Goal: Communication & Community: Answer question/provide support

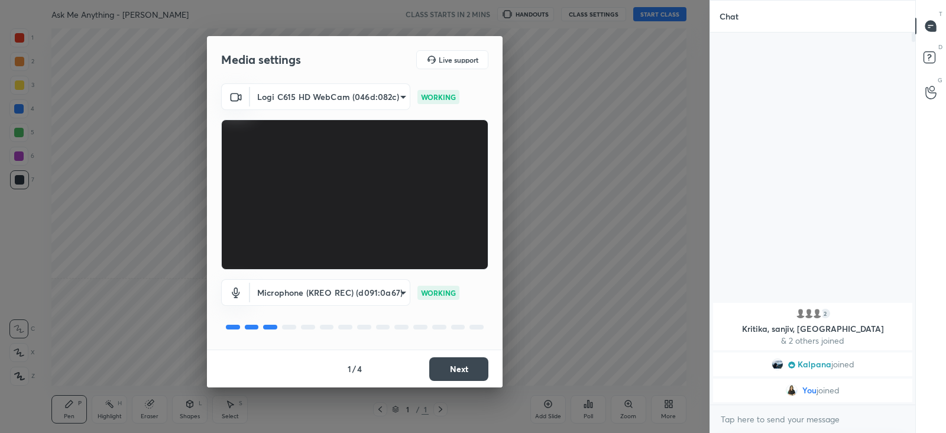
click at [447, 370] on button "Next" at bounding box center [458, 369] width 59 height 24
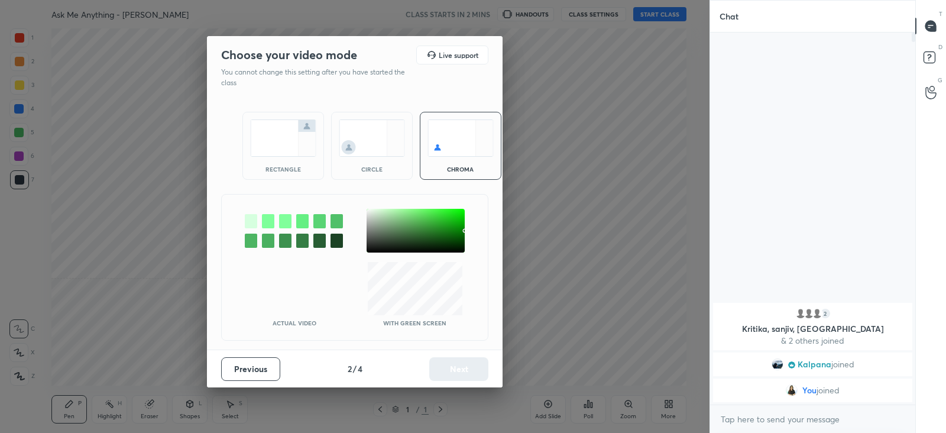
click at [293, 151] on img at bounding box center [283, 137] width 66 height 37
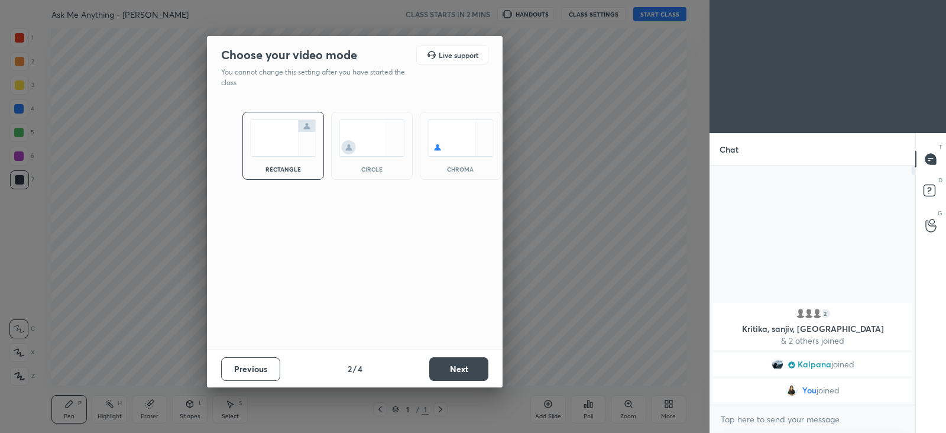
scroll to position [137, 201]
click at [450, 369] on button "Next" at bounding box center [458, 369] width 59 height 24
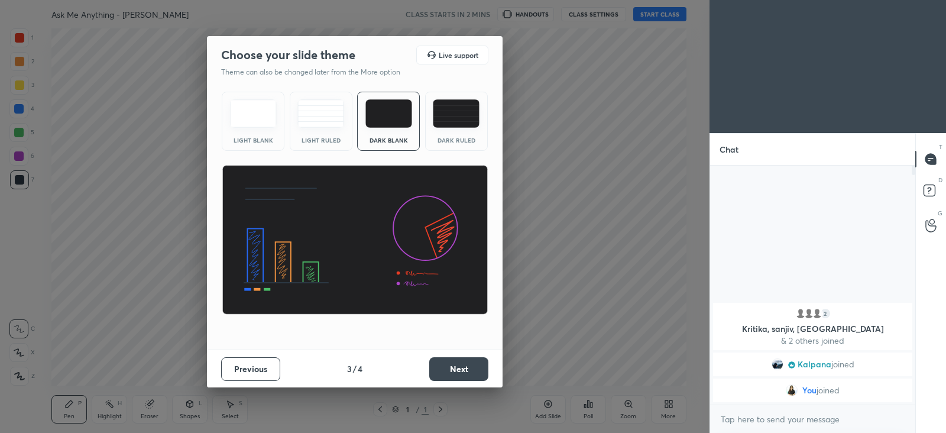
click at [316, 120] on img at bounding box center [321, 113] width 47 height 28
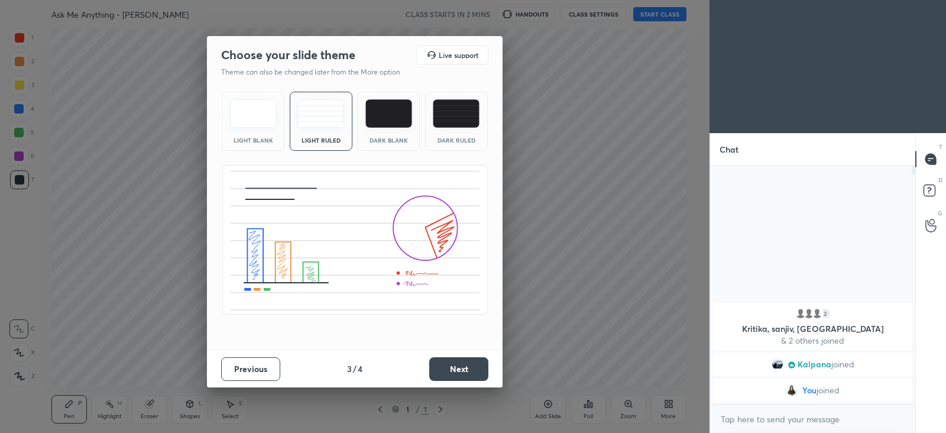
click at [457, 363] on button "Next" at bounding box center [458, 369] width 59 height 24
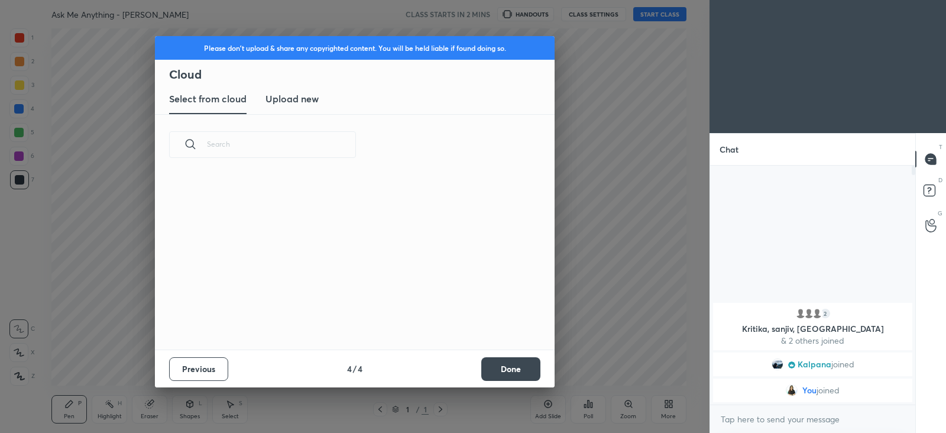
scroll to position [175, 380]
click at [303, 102] on h3 "Upload new" at bounding box center [292, 99] width 53 height 14
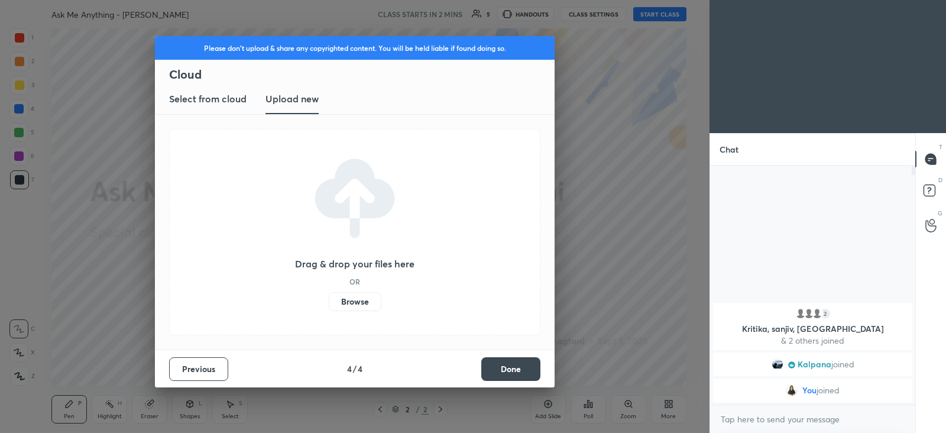
click at [498, 374] on button "Done" at bounding box center [511, 369] width 59 height 24
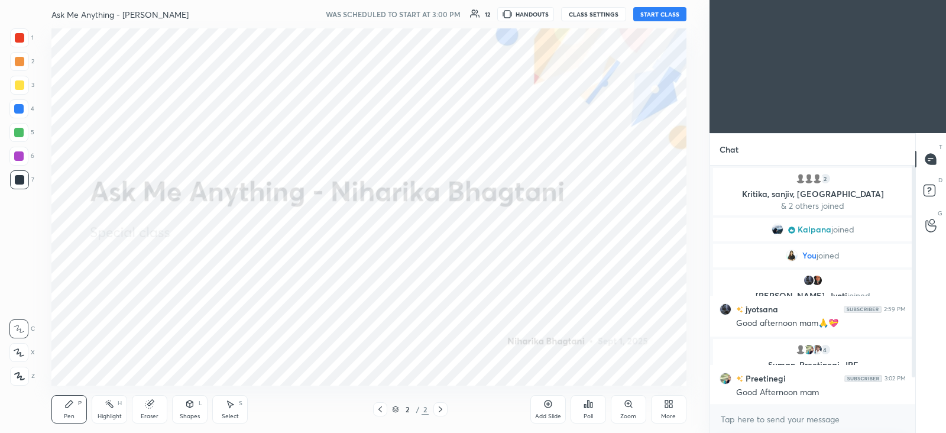
click at [645, 16] on button "START CLASS" at bounding box center [660, 14] width 53 height 14
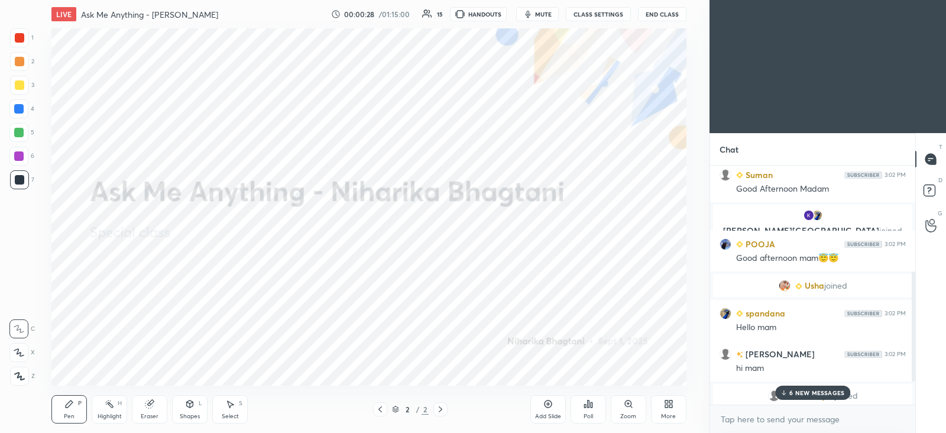
scroll to position [290, 0]
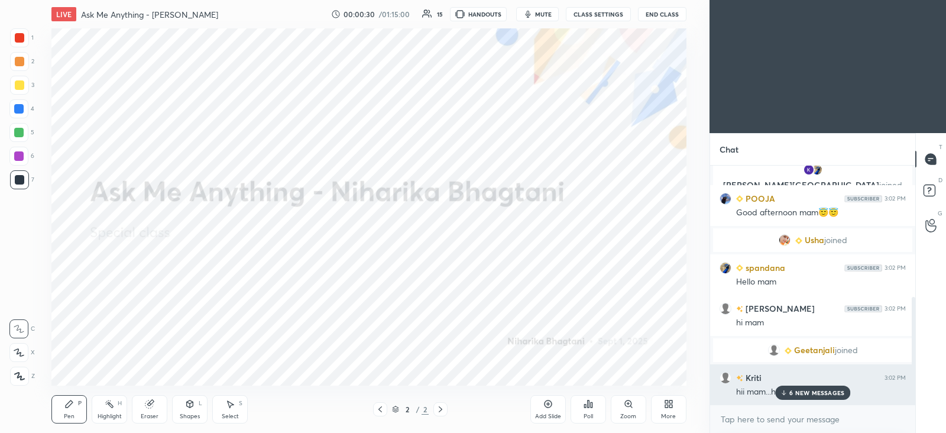
click at [802, 395] on p "6 NEW MESSAGES" at bounding box center [817, 392] width 55 height 7
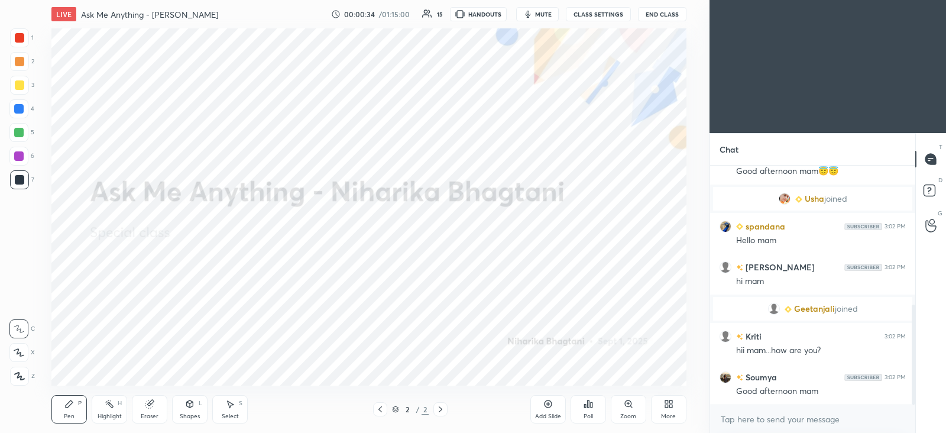
click at [670, 407] on icon at bounding box center [671, 406] width 3 height 3
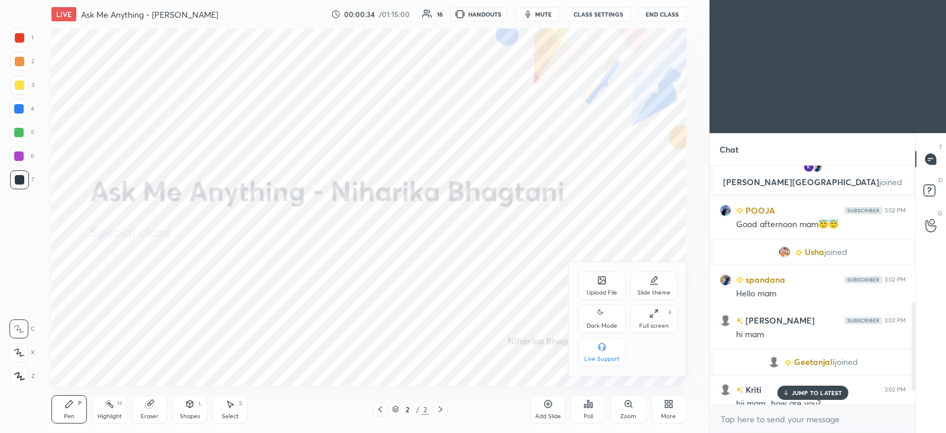
scroll to position [374, 0]
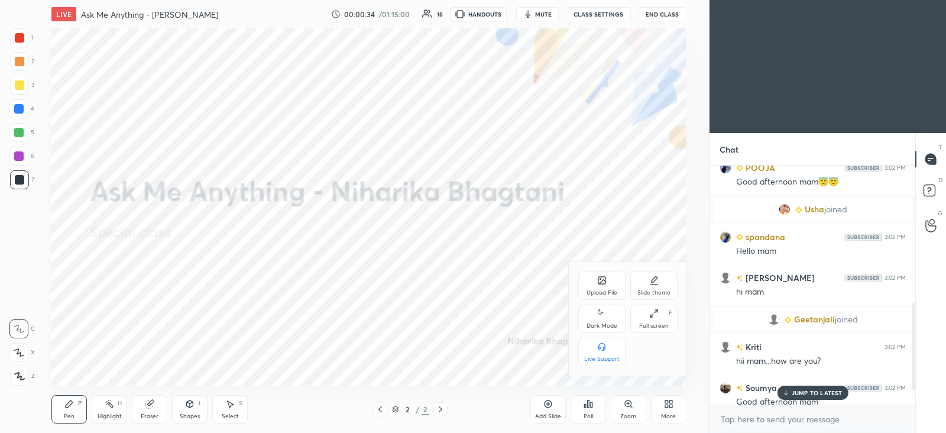
click at [603, 285] on div "Upload File" at bounding box center [602, 286] width 47 height 28
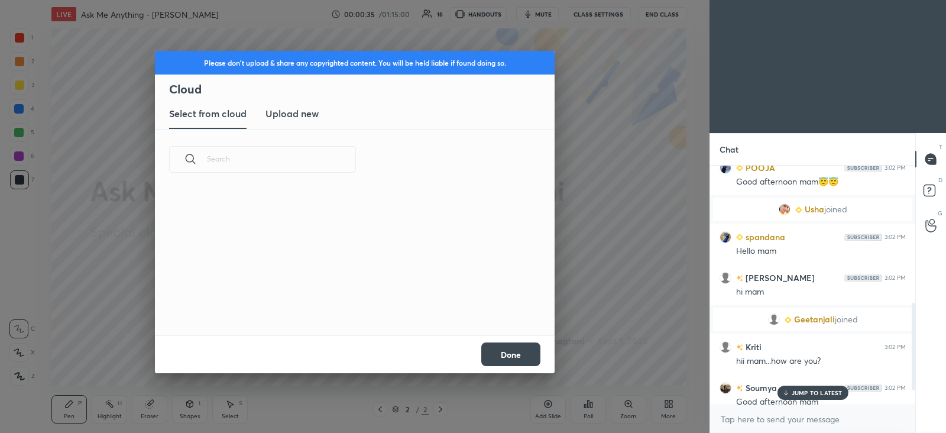
scroll to position [146, 380]
click at [299, 105] on new "Upload new" at bounding box center [292, 114] width 53 height 30
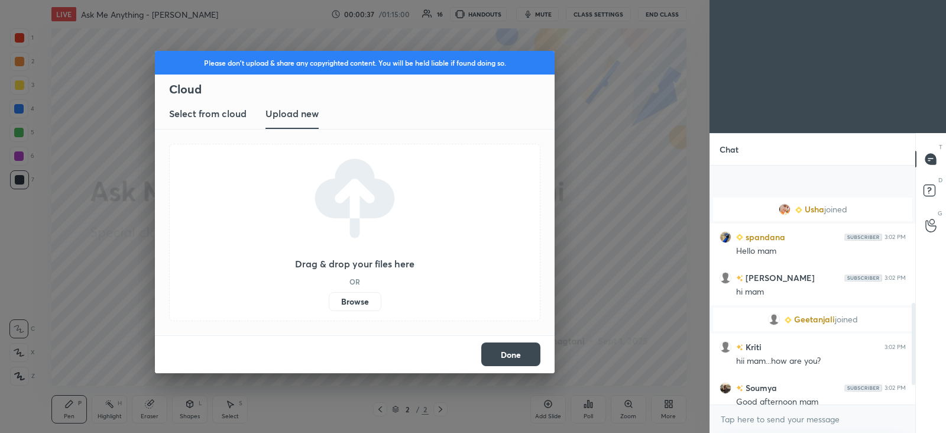
click at [364, 299] on label "Browse" at bounding box center [355, 301] width 53 height 19
click at [329, 299] on input "Browse" at bounding box center [329, 301] width 0 height 19
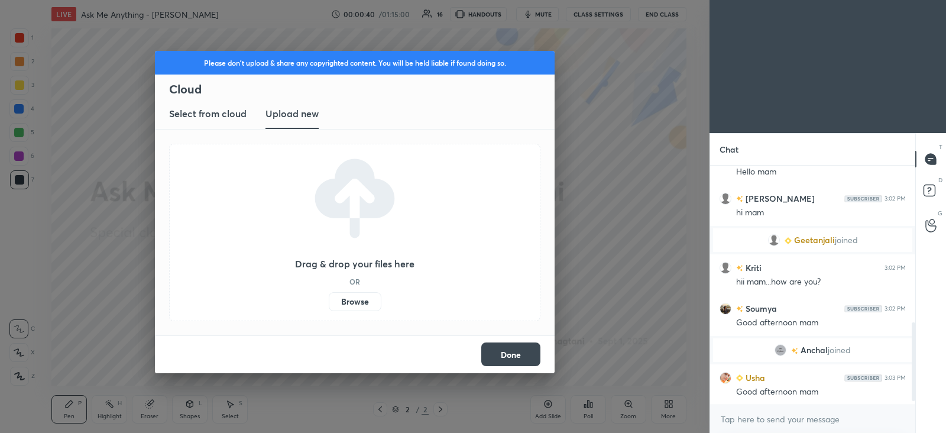
scroll to position [482, 0]
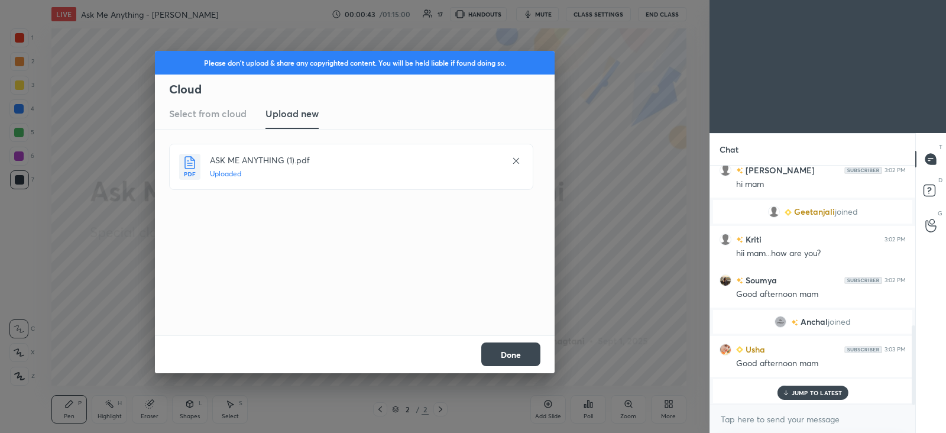
click at [517, 353] on button "Done" at bounding box center [511, 354] width 59 height 24
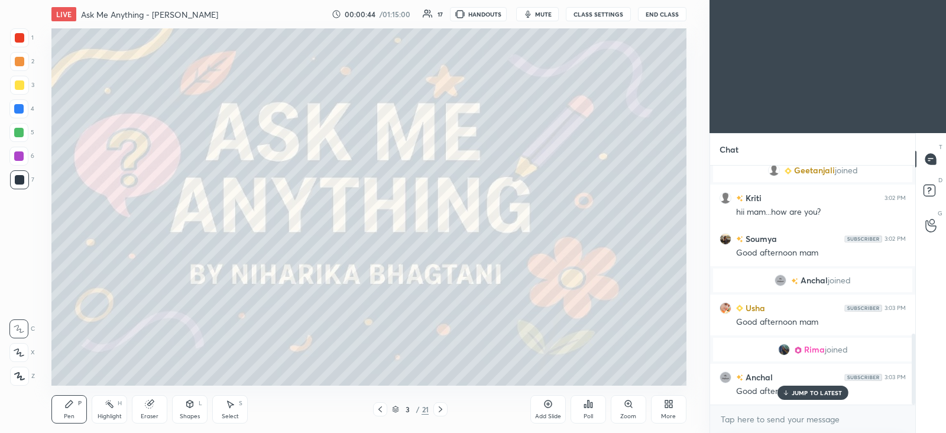
scroll to position [563, 0]
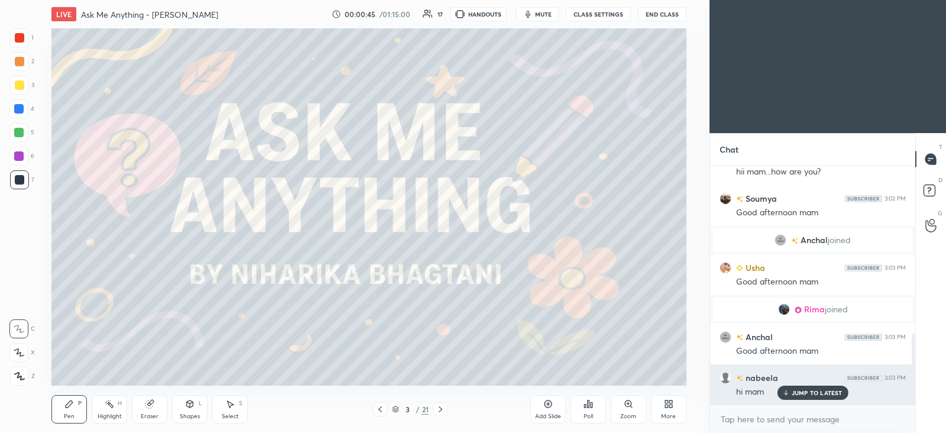
click at [815, 389] on p "JUMP TO LATEST" at bounding box center [817, 392] width 51 height 7
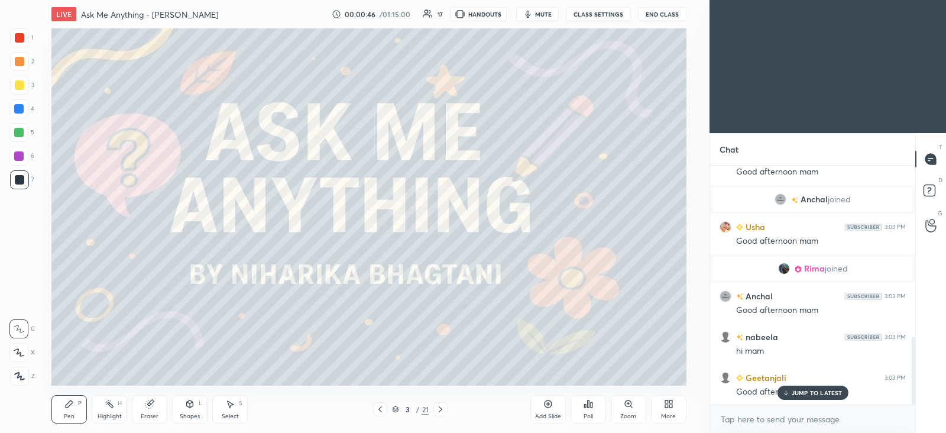
scroll to position [674, 0]
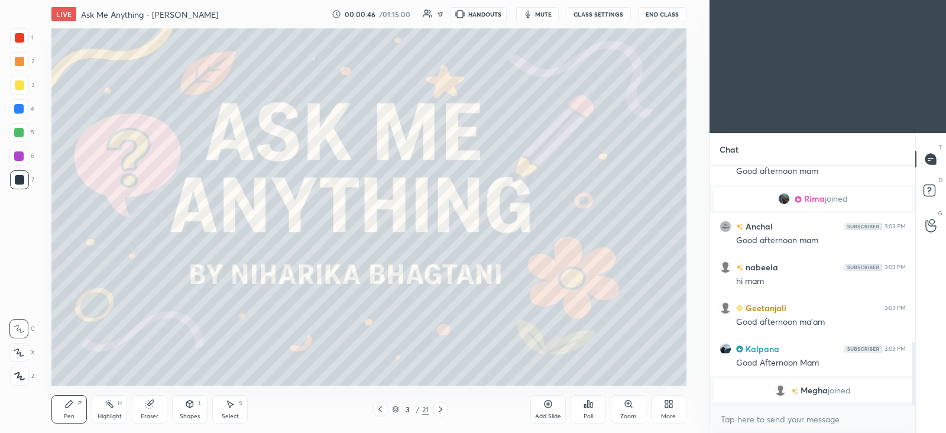
click at [814, 392] on span "Megha" at bounding box center [814, 390] width 27 height 9
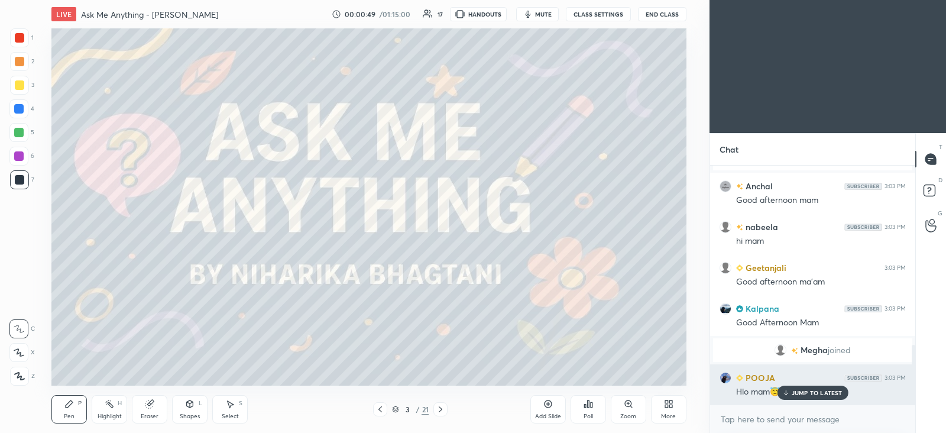
click at [800, 390] on p "JUMP TO LATEST" at bounding box center [817, 392] width 51 height 7
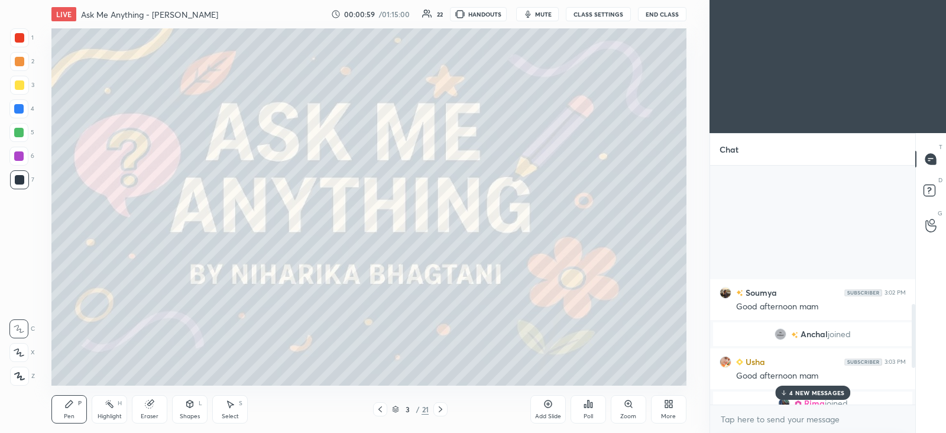
scroll to position [841, 0]
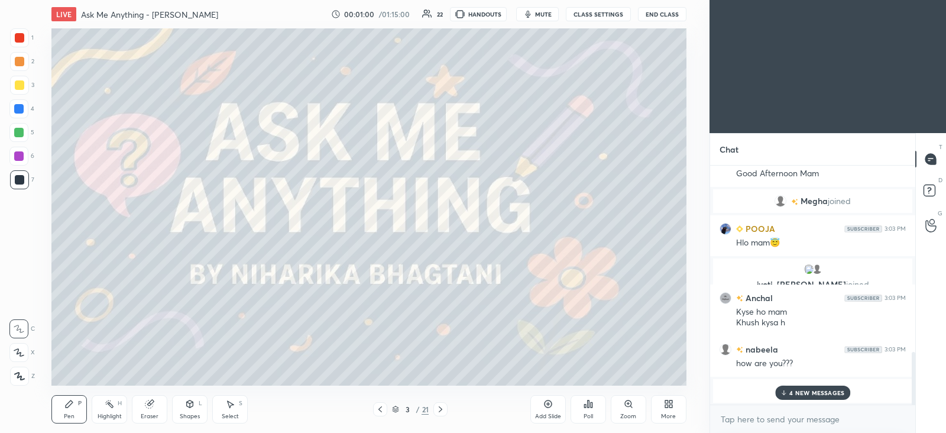
click at [819, 393] on p "4 NEW MESSAGES" at bounding box center [817, 392] width 55 height 7
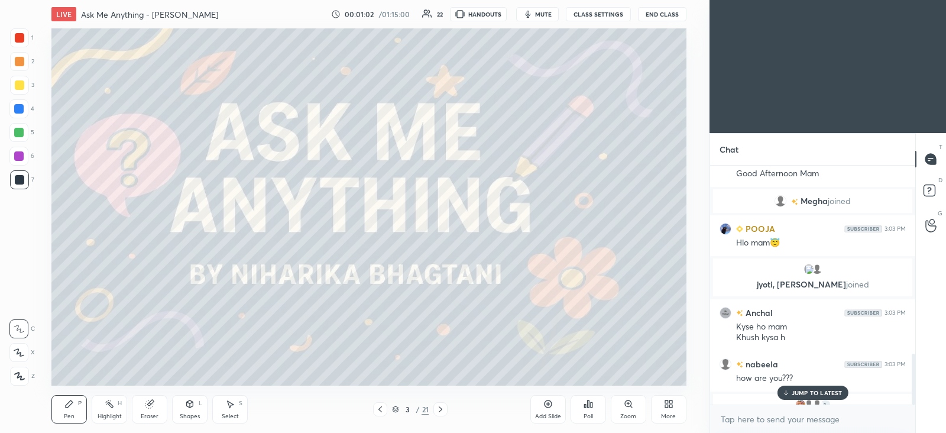
scroll to position [879, 0]
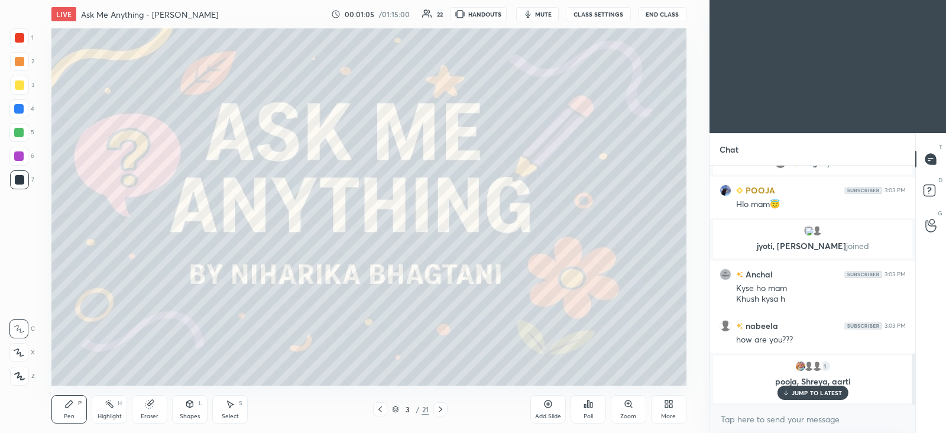
click at [802, 394] on p "JUMP TO LATEST" at bounding box center [817, 392] width 51 height 7
click at [15, 154] on div at bounding box center [18, 155] width 9 height 9
click at [17, 351] on icon at bounding box center [19, 352] width 11 height 8
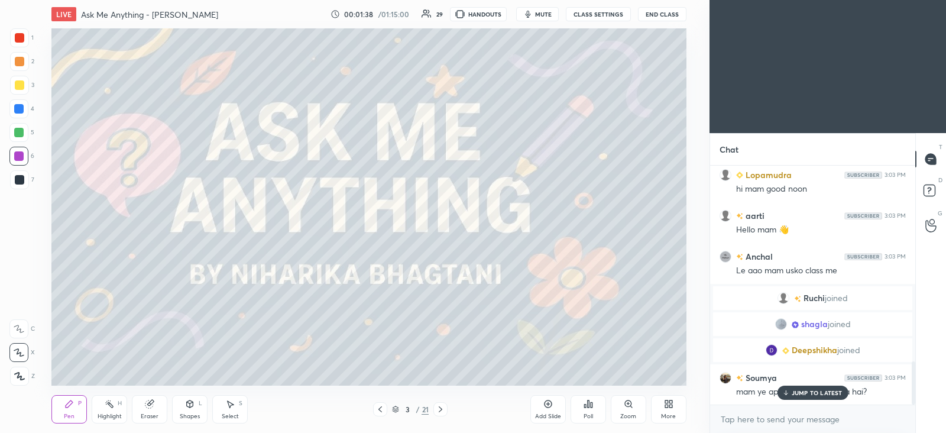
scroll to position [1085, 0]
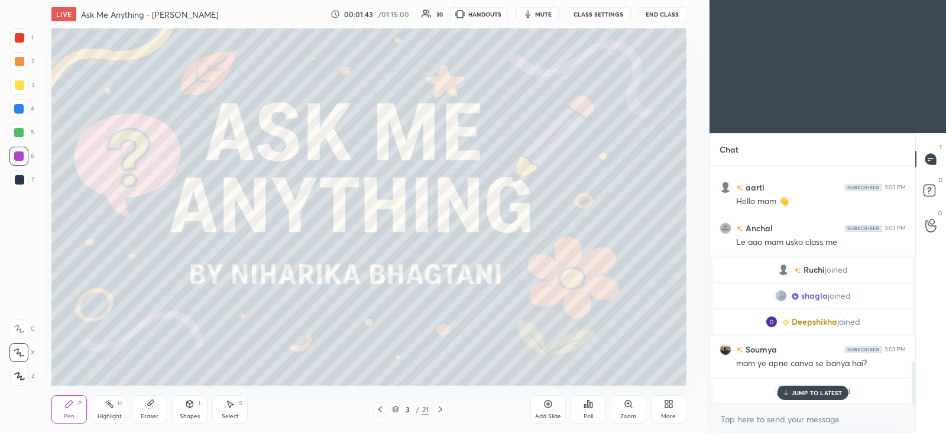
click at [819, 392] on p "JUMP TO LATEST" at bounding box center [817, 392] width 51 height 7
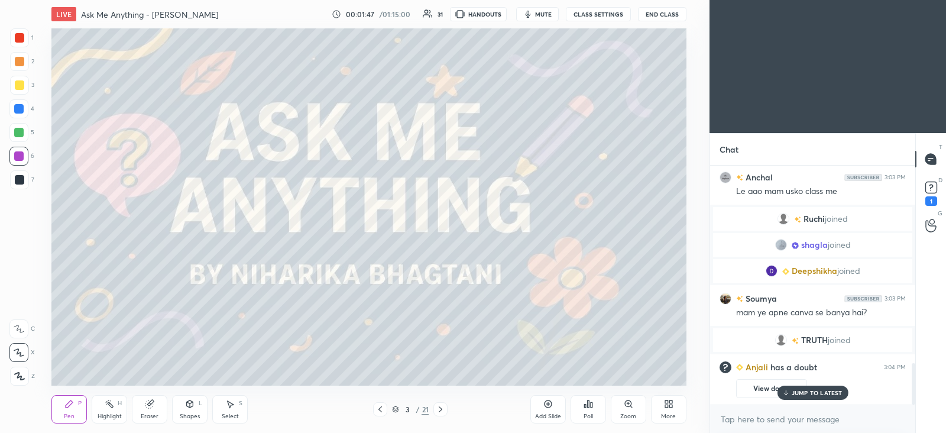
scroll to position [1101, 0]
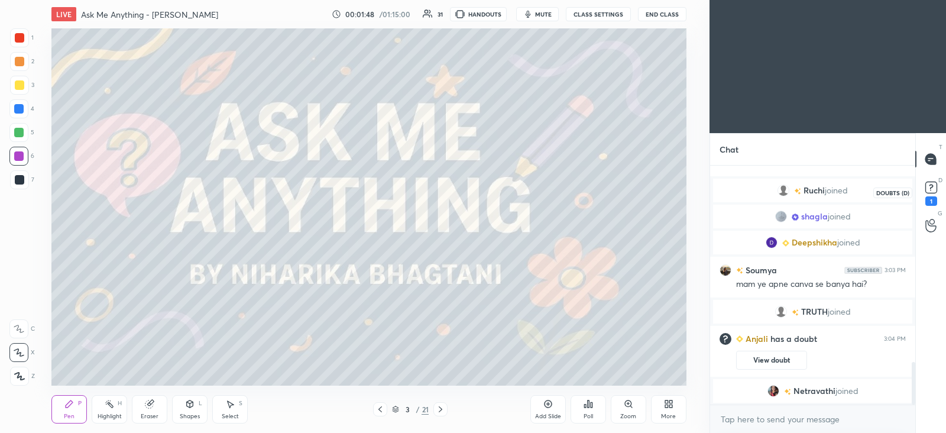
click at [925, 192] on icon at bounding box center [932, 188] width 18 height 18
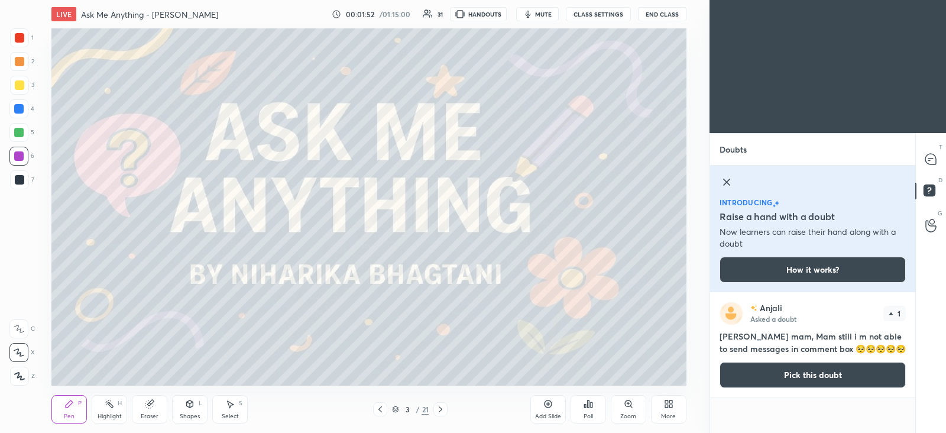
drag, startPoint x: 736, startPoint y: 176, endPoint x: 730, endPoint y: 179, distance: 6.9
click at [735, 177] on div "introducing Raise a hand with a doubt Now learners can raise their hand along w…" at bounding box center [812, 229] width 205 height 127
click at [730, 179] on icon at bounding box center [727, 182] width 6 height 6
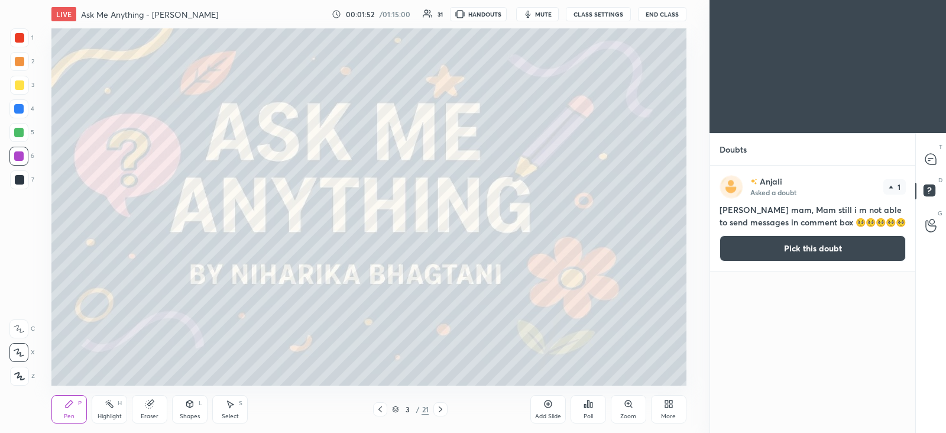
scroll to position [263, 201]
click at [938, 160] on div at bounding box center [932, 158] width 24 height 21
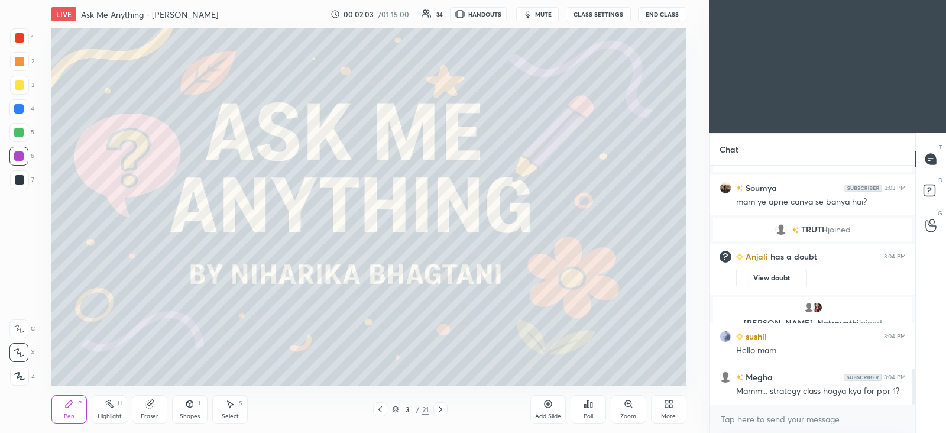
scroll to position [1382, 0]
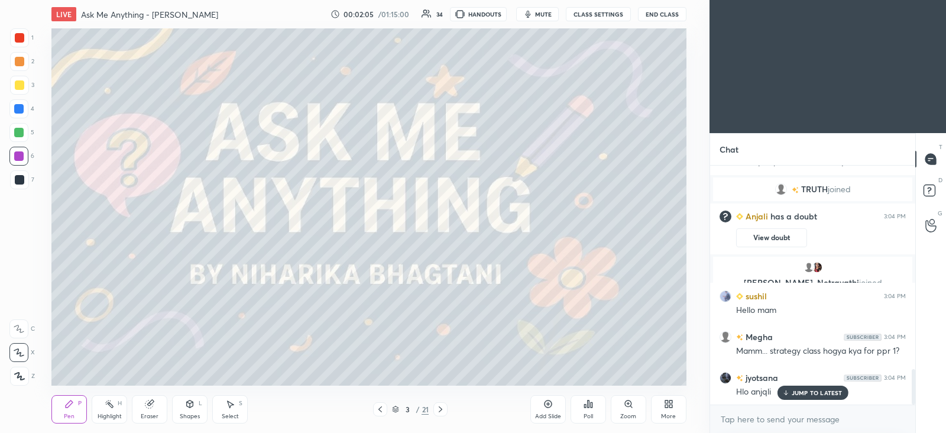
click at [814, 389] on p "JUMP TO LATEST" at bounding box center [817, 392] width 51 height 7
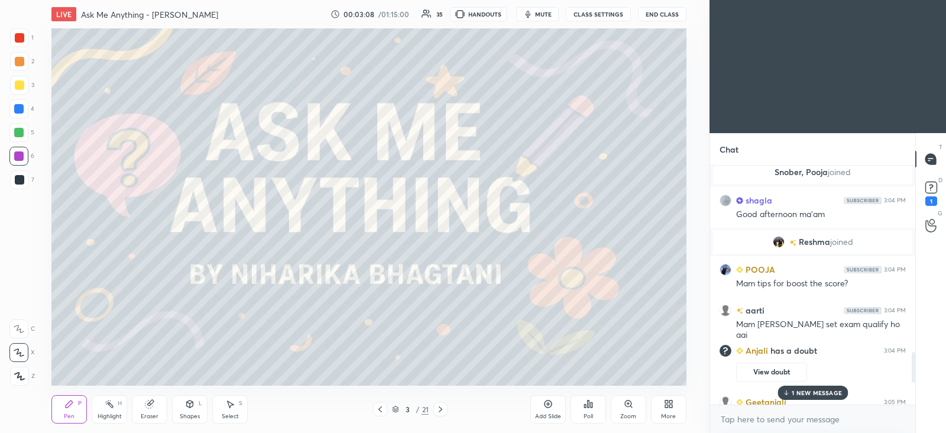
scroll to position [1469, 0]
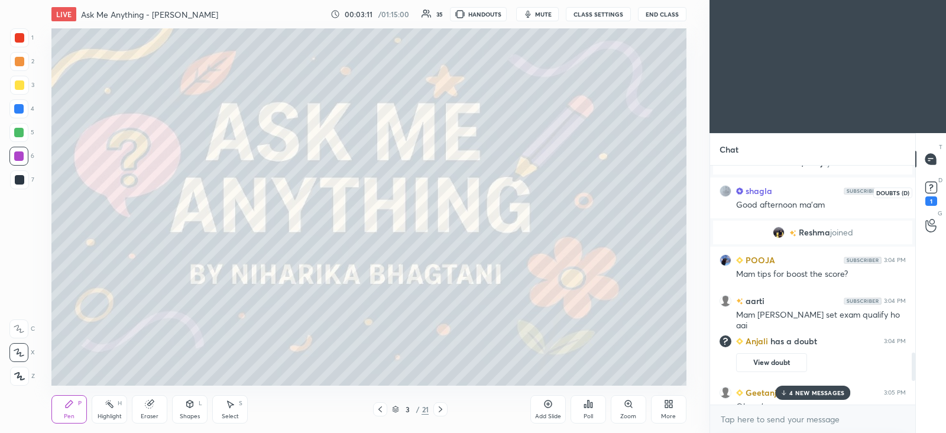
click at [928, 195] on icon at bounding box center [932, 188] width 18 height 18
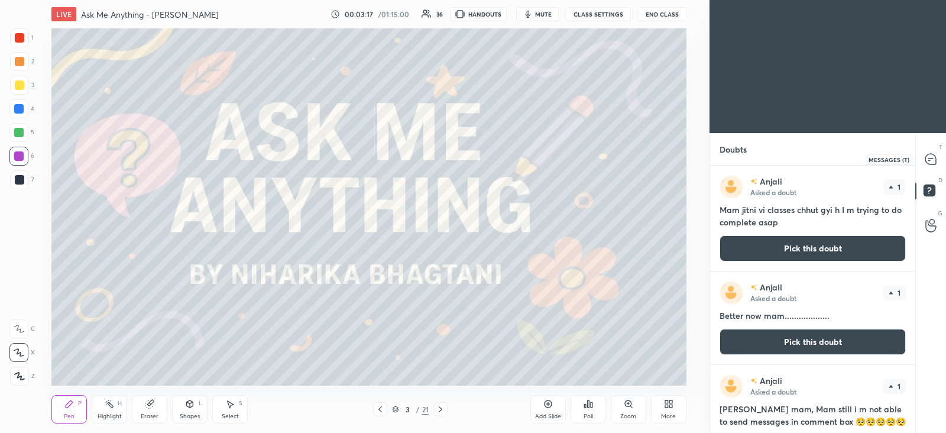
click at [930, 167] on div at bounding box center [932, 158] width 24 height 21
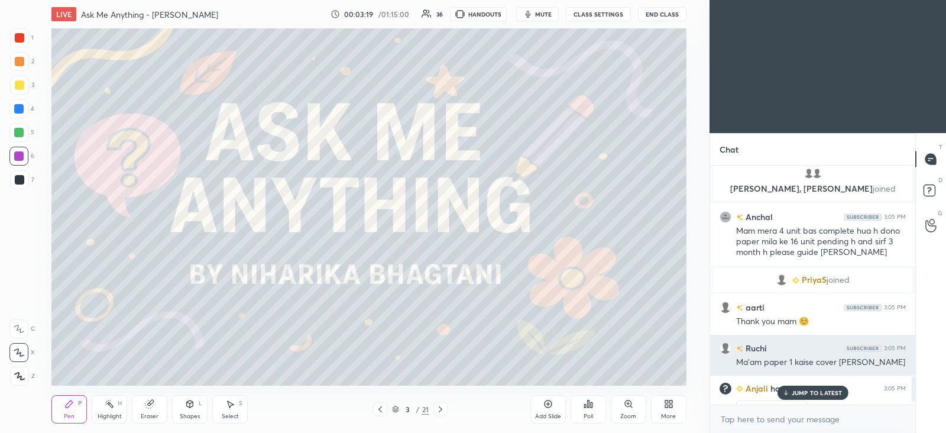
scroll to position [1961, 0]
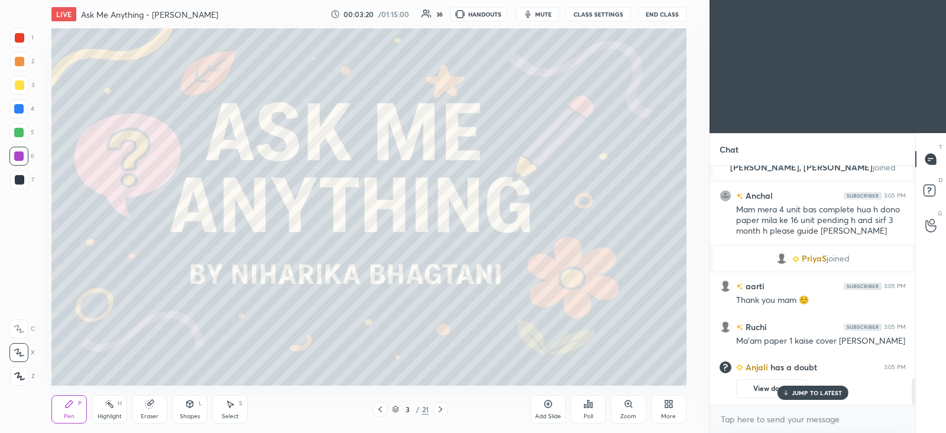
click at [828, 393] on p "JUMP TO LATEST" at bounding box center [817, 392] width 51 height 7
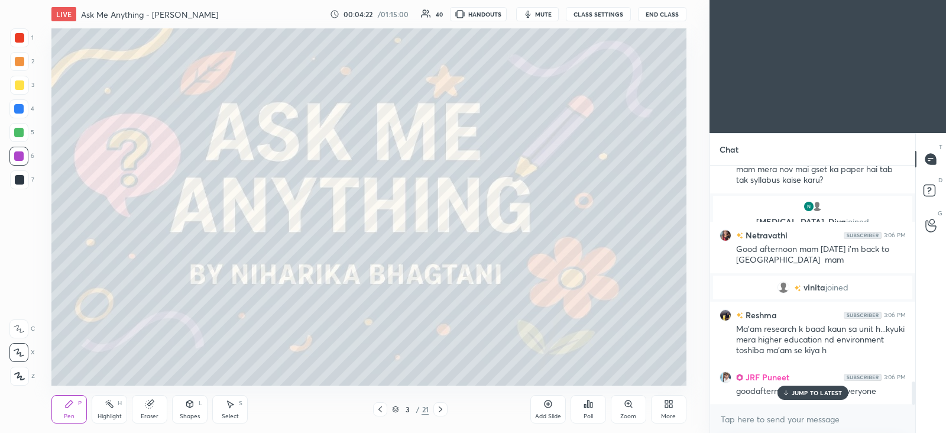
scroll to position [2252, 0]
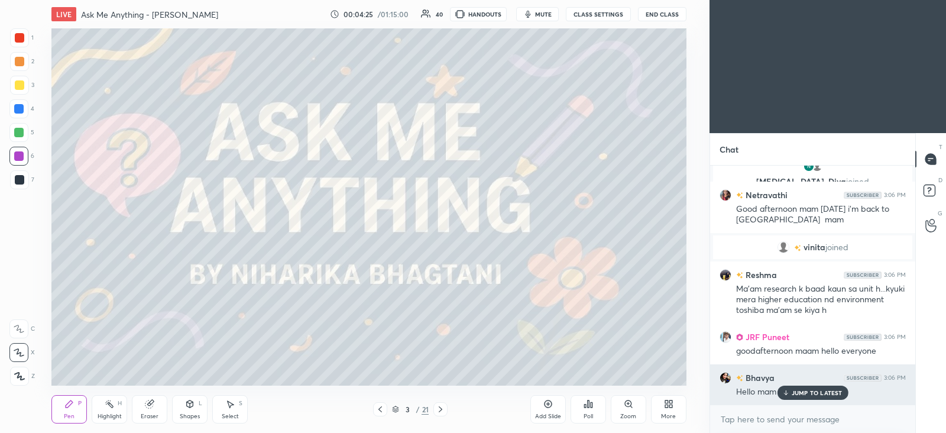
click at [813, 396] on p "JUMP TO LATEST" at bounding box center [817, 392] width 51 height 7
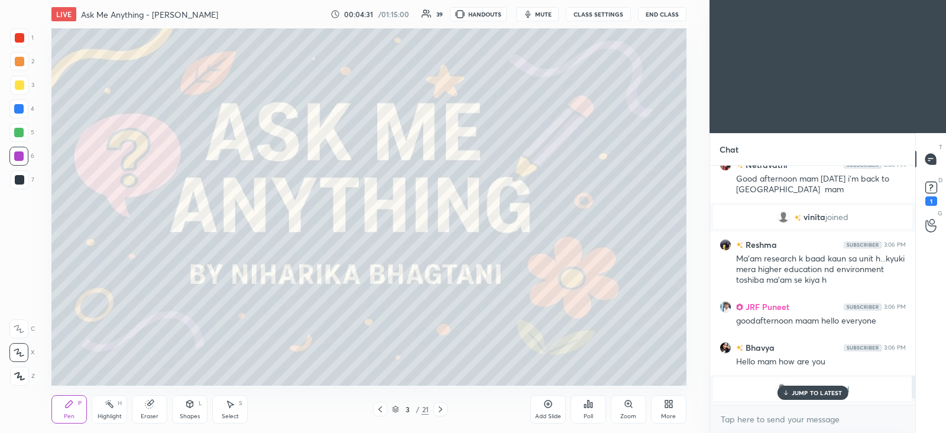
scroll to position [2121, 0]
click at [442, 409] on icon at bounding box center [441, 409] width 4 height 6
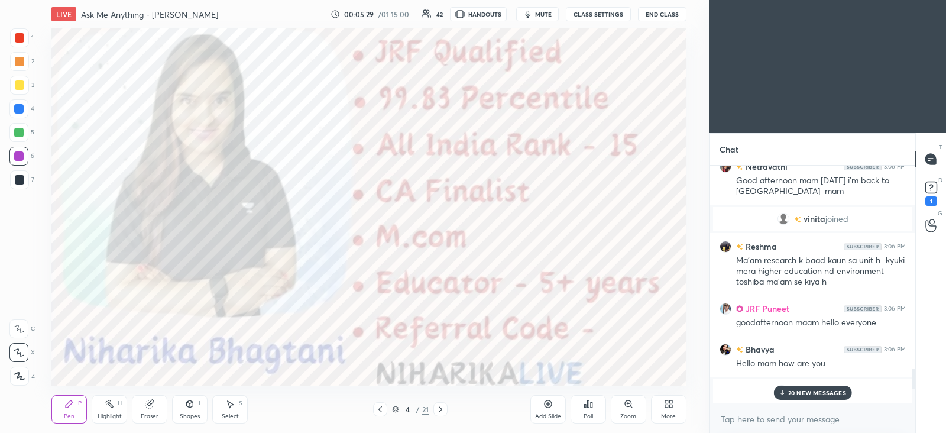
click at [444, 409] on icon at bounding box center [440, 409] width 9 height 9
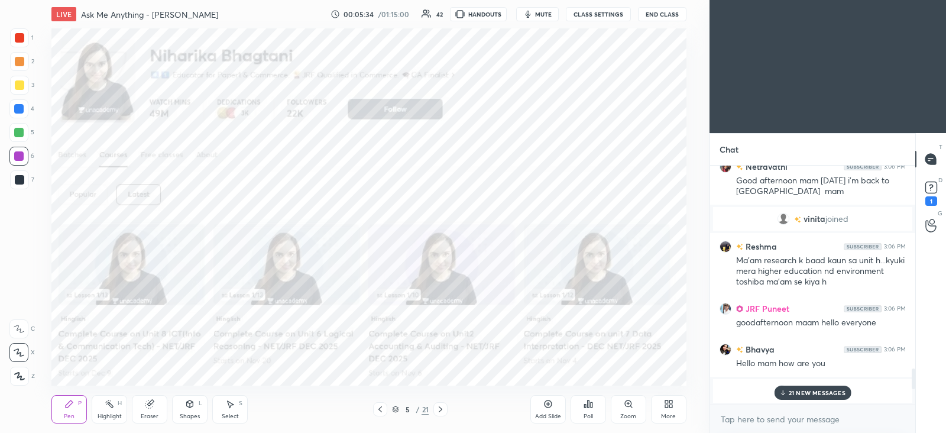
click at [444, 408] on icon at bounding box center [440, 409] width 9 height 9
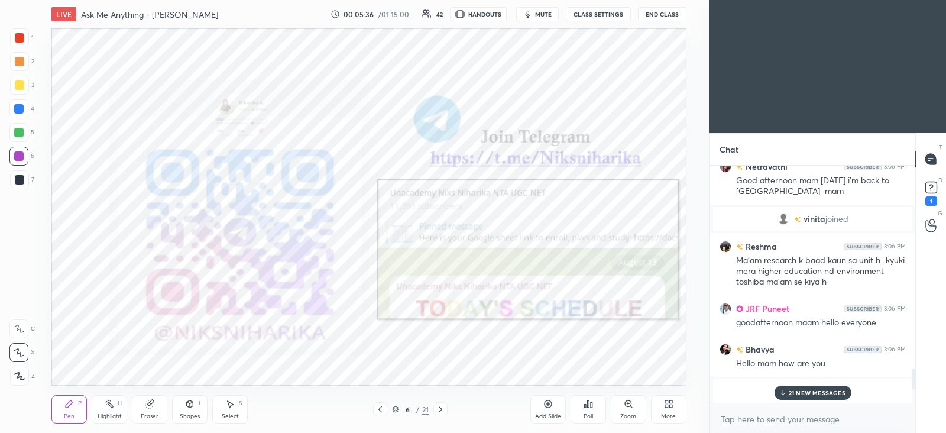
click at [378, 411] on icon at bounding box center [380, 409] width 9 height 9
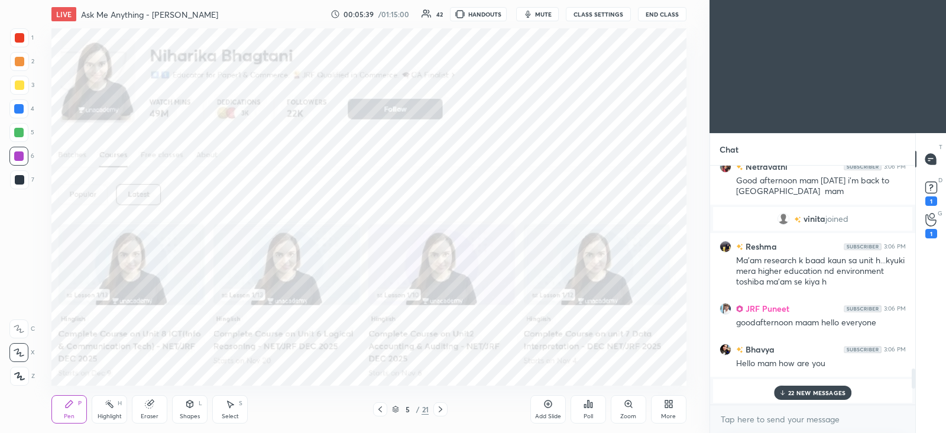
click at [443, 408] on icon at bounding box center [440, 409] width 9 height 9
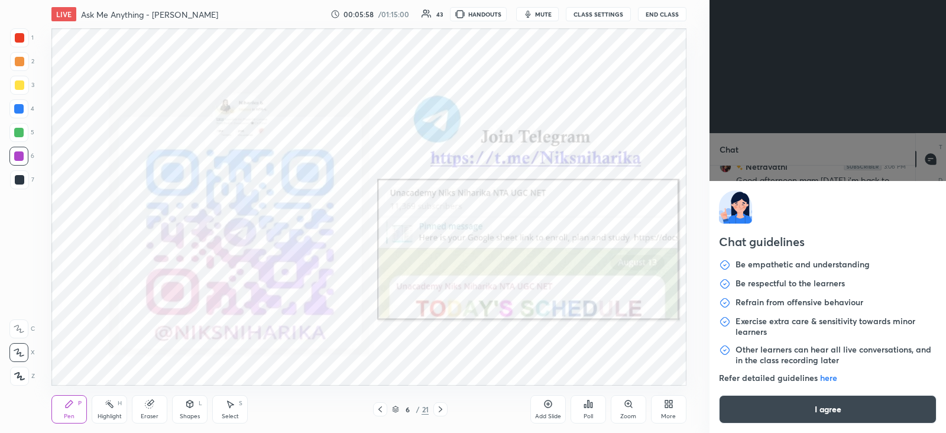
drag, startPoint x: 789, startPoint y: 422, endPoint x: 808, endPoint y: 415, distance: 20.4
click at [808, 415] on button "I agree" at bounding box center [828, 409] width 218 height 28
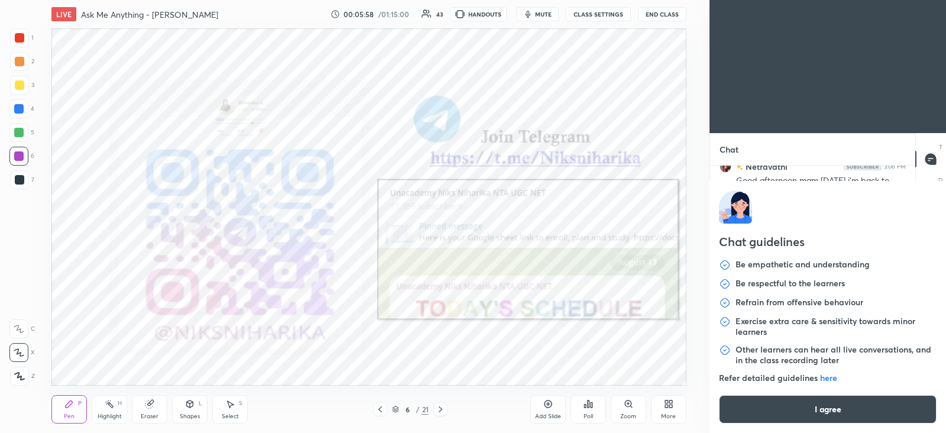
type textarea "x"
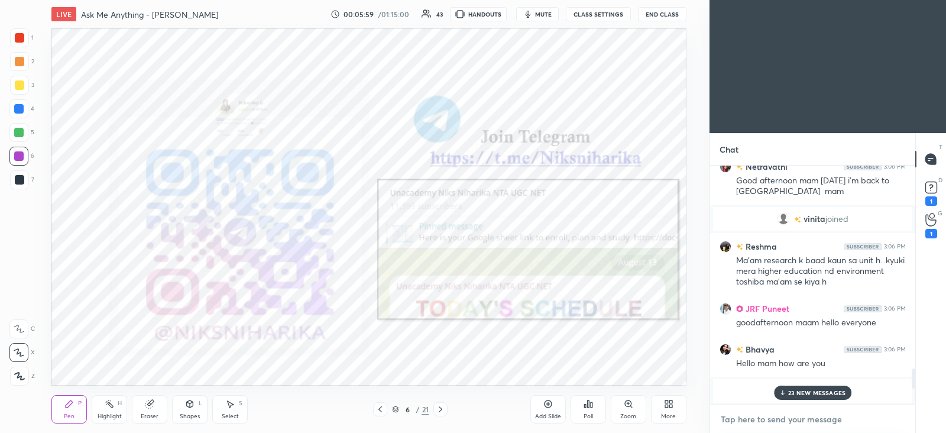
paste textarea "telegram link - [URL][DOMAIN_NAME] Google spreadsheet link - [URL][DOMAIN_NAME]"
type textarea "telegram link - [URL][DOMAIN_NAME] Google spreadsheet link - [URL][DOMAIN_NAME]"
type textarea "x"
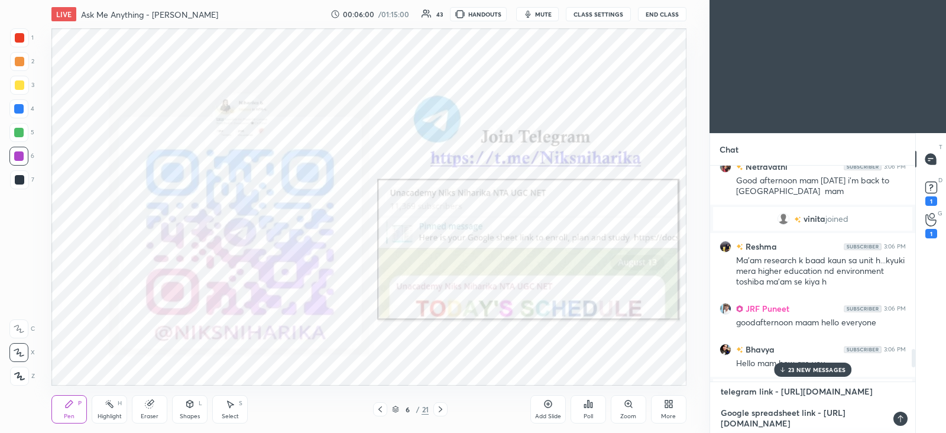
scroll to position [4, 4]
type textarea "telegram link - [URL][DOMAIN_NAME] Google spreadsheet link - [URL][DOMAIN_NAME]"
type textarea "x"
click at [897, 418] on icon at bounding box center [896, 418] width 9 height 9
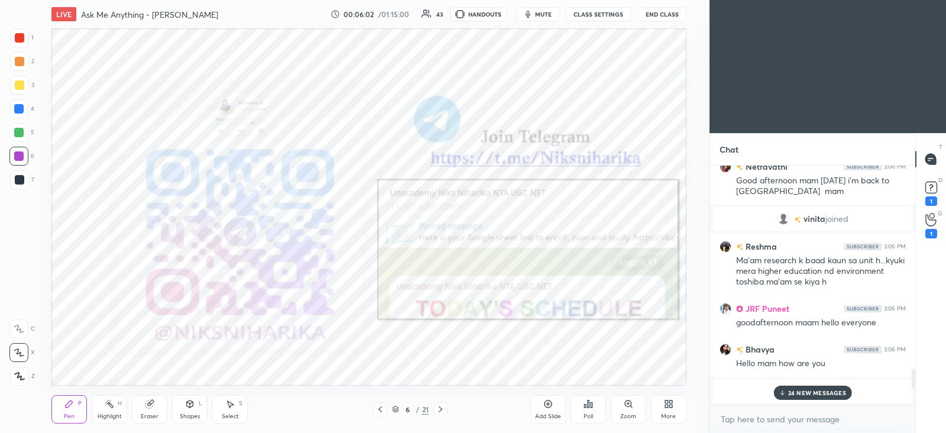
click at [808, 392] on p "24 NEW MESSAGES" at bounding box center [818, 392] width 58 height 7
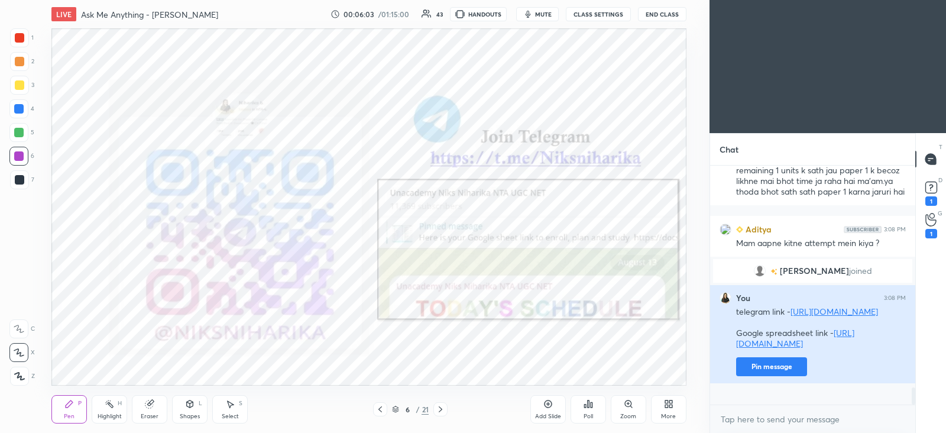
click at [777, 376] on button "Pin message" at bounding box center [771, 366] width 71 height 19
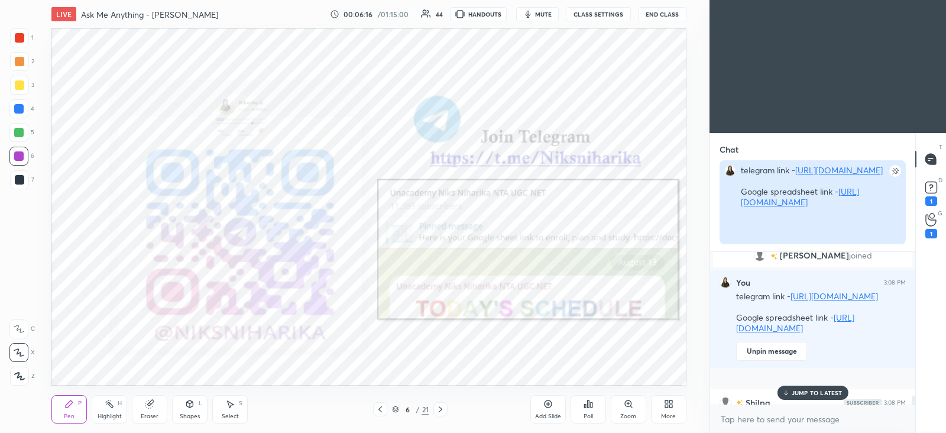
scroll to position [177, 201]
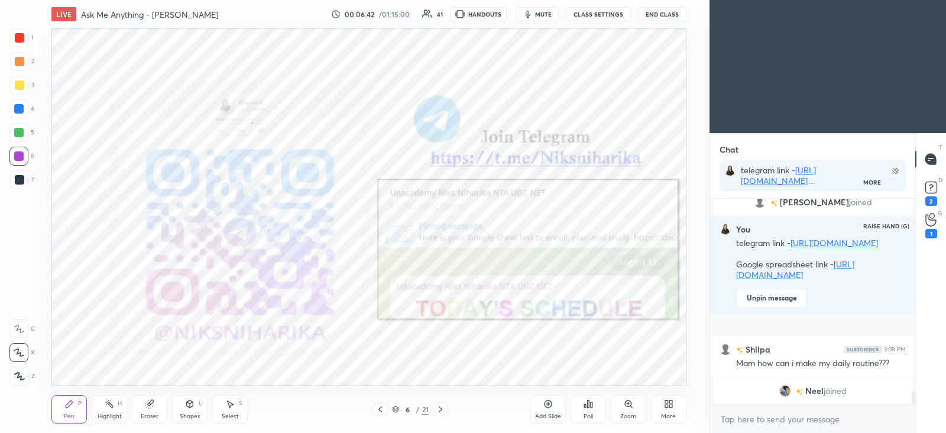
click at [930, 220] on icon at bounding box center [931, 220] width 11 height 12
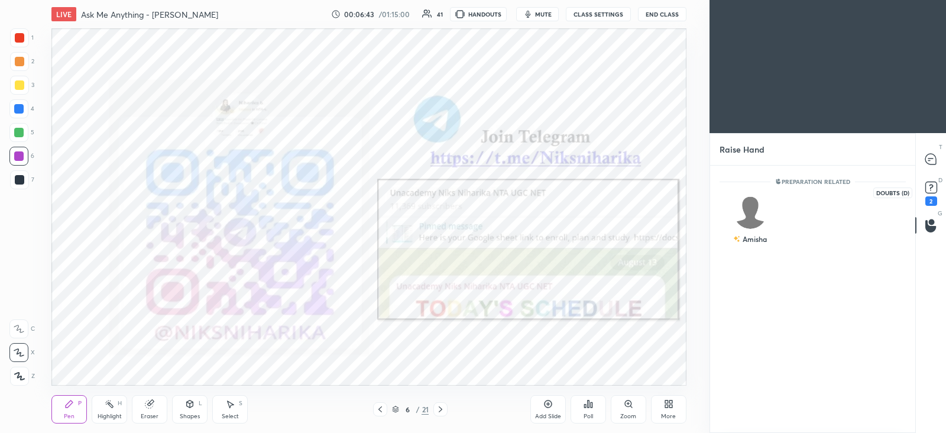
click at [929, 195] on icon at bounding box center [932, 188] width 18 height 18
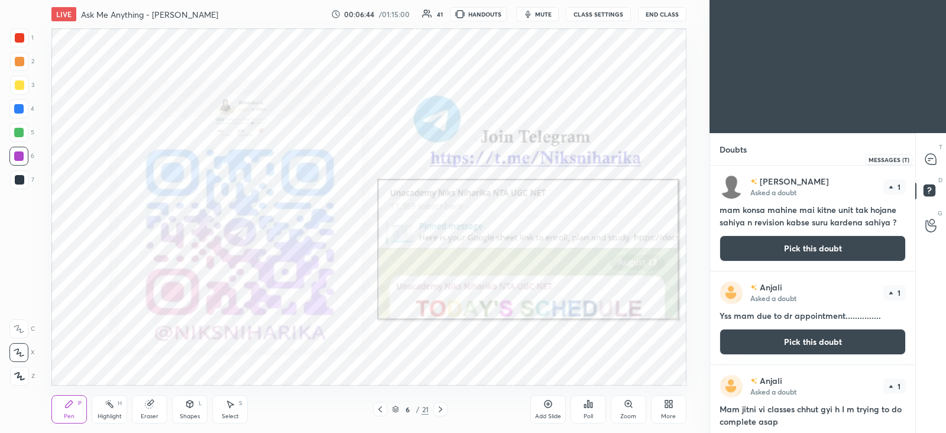
click at [935, 157] on icon at bounding box center [931, 159] width 11 height 11
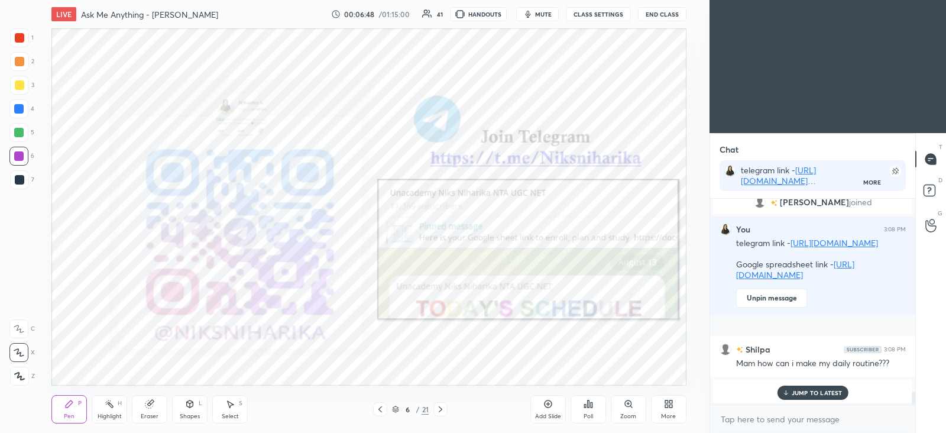
click at [444, 409] on icon at bounding box center [440, 409] width 9 height 9
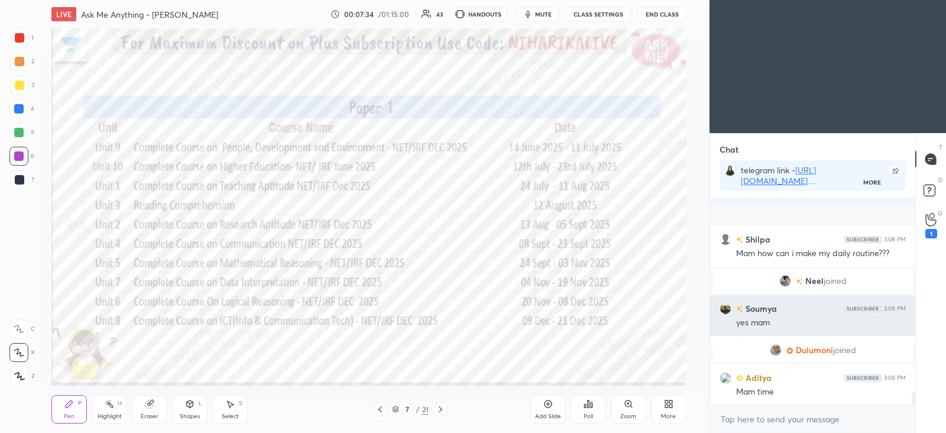
scroll to position [3296, 0]
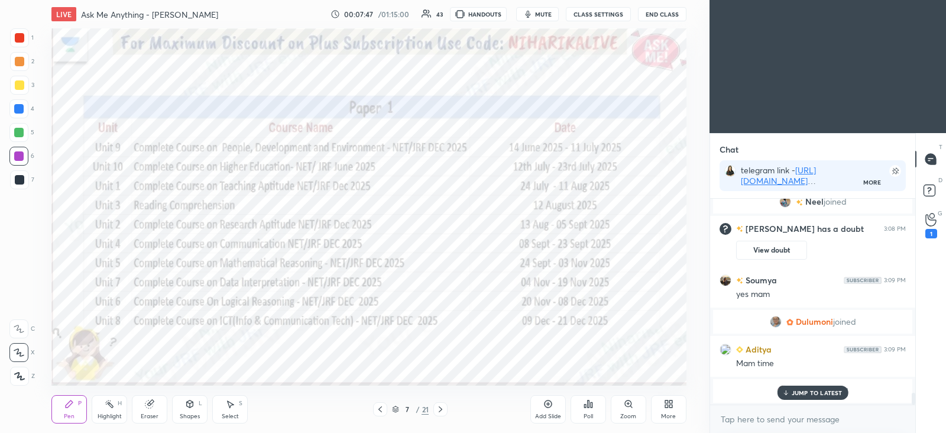
click at [442, 411] on icon at bounding box center [440, 409] width 9 height 9
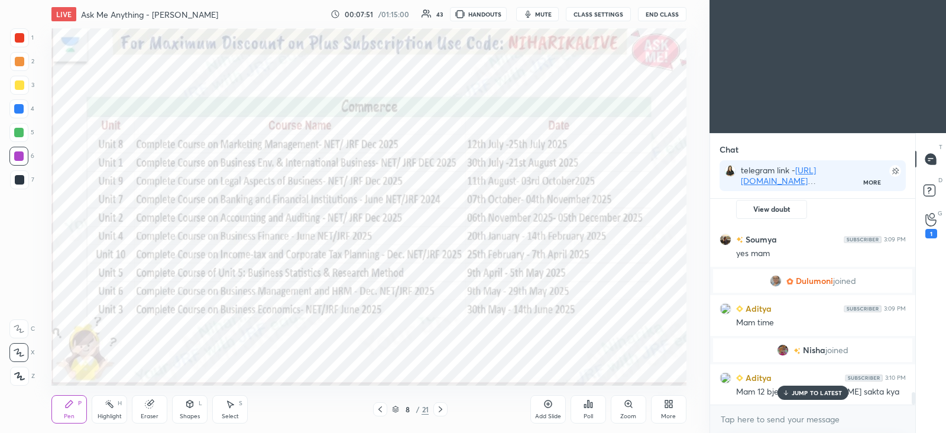
scroll to position [3229, 0]
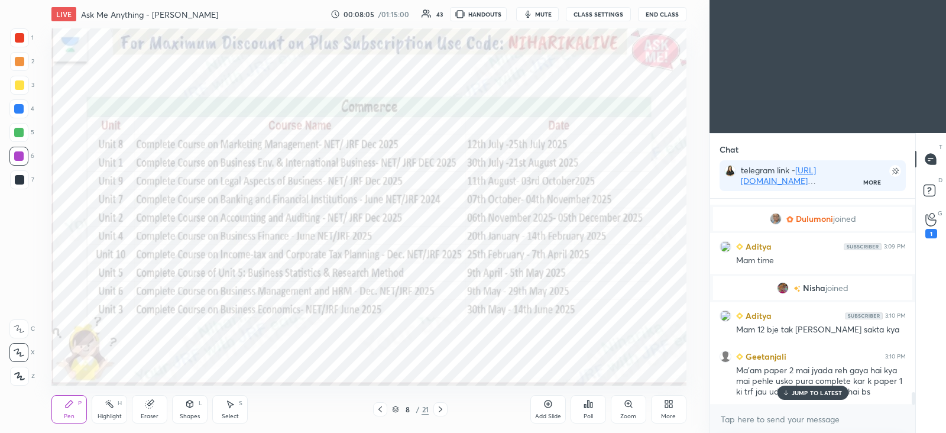
click at [444, 412] on icon at bounding box center [440, 409] width 9 height 9
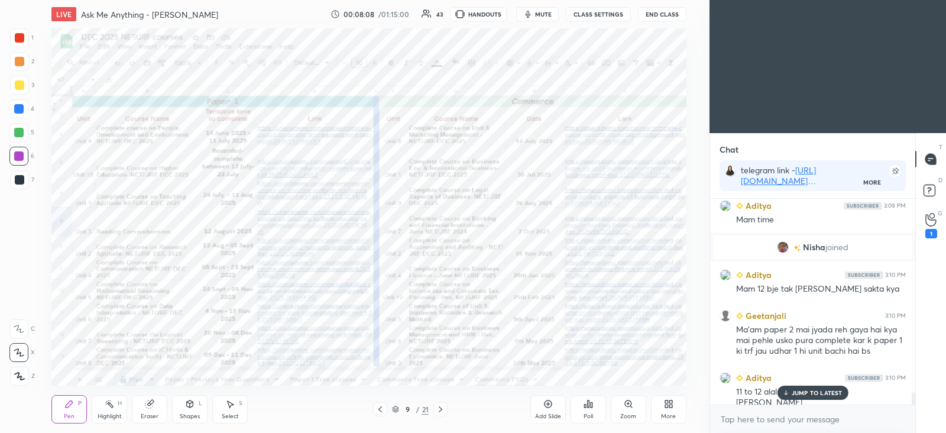
scroll to position [3298, 0]
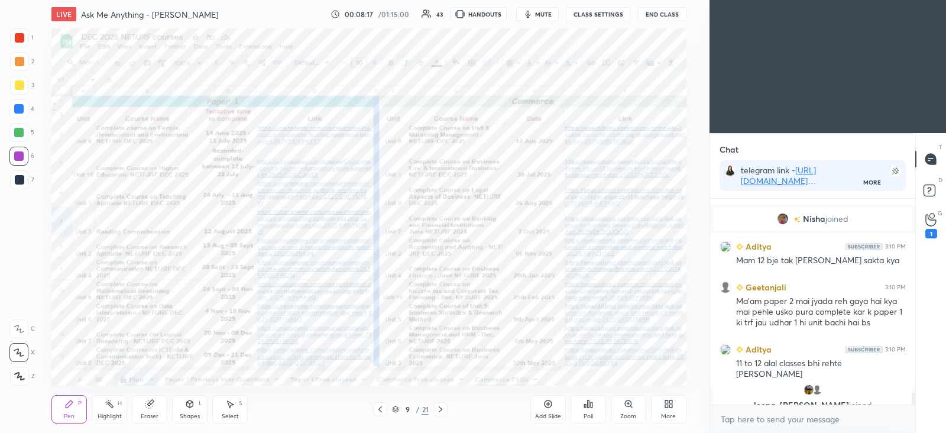
click at [444, 410] on icon at bounding box center [440, 409] width 9 height 9
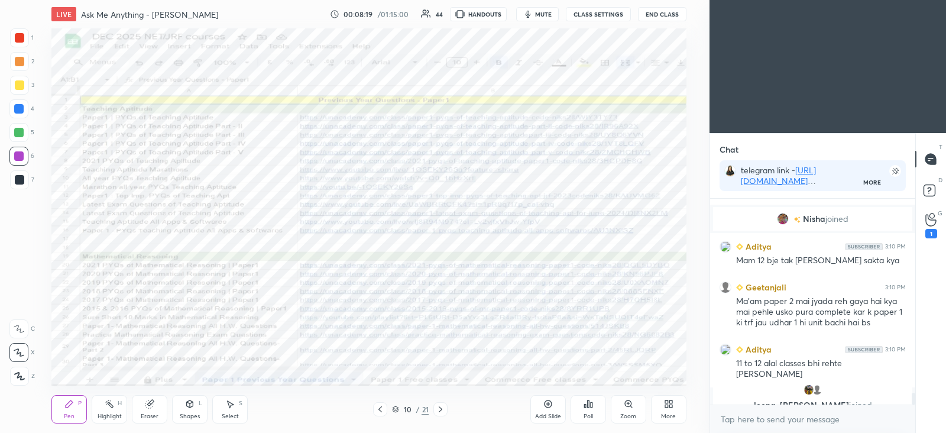
click at [445, 406] on icon at bounding box center [440, 409] width 9 height 9
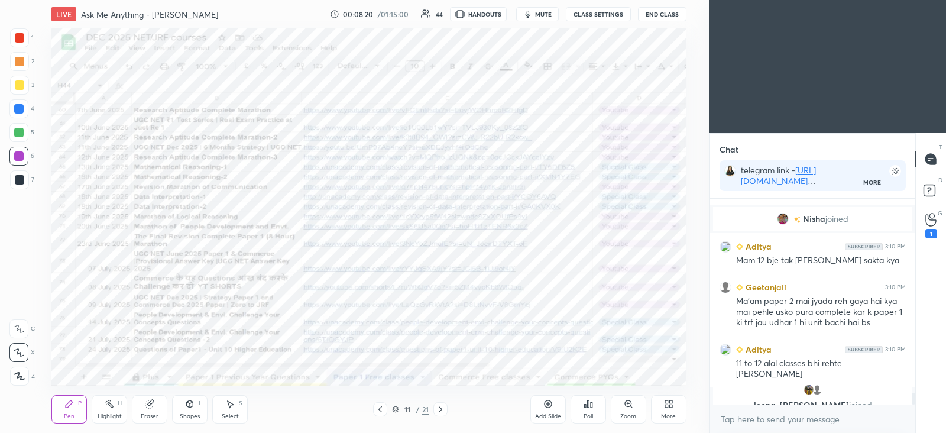
click at [446, 411] on div at bounding box center [441, 409] width 14 height 14
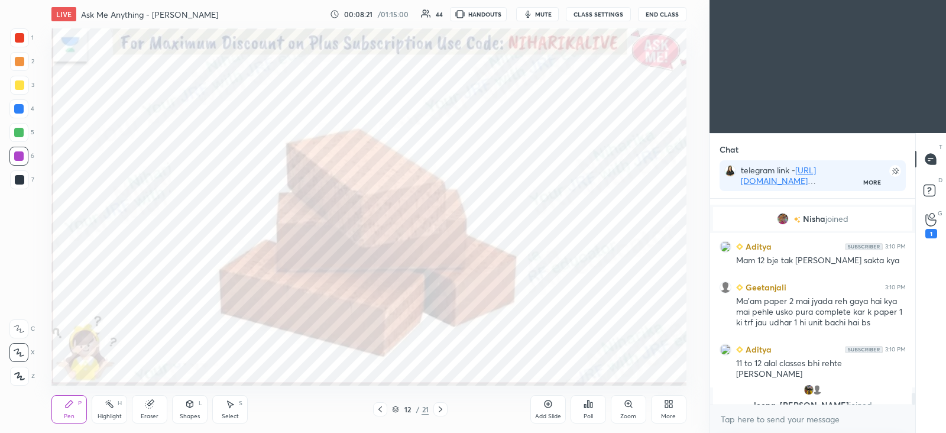
click at [382, 408] on icon at bounding box center [380, 409] width 9 height 9
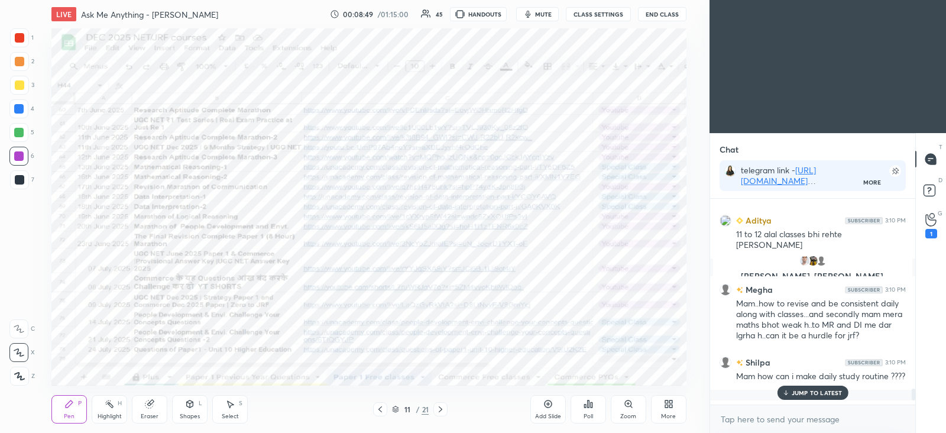
scroll to position [3426, 0]
click at [378, 411] on icon at bounding box center [380, 409] width 9 height 9
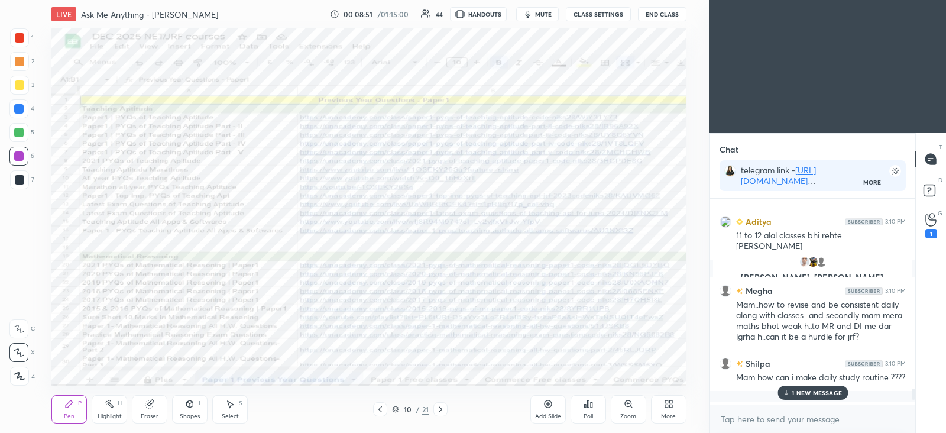
click at [377, 408] on icon at bounding box center [380, 409] width 9 height 9
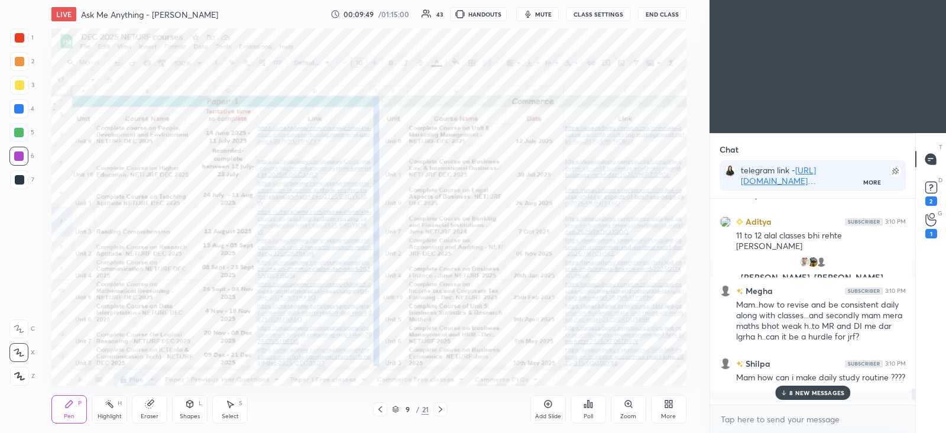
click at [799, 395] on p "8 NEW MESSAGES" at bounding box center [817, 392] width 55 height 7
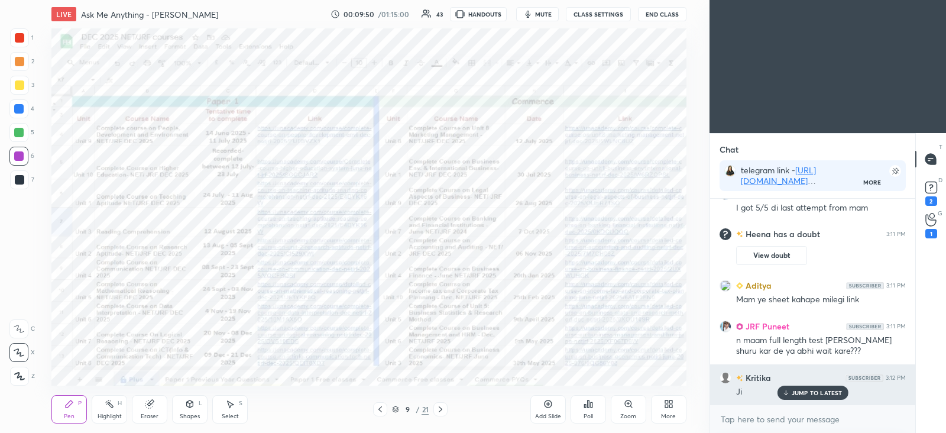
click at [797, 393] on p "JUMP TO LATEST" at bounding box center [817, 392] width 51 height 7
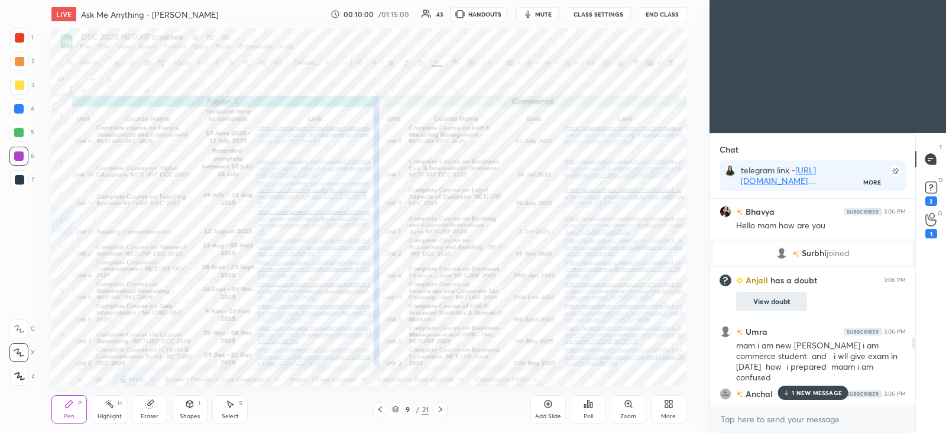
scroll to position [2237, 0]
click at [550, 404] on icon at bounding box center [548, 404] width 4 height 4
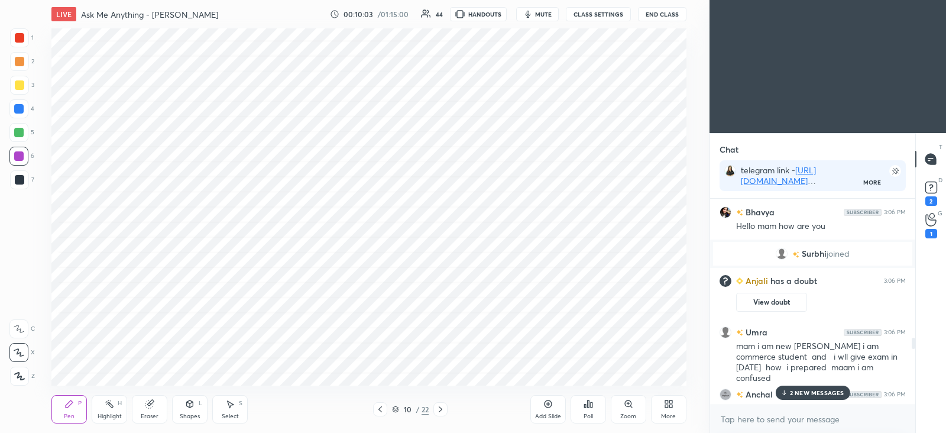
click at [400, 409] on div "10 / 22" at bounding box center [410, 409] width 37 height 11
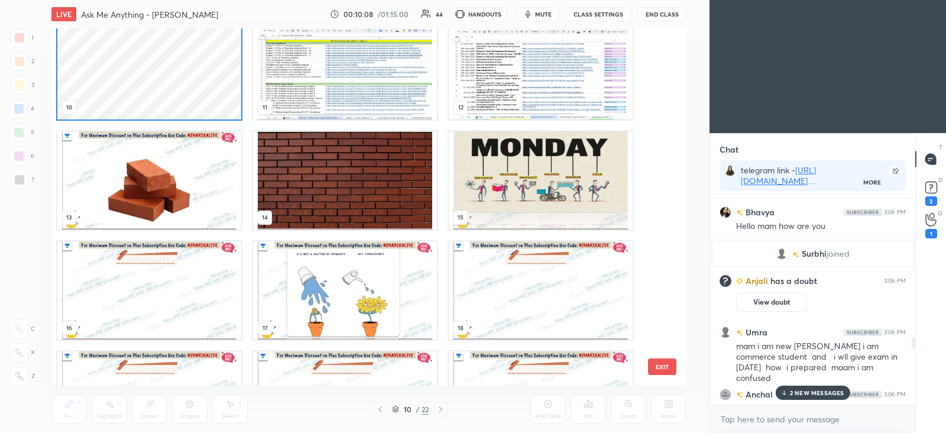
scroll to position [327, 0]
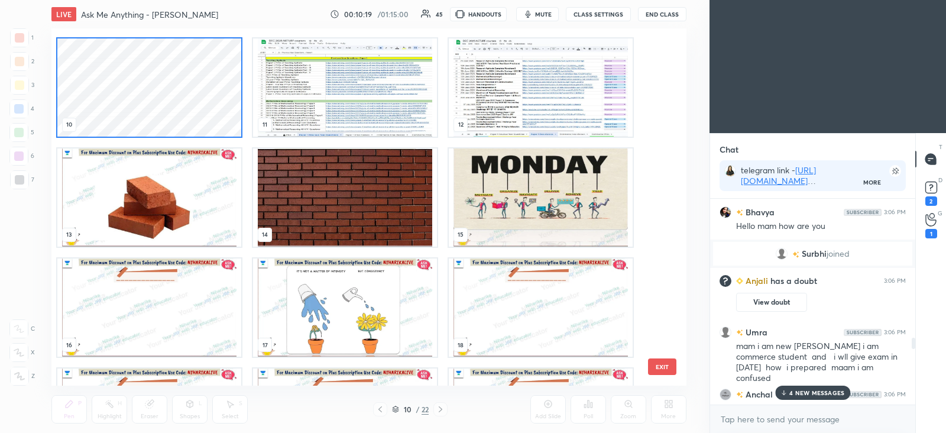
click at [821, 394] on p "4 NEW MESSAGES" at bounding box center [817, 392] width 55 height 7
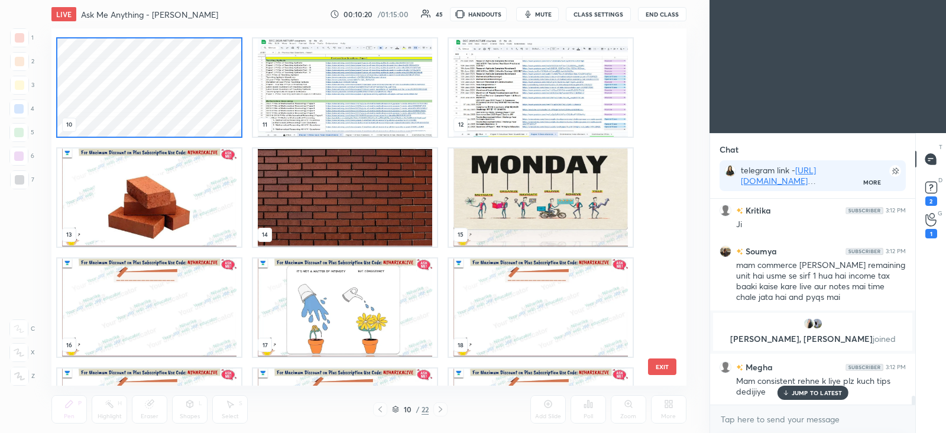
click at [822, 396] on p "JUMP TO LATEST" at bounding box center [817, 392] width 51 height 7
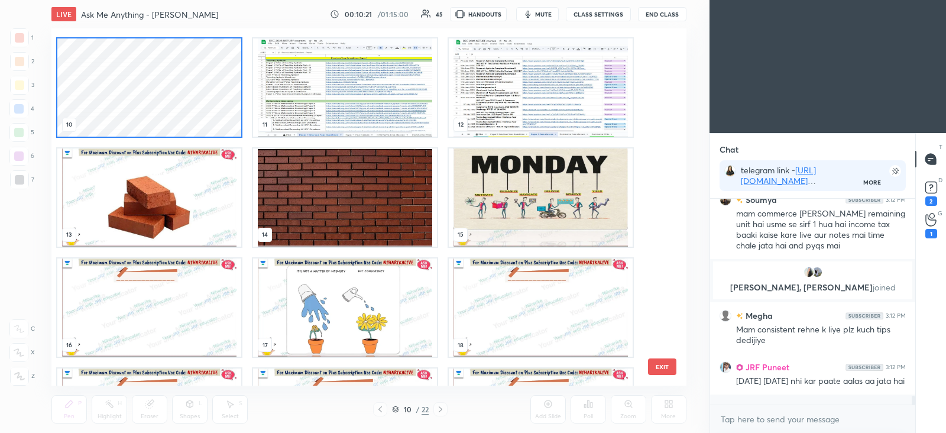
scroll to position [4542, 0]
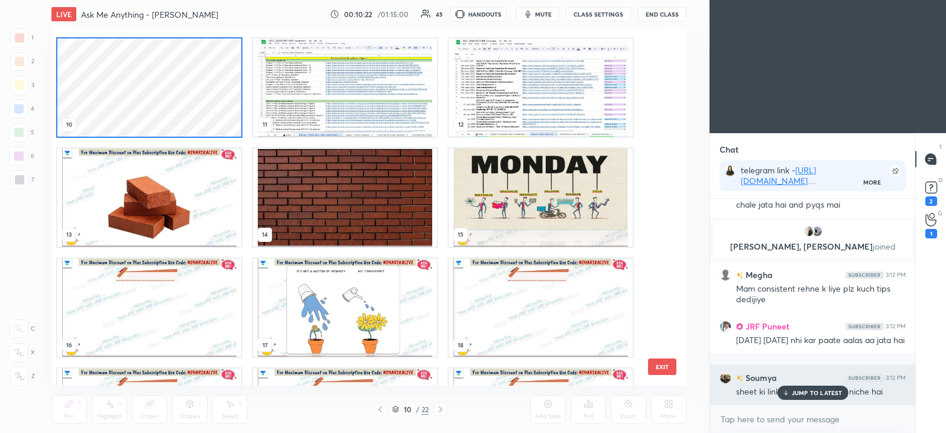
click at [817, 394] on p "JUMP TO LATEST" at bounding box center [817, 392] width 51 height 7
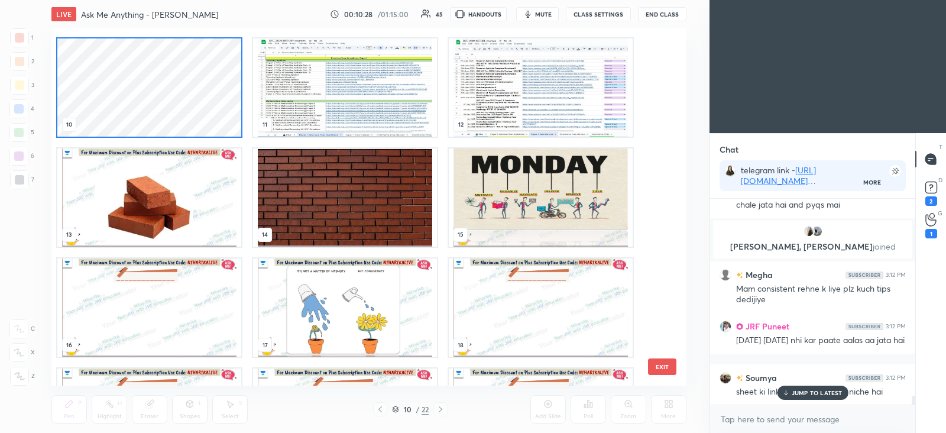
scroll to position [4583, 0]
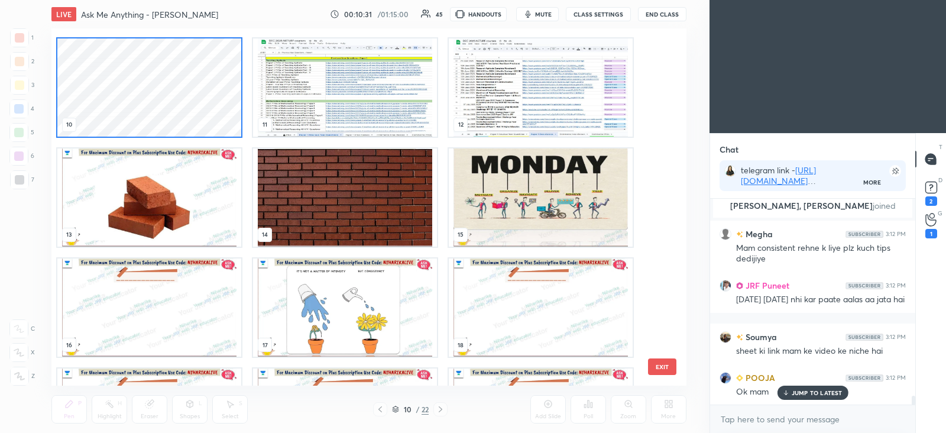
click at [172, 212] on img "grid" at bounding box center [149, 197] width 184 height 98
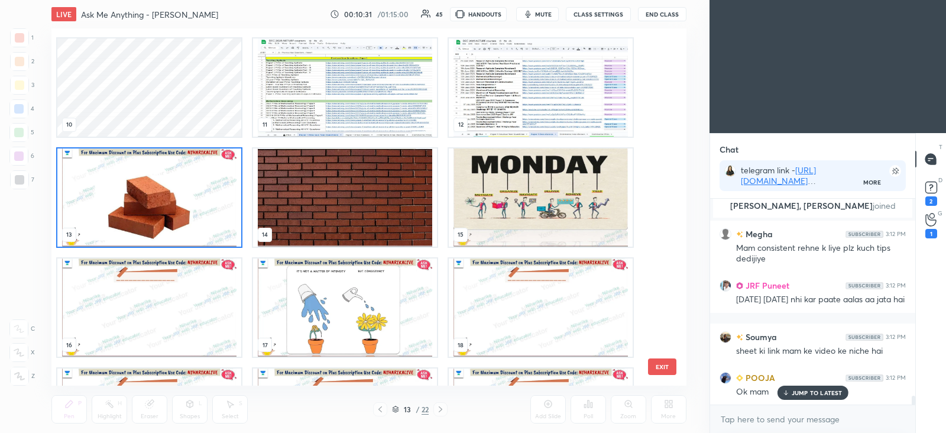
click at [172, 212] on img "grid" at bounding box center [149, 197] width 184 height 98
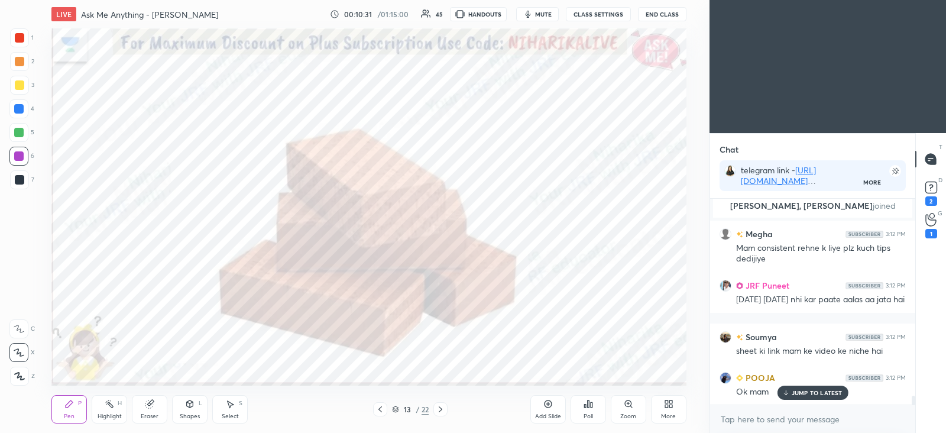
click at [172, 214] on img "grid" at bounding box center [149, 197] width 184 height 98
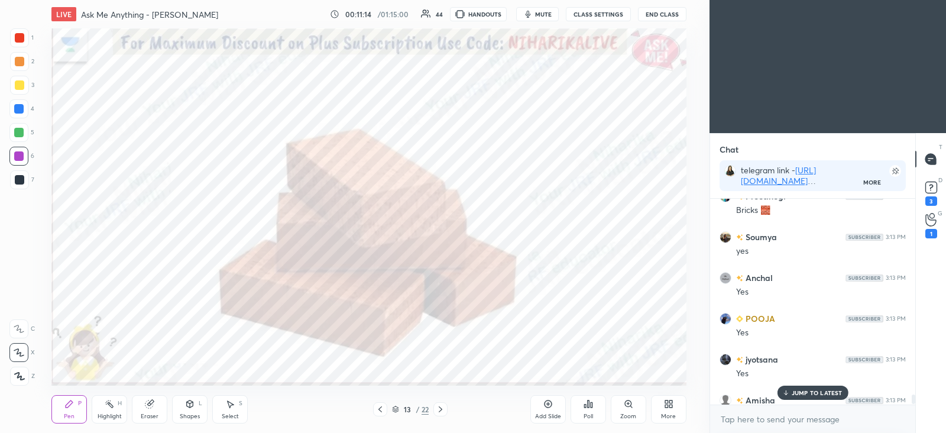
scroll to position [4082, 0]
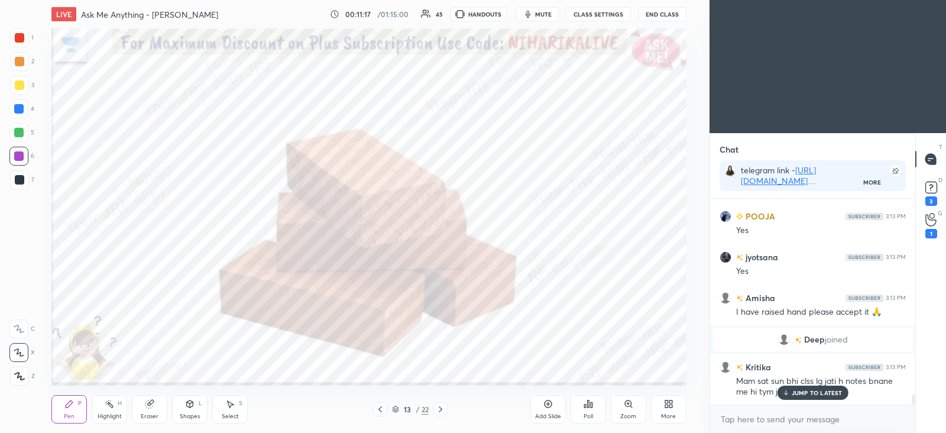
click at [824, 395] on p "JUMP TO LATEST" at bounding box center [817, 392] width 51 height 7
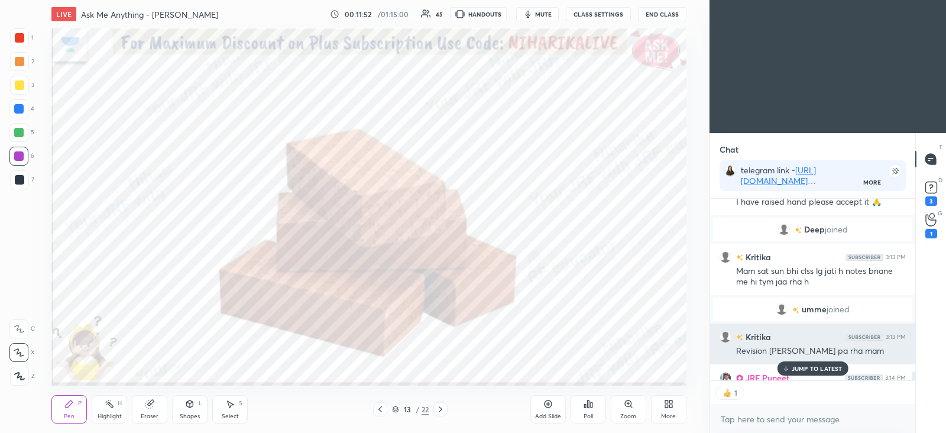
scroll to position [4190, 0]
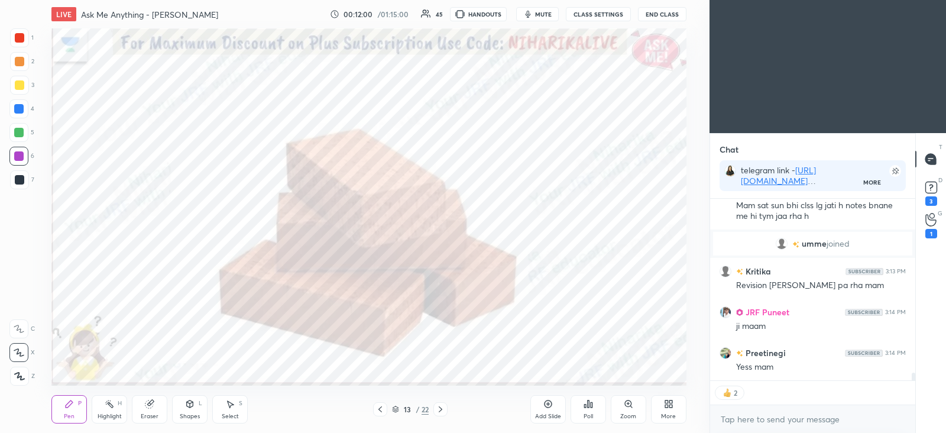
click at [443, 408] on icon at bounding box center [440, 409] width 9 height 9
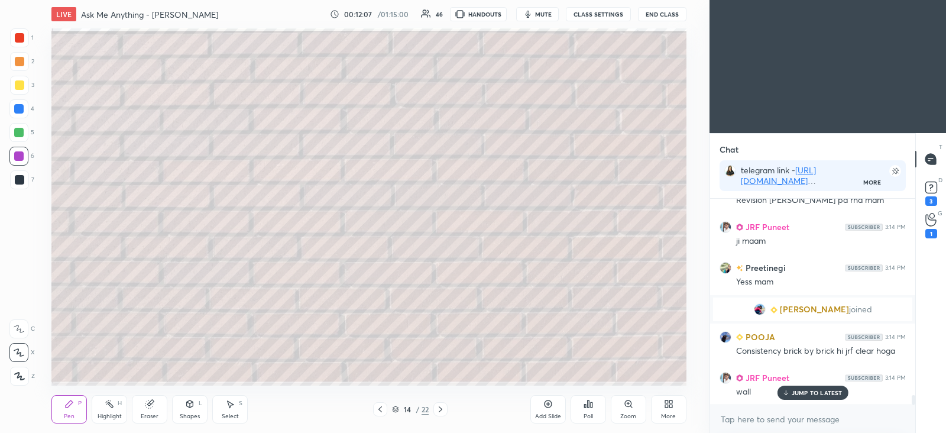
scroll to position [4250, 0]
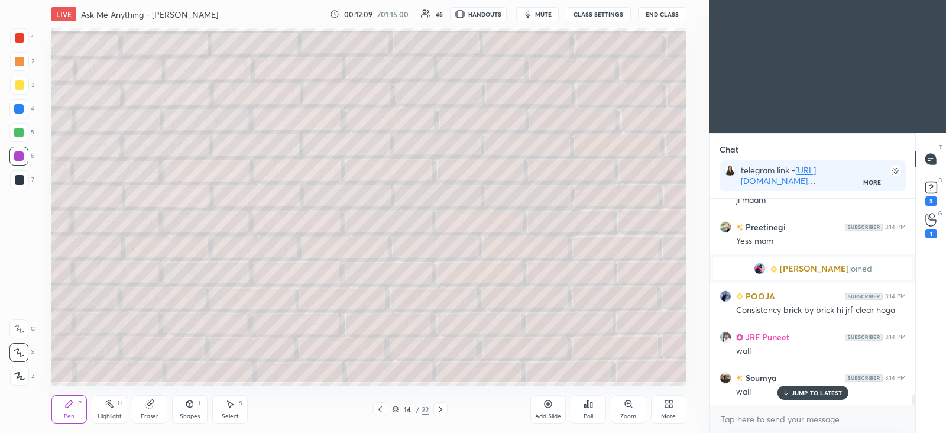
click at [17, 84] on div at bounding box center [19, 84] width 9 height 9
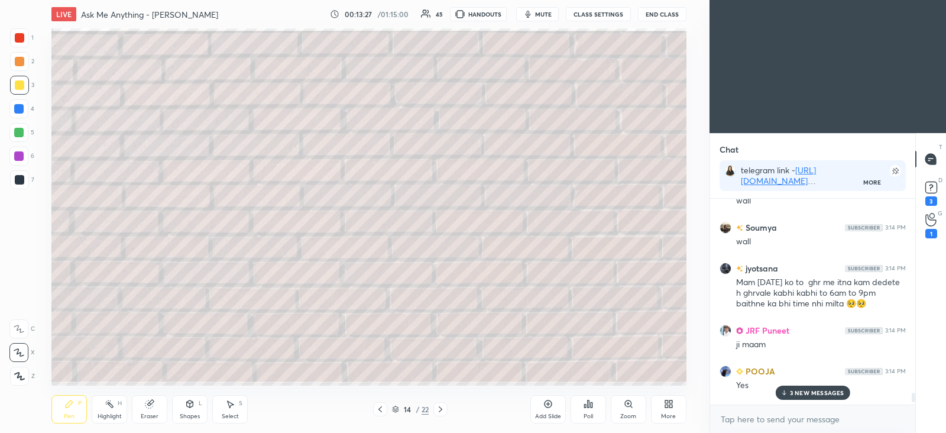
scroll to position [230, 201]
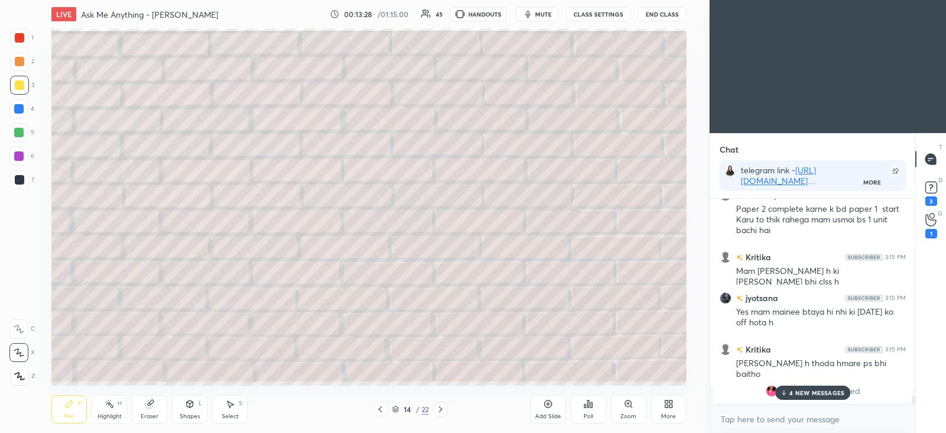
click at [800, 393] on p "4 NEW MESSAGES" at bounding box center [817, 392] width 55 height 7
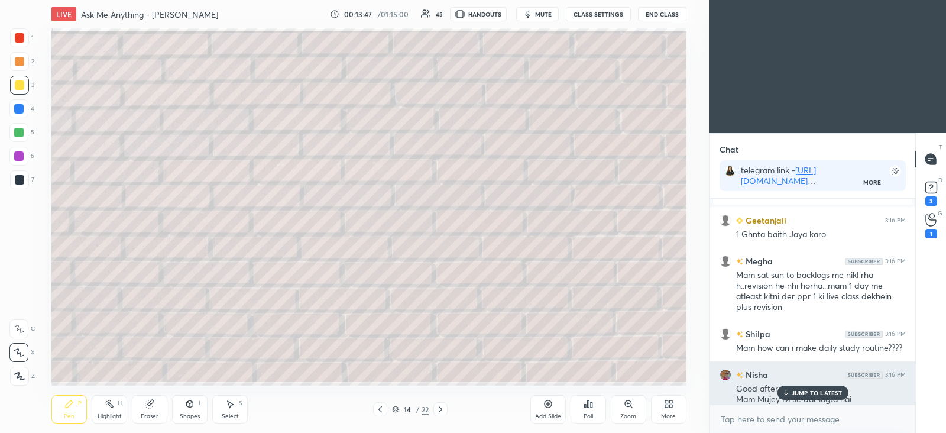
scroll to position [4792, 0]
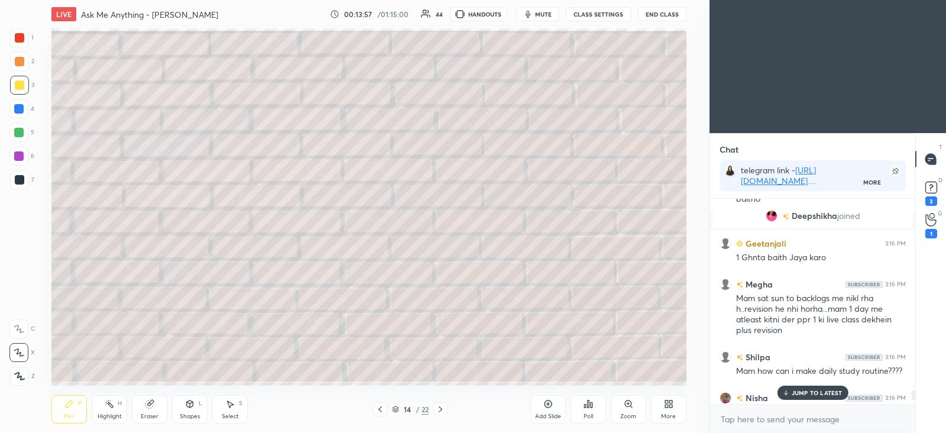
click at [551, 403] on icon at bounding box center [548, 404] width 8 height 8
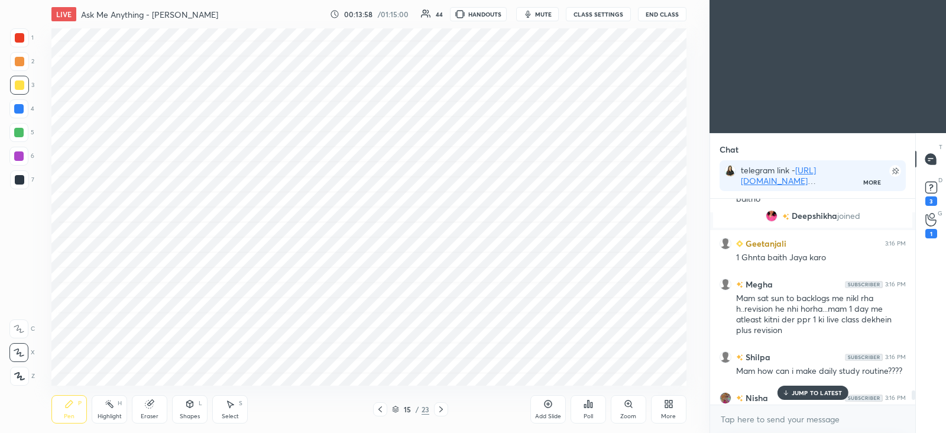
click at [20, 106] on div at bounding box center [18, 108] width 9 height 9
click at [399, 407] on icon at bounding box center [395, 409] width 7 height 7
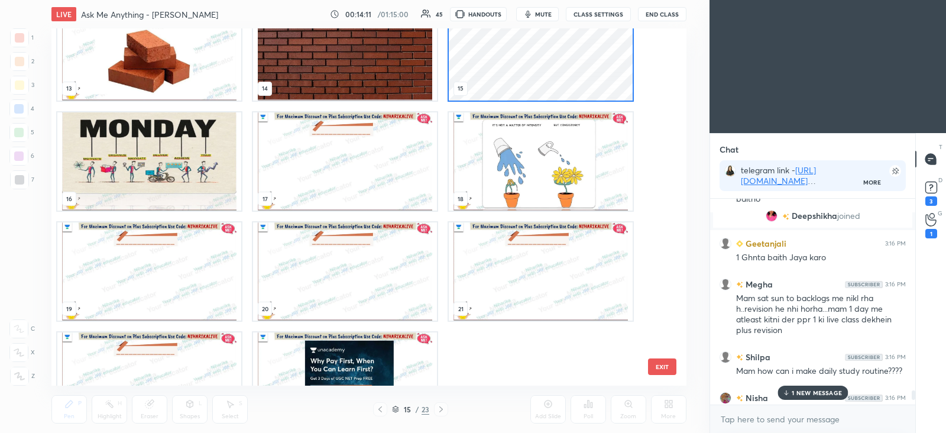
scroll to position [450, 0]
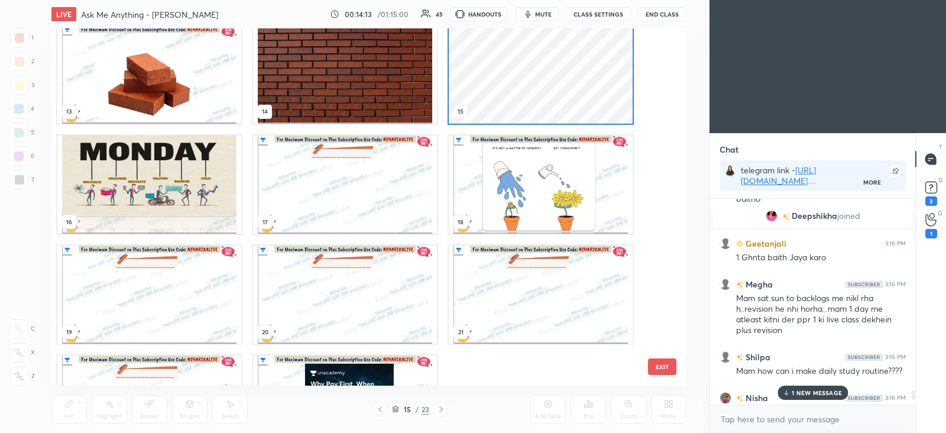
click at [198, 268] on img "grid" at bounding box center [149, 294] width 184 height 98
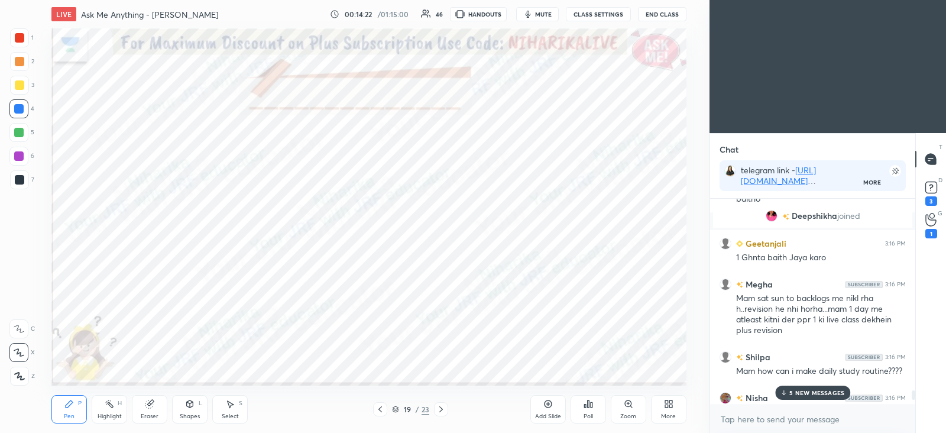
click at [815, 392] on p "5 NEW MESSAGES" at bounding box center [817, 392] width 55 height 7
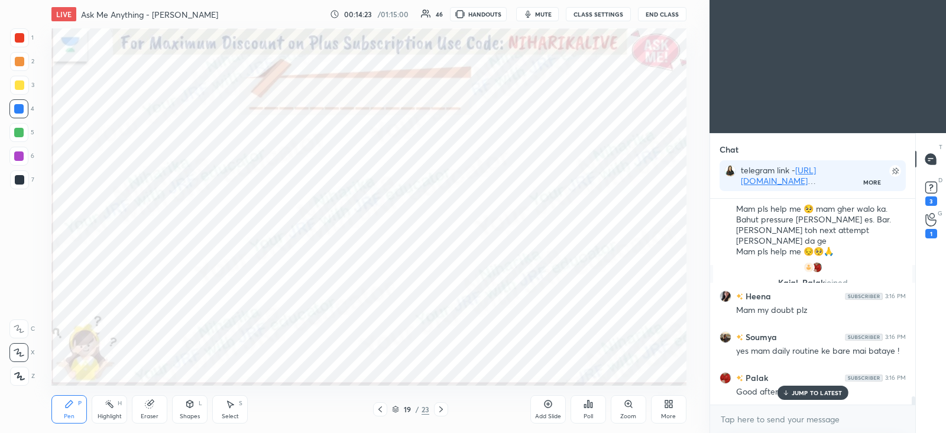
scroll to position [5132, 0]
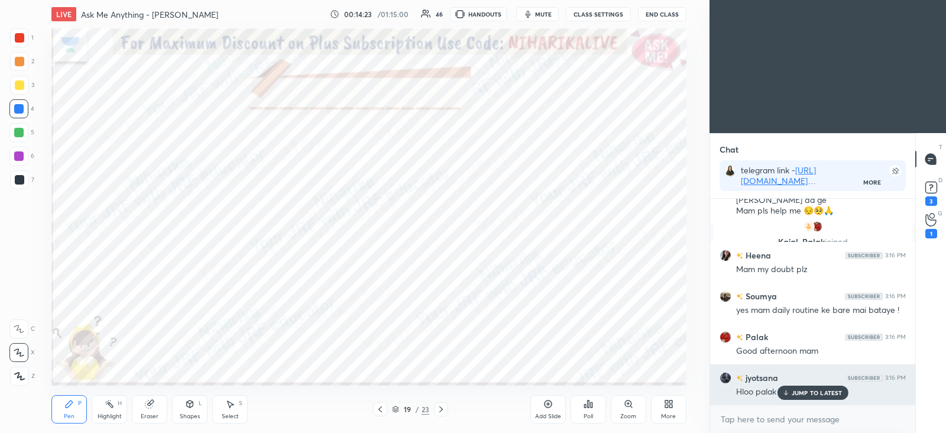
click at [816, 391] on p "JUMP TO LATEST" at bounding box center [817, 392] width 51 height 7
click at [799, 389] on p "JUMP TO LATEST" at bounding box center [817, 392] width 51 height 7
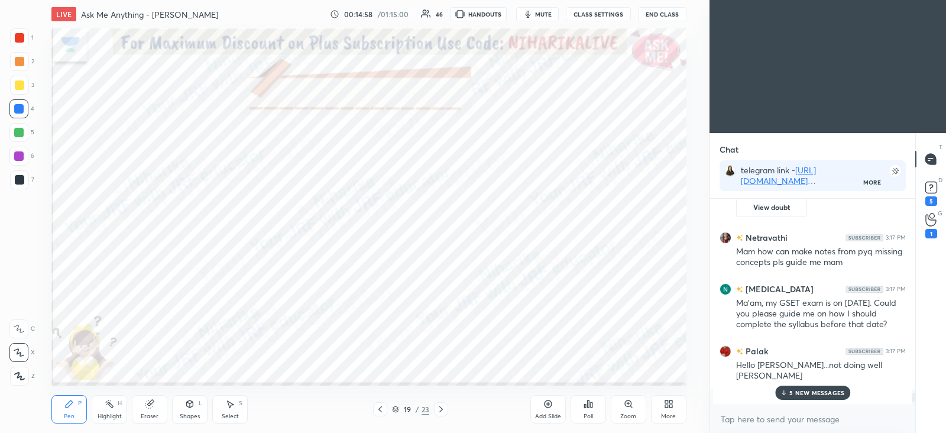
scroll to position [5417, 0]
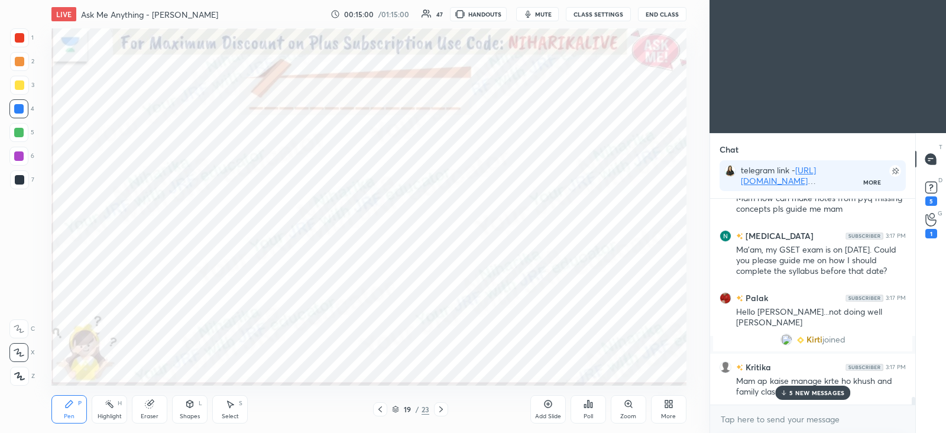
click at [824, 391] on p "5 NEW MESSAGES" at bounding box center [817, 392] width 55 height 7
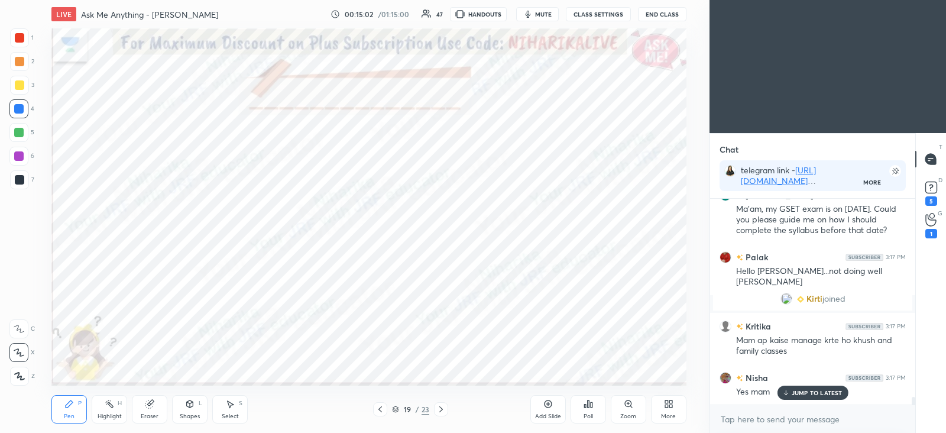
click at [828, 386] on div "JUMP TO LATEST" at bounding box center [812, 393] width 71 height 14
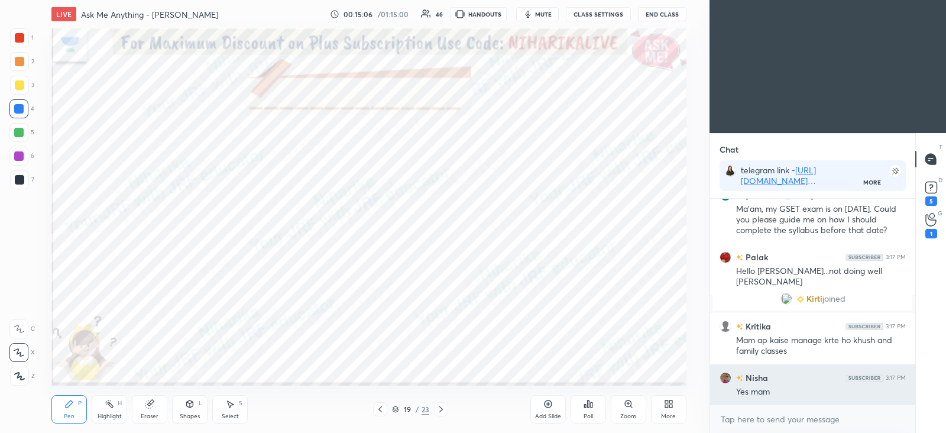
scroll to position [5509, 0]
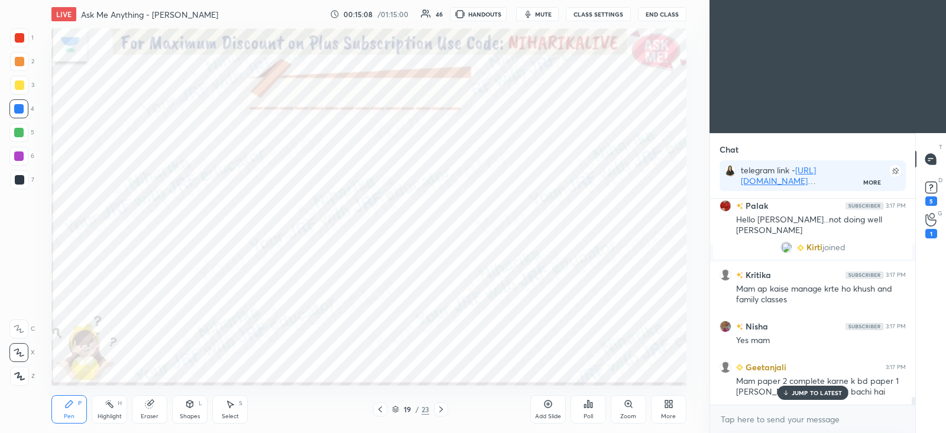
click at [816, 386] on div "JUMP TO LATEST" at bounding box center [812, 393] width 71 height 14
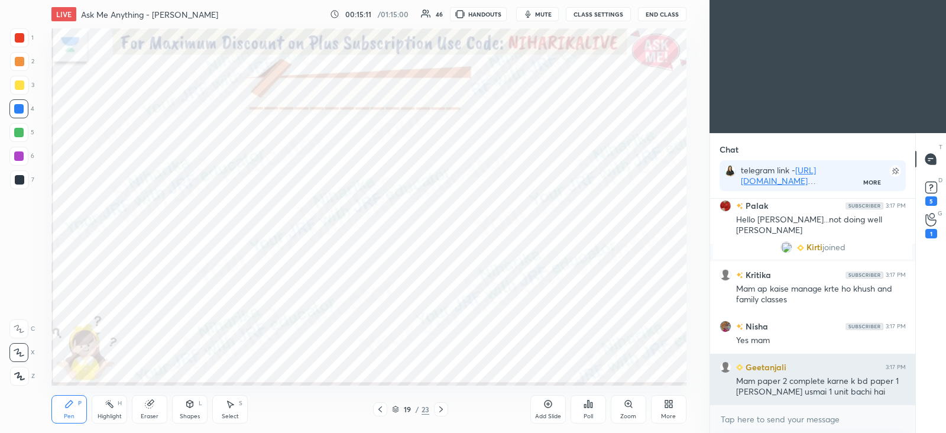
scroll to position [5550, 0]
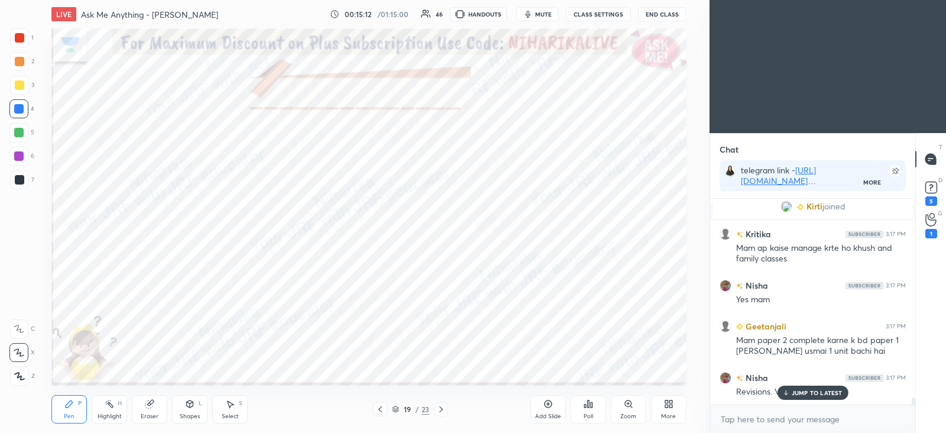
click at [813, 386] on div "JUMP TO LATEST" at bounding box center [812, 393] width 71 height 14
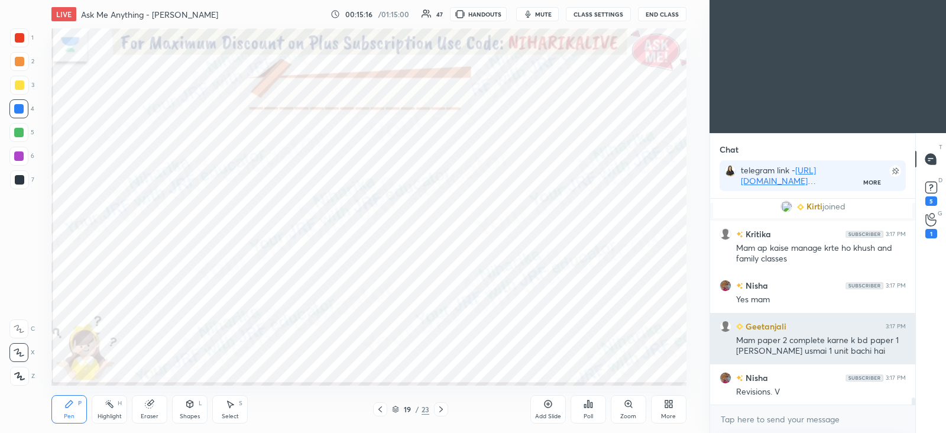
scroll to position [5601, 0]
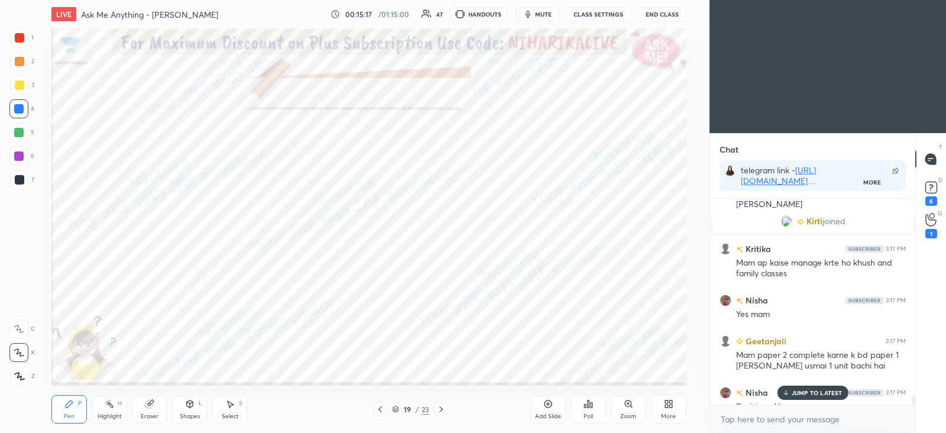
click at [833, 389] on p "JUMP TO LATEST" at bounding box center [817, 392] width 51 height 7
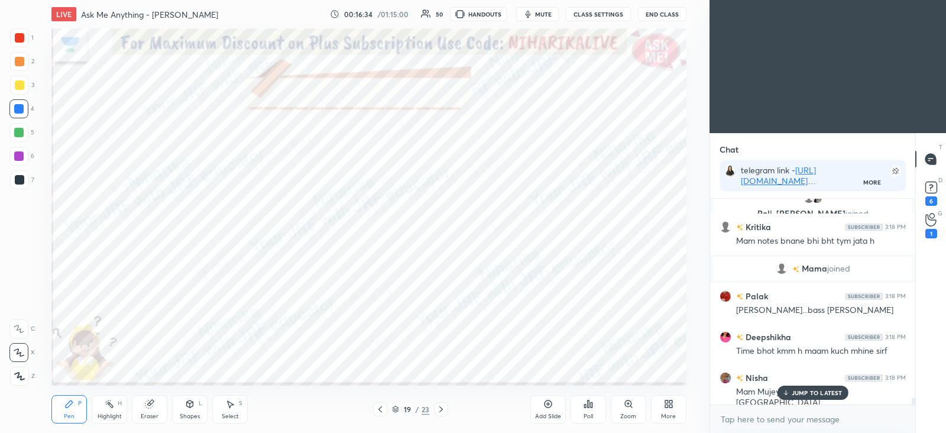
scroll to position [5727, 0]
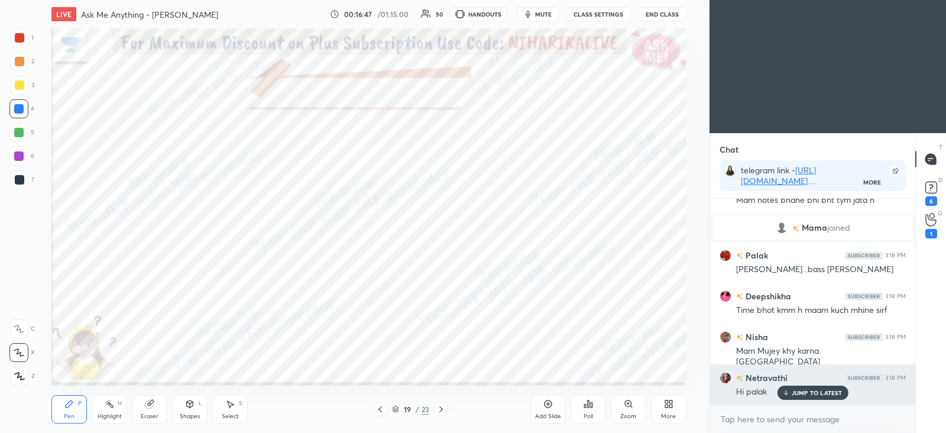
click at [802, 392] on p "JUMP TO LATEST" at bounding box center [817, 392] width 51 height 7
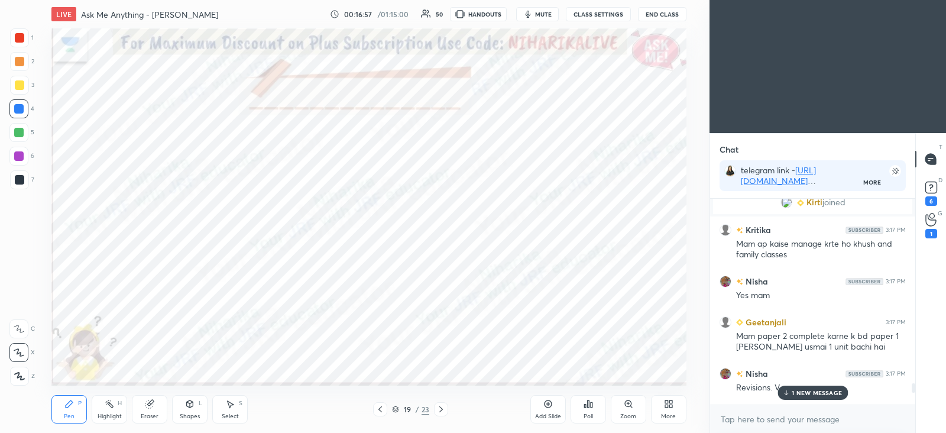
scroll to position [5064, 0]
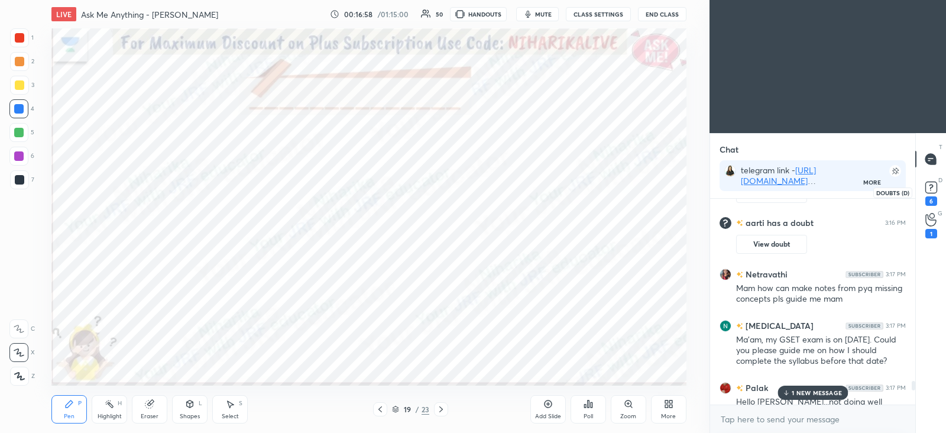
click at [932, 193] on icon at bounding box center [932, 188] width 18 height 18
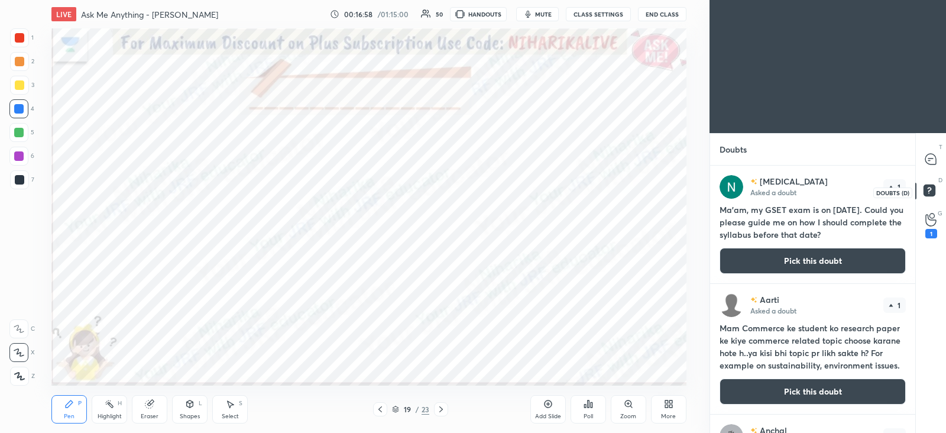
scroll to position [263, 201]
click at [933, 160] on icon at bounding box center [931, 159] width 11 height 11
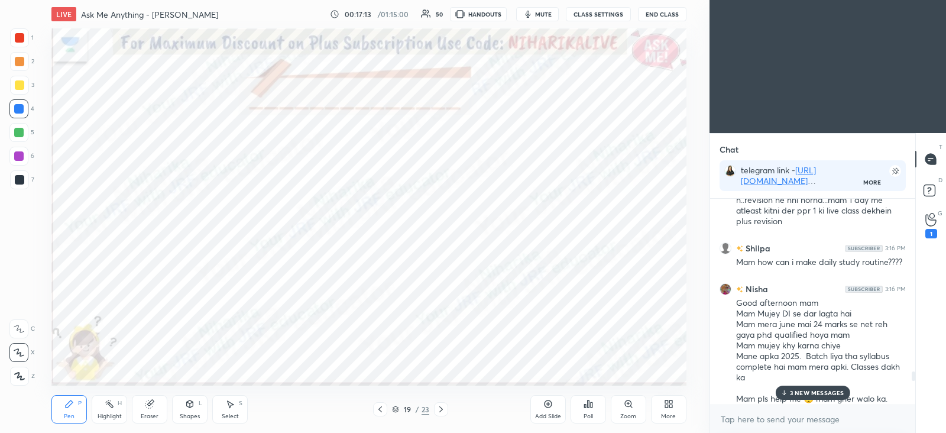
scroll to position [4862, 0]
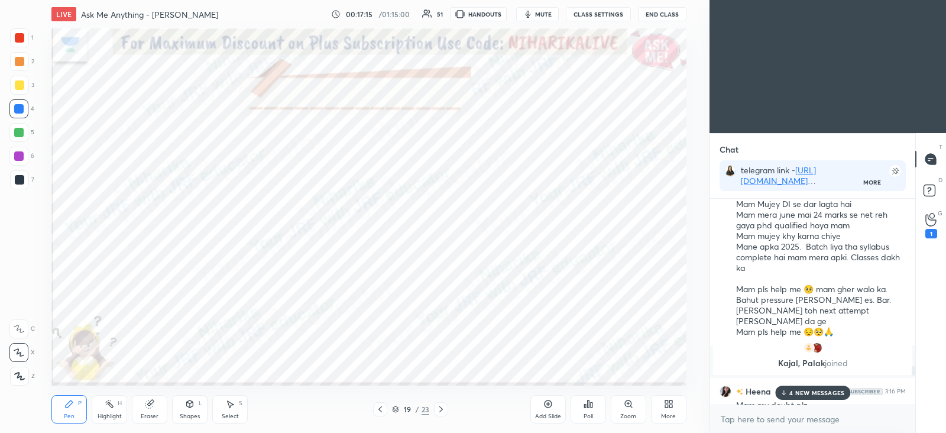
click at [812, 393] on p "4 NEW MESSAGES" at bounding box center [817, 392] width 55 height 7
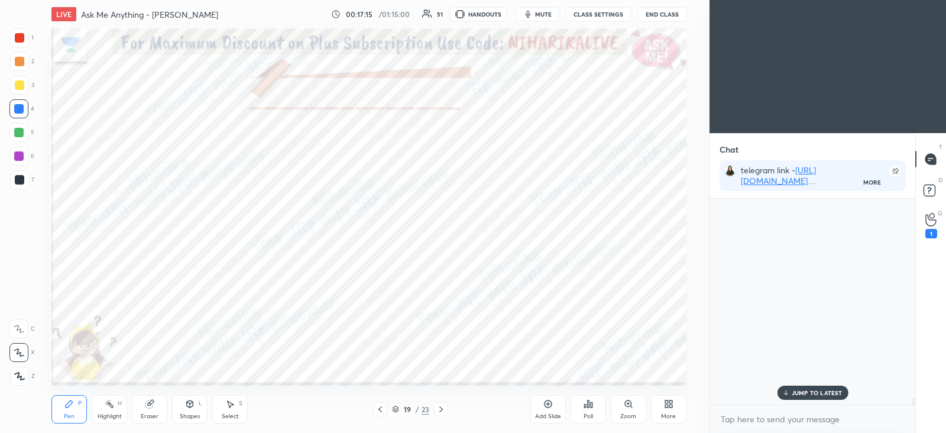
scroll to position [6574, 0]
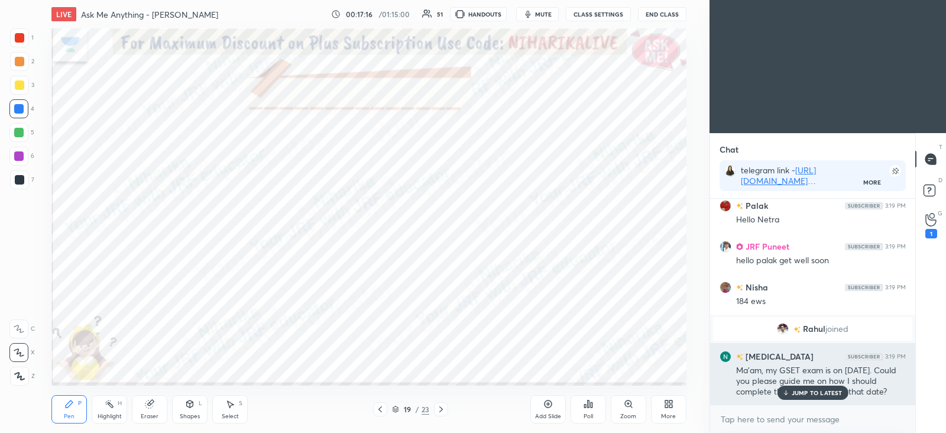
click at [819, 393] on p "JUMP TO LATEST" at bounding box center [817, 392] width 51 height 7
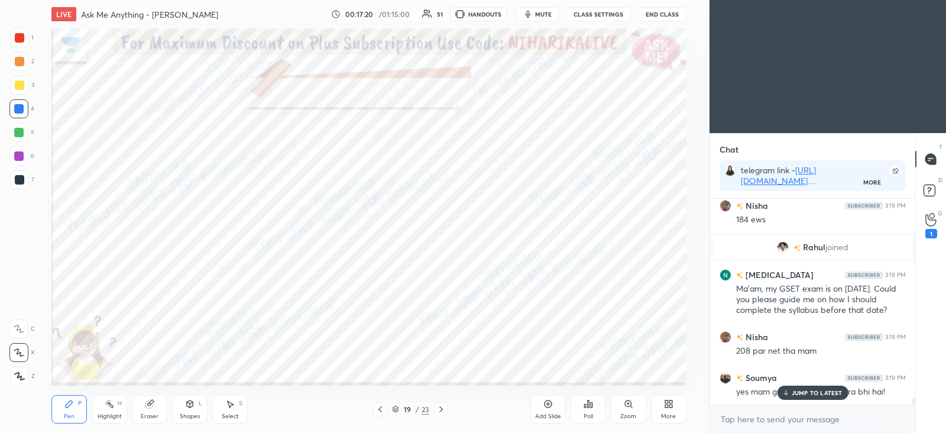
scroll to position [6645, 0]
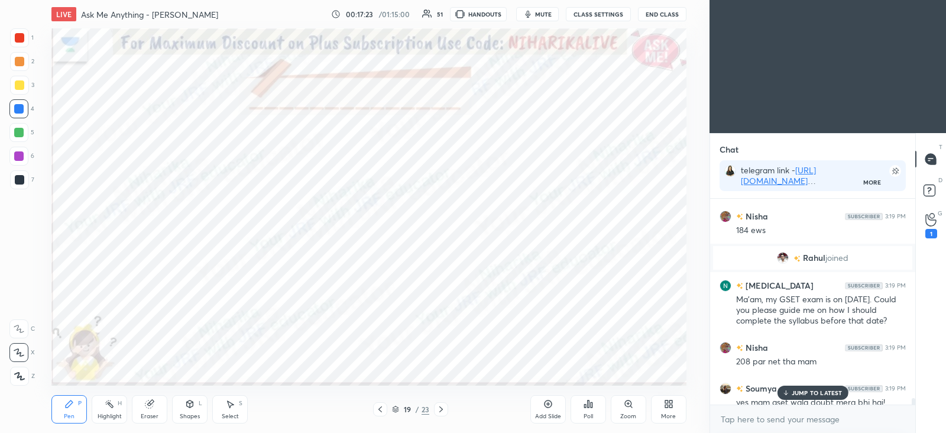
click at [550, 406] on icon at bounding box center [548, 404] width 8 height 8
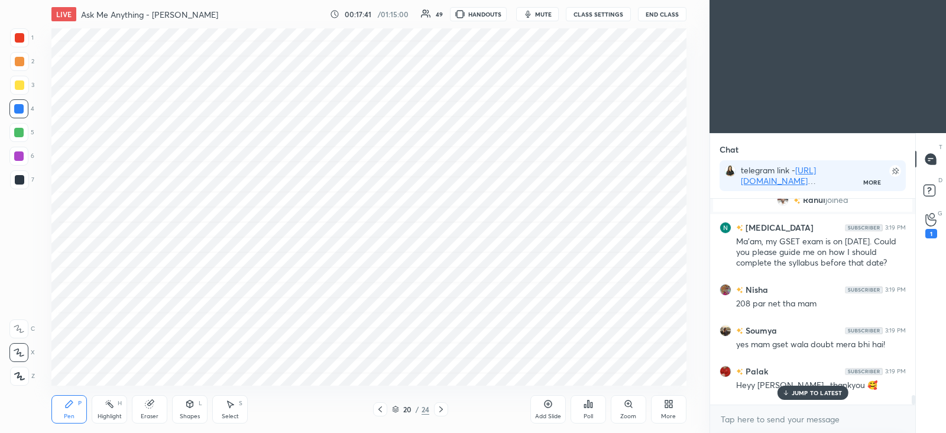
scroll to position [6819, 0]
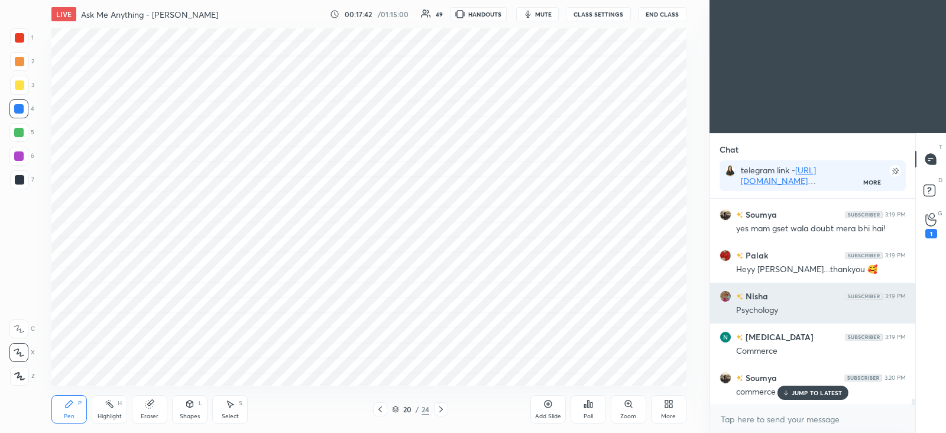
click at [797, 392] on p "JUMP TO LATEST" at bounding box center [817, 392] width 51 height 7
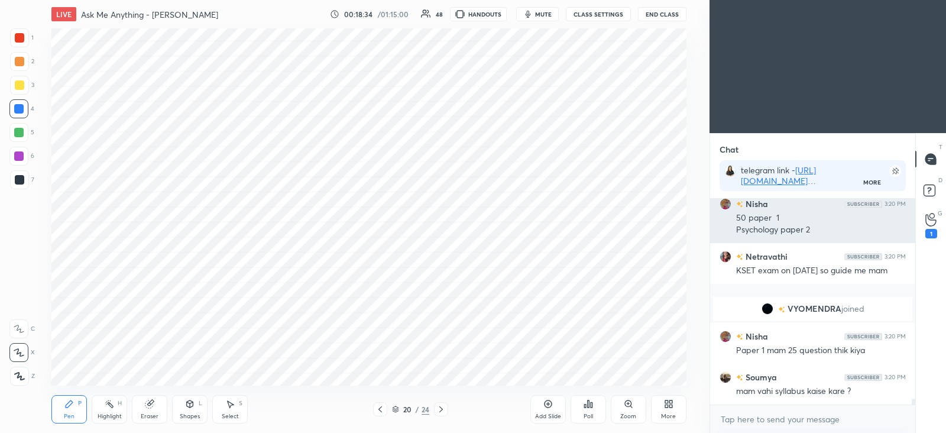
scroll to position [7061, 0]
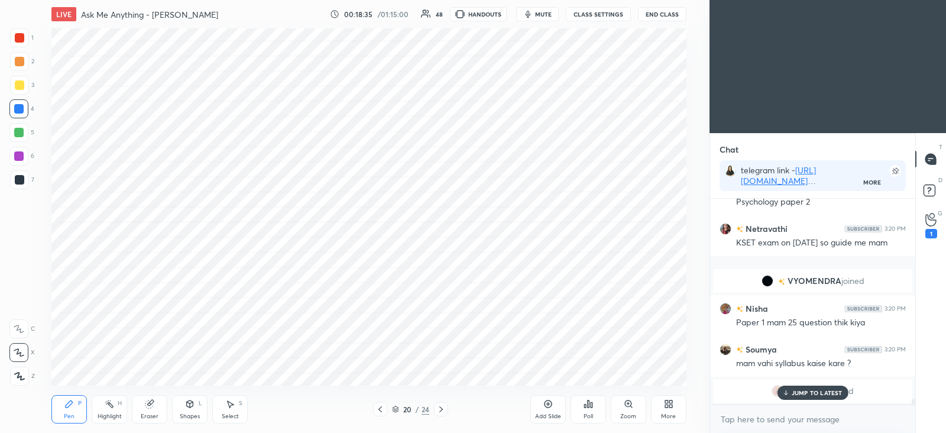
click at [18, 42] on div at bounding box center [19, 37] width 9 height 9
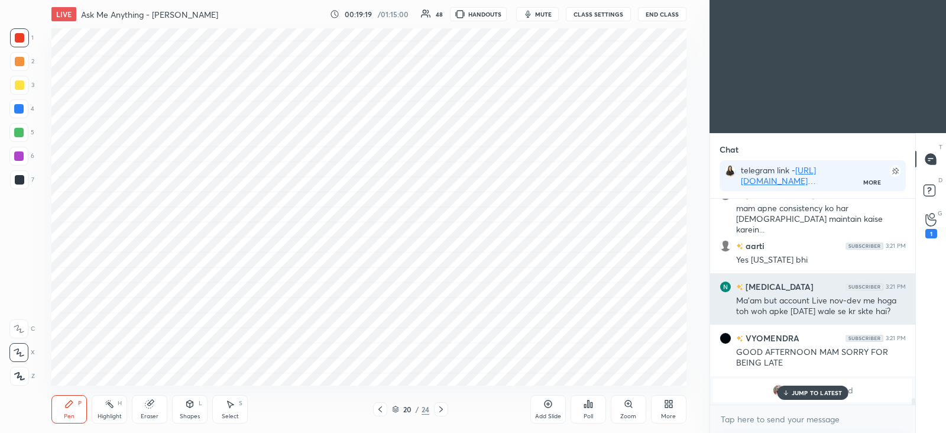
scroll to position [6337, 0]
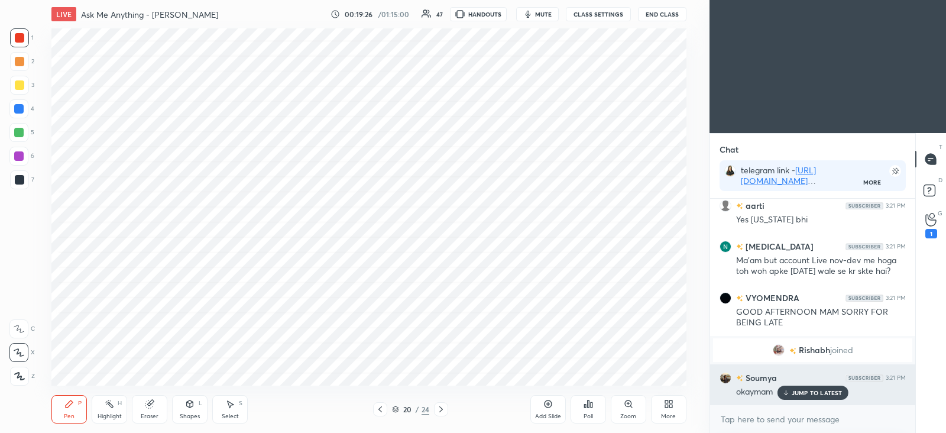
click at [804, 390] on p "JUMP TO LATEST" at bounding box center [817, 392] width 51 height 7
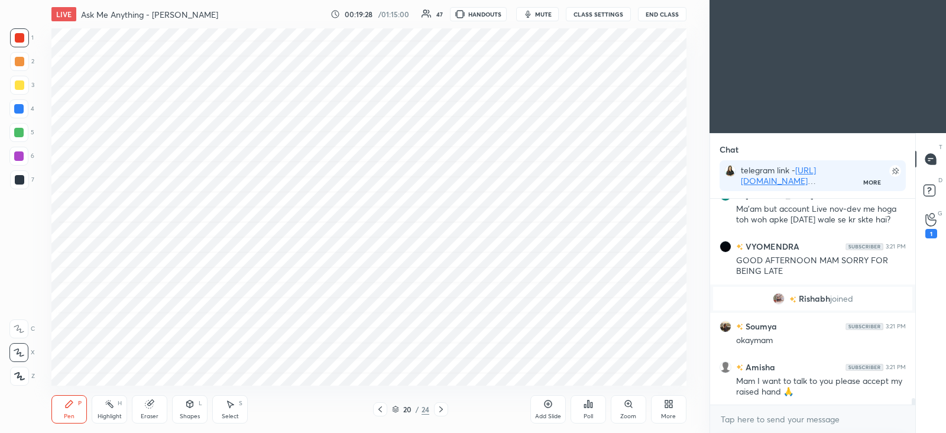
scroll to position [6430, 0]
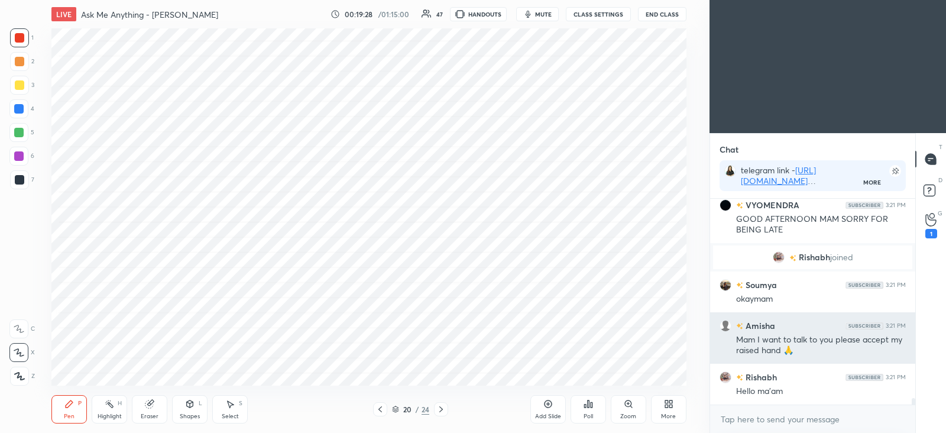
click at [799, 394] on div "Hello ma'am" at bounding box center [821, 392] width 170 height 12
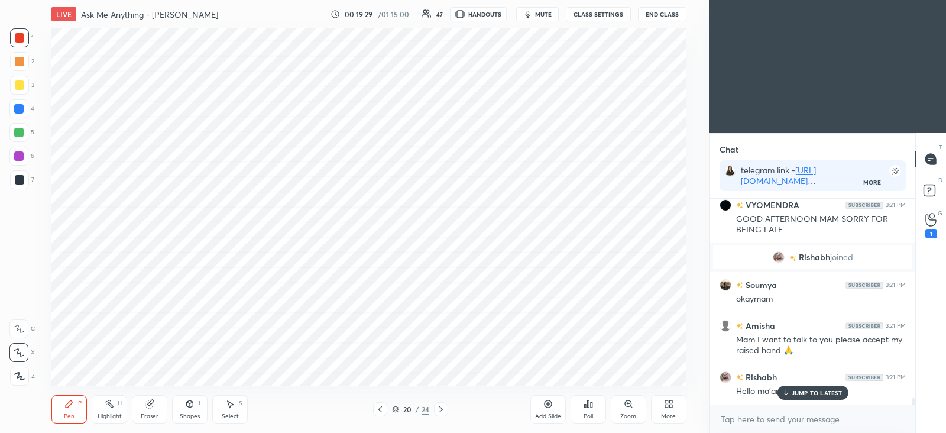
scroll to position [6470, 0]
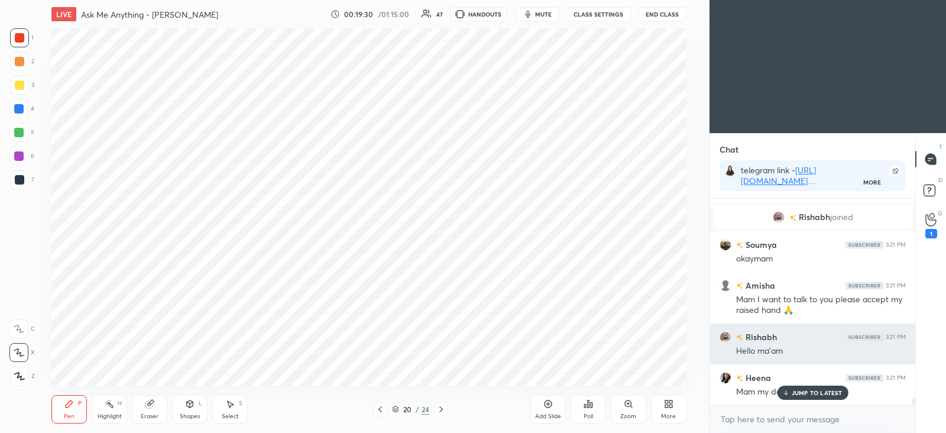
click at [796, 392] on p "JUMP TO LATEST" at bounding box center [817, 392] width 51 height 7
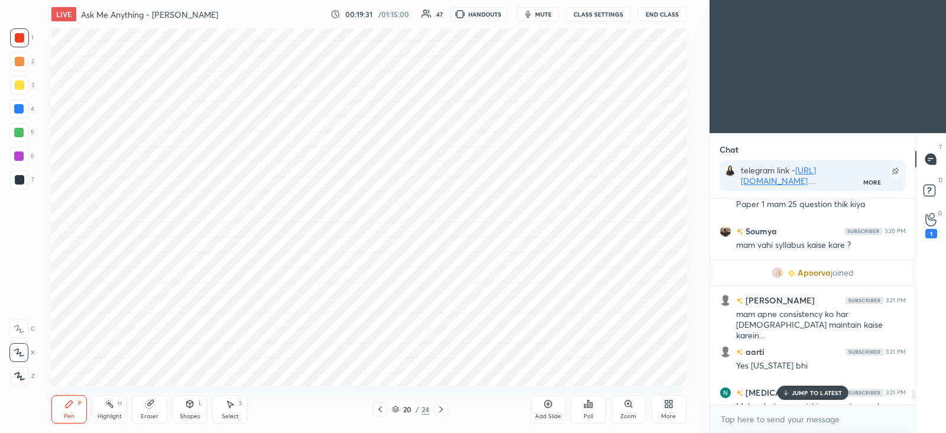
scroll to position [6185, 0]
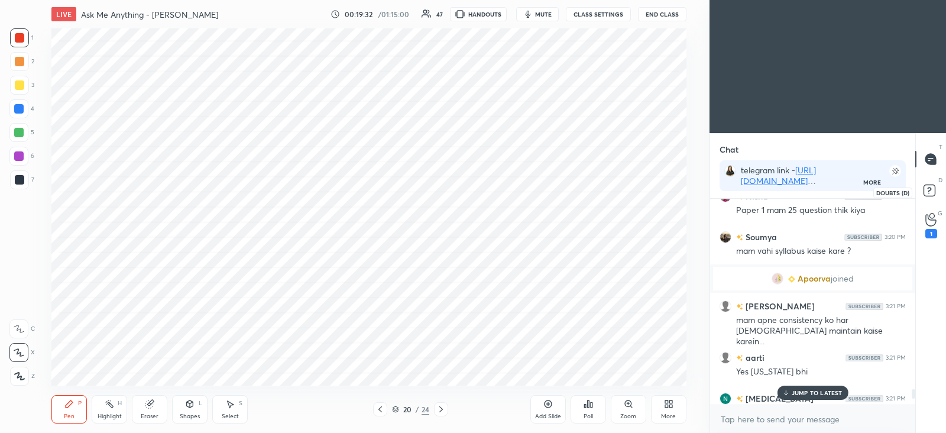
click at [932, 191] on rect at bounding box center [929, 190] width 11 height 11
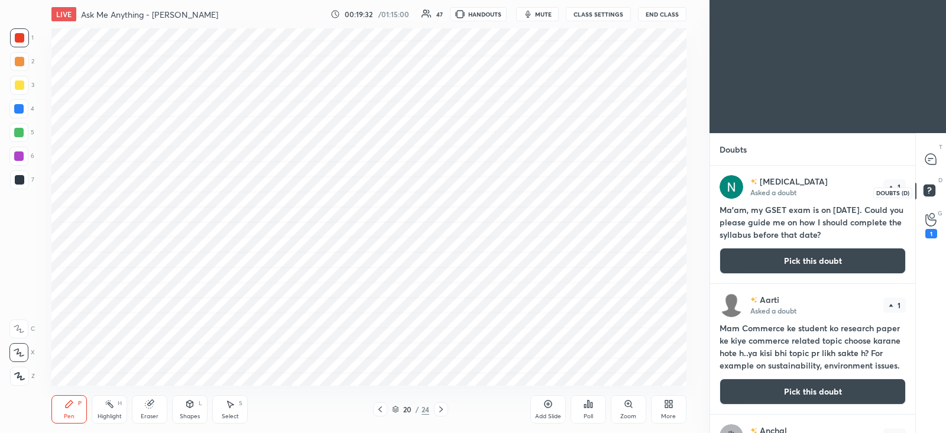
scroll to position [263, 201]
click at [828, 258] on button "Pick this doubt" at bounding box center [813, 261] width 186 height 26
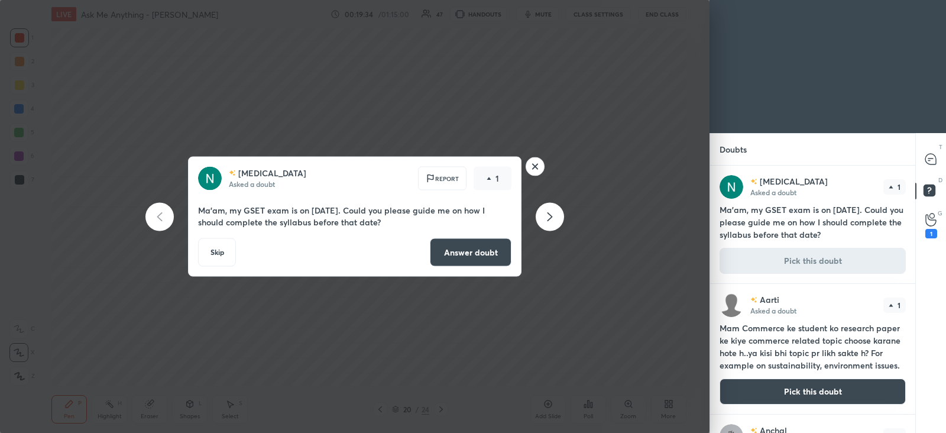
click at [447, 248] on button "Answer doubt" at bounding box center [471, 252] width 82 height 28
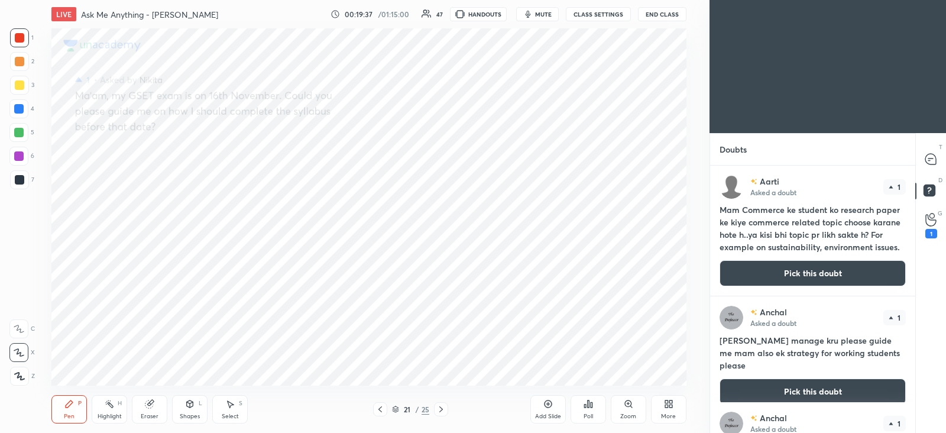
click at [795, 270] on button "Pick this doubt" at bounding box center [813, 273] width 186 height 26
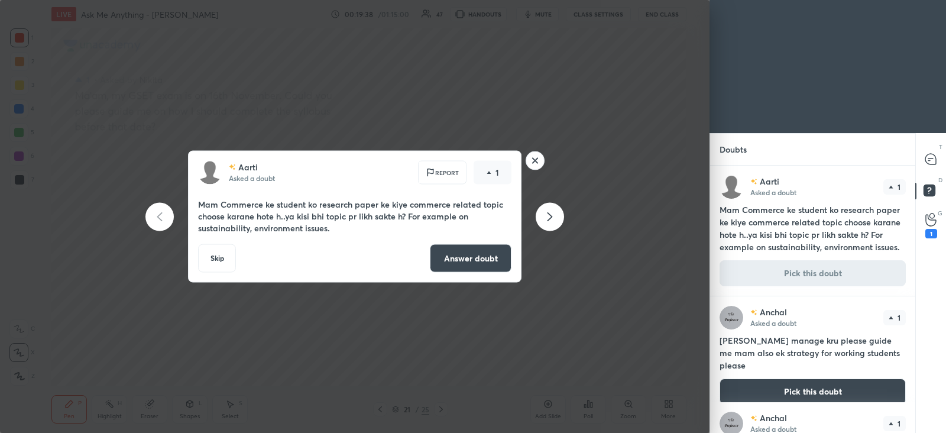
click at [460, 250] on button "Answer doubt" at bounding box center [471, 258] width 82 height 28
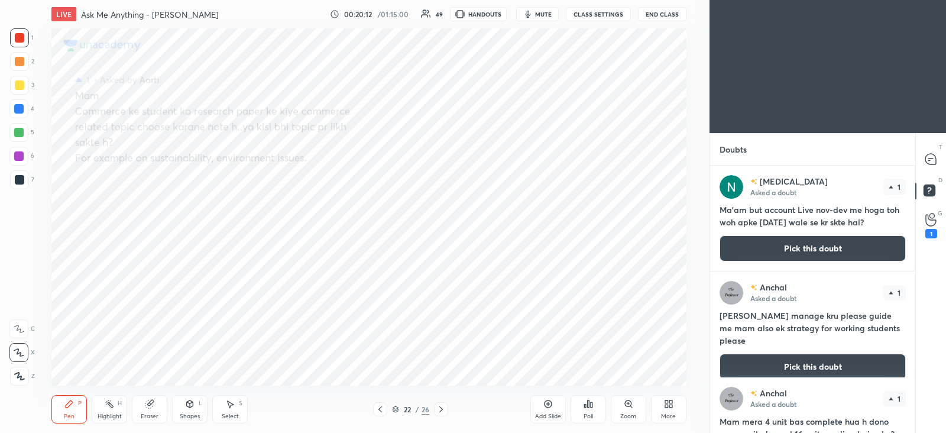
click at [774, 244] on button "Pick this doubt" at bounding box center [813, 248] width 186 height 26
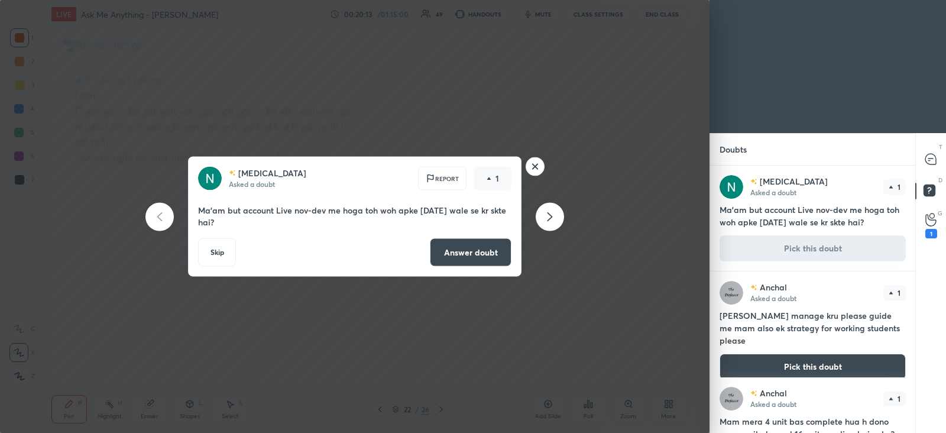
click at [474, 250] on button "Answer doubt" at bounding box center [471, 252] width 82 height 28
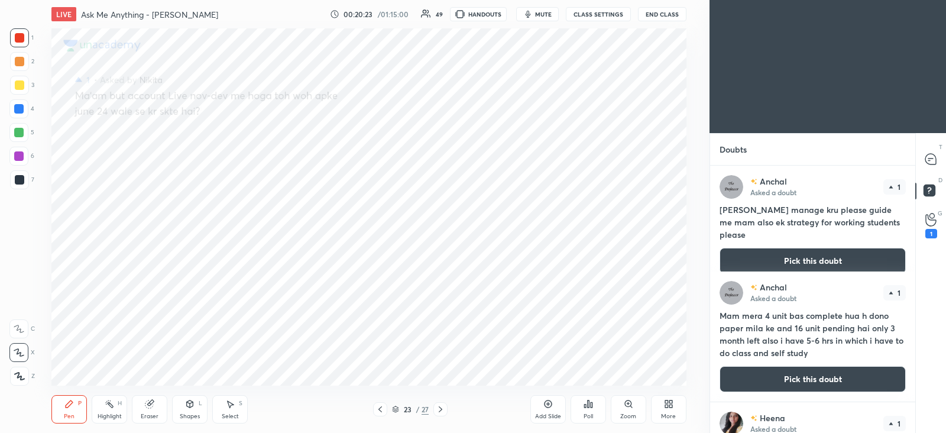
click at [797, 248] on button "Pick this doubt" at bounding box center [813, 261] width 186 height 26
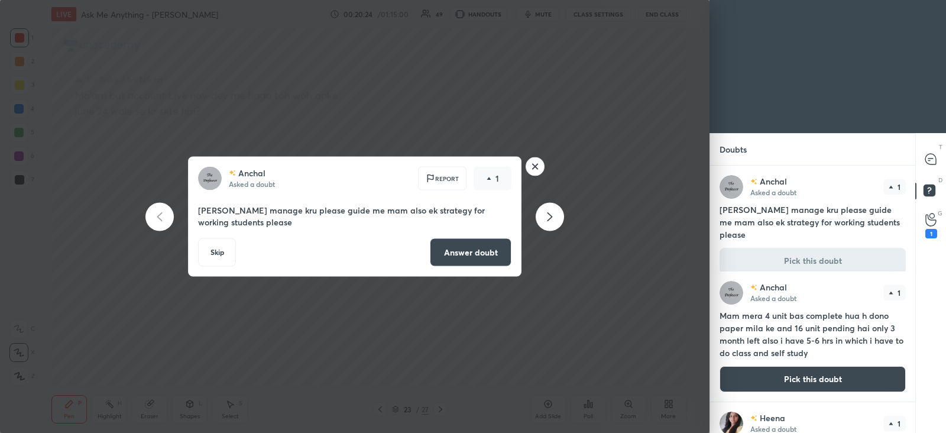
click at [460, 255] on button "Answer doubt" at bounding box center [471, 252] width 82 height 28
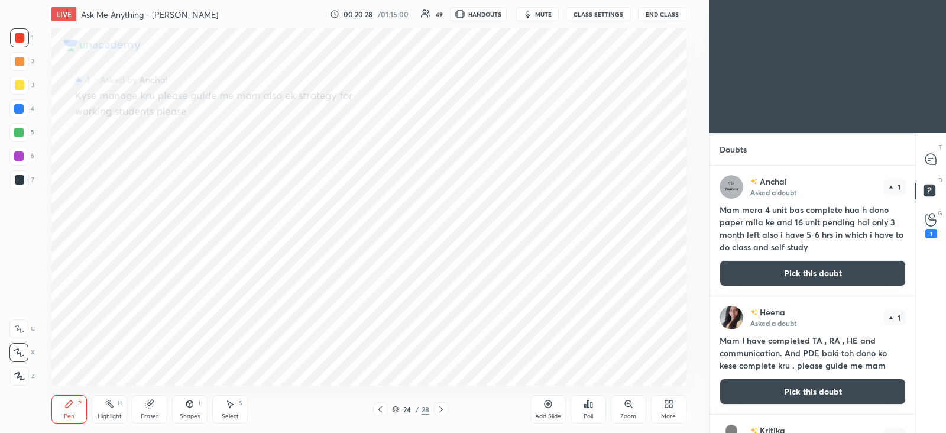
click at [379, 406] on icon at bounding box center [380, 409] width 9 height 9
click at [445, 409] on icon at bounding box center [441, 409] width 9 height 9
click at [757, 282] on button "Pick this doubt" at bounding box center [813, 273] width 186 height 26
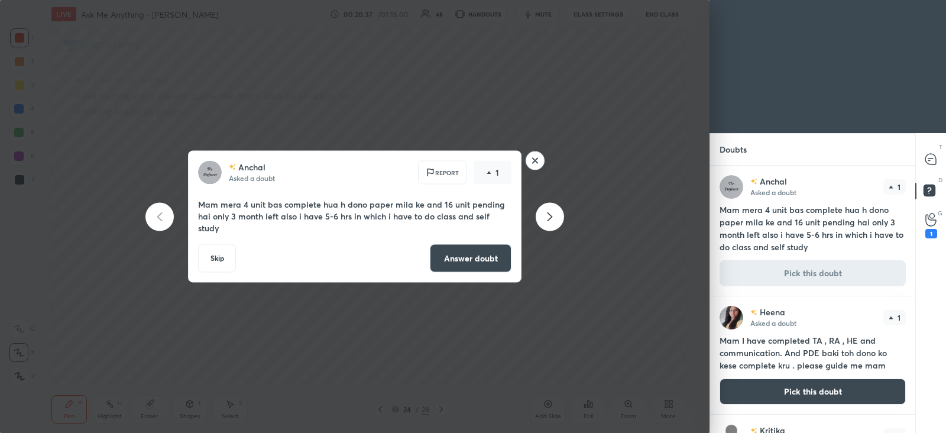
click at [468, 256] on button "Answer doubt" at bounding box center [471, 258] width 82 height 28
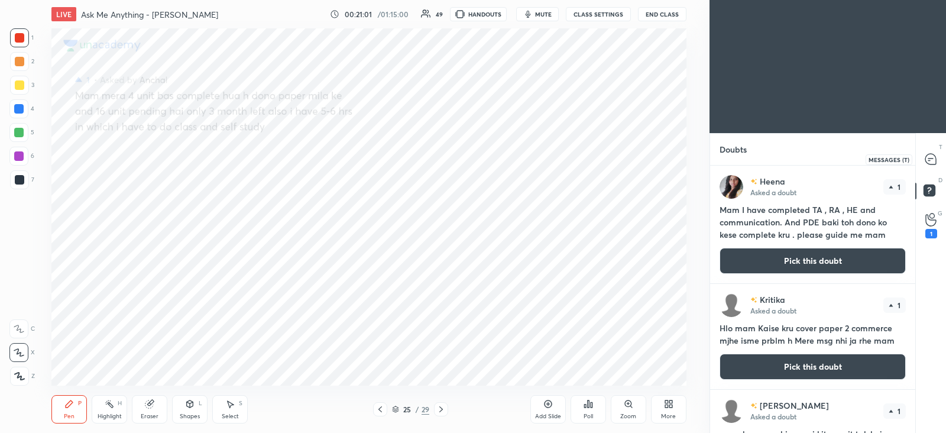
click at [941, 161] on div at bounding box center [932, 158] width 24 height 21
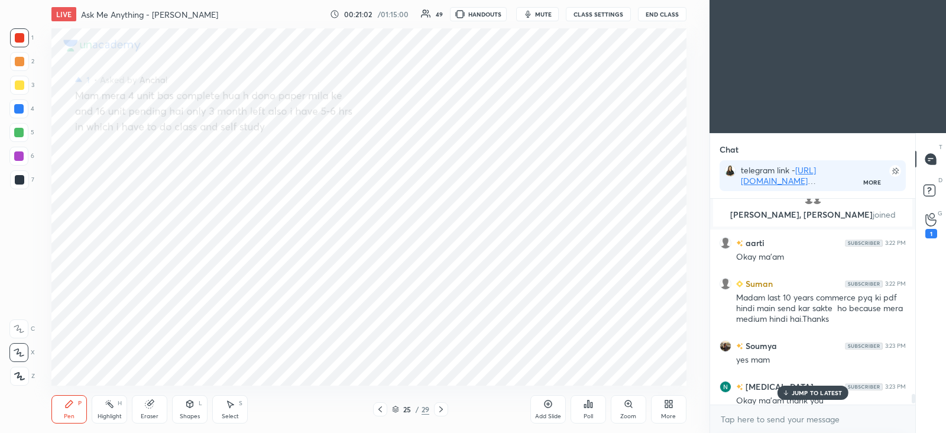
scroll to position [6937, 0]
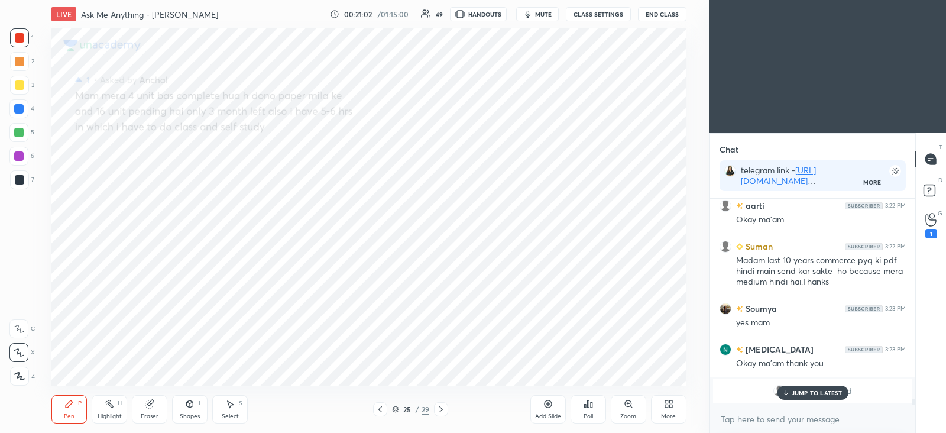
click at [794, 393] on p "JUMP TO LATEST" at bounding box center [817, 392] width 51 height 7
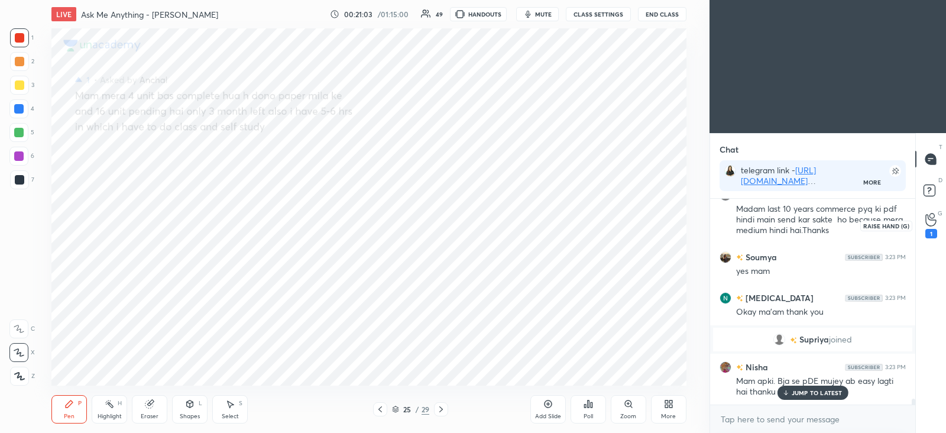
click at [928, 225] on icon at bounding box center [931, 220] width 11 height 12
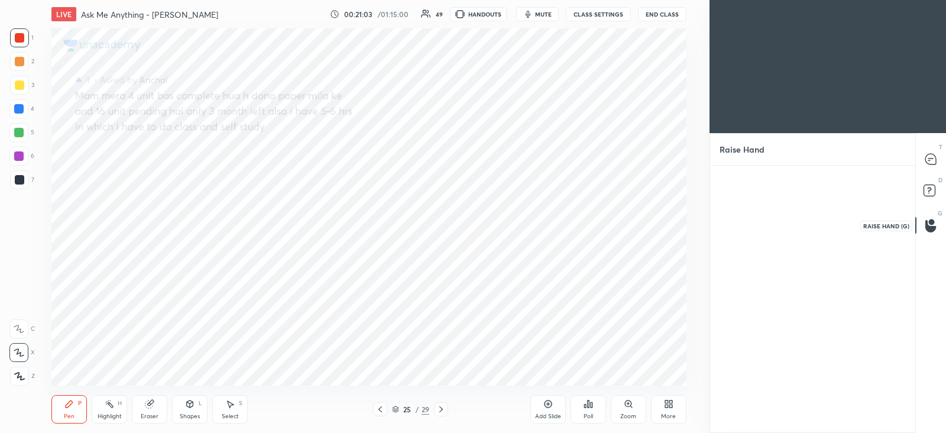
scroll to position [4, 4]
click at [932, 190] on rect at bounding box center [931, 187] width 11 height 11
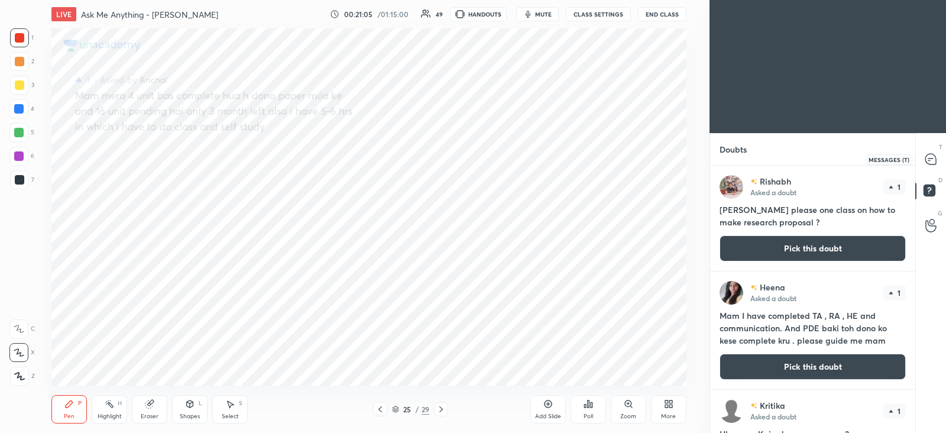
click at [932, 156] on icon at bounding box center [931, 159] width 11 height 11
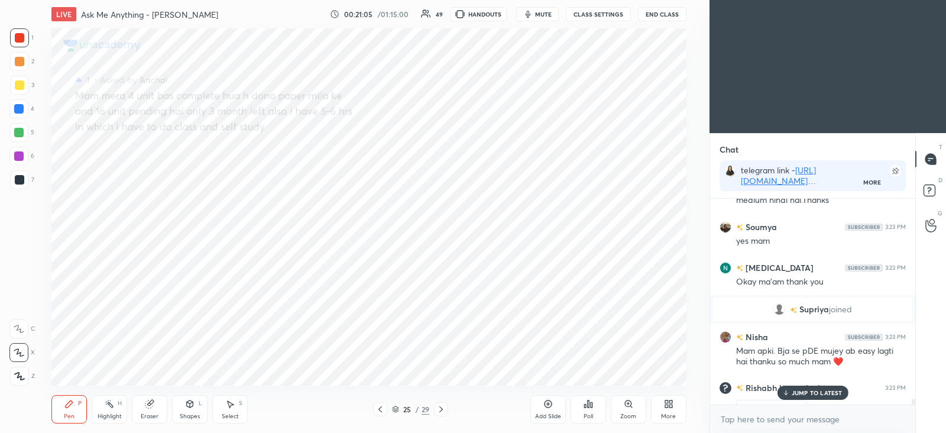
scroll to position [7079, 0]
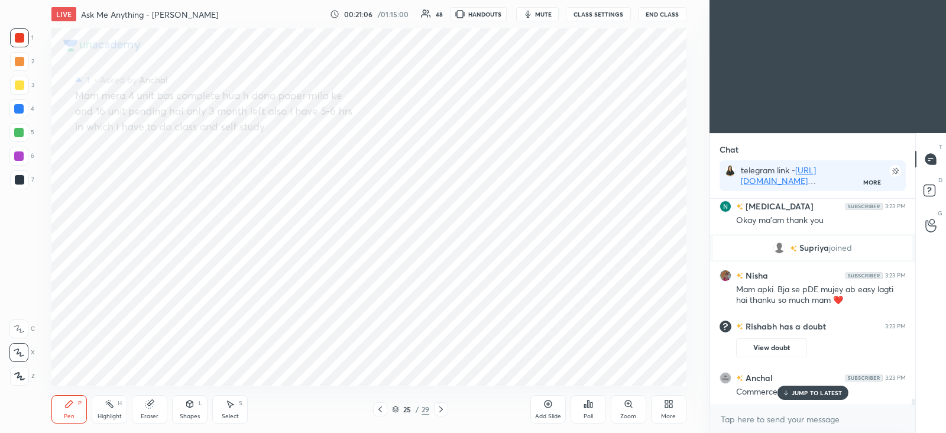
click at [813, 393] on p "JUMP TO LATEST" at bounding box center [817, 392] width 51 height 7
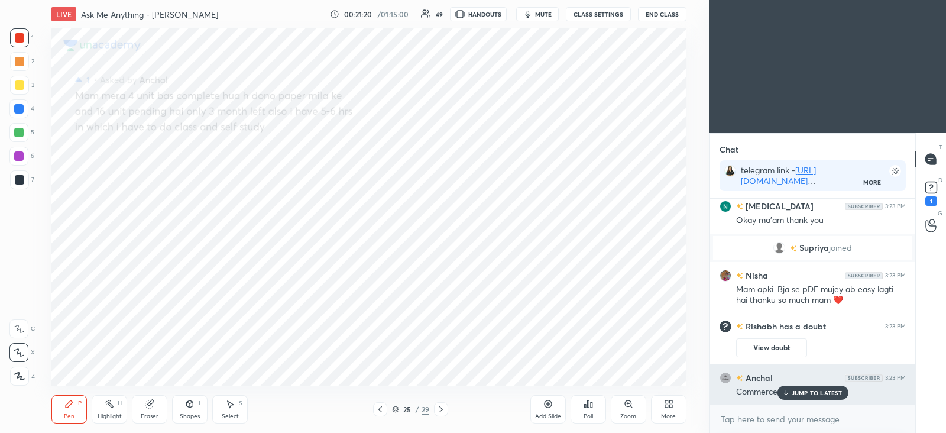
click at [804, 393] on p "JUMP TO LATEST" at bounding box center [817, 392] width 51 height 7
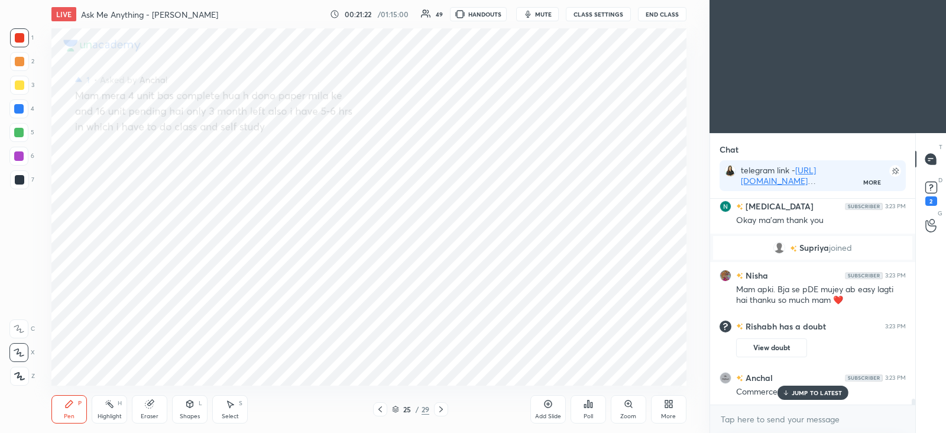
scroll to position [7181, 0]
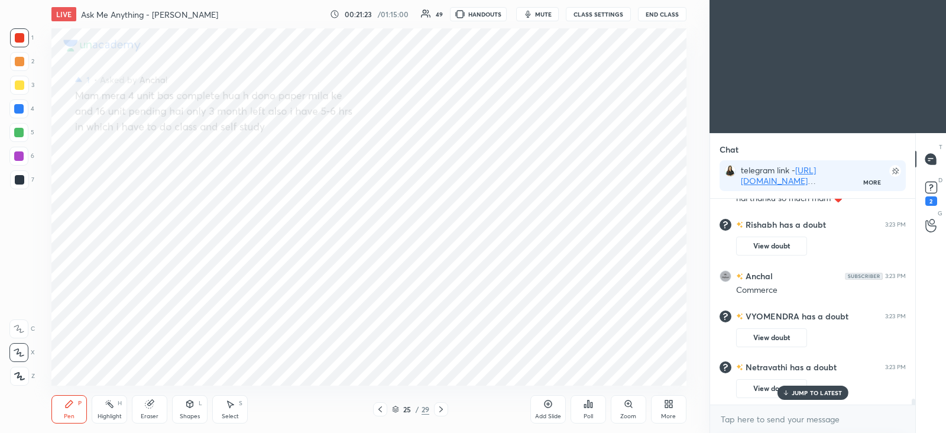
click at [815, 390] on p "JUMP TO LATEST" at bounding box center [817, 392] width 51 height 7
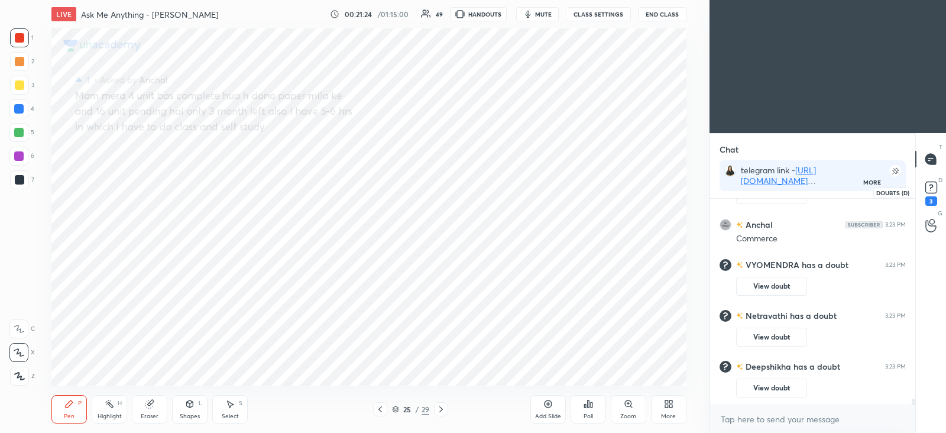
scroll to position [6773, 0]
click at [936, 186] on rect at bounding box center [931, 187] width 11 height 11
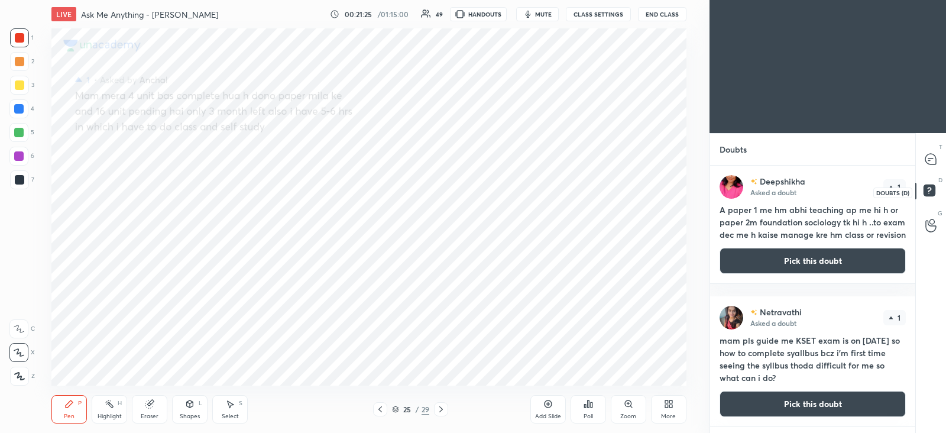
scroll to position [263, 201]
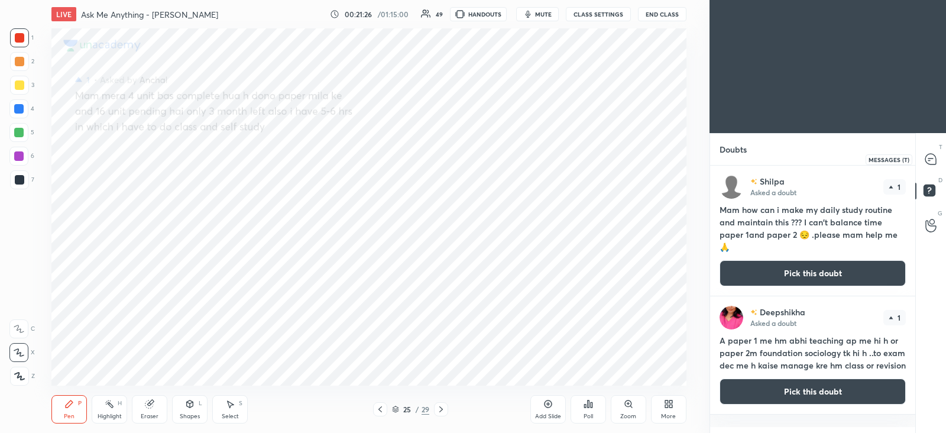
click at [931, 158] on icon at bounding box center [931, 159] width 11 height 11
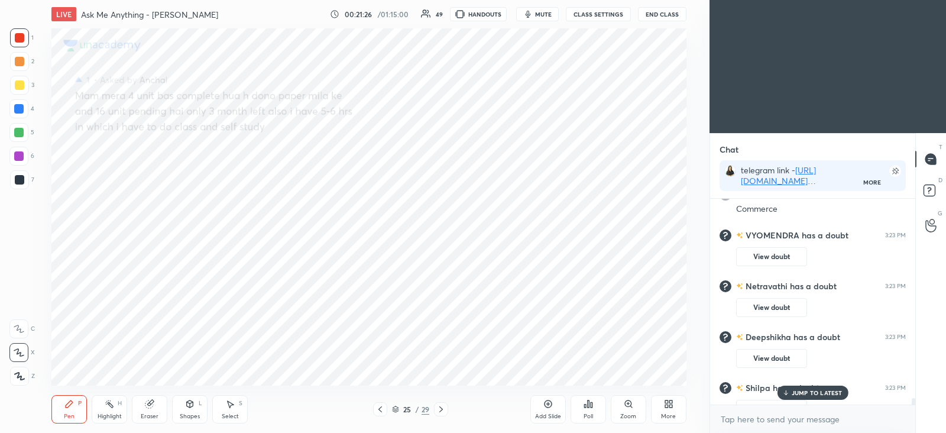
scroll to position [4, 4]
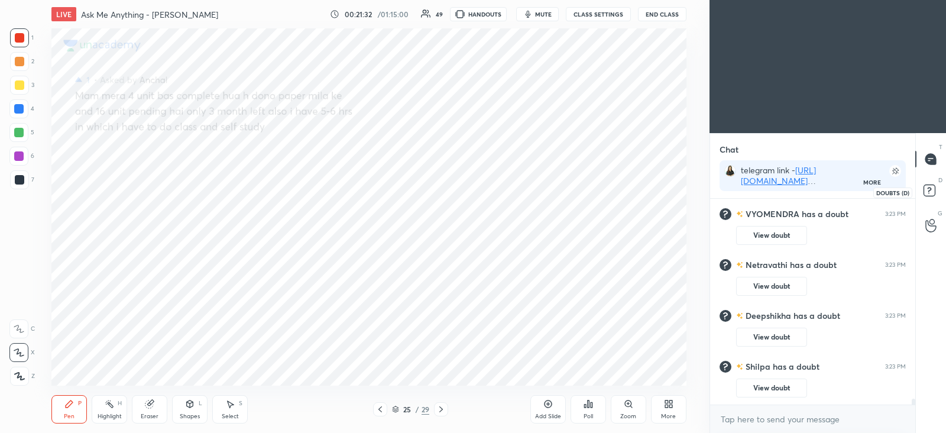
click at [933, 191] on rect at bounding box center [929, 190] width 11 height 11
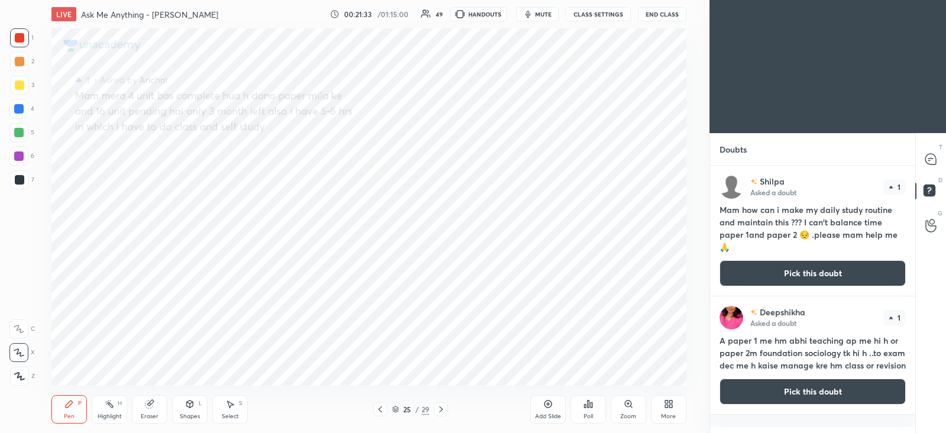
click at [806, 273] on button "Pick this doubt" at bounding box center [813, 273] width 186 height 26
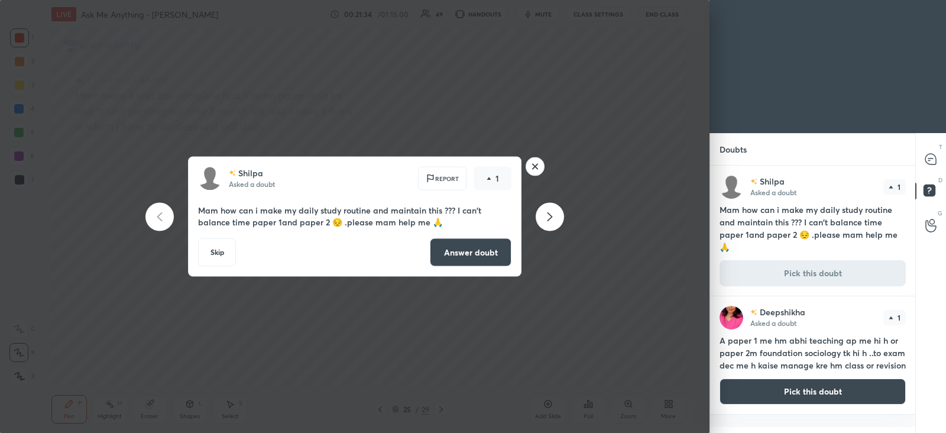
click at [471, 245] on button "Answer doubt" at bounding box center [471, 252] width 82 height 28
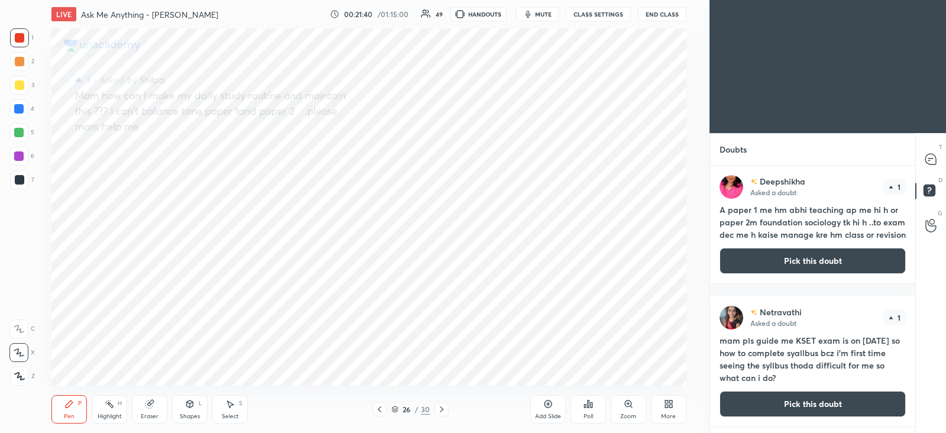
click at [943, 166] on div at bounding box center [932, 158] width 24 height 21
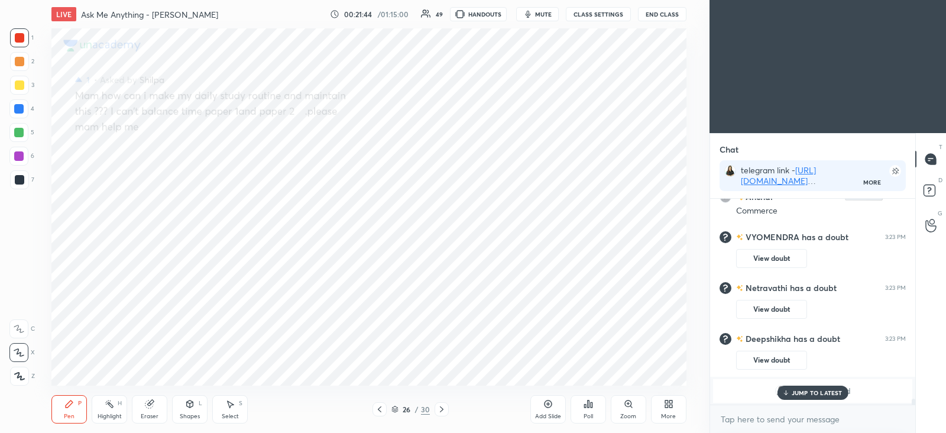
click at [819, 396] on p "JUMP TO LATEST" at bounding box center [817, 392] width 51 height 7
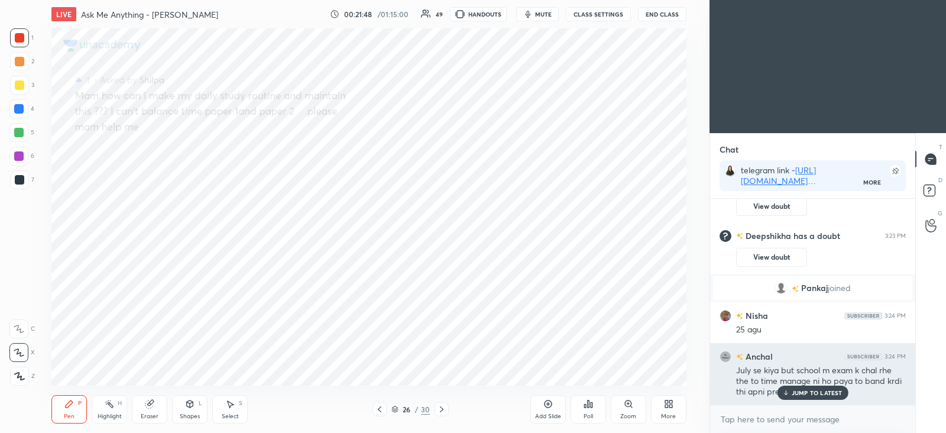
click at [802, 390] on p "JUMP TO LATEST" at bounding box center [817, 392] width 51 height 7
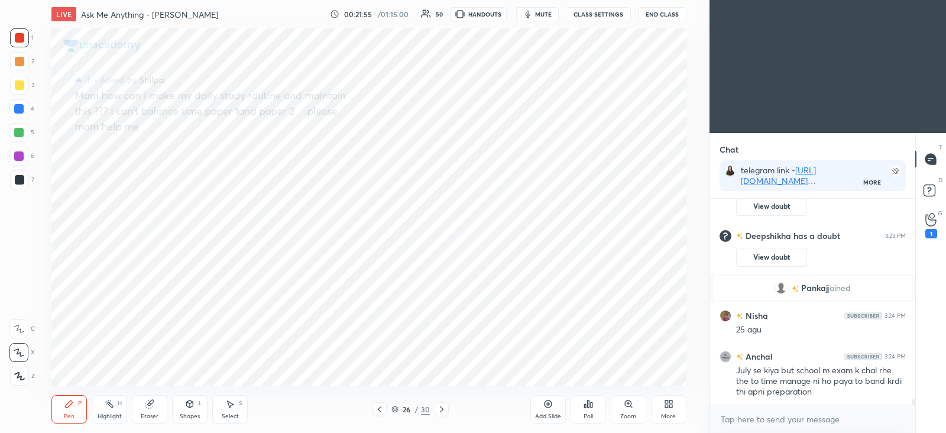
click at [379, 409] on icon at bounding box center [379, 409] width 9 height 9
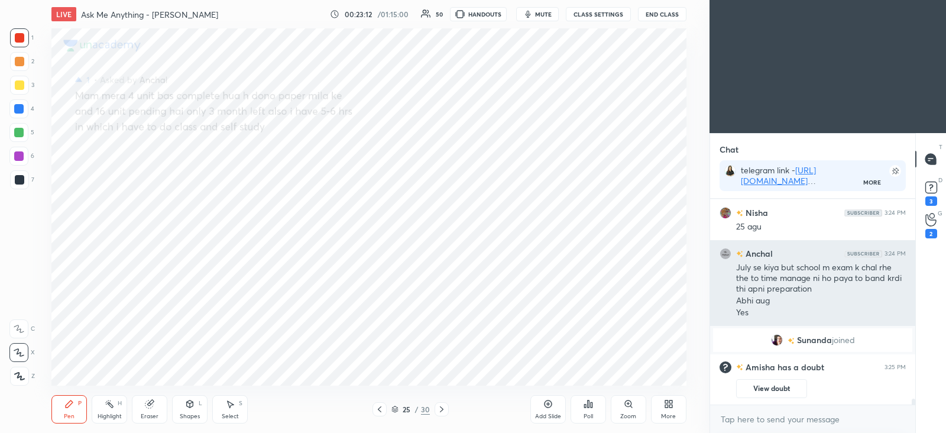
scroll to position [6946, 0]
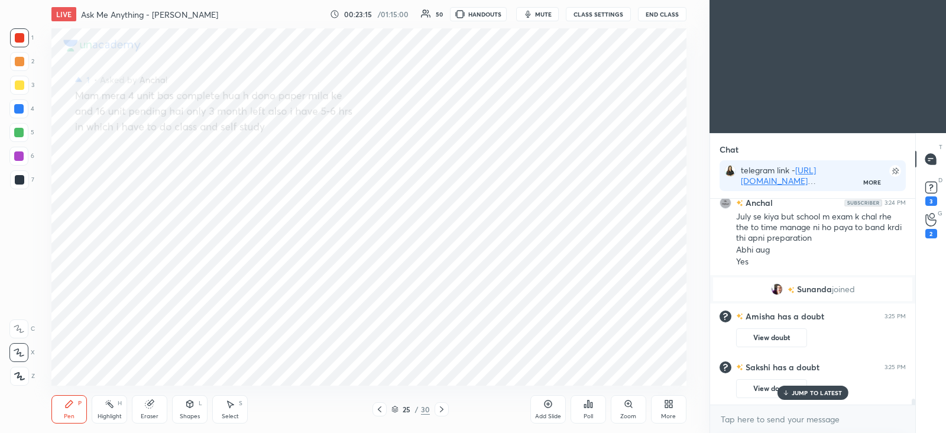
click at [830, 394] on p "JUMP TO LATEST" at bounding box center [817, 392] width 51 height 7
click at [929, 190] on rect at bounding box center [931, 187] width 11 height 11
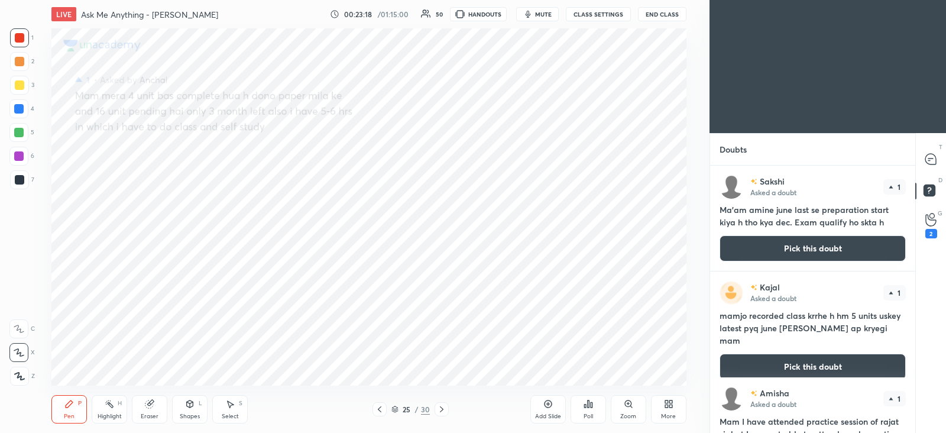
scroll to position [263, 201]
click at [770, 247] on button "Pick this doubt" at bounding box center [813, 248] width 186 height 26
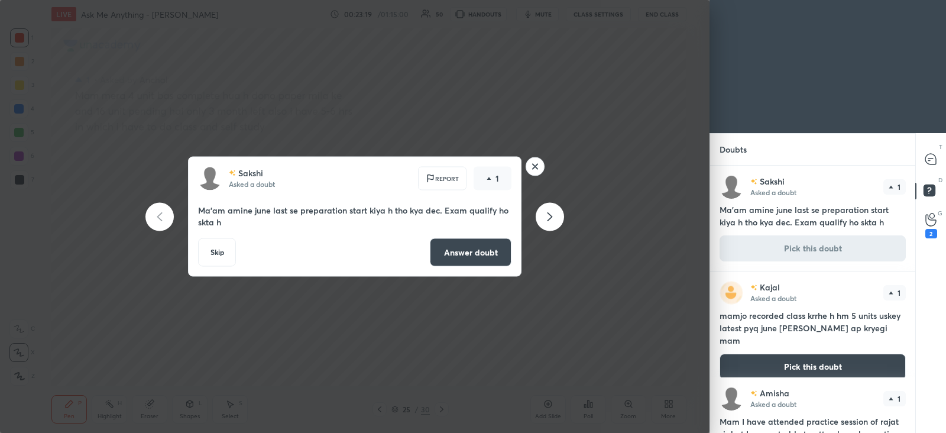
click at [484, 250] on button "Answer doubt" at bounding box center [471, 252] width 82 height 28
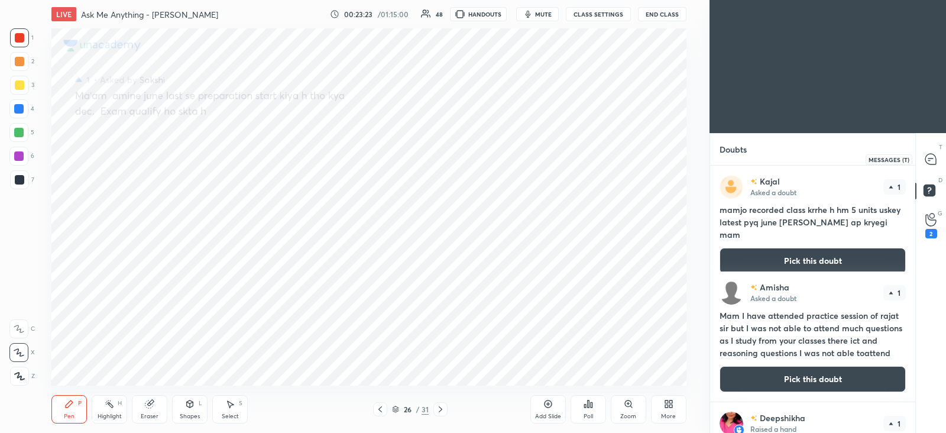
click at [923, 164] on div at bounding box center [932, 158] width 24 height 21
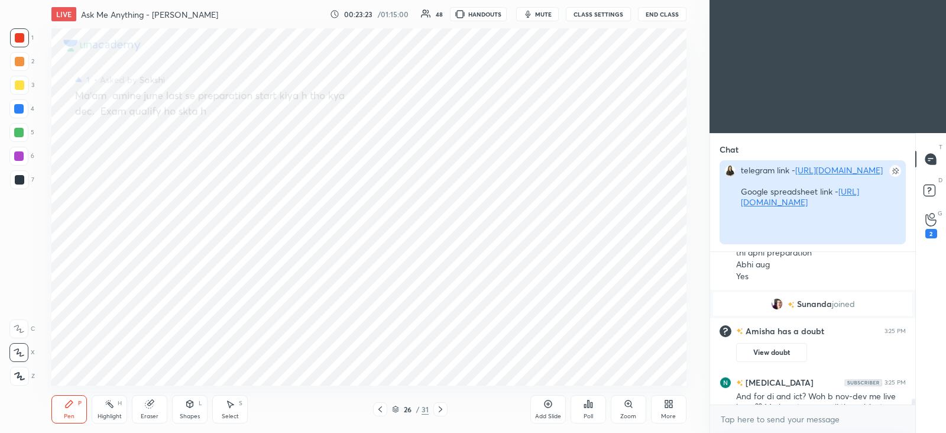
scroll to position [4, 4]
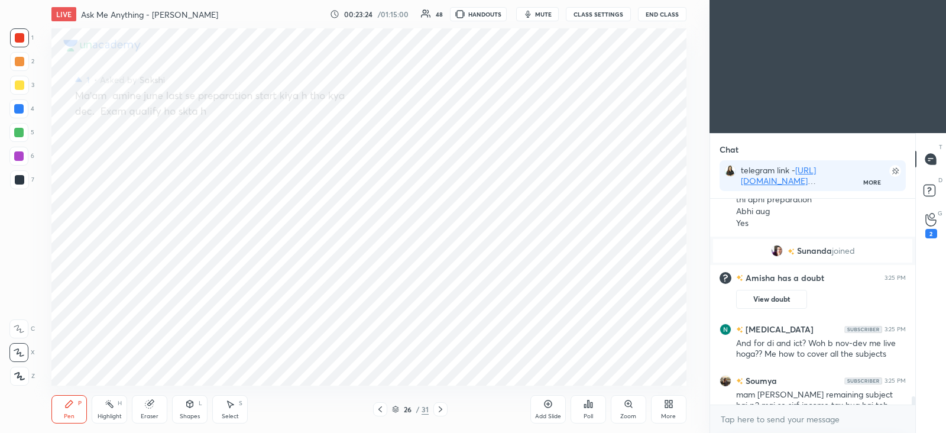
click at [382, 411] on icon at bounding box center [381, 409] width 4 height 6
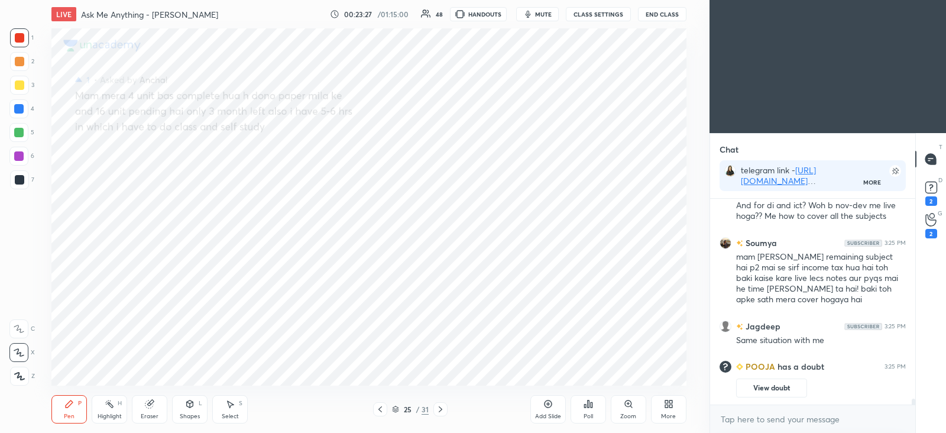
scroll to position [7065, 0]
click at [443, 409] on icon at bounding box center [440, 409] width 9 height 9
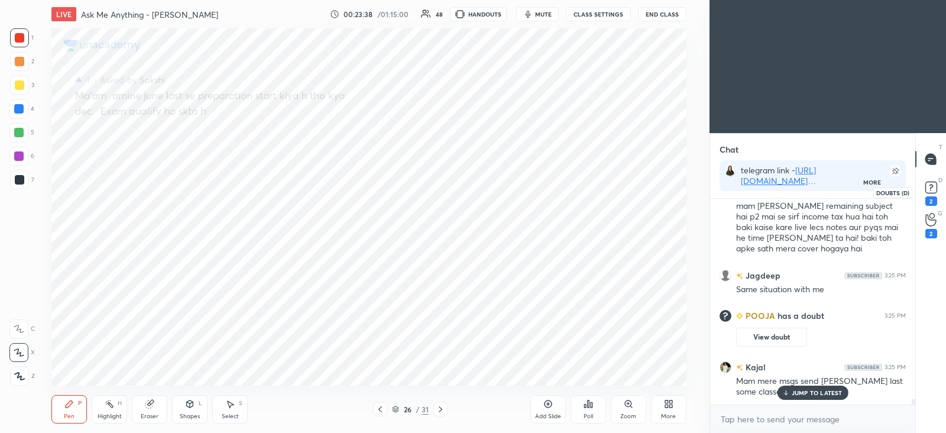
scroll to position [230, 201]
click at [923, 199] on div "2" at bounding box center [932, 192] width 18 height 27
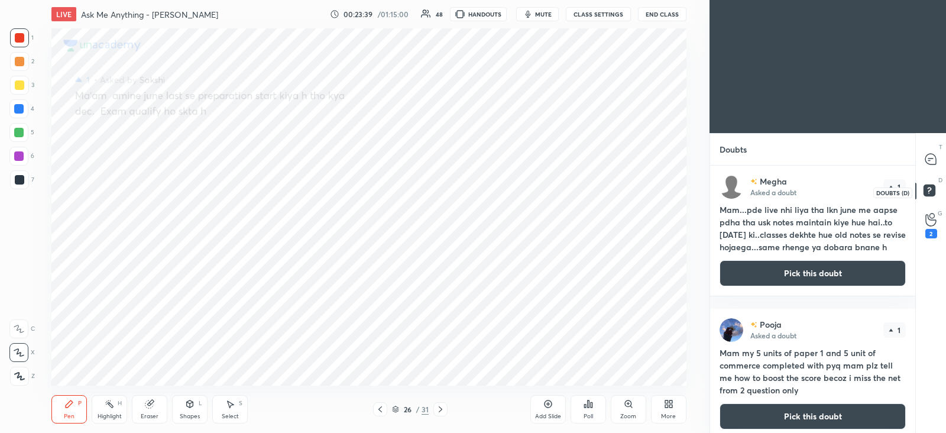
scroll to position [4, 4]
click at [800, 283] on button "Pick this doubt" at bounding box center [813, 273] width 186 height 26
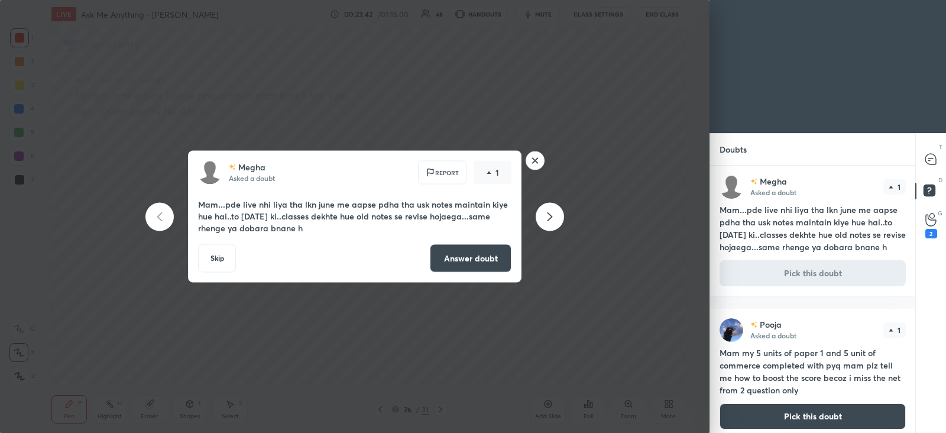
click at [491, 254] on button "Answer doubt" at bounding box center [471, 258] width 82 height 28
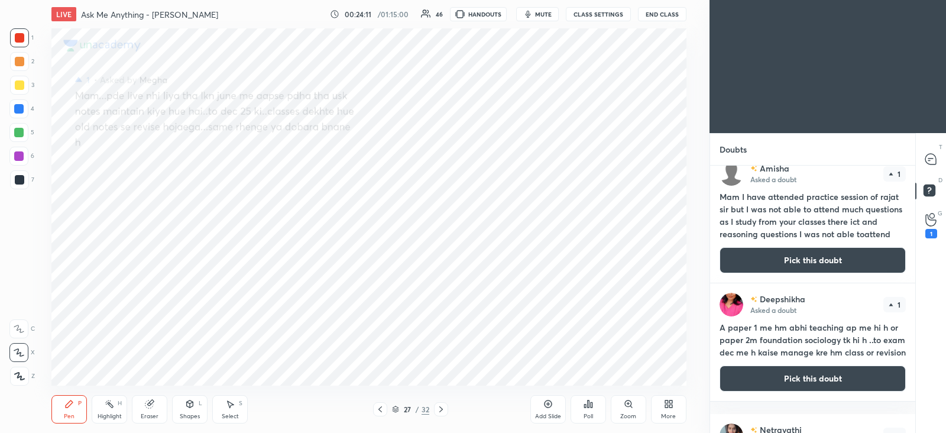
click at [801, 257] on button "Pick this doubt" at bounding box center [813, 260] width 186 height 26
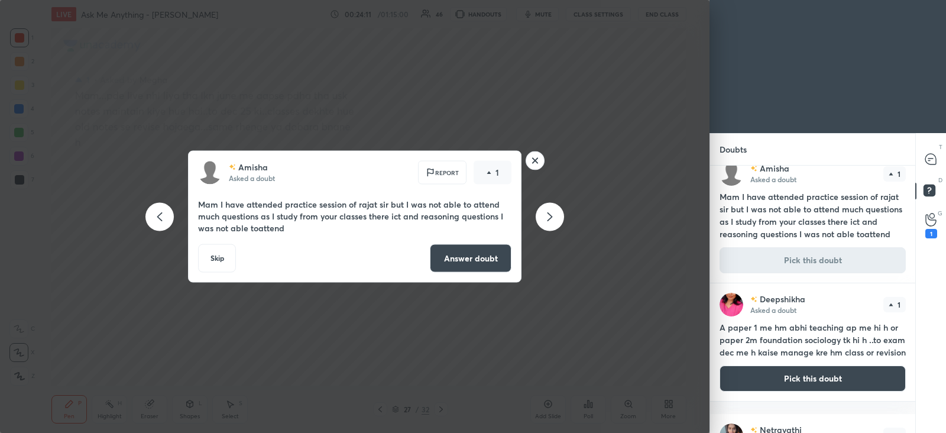
scroll to position [461, 0]
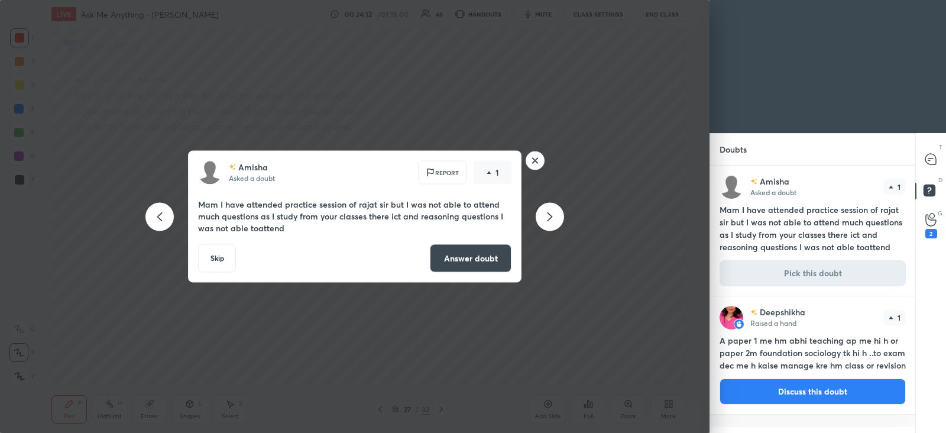
click at [467, 258] on button "Answer doubt" at bounding box center [471, 258] width 82 height 28
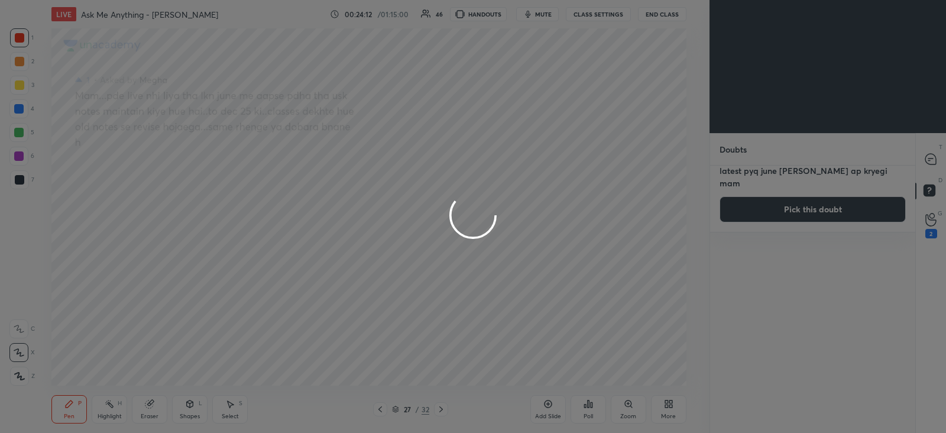
scroll to position [0, 0]
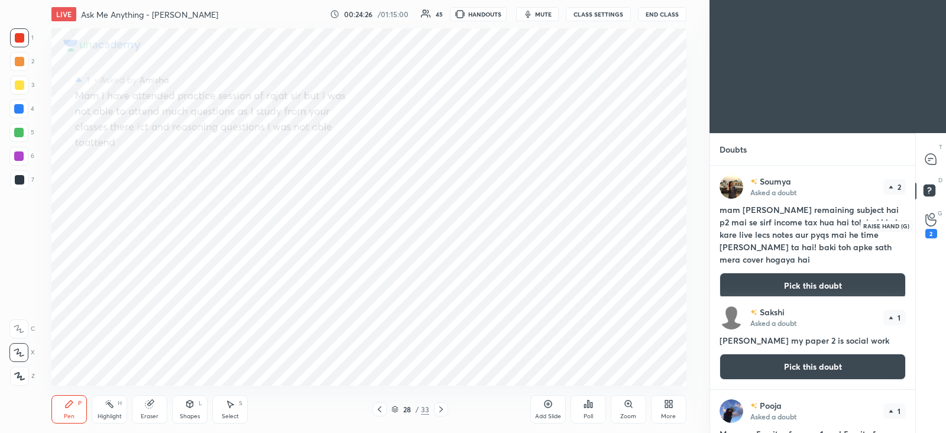
click at [929, 226] on icon at bounding box center [931, 220] width 11 height 12
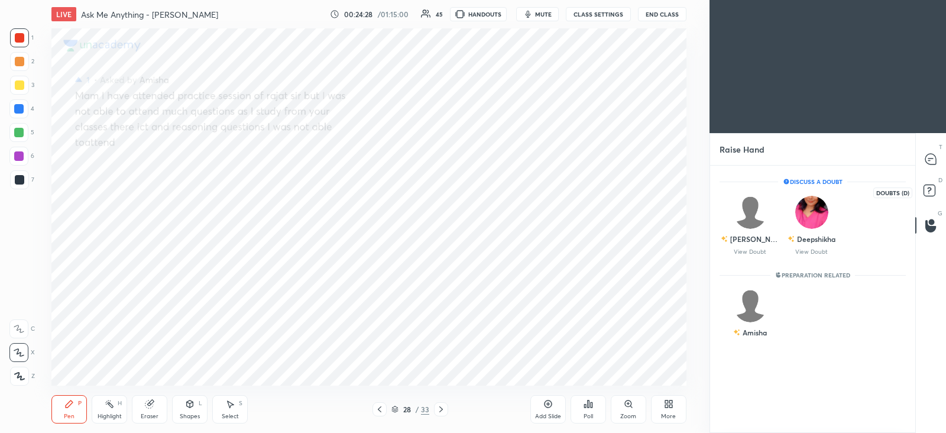
click at [929, 191] on rect at bounding box center [929, 190] width 11 height 11
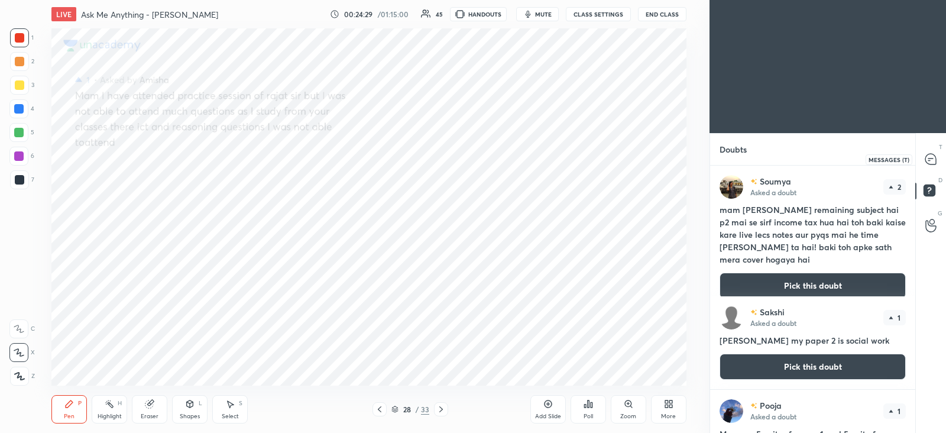
click at [929, 159] on icon at bounding box center [931, 159] width 5 height 0
type textarea "x"
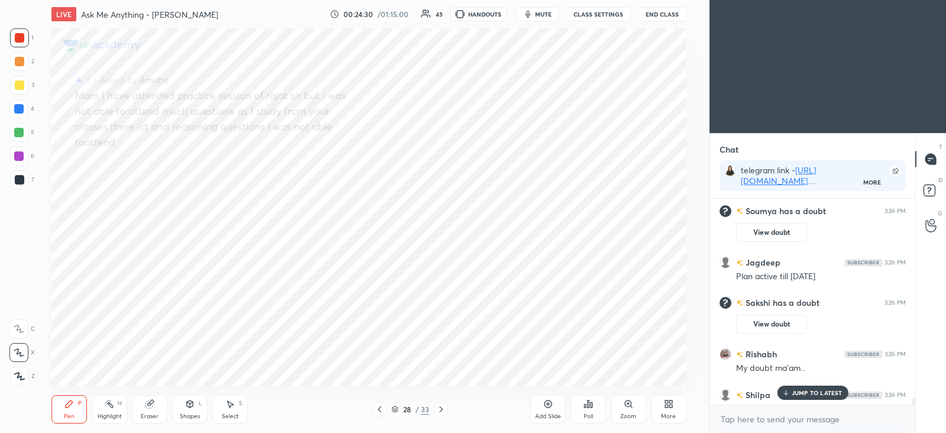
scroll to position [7520, 0]
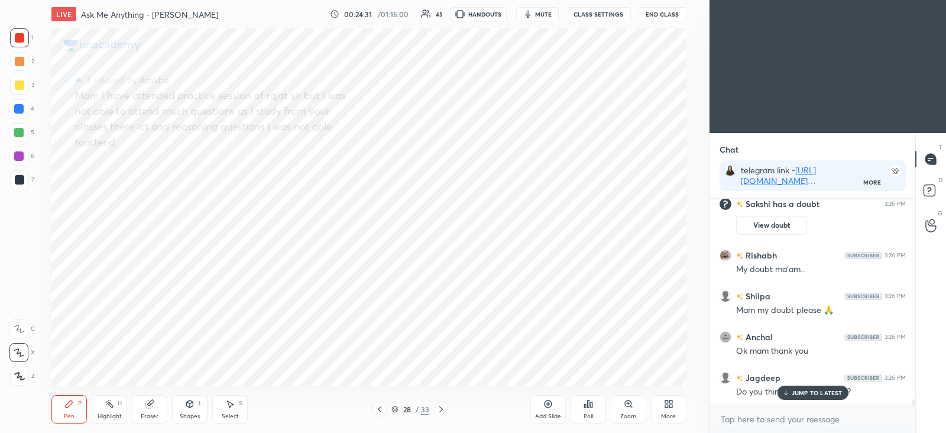
click at [789, 388] on div "JUMP TO LATEST" at bounding box center [812, 393] width 71 height 14
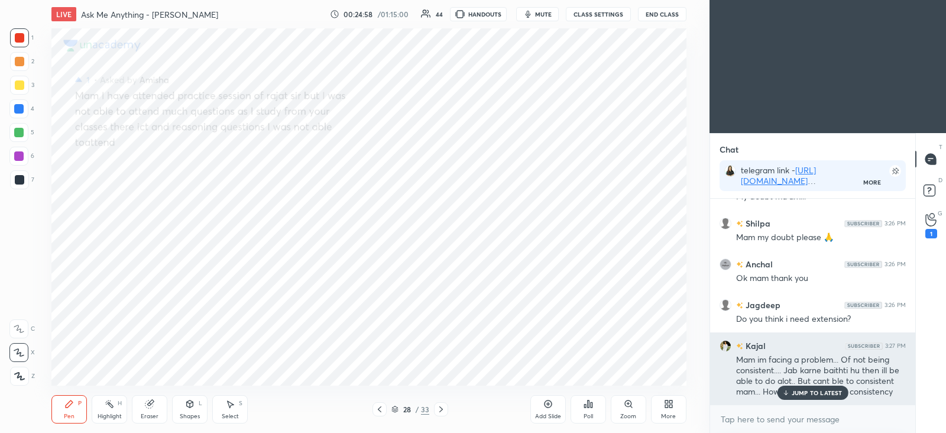
click at [805, 397] on div "JUMP TO LATEST" at bounding box center [812, 393] width 71 height 14
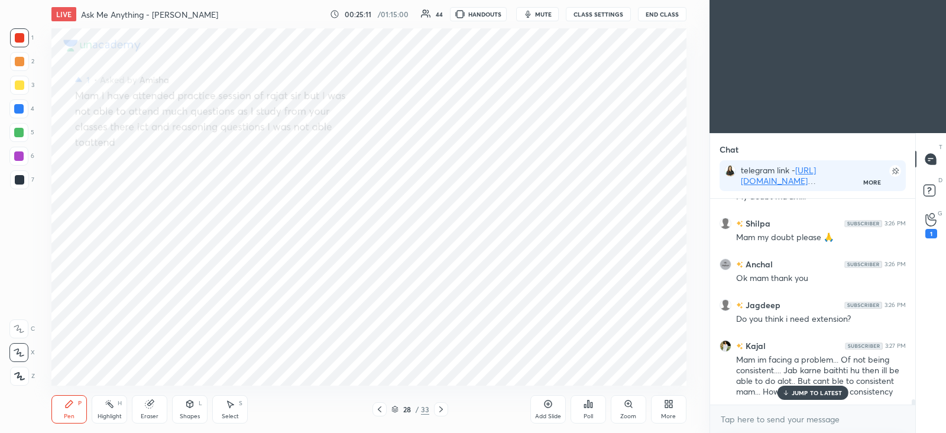
scroll to position [7621, 0]
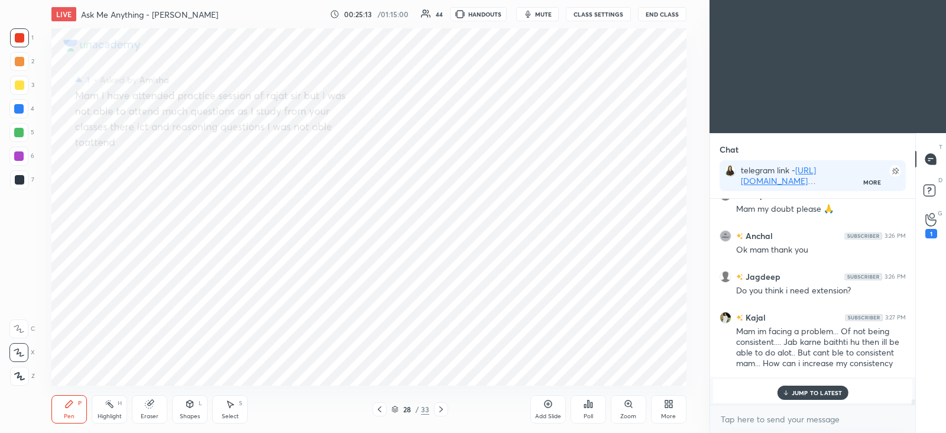
click at [800, 393] on p "JUMP TO LATEST" at bounding box center [817, 392] width 51 height 7
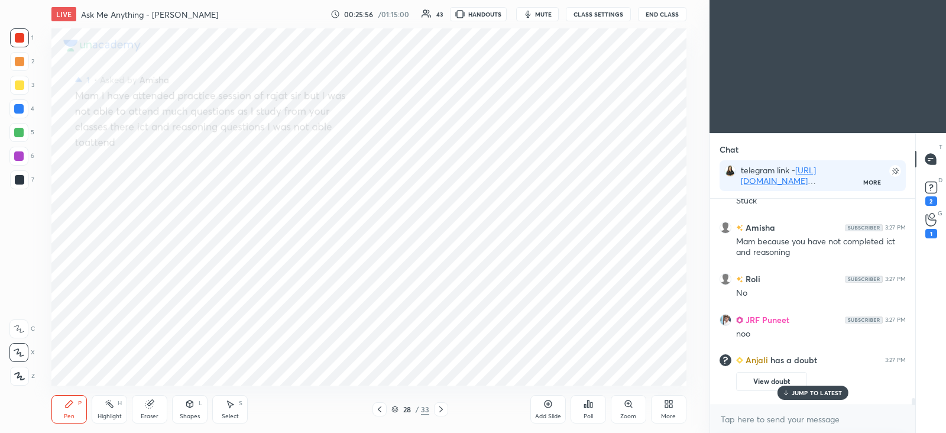
scroll to position [7730, 0]
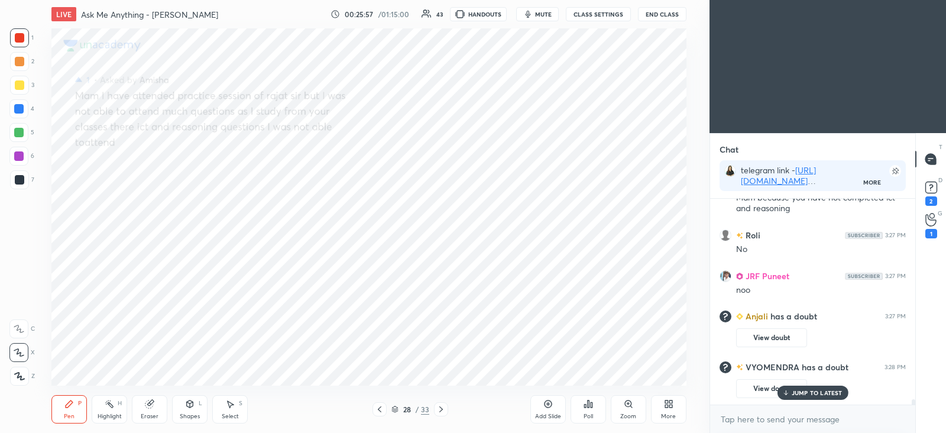
click at [800, 389] on p "JUMP TO LATEST" at bounding box center [817, 392] width 51 height 7
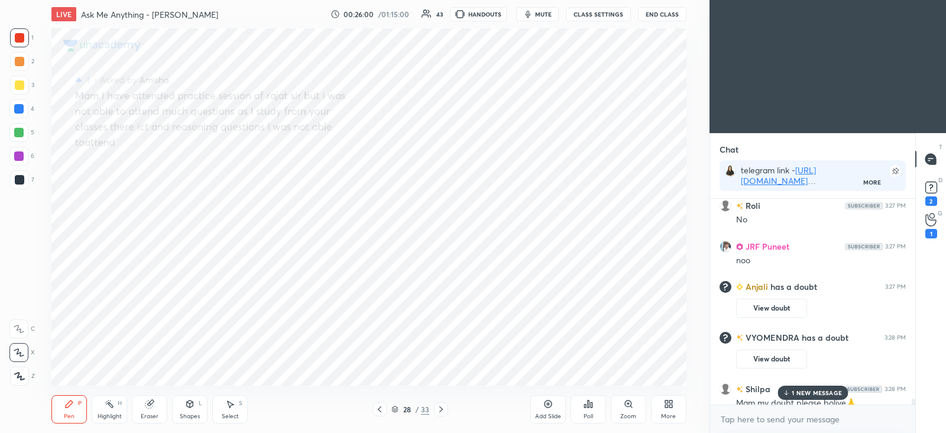
scroll to position [7587, 0]
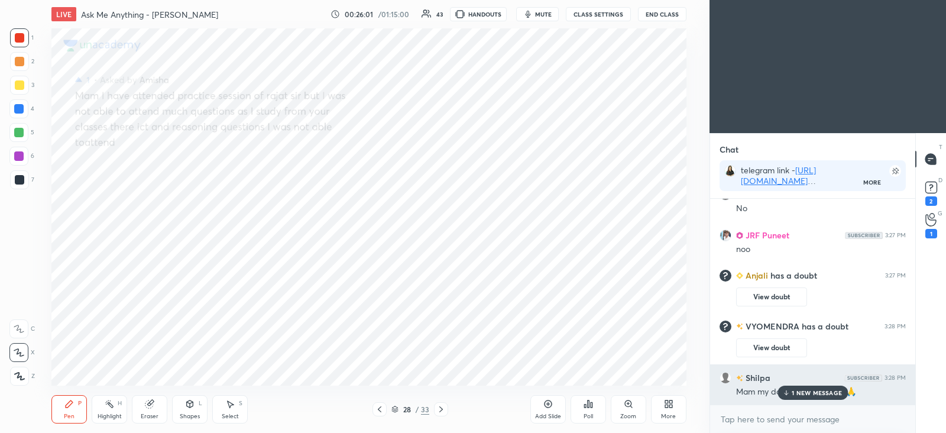
click at [814, 393] on p "1 NEW MESSAGE" at bounding box center [817, 392] width 50 height 7
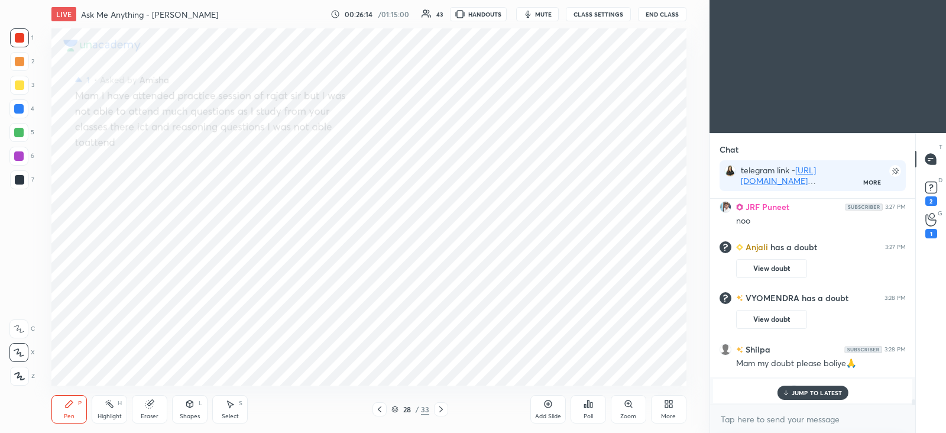
scroll to position [7612, 0]
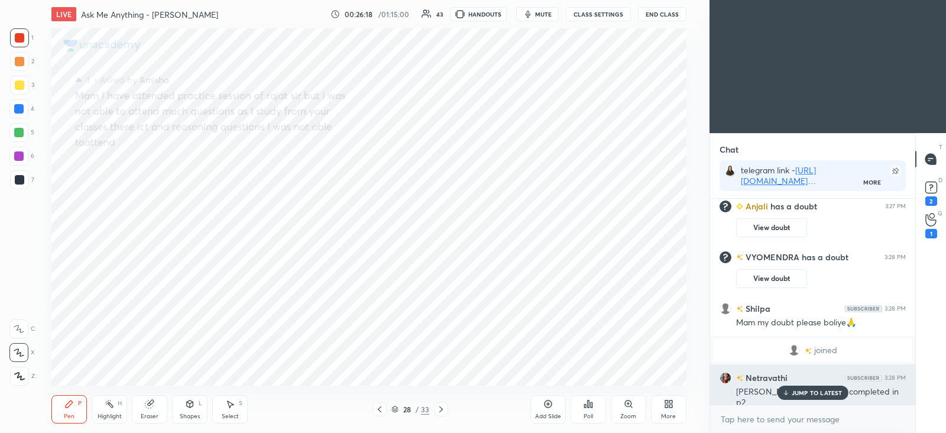
click at [807, 393] on p "JUMP TO LATEST" at bounding box center [817, 392] width 51 height 7
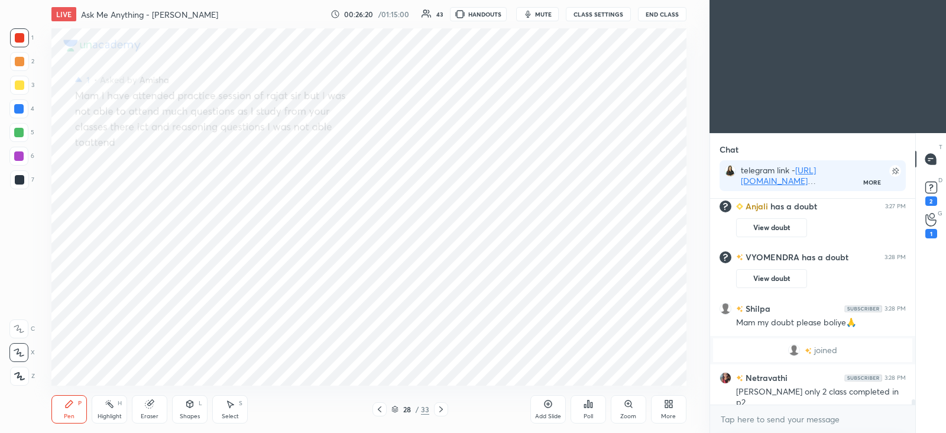
scroll to position [7641, 0]
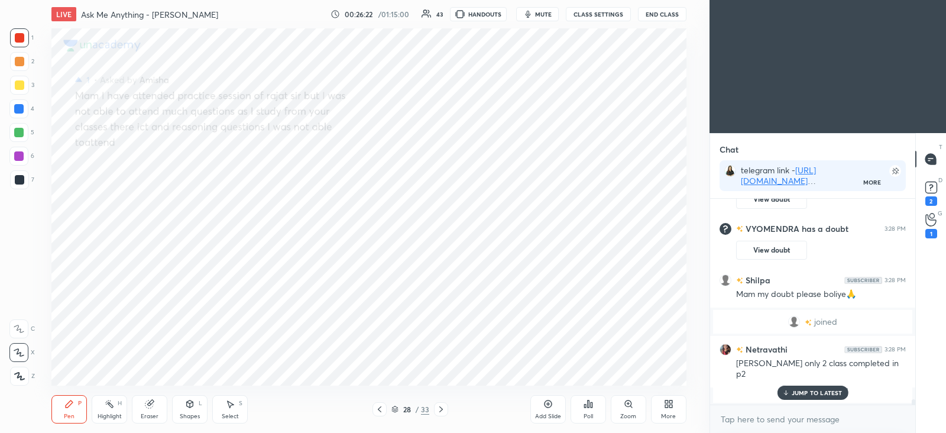
click at [802, 390] on p "JUMP TO LATEST" at bounding box center [817, 392] width 51 height 7
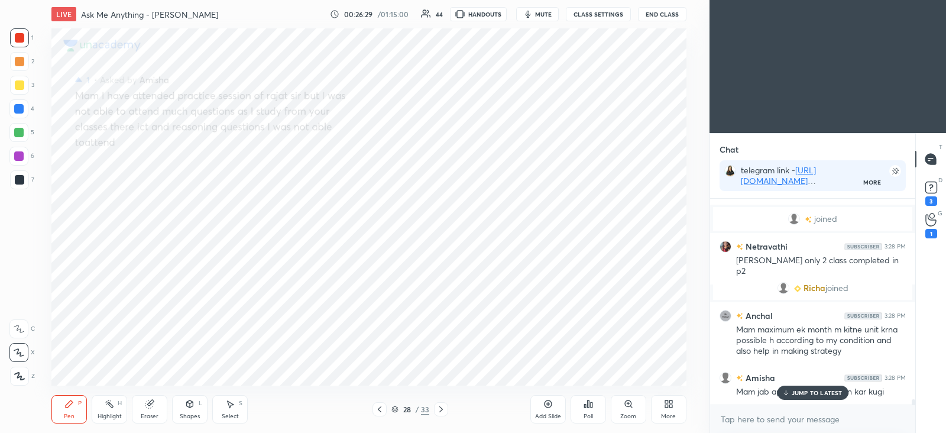
scroll to position [4, 4]
click at [602, 14] on button "CLASS SETTINGS" at bounding box center [598, 14] width 65 height 14
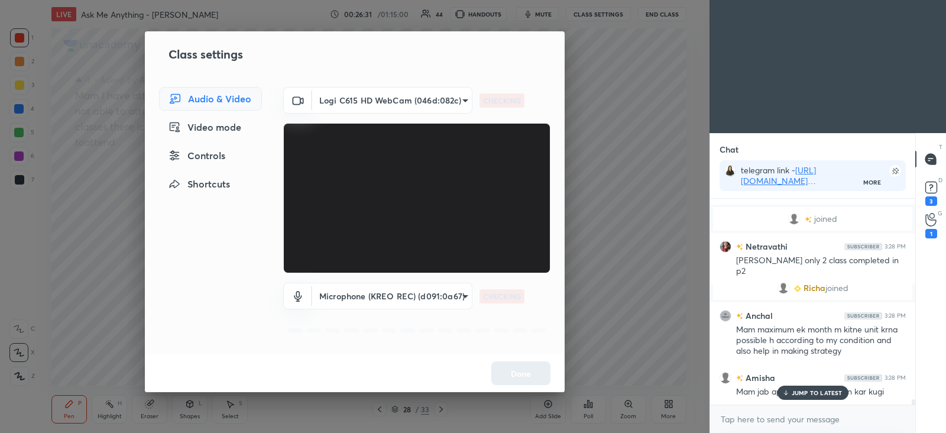
click at [376, 298] on body "1 2 3 4 5 6 7 C X Z C X Z E E Erase all H H LIVE Ask Me Anything - [PERSON_NAME…" at bounding box center [473, 216] width 946 height 433
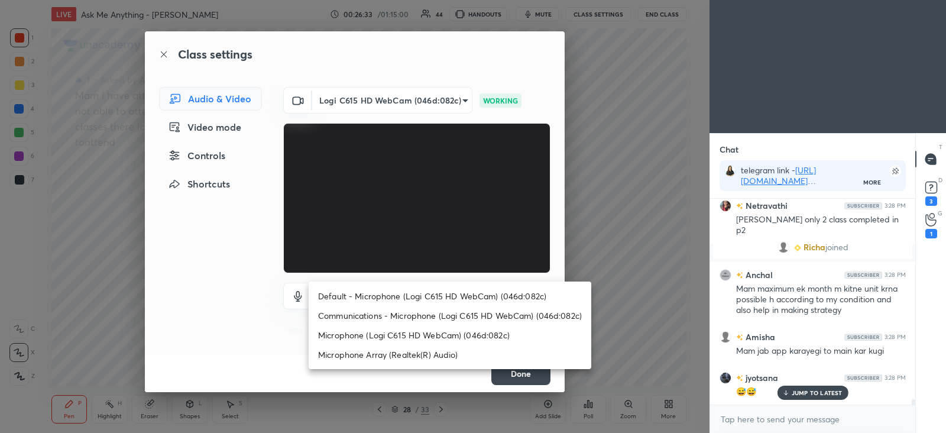
scroll to position [7814, 0]
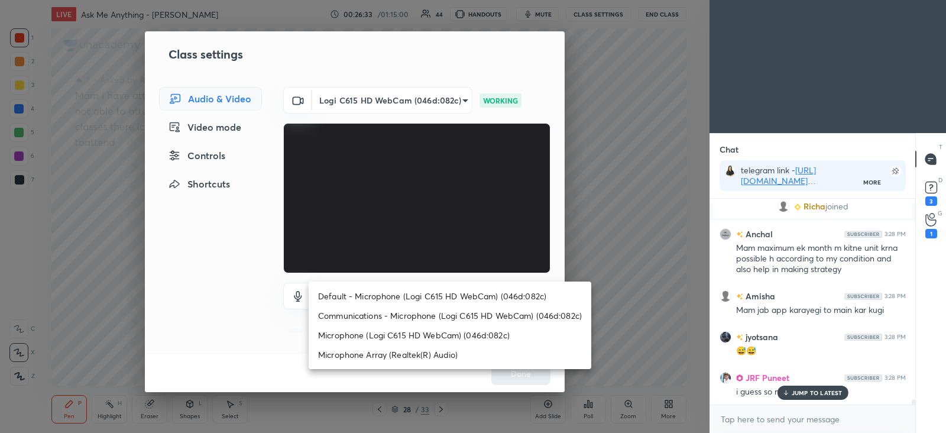
click at [392, 298] on li "Default - Microphone (Logi C615 HD WebCam) (046d:082c)" at bounding box center [450, 296] width 283 height 20
type input "default"
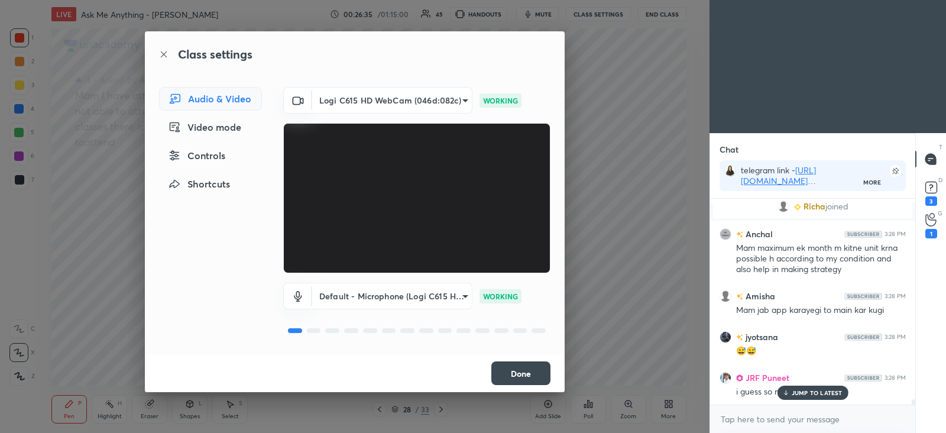
click at [511, 374] on button "Done" at bounding box center [521, 373] width 59 height 24
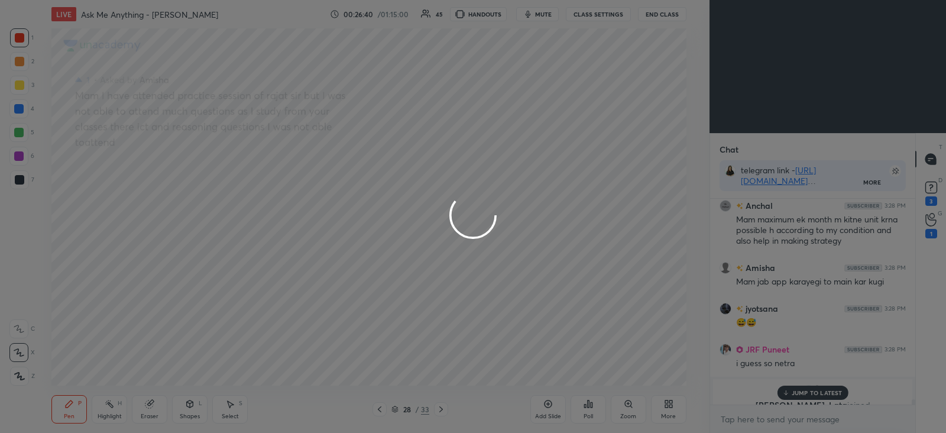
scroll to position [7883, 0]
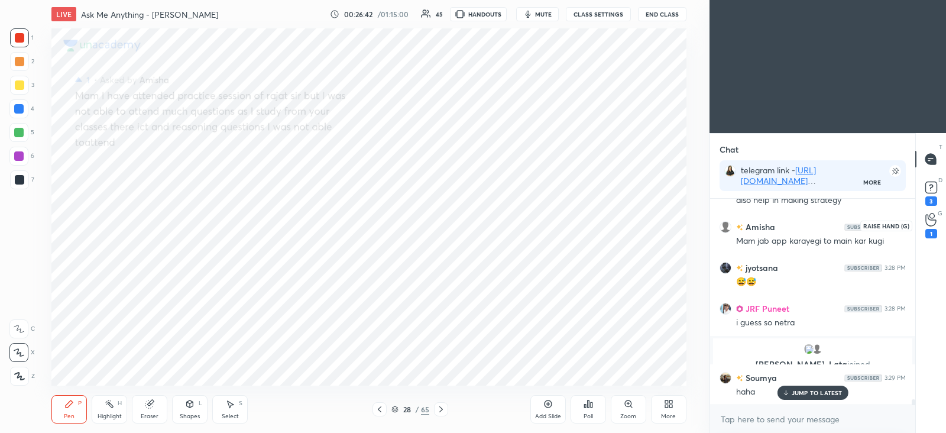
click at [926, 219] on icon at bounding box center [931, 220] width 11 height 14
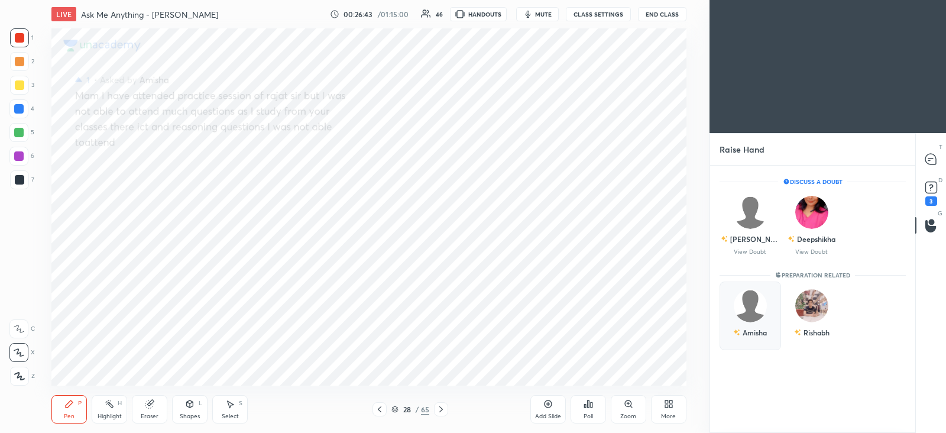
click at [749, 315] on div "Amisha" at bounding box center [751, 316] width 62 height 69
click at [739, 337] on button "INVITE" at bounding box center [750, 340] width 51 height 15
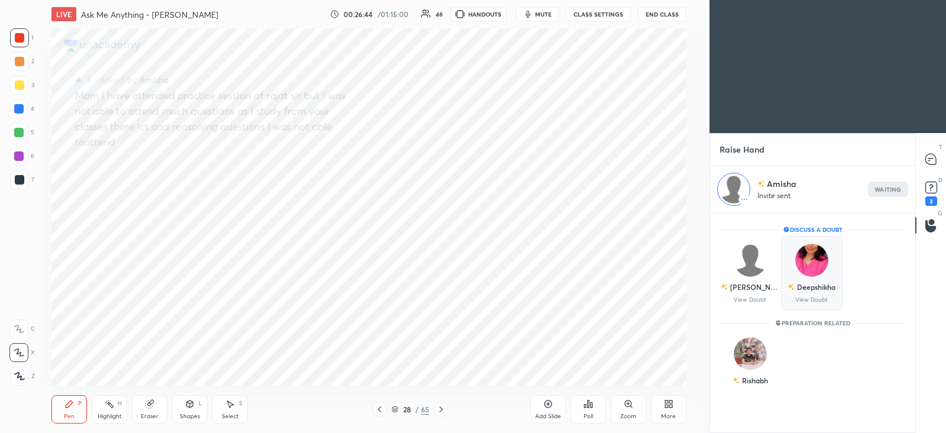
scroll to position [4, 4]
click at [933, 161] on icon at bounding box center [931, 159] width 11 height 11
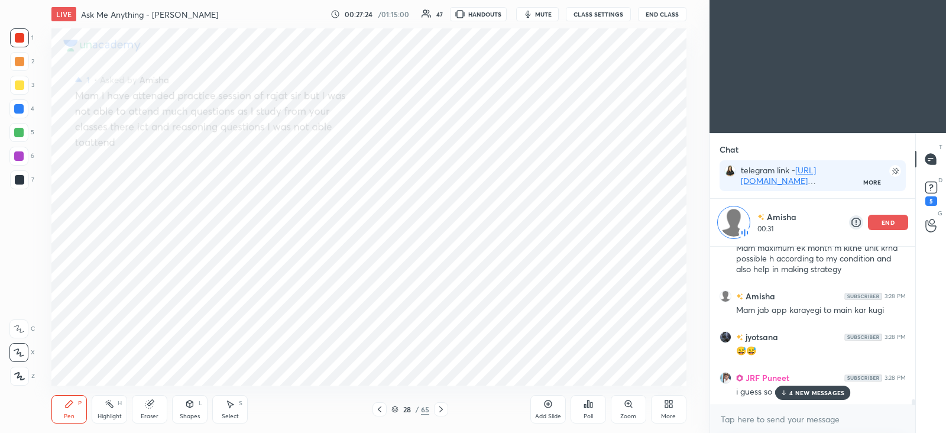
click at [825, 398] on div "4 NEW MESSAGES" at bounding box center [812, 393] width 75 height 14
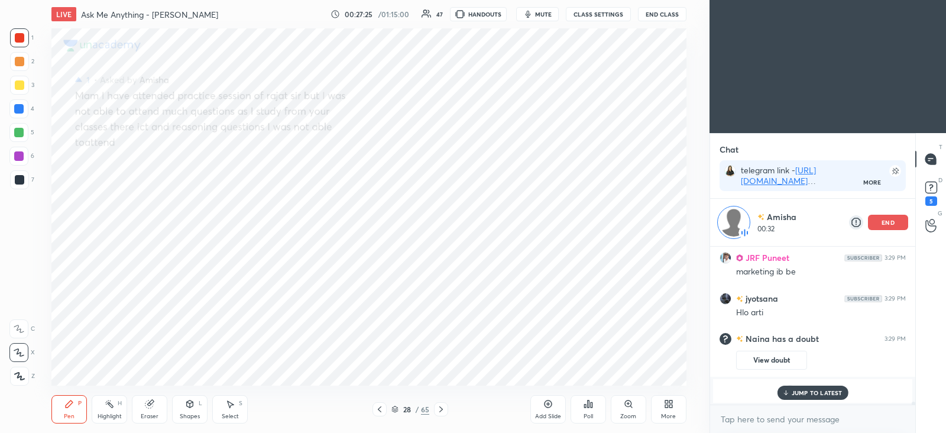
click at [807, 394] on p "JUMP TO LATEST" at bounding box center [817, 392] width 51 height 7
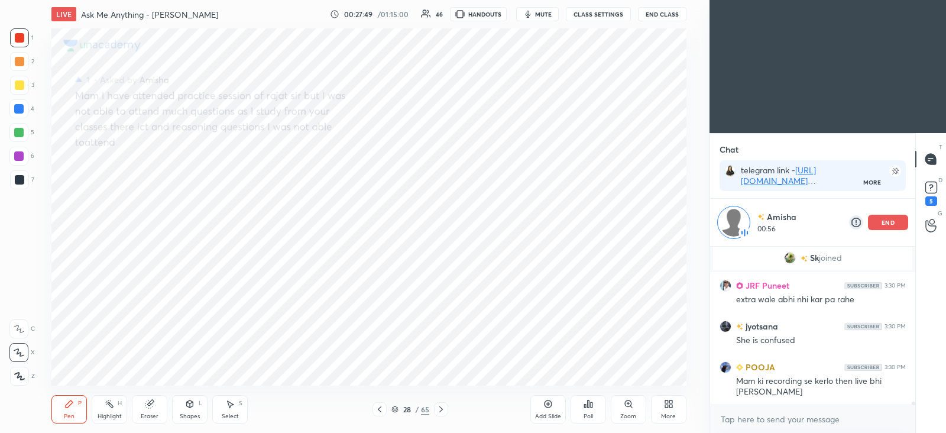
scroll to position [8496, 0]
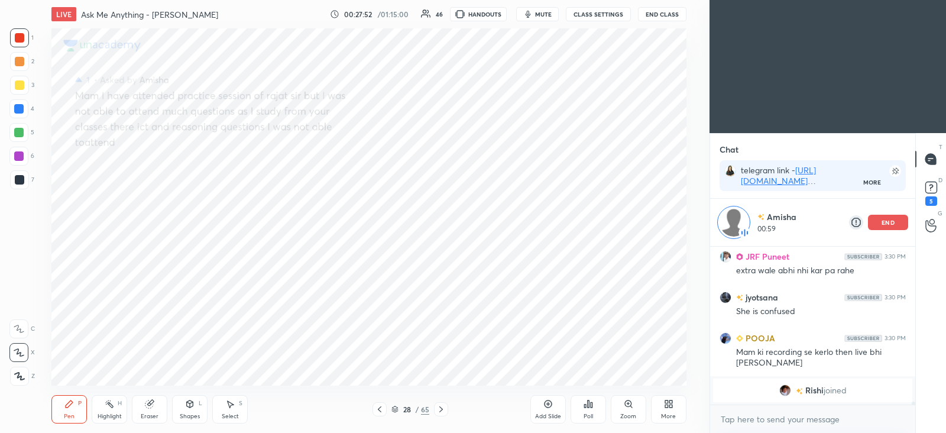
click at [670, 407] on icon at bounding box center [671, 406] width 3 height 3
click at [657, 286] on div "Slide theme" at bounding box center [654, 286] width 47 height 28
click at [604, 353] on div "Dark Blank" at bounding box center [602, 352] width 47 height 28
click at [534, 345] on div at bounding box center [473, 216] width 946 height 433
click at [549, 405] on icon at bounding box center [548, 403] width 9 height 9
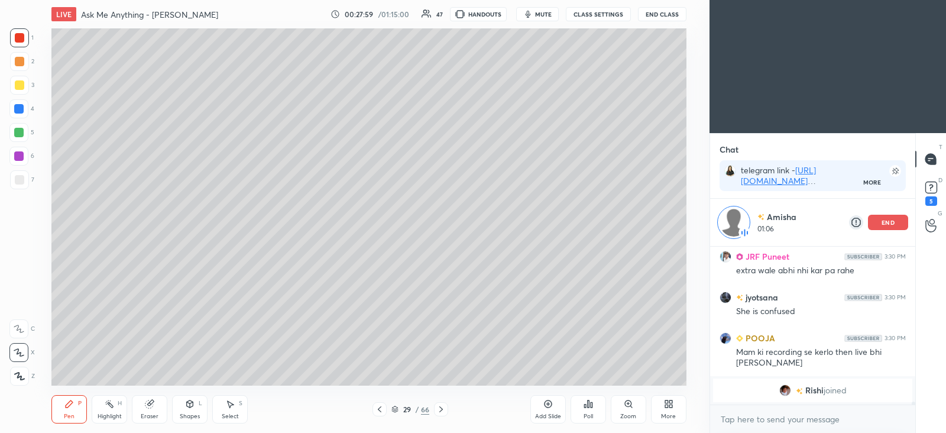
click at [20, 179] on div at bounding box center [19, 179] width 9 height 9
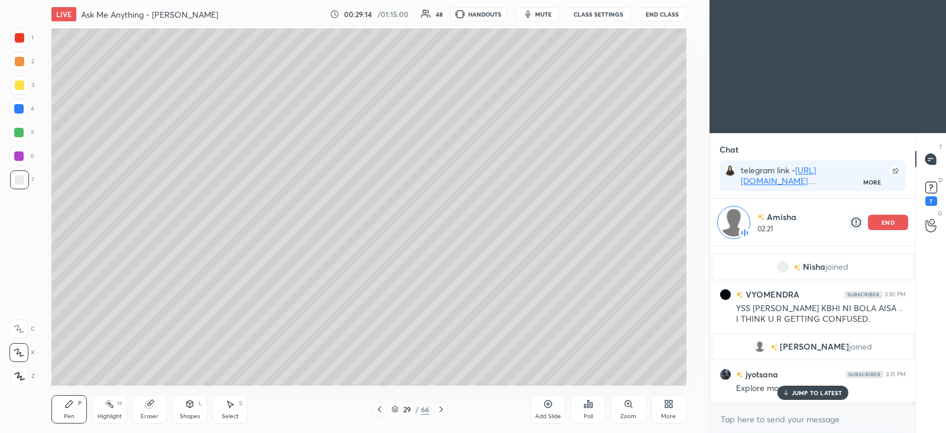
scroll to position [8348, 0]
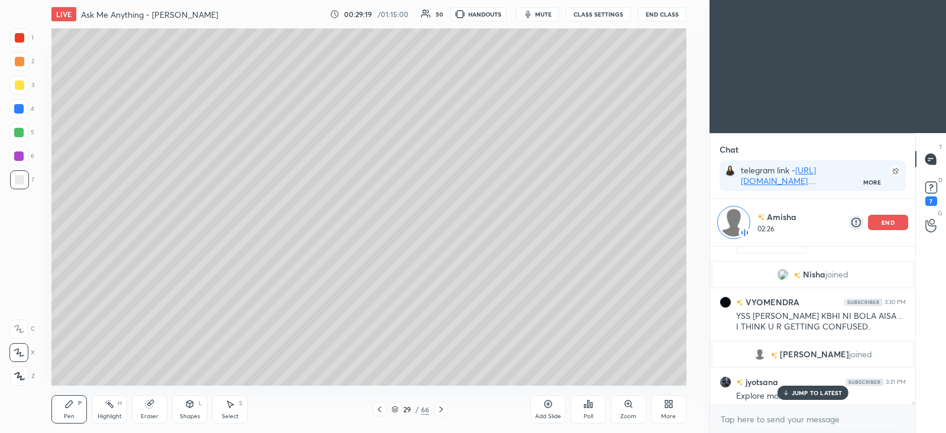
click at [794, 392] on p "JUMP TO LATEST" at bounding box center [817, 392] width 51 height 7
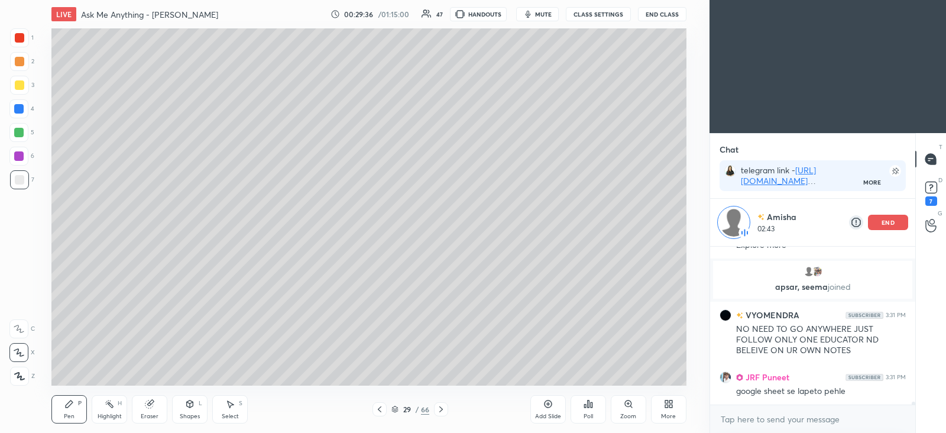
scroll to position [8539, 0]
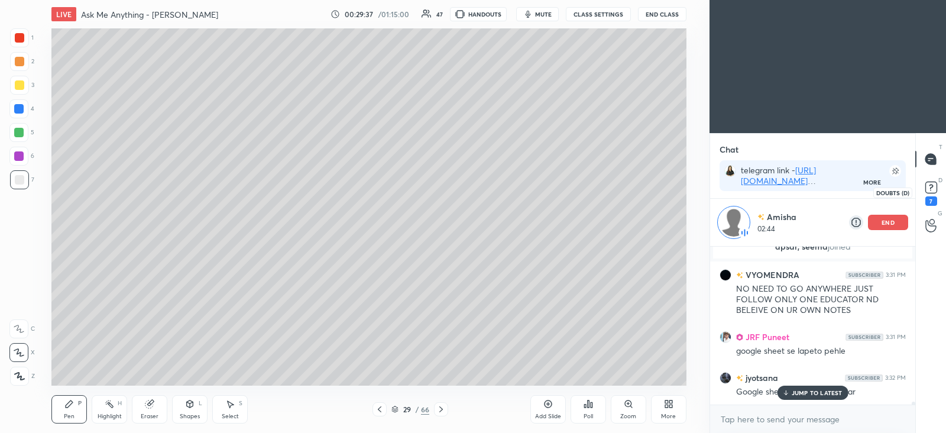
click at [930, 188] on rect at bounding box center [931, 187] width 11 height 11
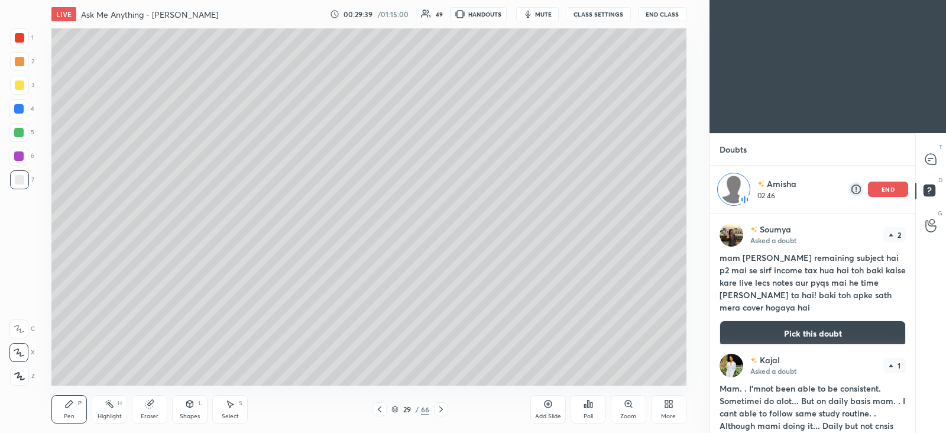
click at [801, 325] on button "Pick this doubt" at bounding box center [813, 334] width 186 height 26
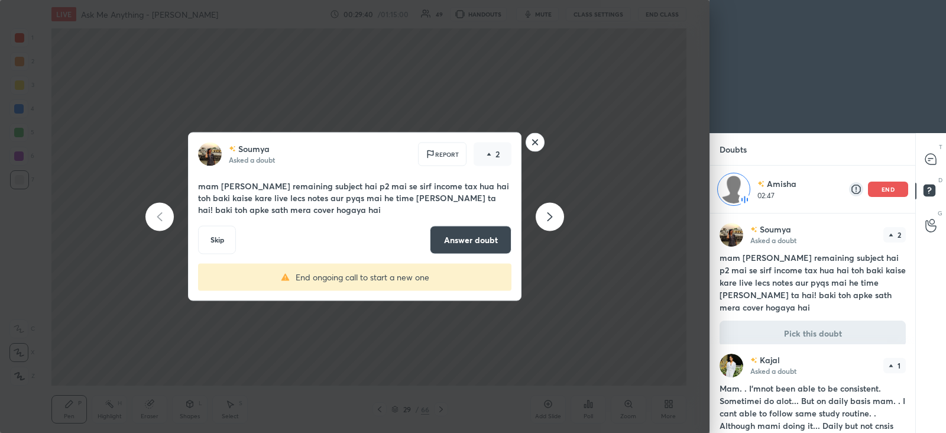
click at [532, 141] on rect at bounding box center [535, 142] width 18 height 18
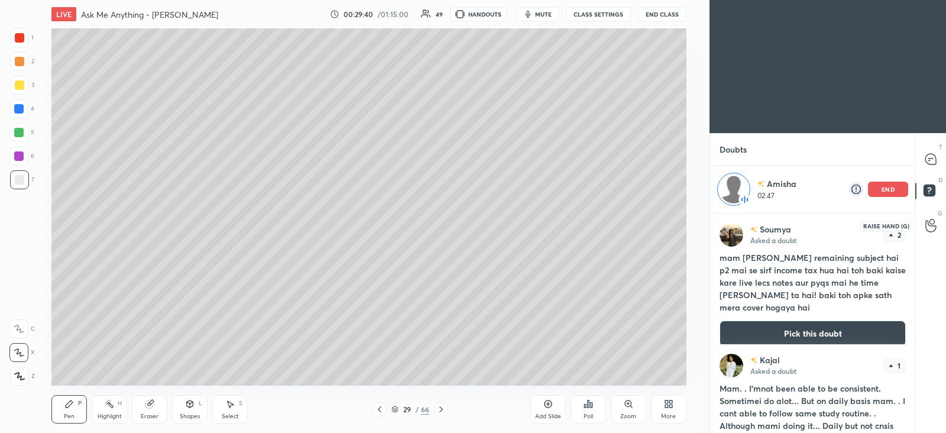
click at [935, 221] on circle at bounding box center [932, 221] width 5 height 5
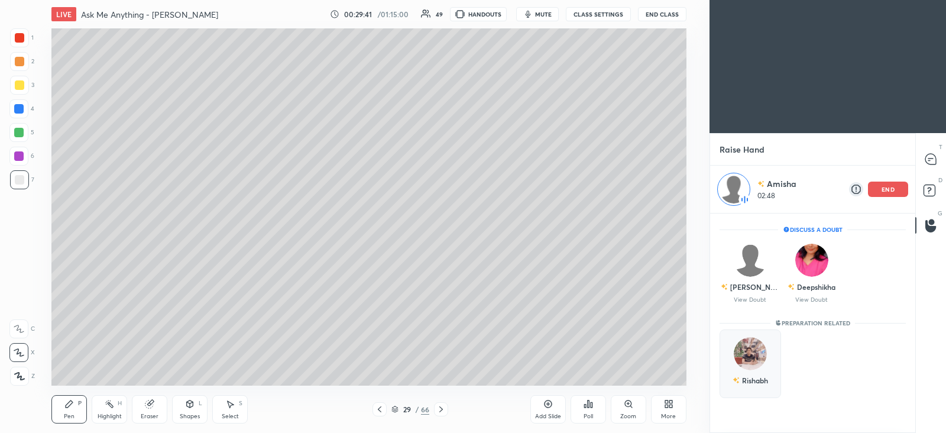
click at [750, 360] on img "grid" at bounding box center [750, 353] width 33 height 33
click at [754, 358] on img "grid" at bounding box center [750, 353] width 33 height 33
click at [891, 189] on p "end" at bounding box center [888, 189] width 13 height 6
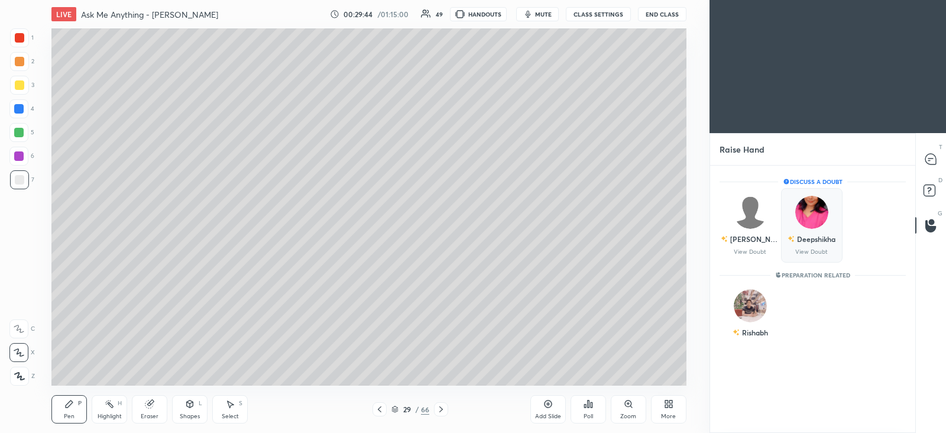
scroll to position [263, 201]
click at [753, 305] on img "grid" at bounding box center [750, 305] width 33 height 33
click at [754, 339] on button "INVITE" at bounding box center [750, 340] width 51 height 15
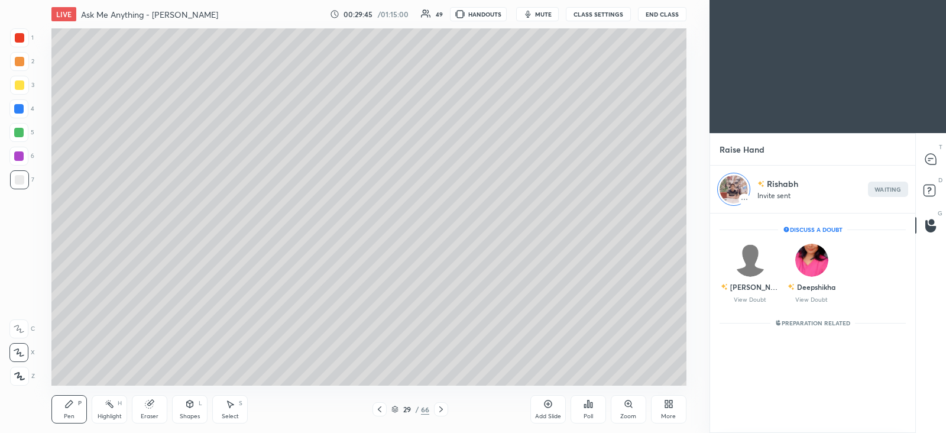
scroll to position [4, 4]
click at [935, 156] on icon at bounding box center [931, 159] width 11 height 11
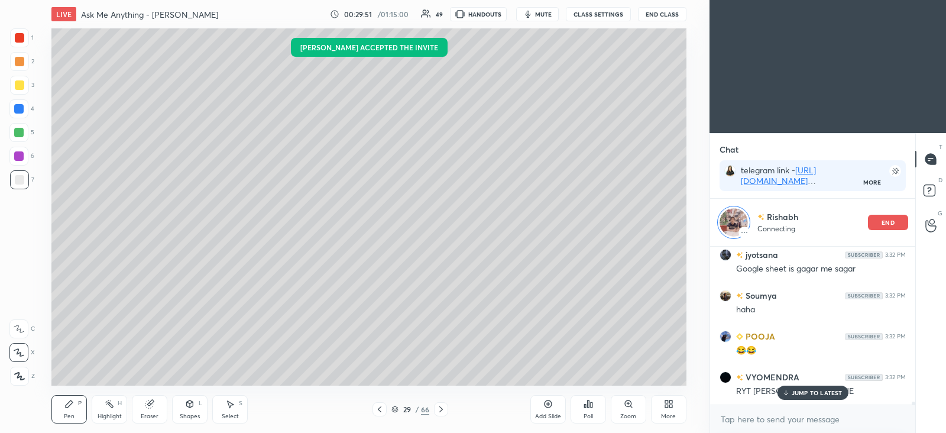
scroll to position [8885, 0]
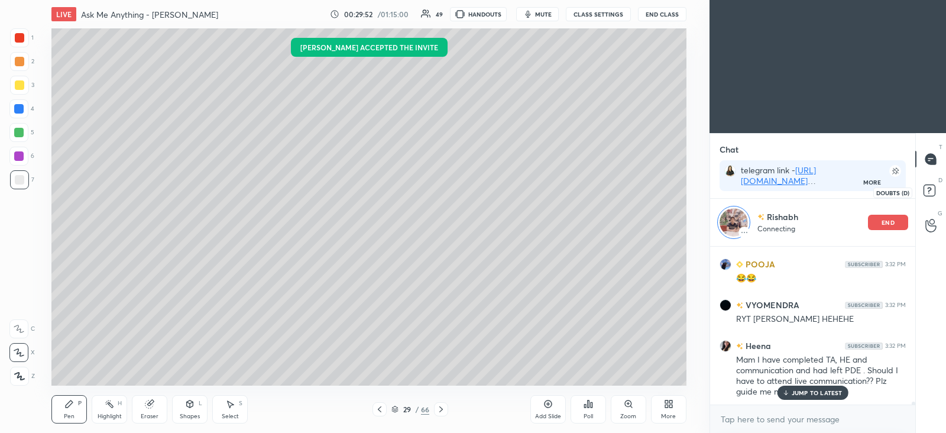
click at [933, 188] on rect at bounding box center [929, 190] width 11 height 11
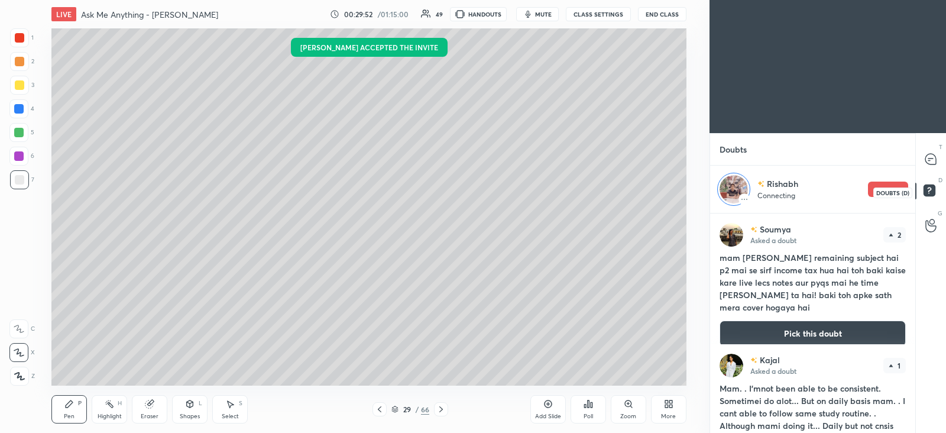
scroll to position [3, 4]
click at [932, 161] on icon at bounding box center [931, 159] width 11 height 11
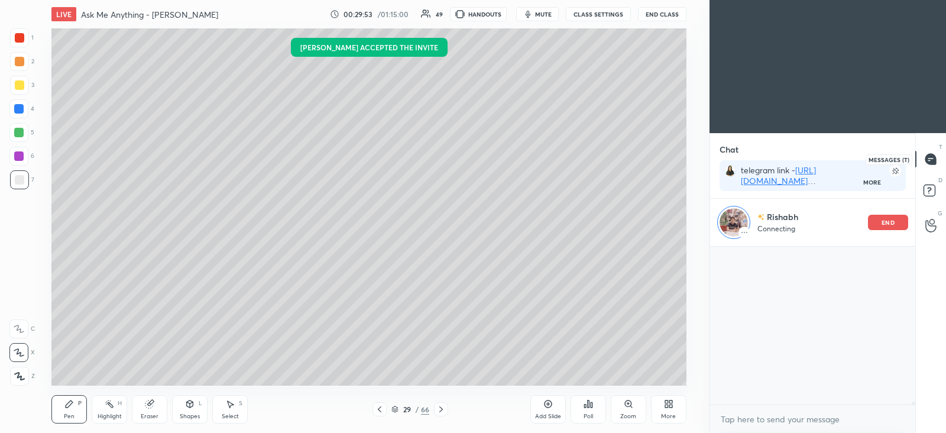
scroll to position [154, 201]
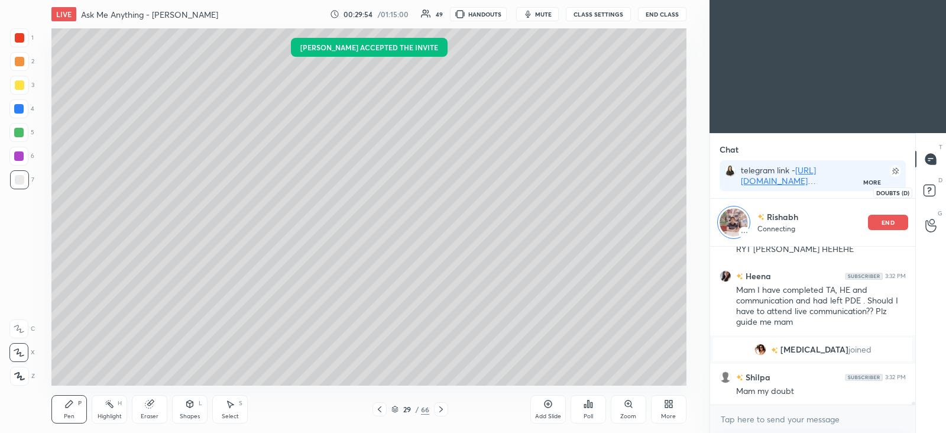
click at [933, 185] on icon at bounding box center [931, 192] width 21 height 21
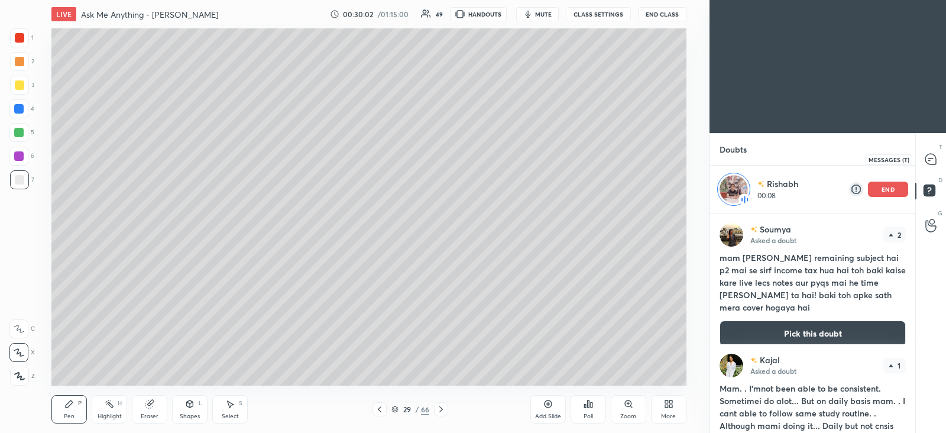
click at [930, 162] on icon at bounding box center [931, 159] width 11 height 11
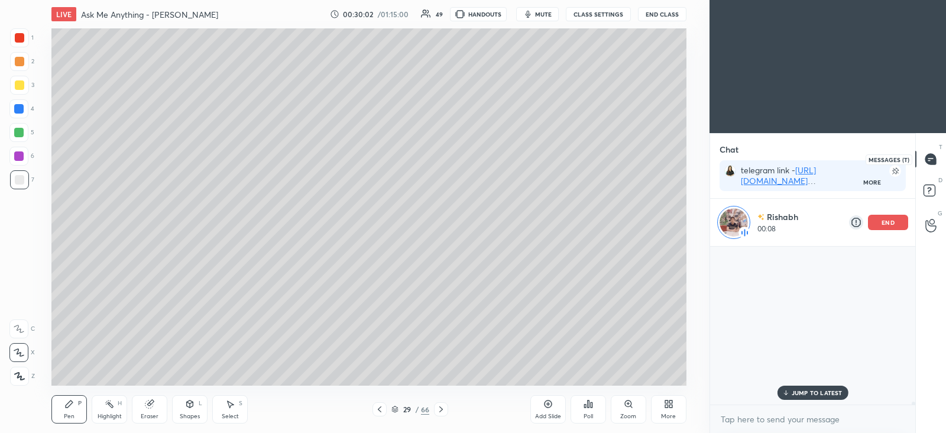
scroll to position [4, 4]
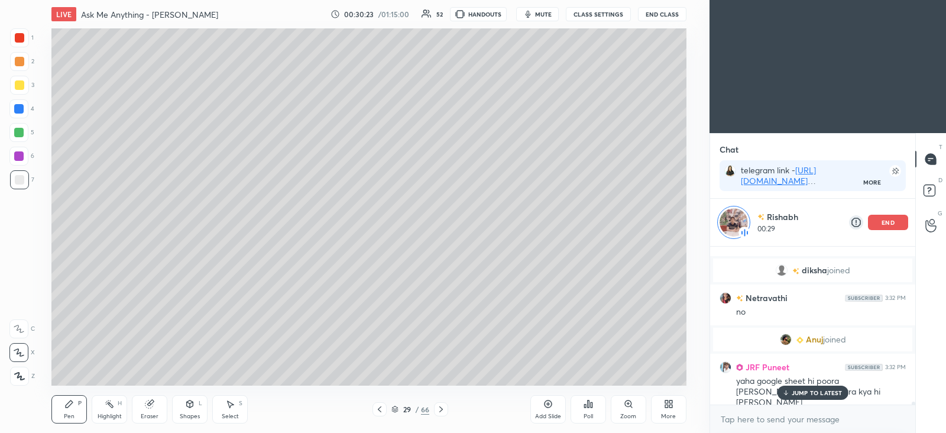
click at [741, 226] on img at bounding box center [734, 222] width 28 height 28
click at [734, 223] on img at bounding box center [734, 222] width 28 height 28
click at [736, 223] on img at bounding box center [734, 222] width 28 height 28
click at [787, 215] on p "Rishabh" at bounding box center [782, 217] width 31 height 12
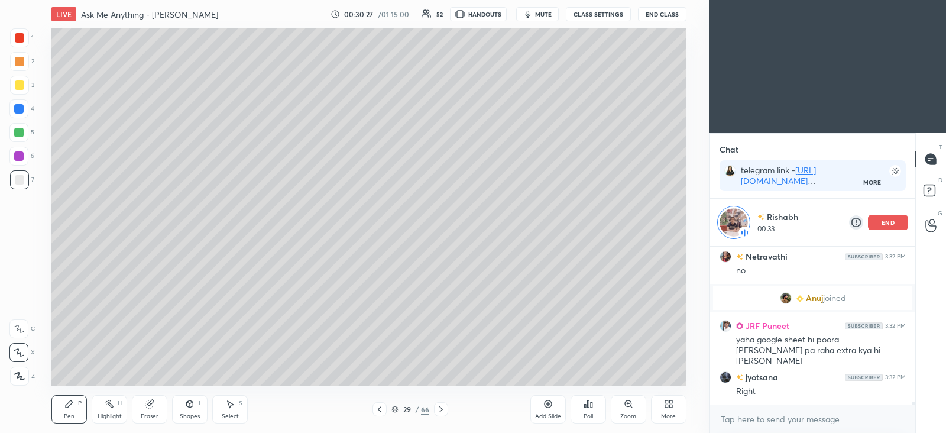
click at [794, 219] on p "Rishabh" at bounding box center [782, 217] width 31 height 12
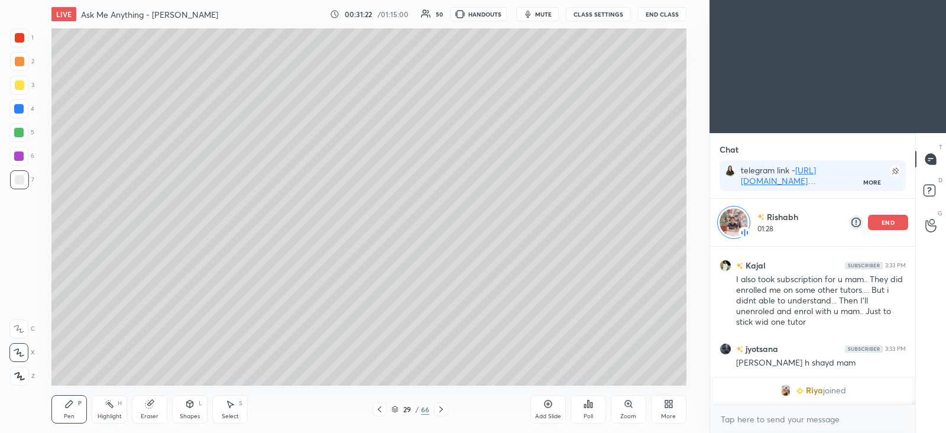
scroll to position [9140, 0]
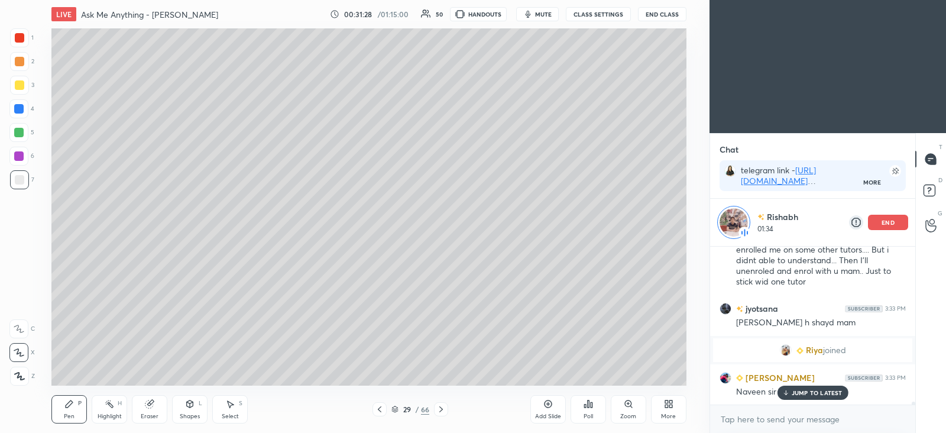
click at [887, 222] on p "end" at bounding box center [888, 222] width 13 height 6
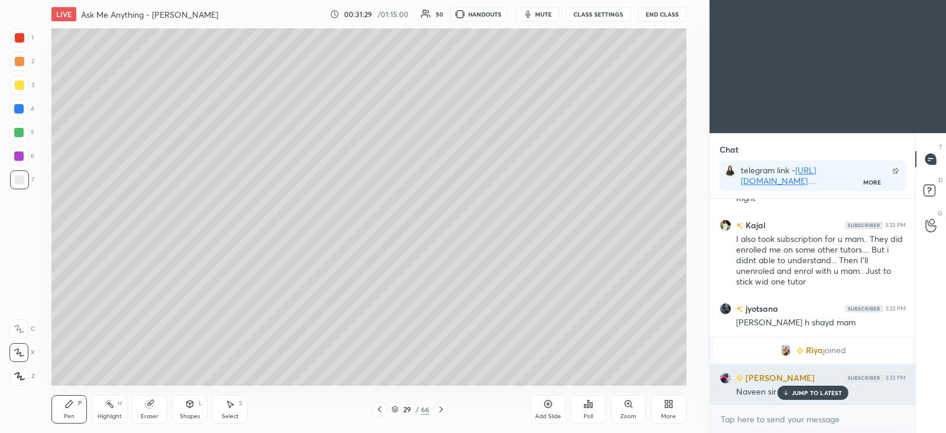
click at [815, 392] on p "JUMP TO LATEST" at bounding box center [817, 392] width 51 height 7
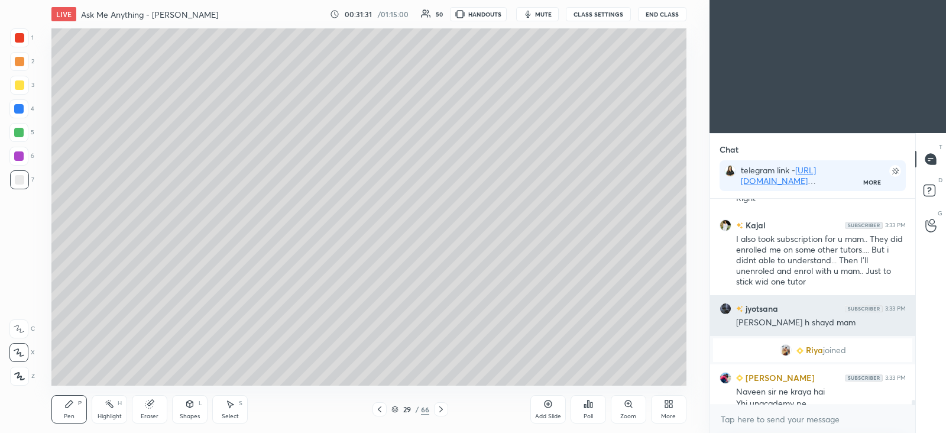
scroll to position [9104, 0]
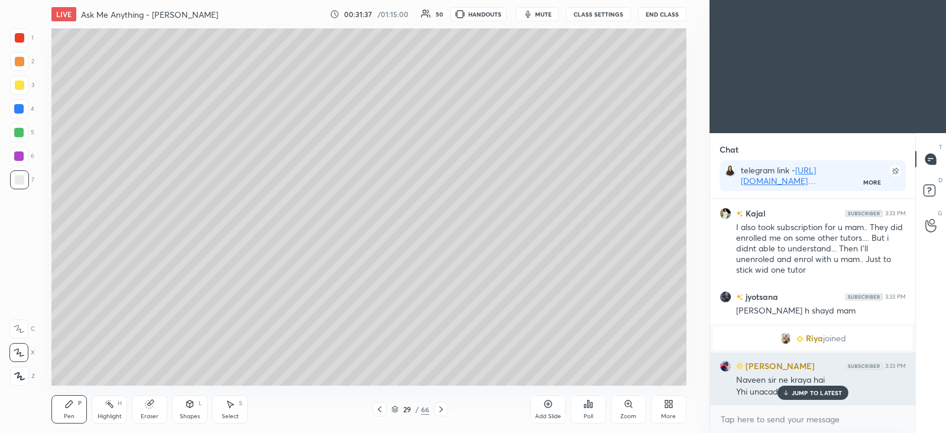
click at [823, 392] on p "JUMP TO LATEST" at bounding box center [817, 392] width 51 height 7
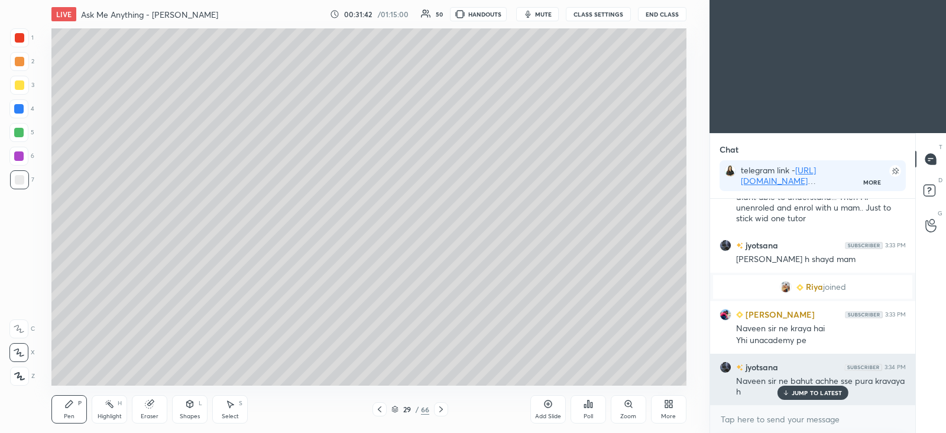
click at [827, 392] on p "JUMP TO LATEST" at bounding box center [817, 392] width 51 height 7
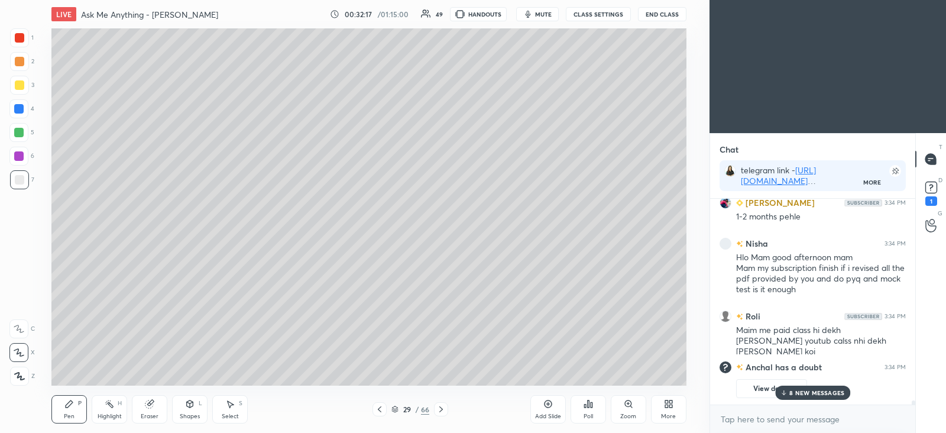
scroll to position [9680, 0]
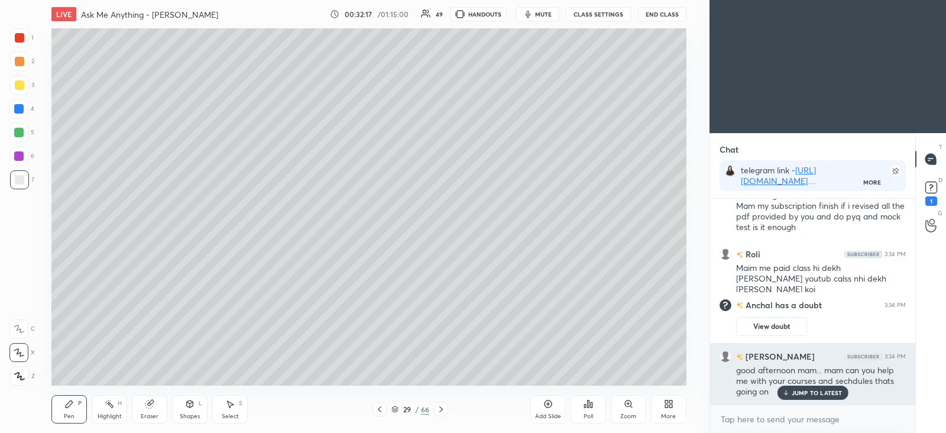
click at [819, 389] on p "JUMP TO LATEST" at bounding box center [817, 392] width 51 height 7
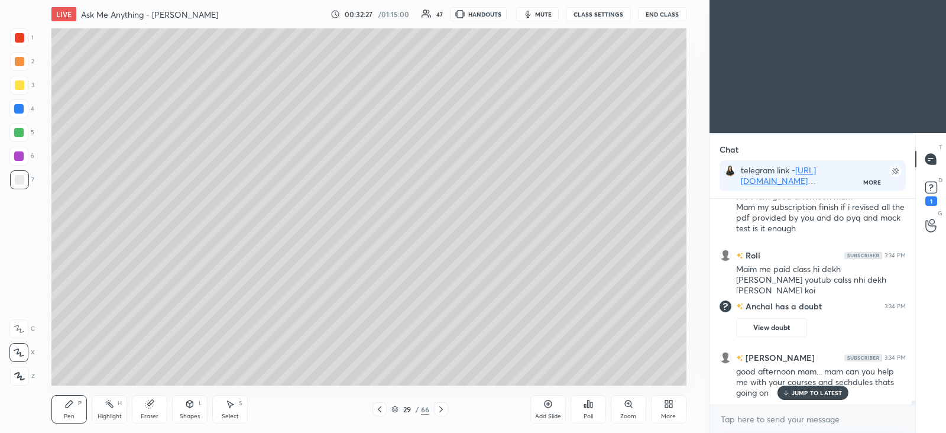
scroll to position [9673, 0]
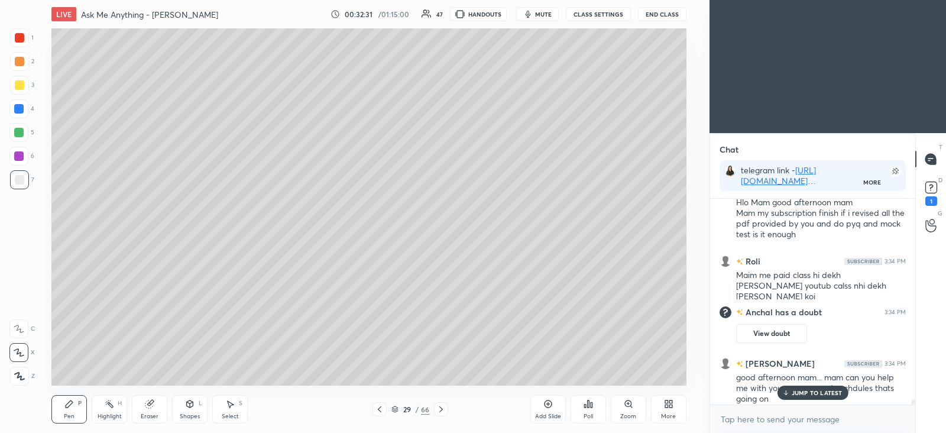
click at [828, 390] on p "JUMP TO LATEST" at bounding box center [817, 392] width 51 height 7
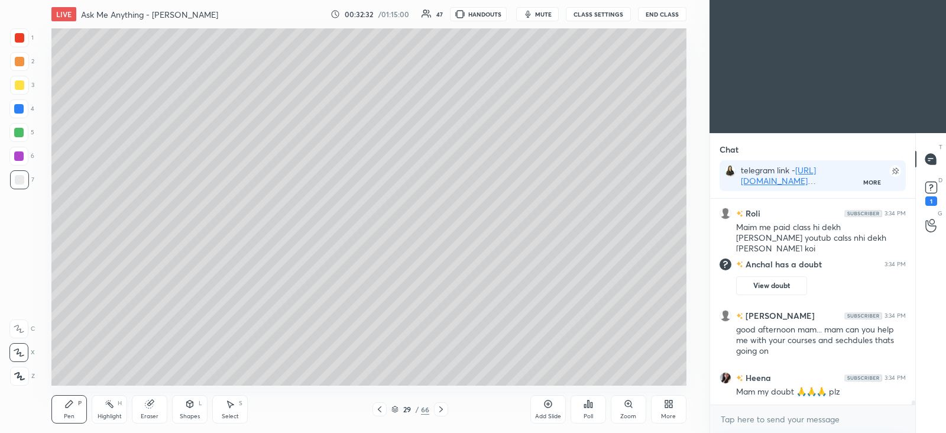
click at [549, 403] on icon at bounding box center [548, 403] width 9 height 9
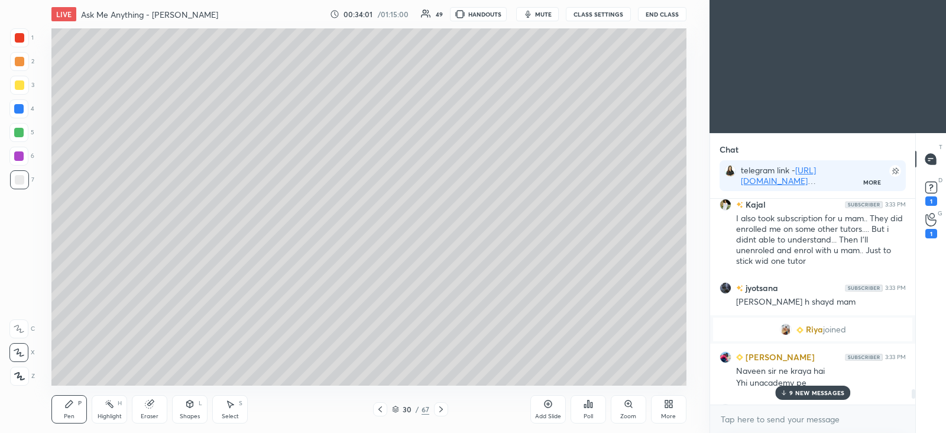
scroll to position [8963, 0]
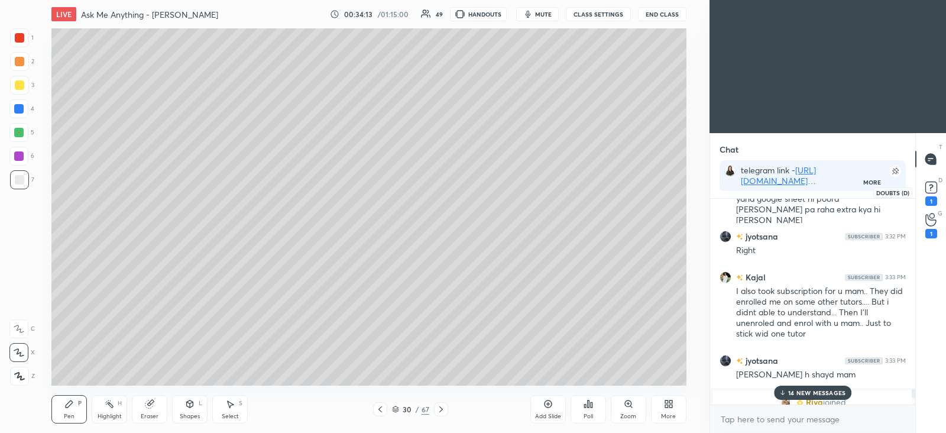
click at [929, 193] on icon at bounding box center [932, 188] width 18 height 18
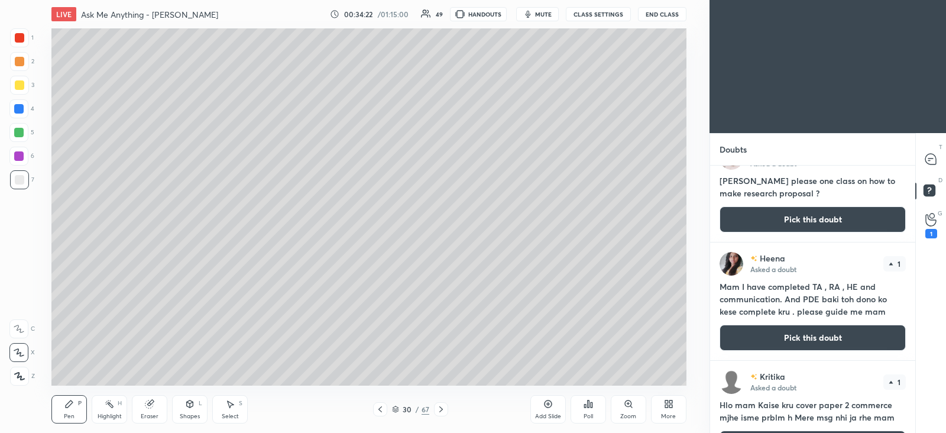
scroll to position [1996, 0]
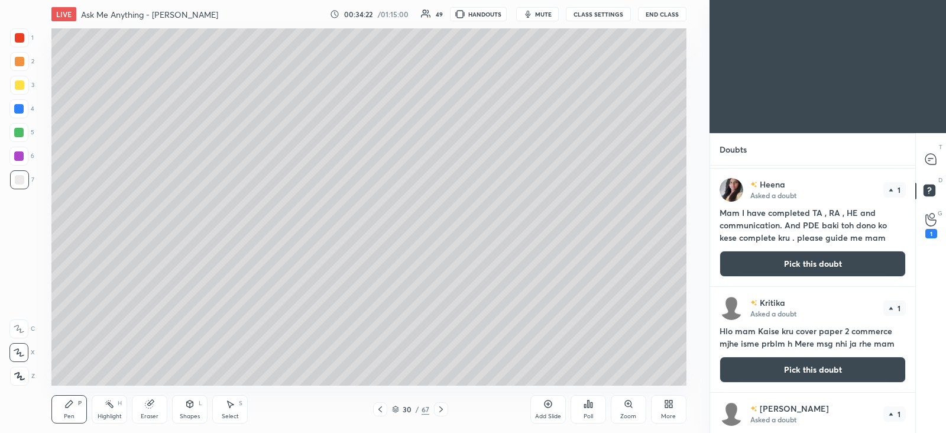
click at [799, 259] on button "Pick this doubt" at bounding box center [813, 264] width 186 height 26
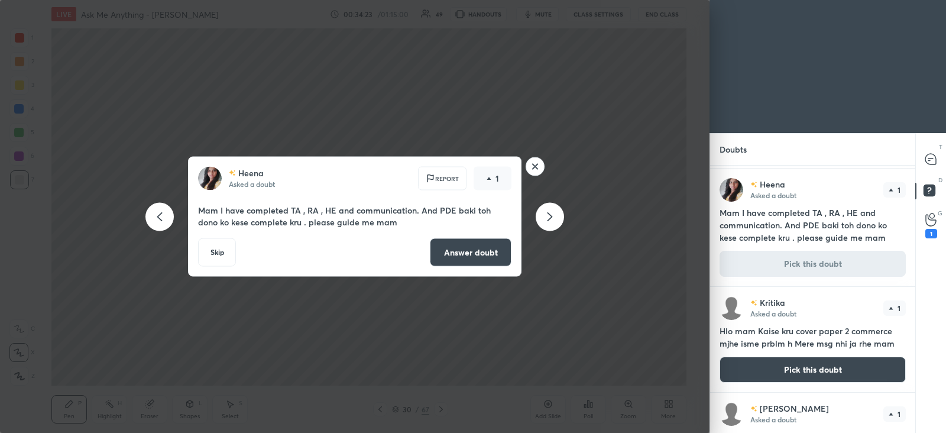
click at [455, 244] on button "Answer doubt" at bounding box center [471, 252] width 82 height 28
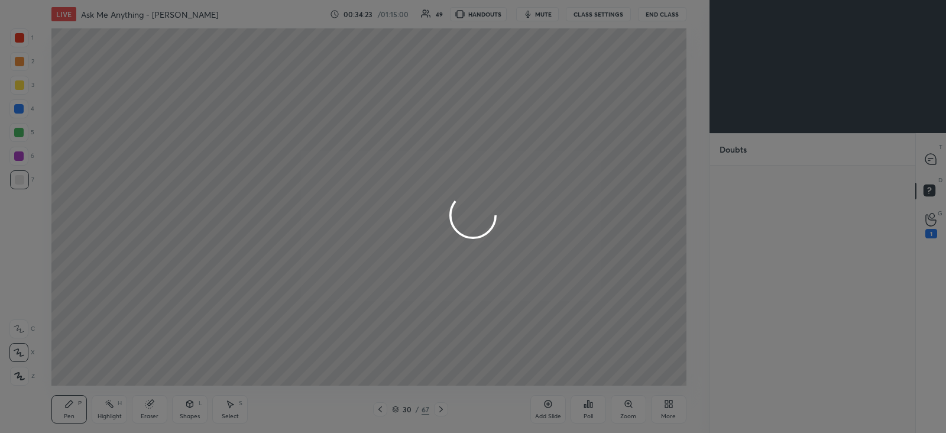
scroll to position [0, 0]
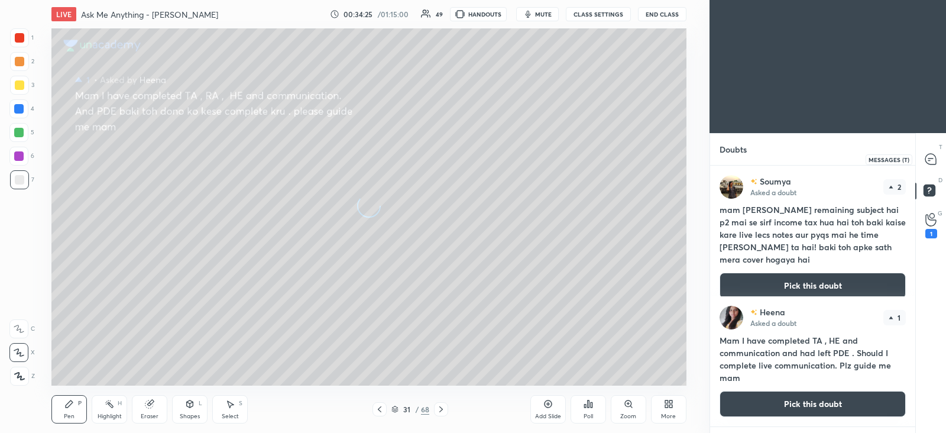
click at [932, 159] on icon at bounding box center [931, 159] width 5 height 0
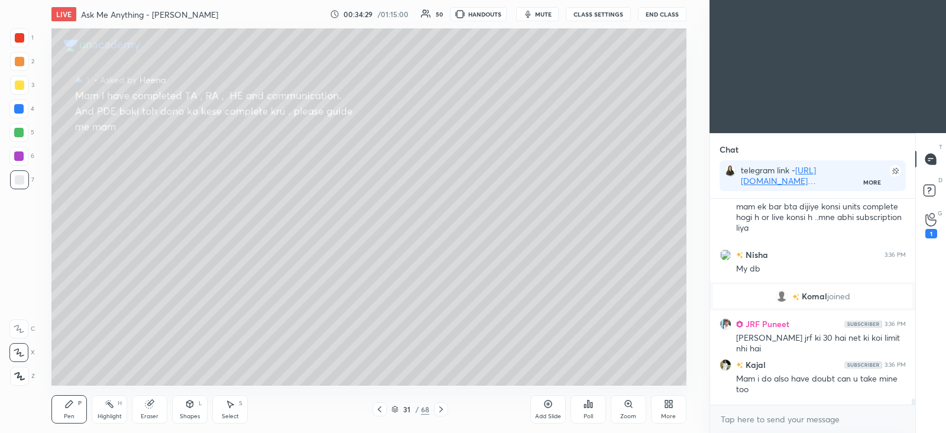
scroll to position [10682, 0]
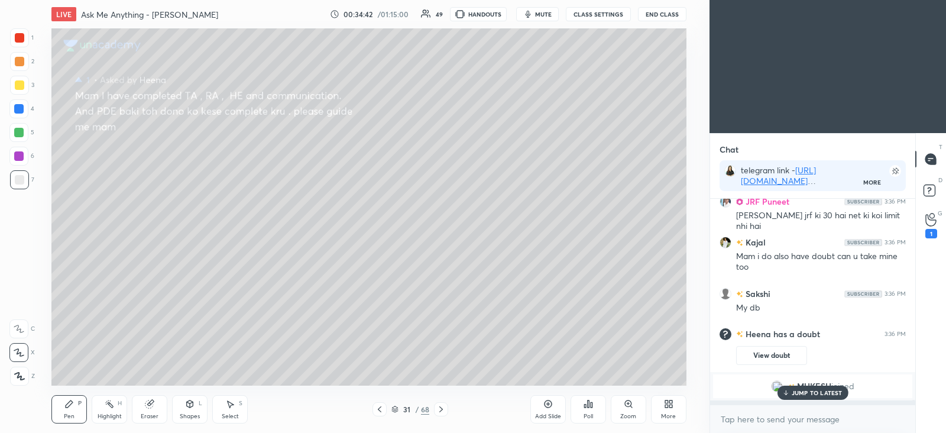
click at [831, 398] on div "JUMP TO LATEST" at bounding box center [812, 393] width 71 height 14
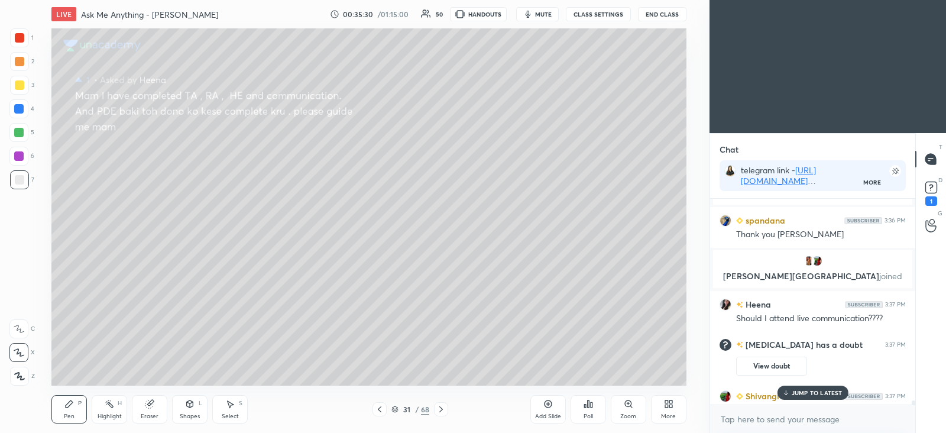
scroll to position [10161, 0]
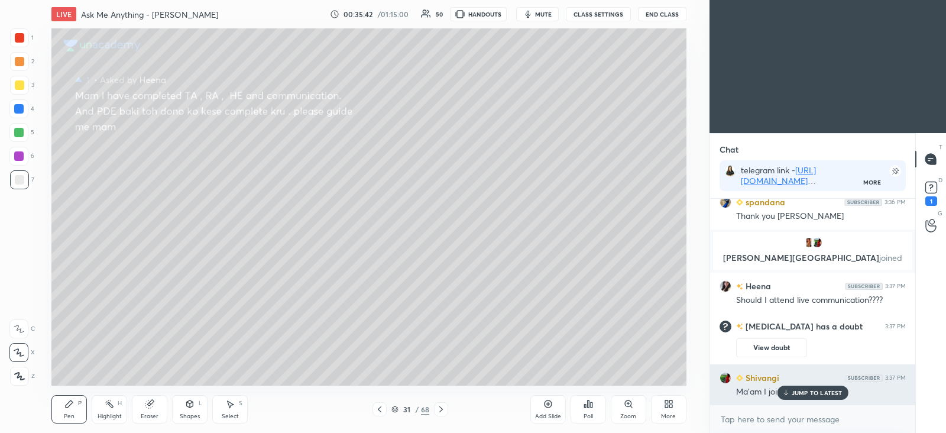
click at [826, 396] on p "JUMP TO LATEST" at bounding box center [817, 392] width 51 height 7
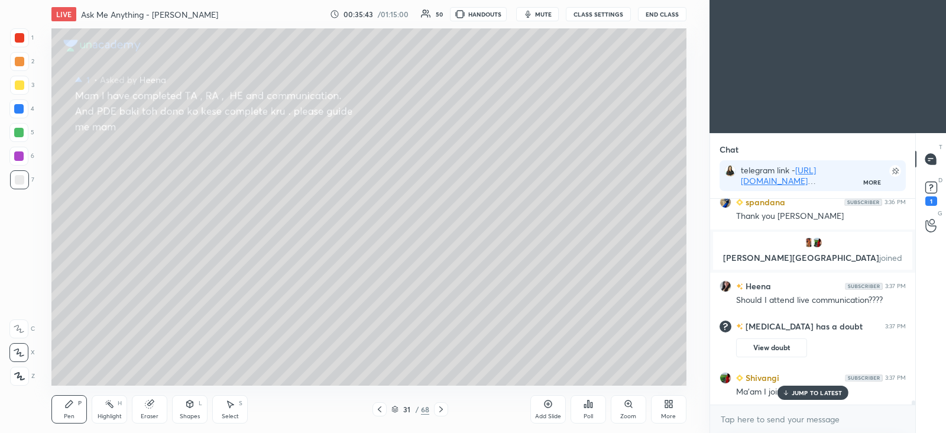
scroll to position [10213, 0]
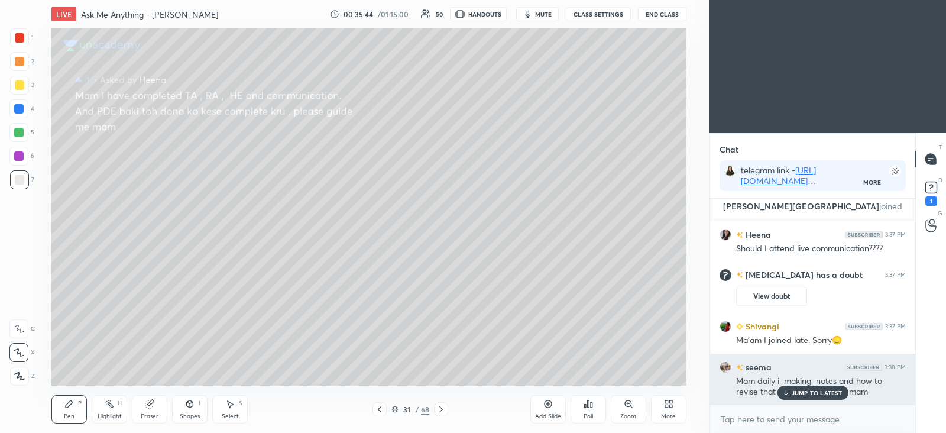
click at [831, 395] on p "JUMP TO LATEST" at bounding box center [817, 392] width 51 height 7
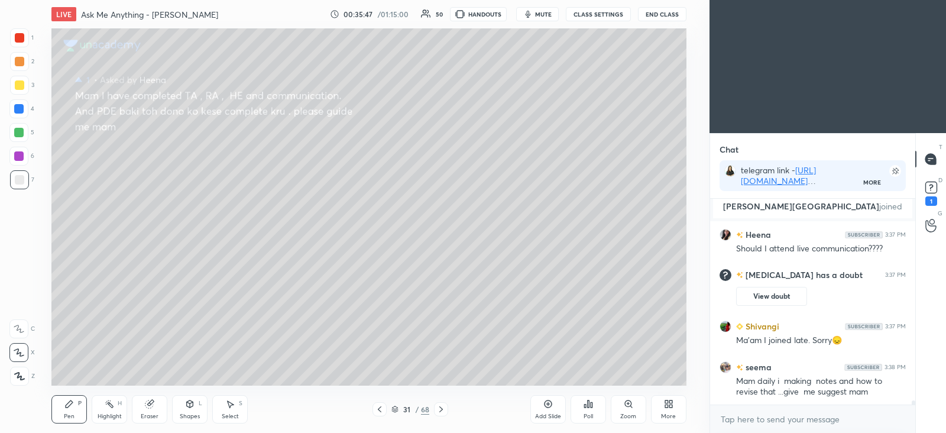
scroll to position [10254, 0]
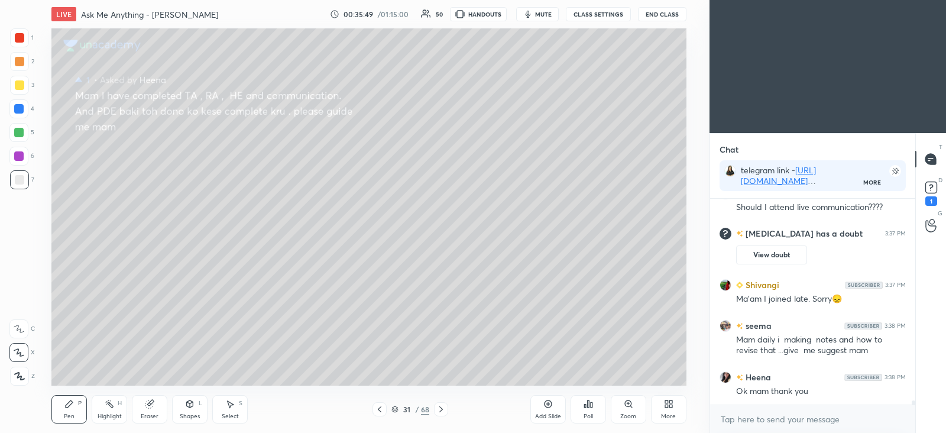
click at [549, 403] on icon at bounding box center [548, 404] width 4 height 4
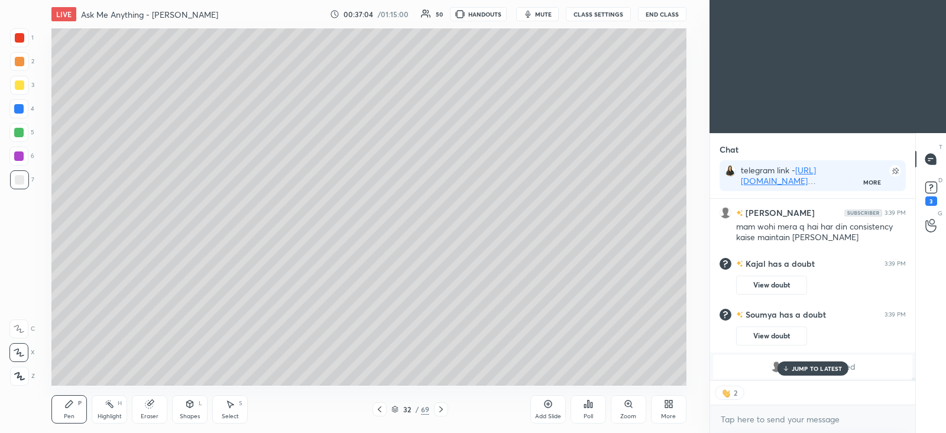
scroll to position [10559, 0]
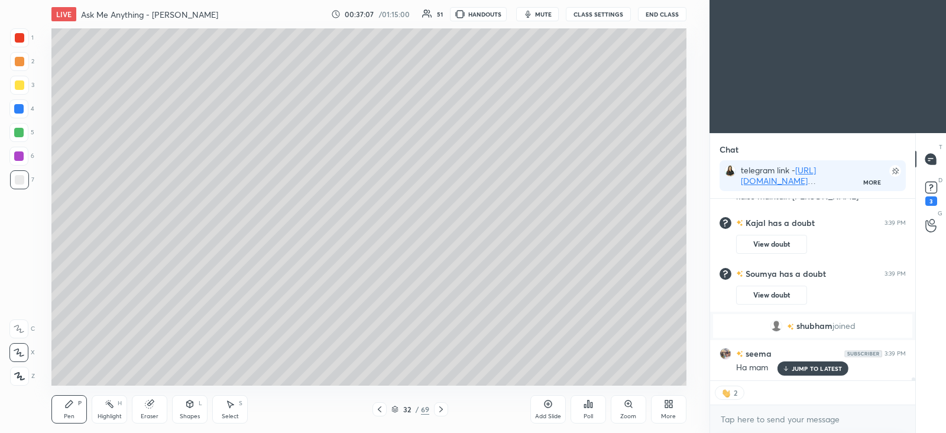
click at [18, 86] on div at bounding box center [19, 84] width 9 height 9
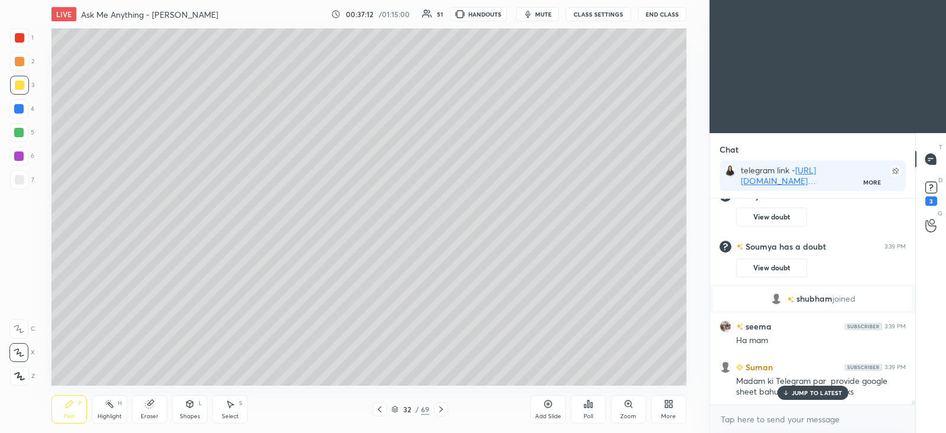
scroll to position [10627, 0]
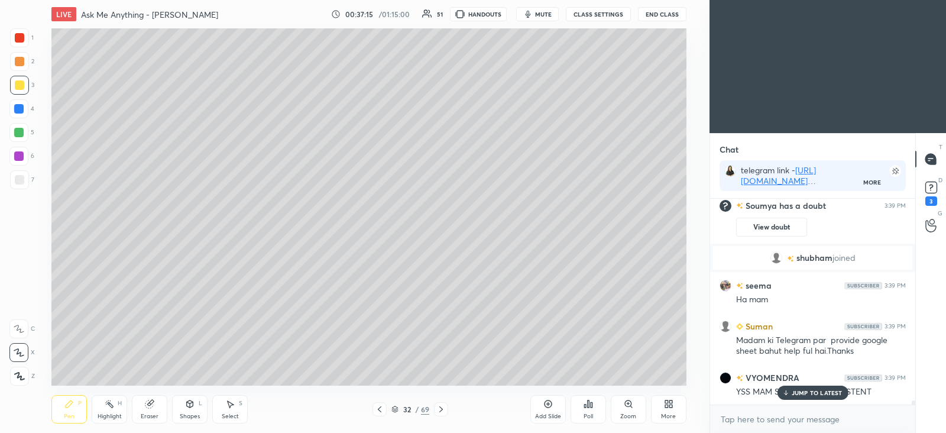
click at [20, 57] on div at bounding box center [19, 61] width 9 height 9
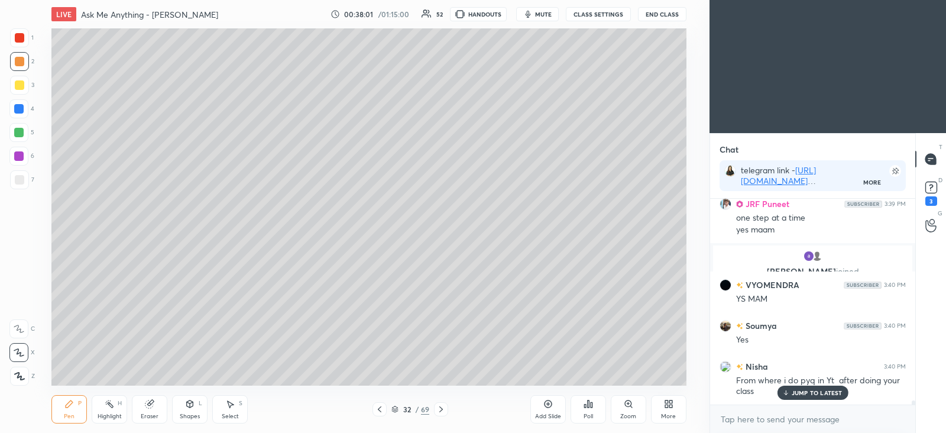
scroll to position [10791, 0]
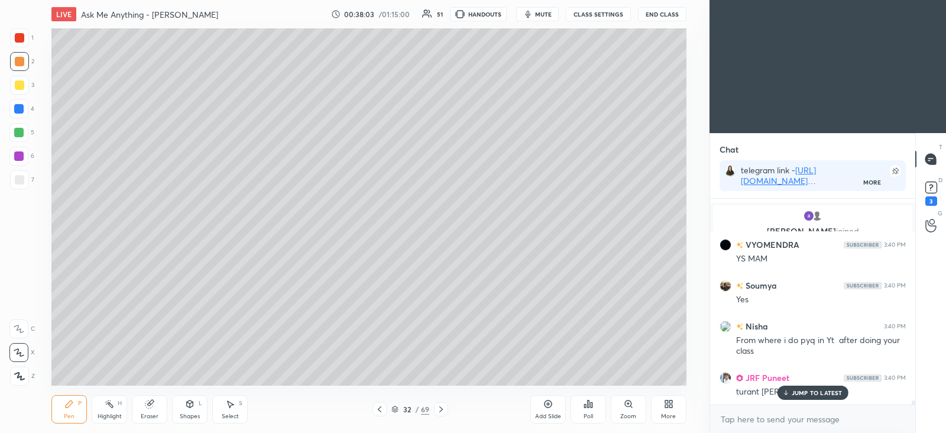
click at [547, 403] on icon at bounding box center [548, 403] width 9 height 9
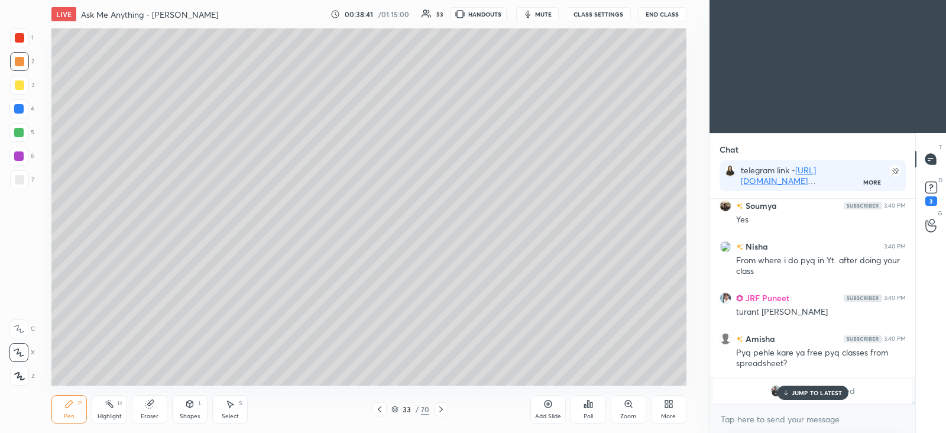
scroll to position [10936, 0]
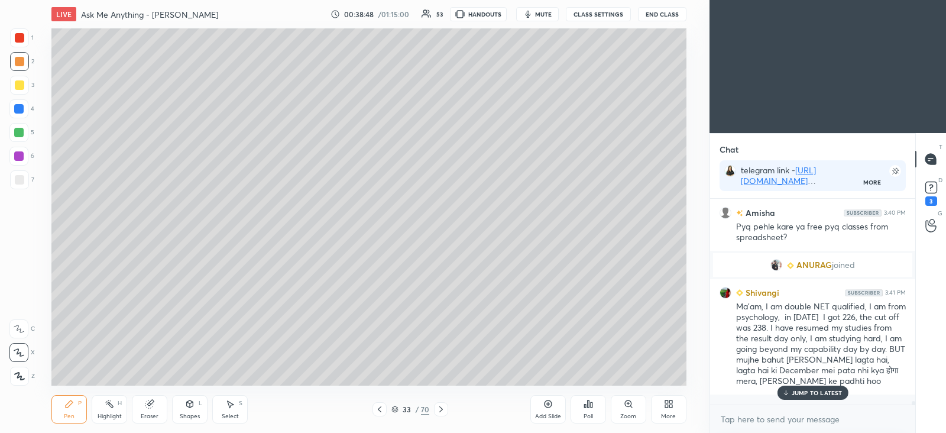
click at [235, 409] on div "Select S" at bounding box center [229, 409] width 35 height 28
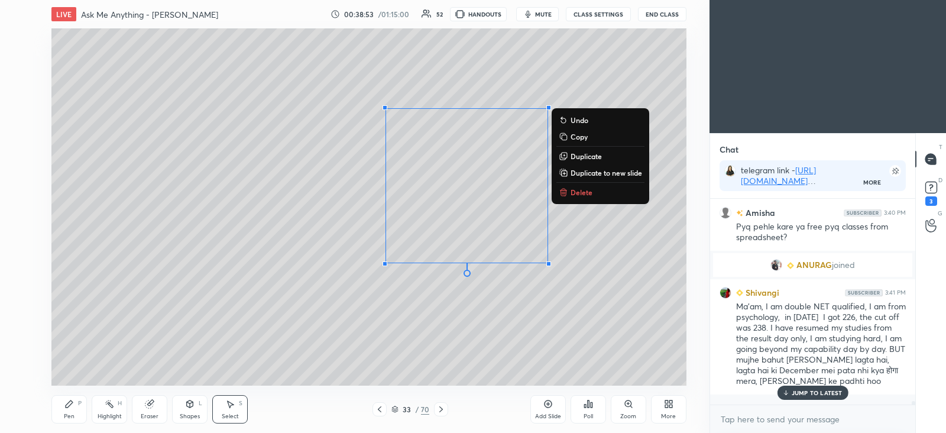
click at [255, 305] on div "0 ° Undo Copy Duplicate Duplicate to new slide Delete" at bounding box center [368, 206] width 635 height 357
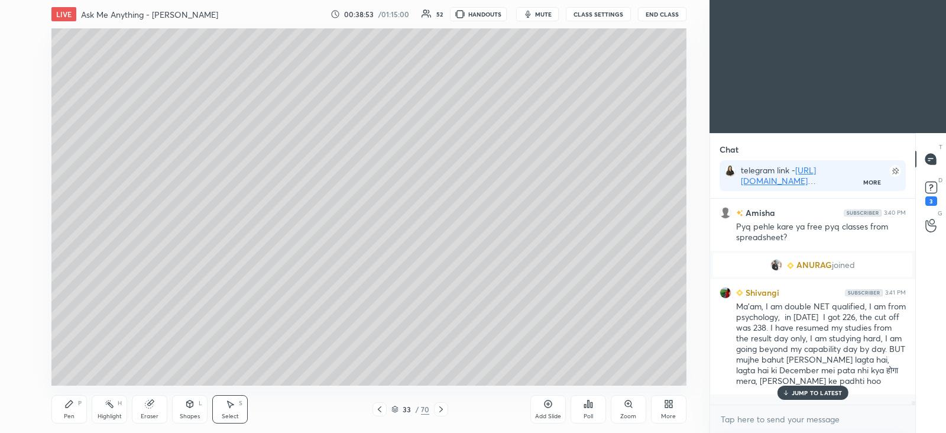
click at [76, 405] on div "Pen P" at bounding box center [68, 409] width 35 height 28
click at [21, 93] on div at bounding box center [19, 85] width 19 height 19
click at [816, 391] on p "JUMP TO LATEST" at bounding box center [817, 392] width 51 height 7
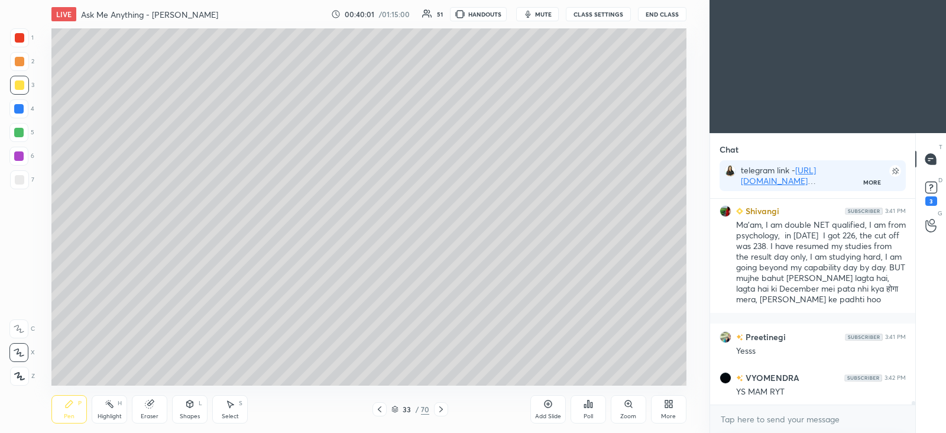
scroll to position [11059, 0]
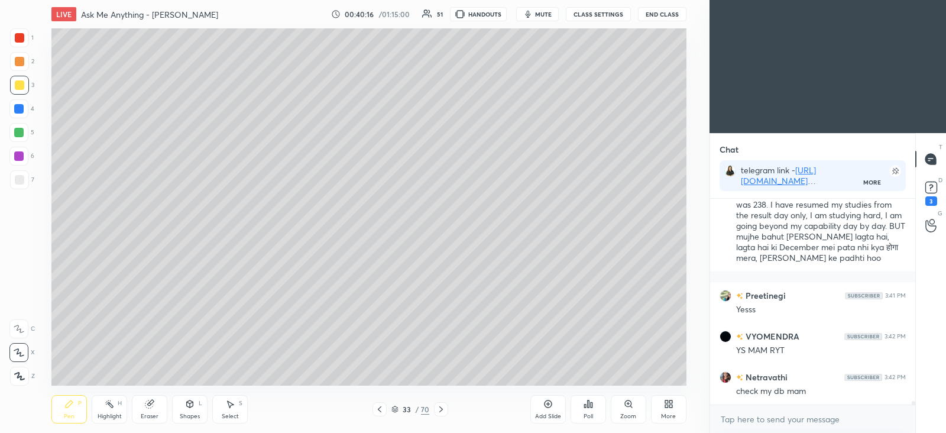
click at [687, 195] on div "Setting up your live class Poll for secs No correct answer Start poll" at bounding box center [369, 206] width 663 height 357
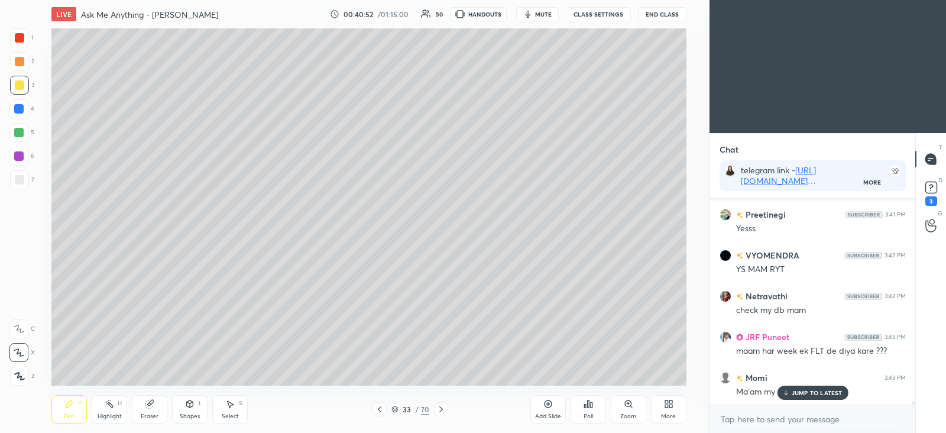
scroll to position [11104, 0]
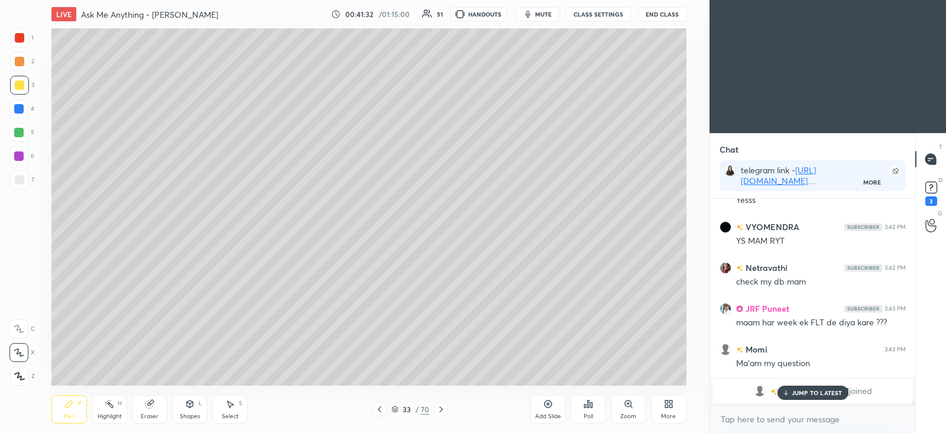
click at [796, 390] on p "JUMP TO LATEST" at bounding box center [817, 392] width 51 height 7
click at [550, 403] on icon at bounding box center [548, 404] width 4 height 4
click at [382, 407] on icon at bounding box center [380, 409] width 9 height 9
click at [442, 409] on icon at bounding box center [440, 409] width 9 height 9
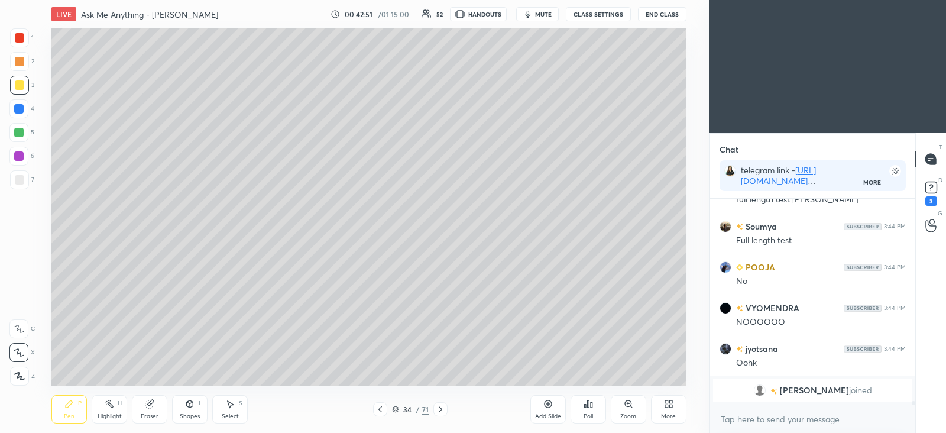
scroll to position [11538, 0]
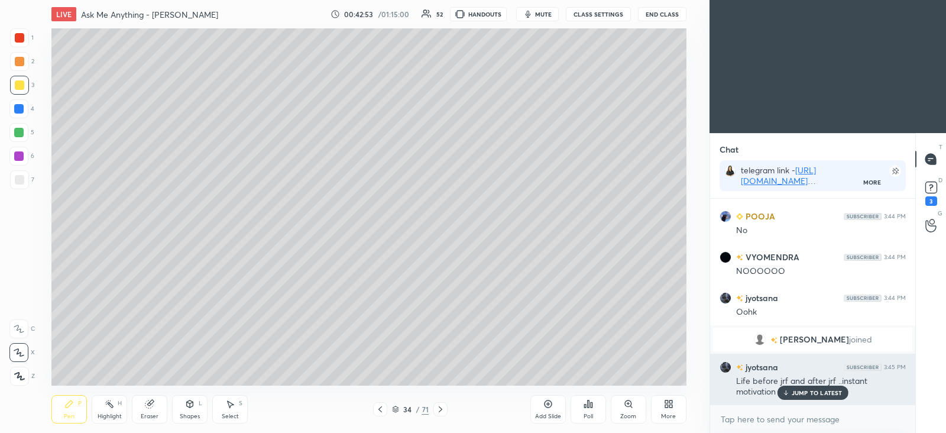
click at [809, 389] on p "JUMP TO LATEST" at bounding box center [817, 392] width 51 height 7
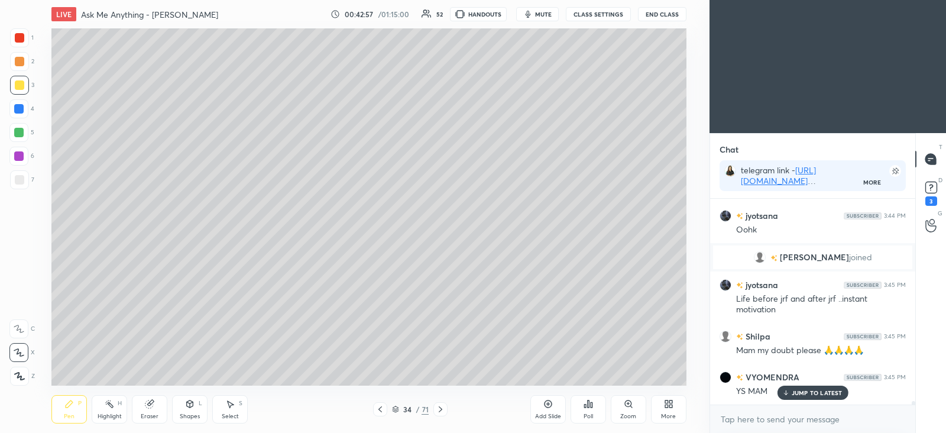
scroll to position [11661, 0]
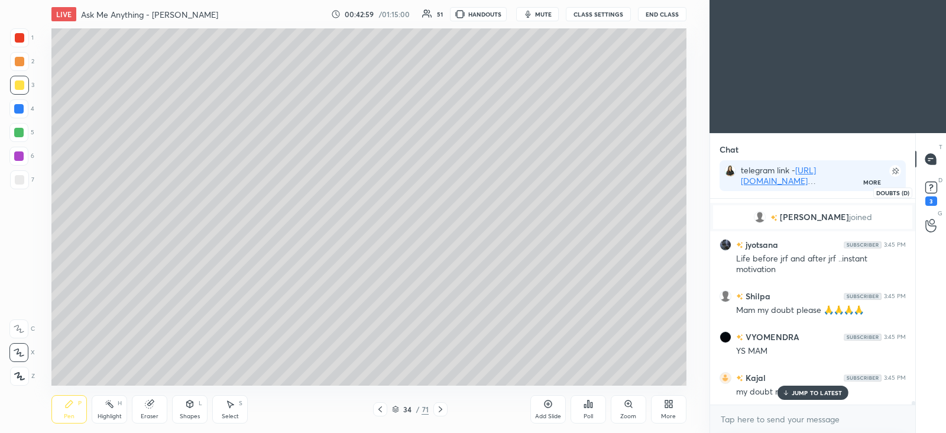
click at [932, 185] on icon at bounding box center [931, 187] width 4 height 5
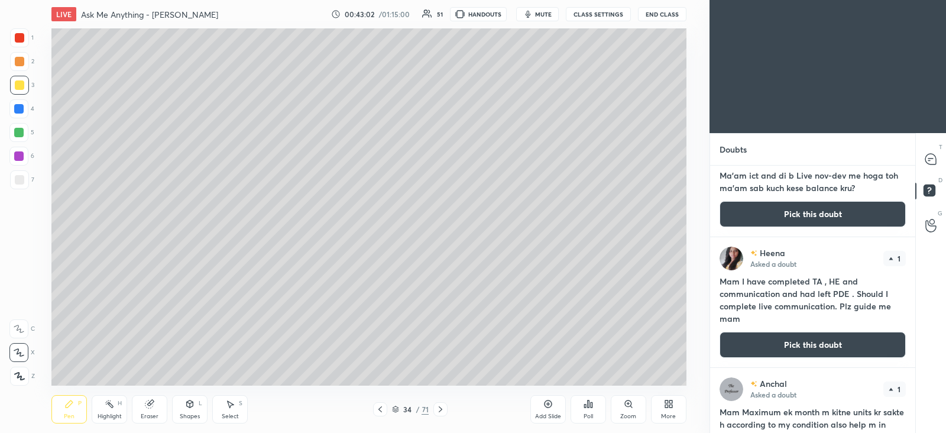
scroll to position [390, 0]
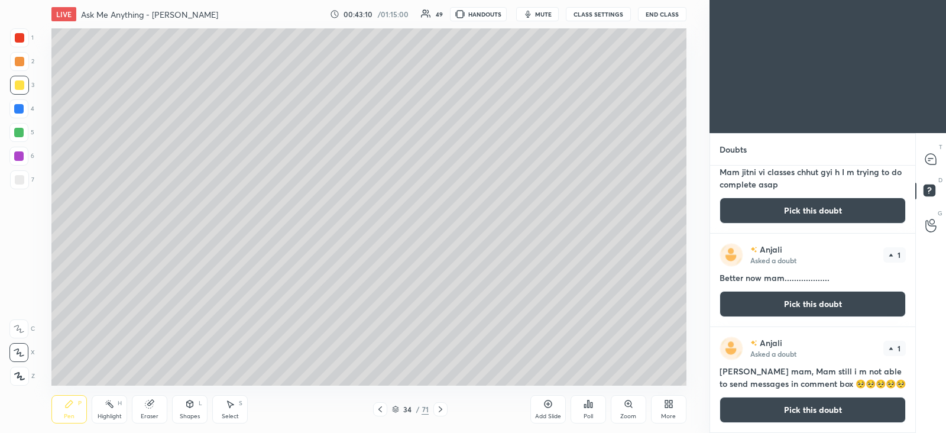
click at [768, 406] on button "Pick this doubt" at bounding box center [813, 410] width 186 height 26
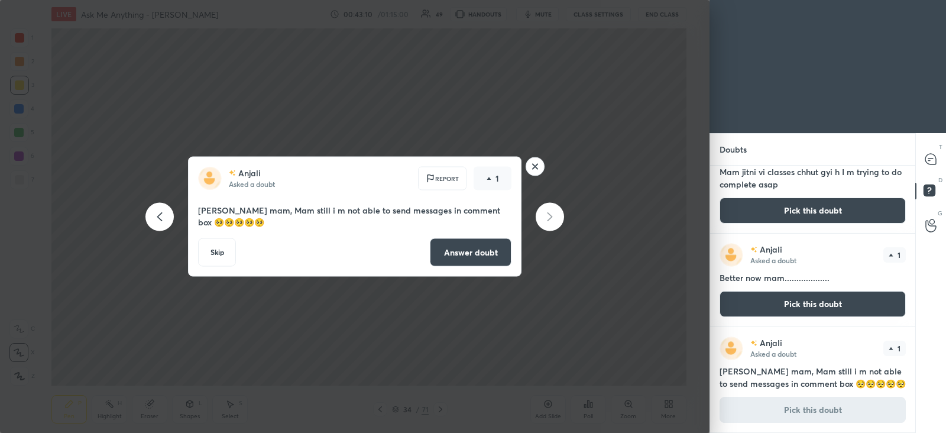
scroll to position [2671, 0]
click at [495, 256] on button "Answer doubt" at bounding box center [471, 252] width 82 height 28
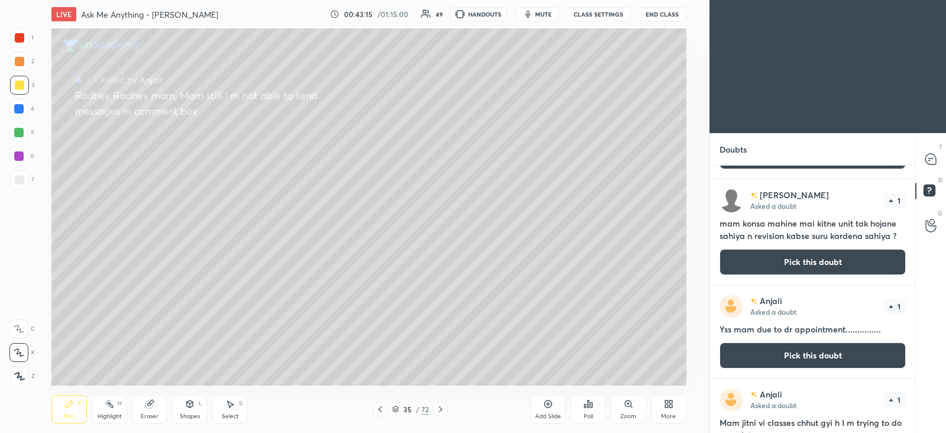
scroll to position [2566, 0]
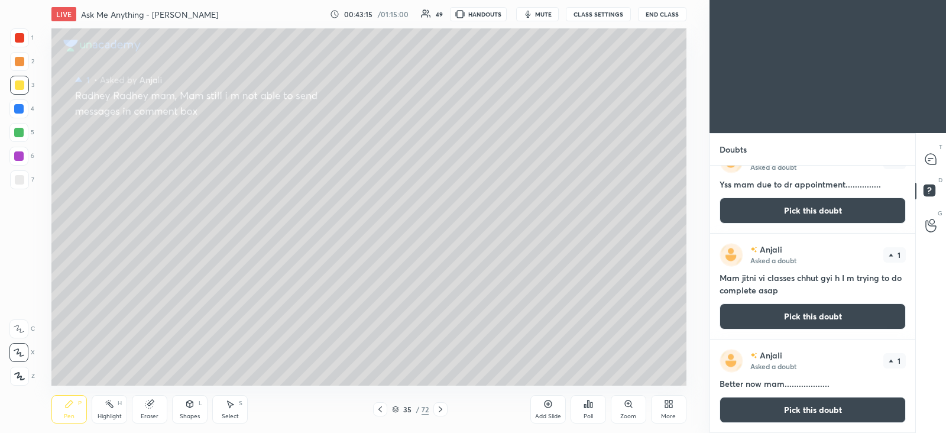
click at [784, 408] on button "Pick this doubt" at bounding box center [813, 410] width 186 height 26
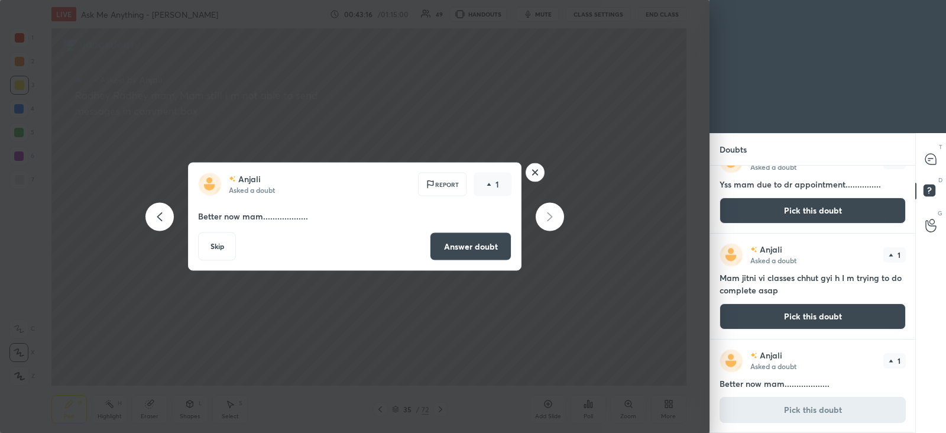
click at [503, 249] on button "Answer doubt" at bounding box center [471, 246] width 82 height 28
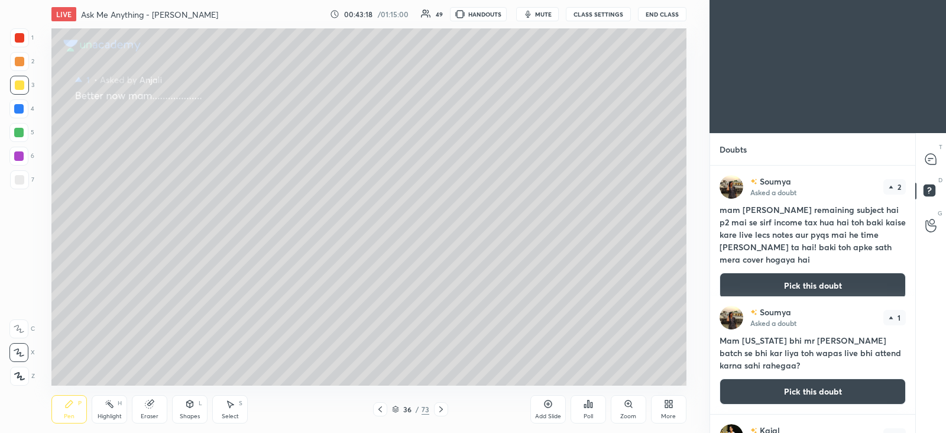
click at [789, 386] on button "Pick this doubt" at bounding box center [813, 392] width 186 height 26
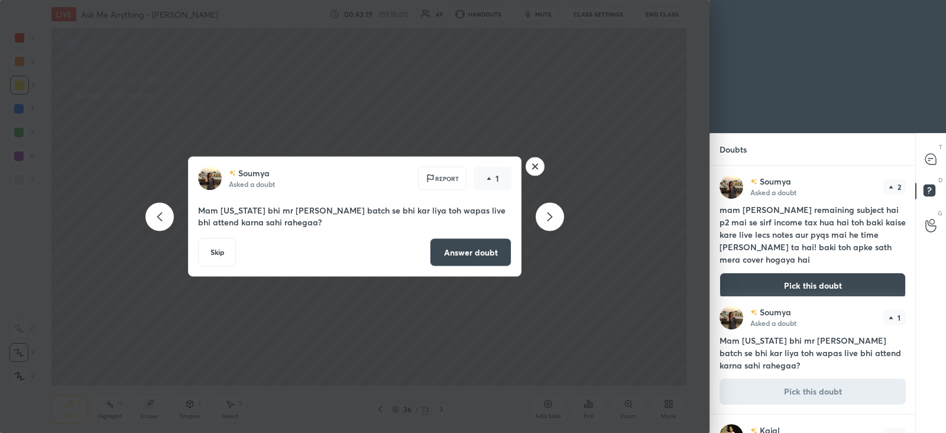
click at [484, 250] on button "Answer doubt" at bounding box center [471, 252] width 82 height 28
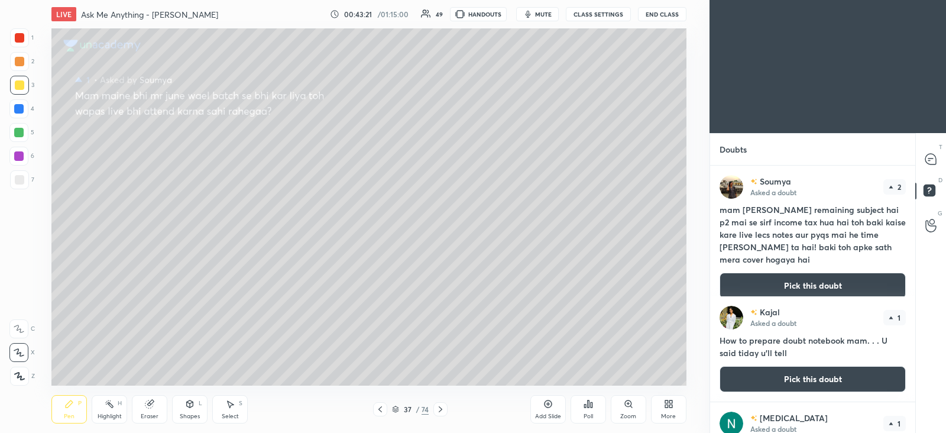
click at [789, 276] on button "Pick this doubt" at bounding box center [813, 286] width 186 height 26
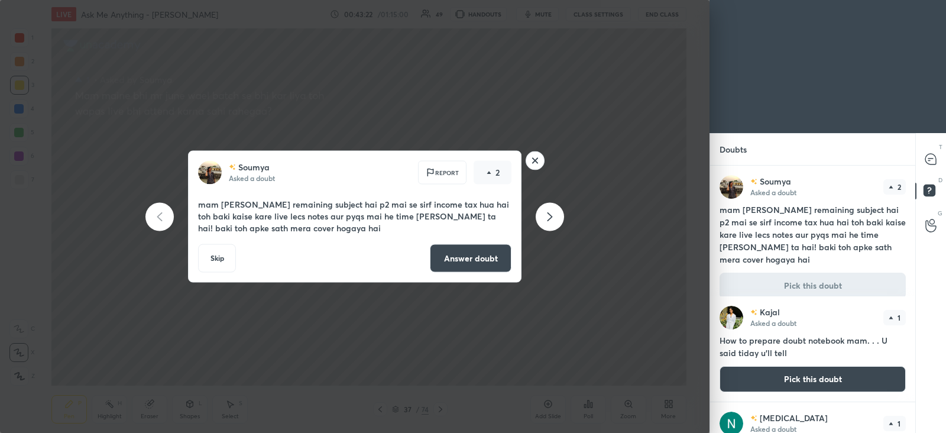
click at [449, 258] on button "Answer doubt" at bounding box center [471, 258] width 82 height 28
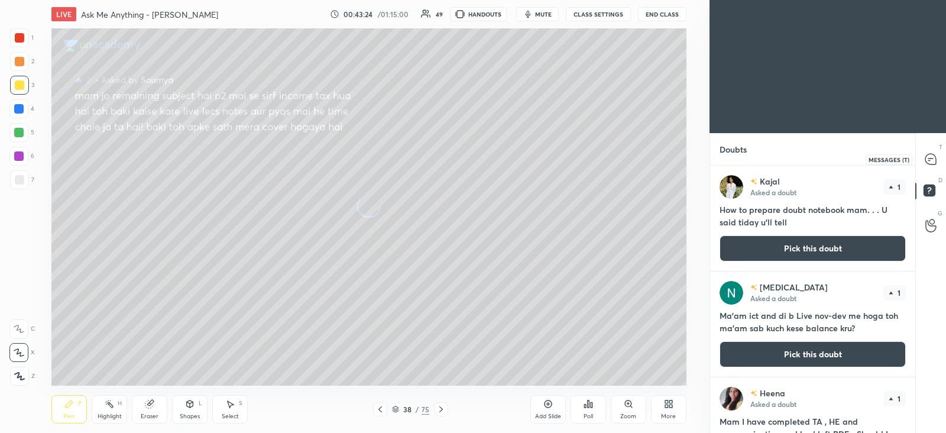
click at [937, 164] on icon at bounding box center [931, 159] width 12 height 12
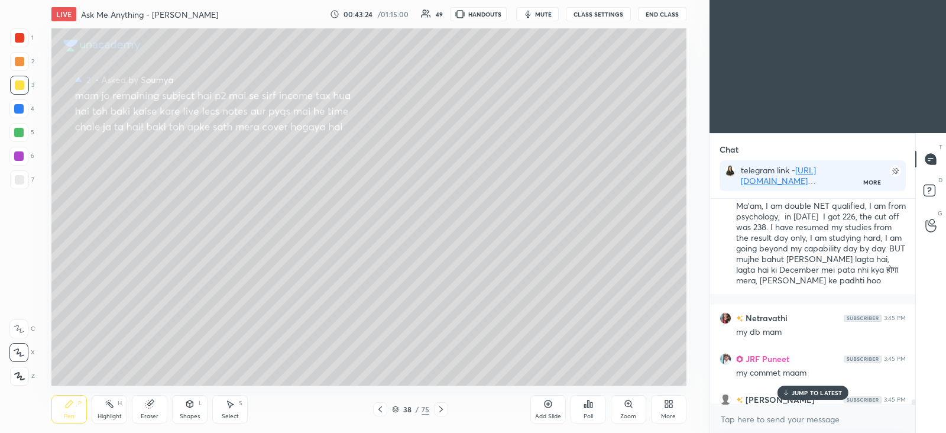
scroll to position [12104, 0]
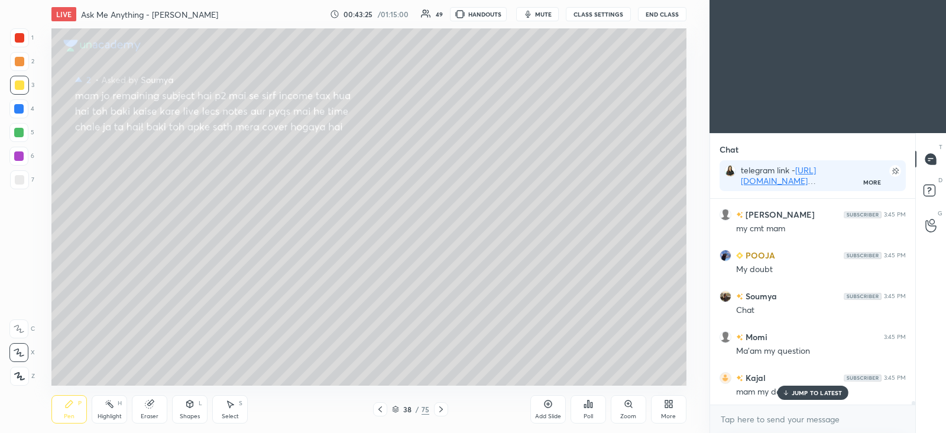
click at [807, 389] on p "JUMP TO LATEST" at bounding box center [817, 392] width 51 height 7
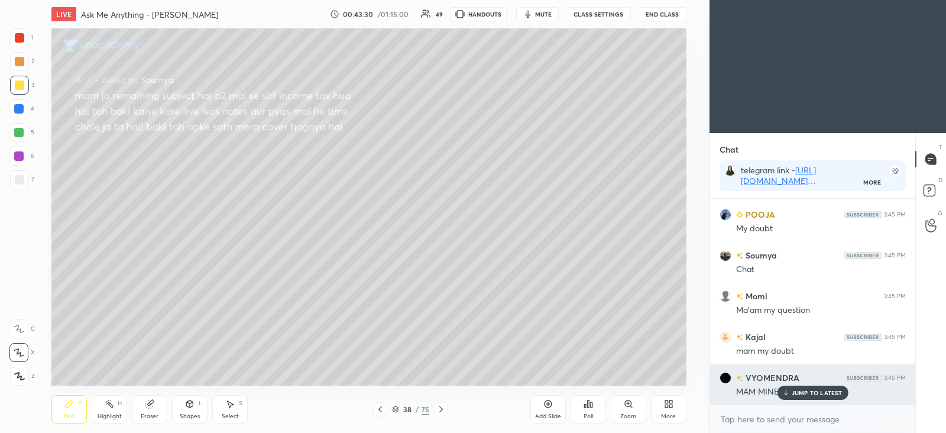
click at [803, 390] on p "JUMP TO LATEST" at bounding box center [817, 392] width 51 height 7
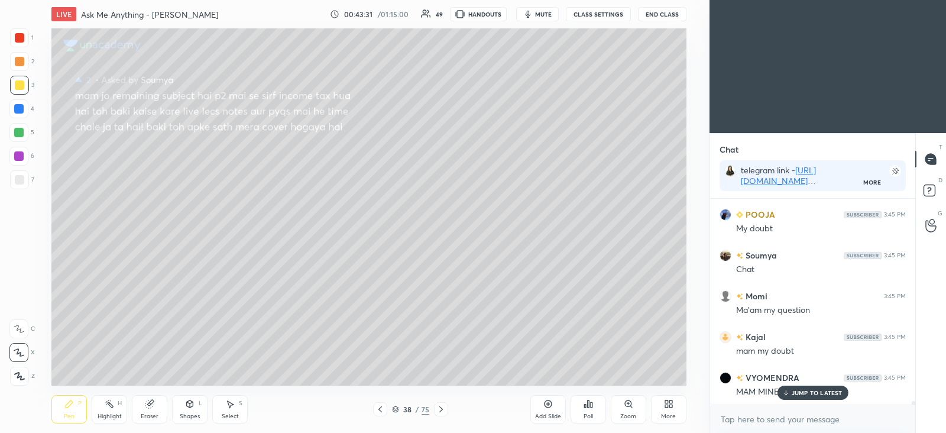
scroll to position [12186, 0]
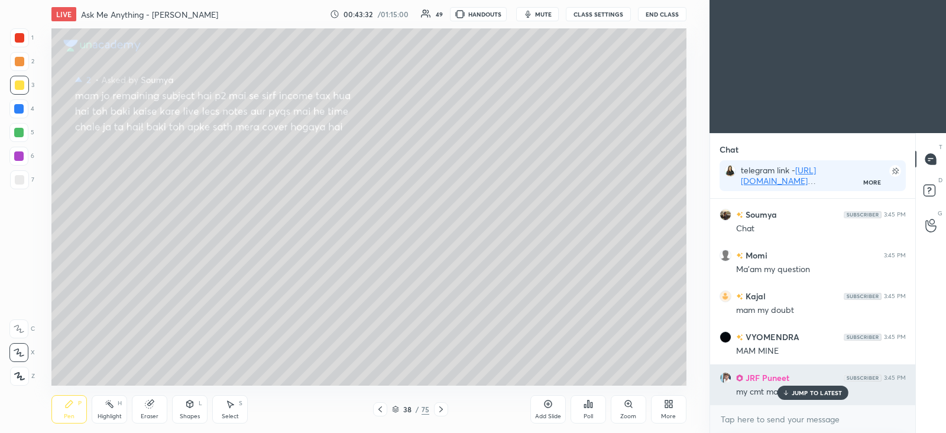
click at [810, 391] on p "JUMP TO LATEST" at bounding box center [817, 392] width 51 height 7
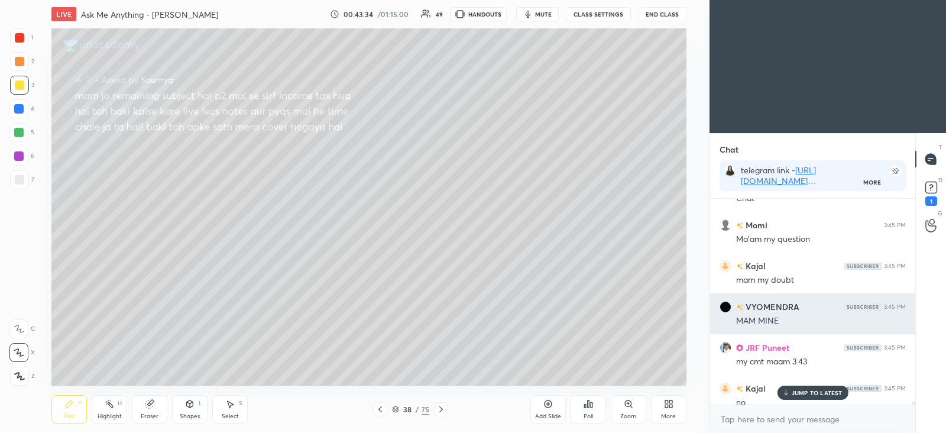
scroll to position [12227, 0]
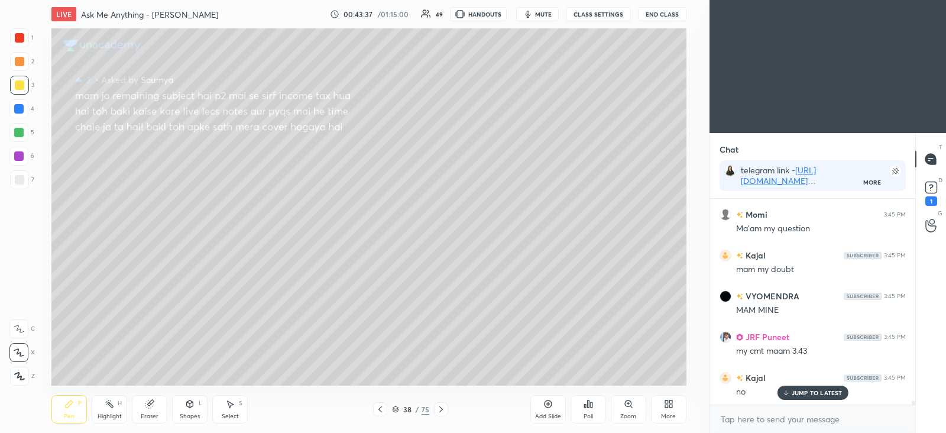
click at [383, 407] on icon at bounding box center [380, 409] width 9 height 9
click at [384, 408] on icon at bounding box center [380, 409] width 9 height 9
click at [383, 408] on icon at bounding box center [380, 409] width 9 height 9
click at [384, 409] on icon at bounding box center [380, 409] width 9 height 9
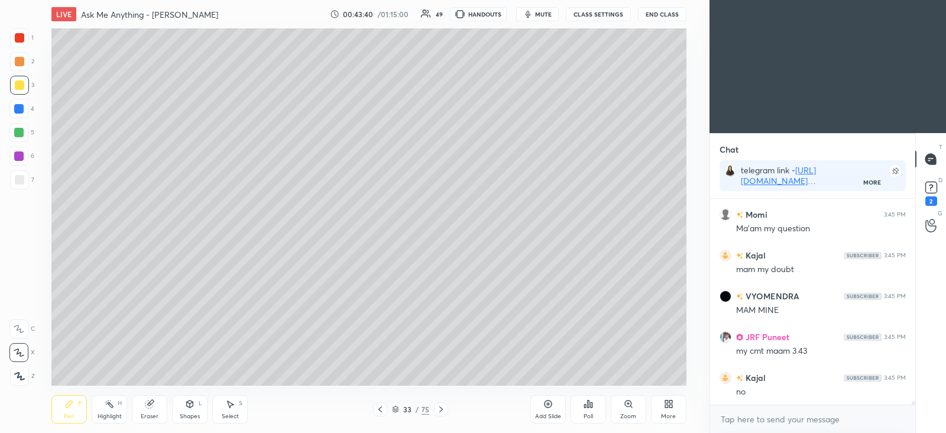
click at [445, 409] on icon at bounding box center [441, 409] width 9 height 9
click at [442, 409] on icon at bounding box center [442, 409] width 4 height 6
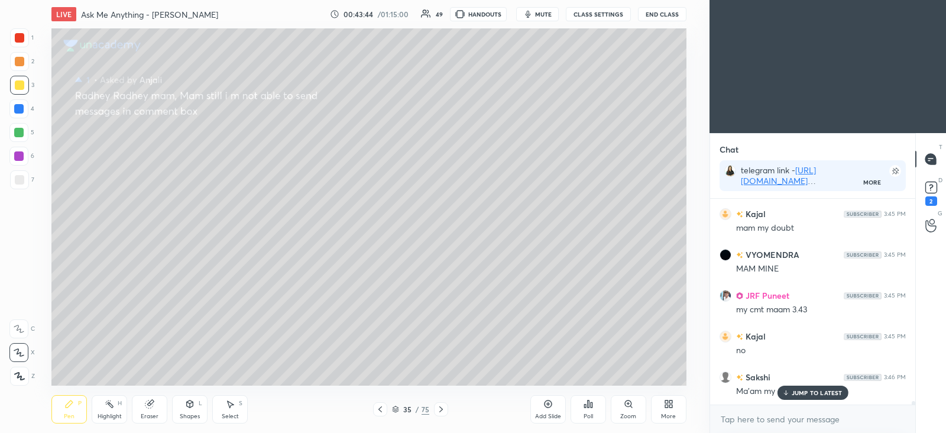
scroll to position [12309, 0]
click at [445, 407] on icon at bounding box center [441, 409] width 9 height 9
click at [446, 406] on div at bounding box center [441, 409] width 14 height 14
click at [445, 403] on div at bounding box center [441, 409] width 14 height 14
click at [384, 411] on icon at bounding box center [380, 409] width 9 height 9
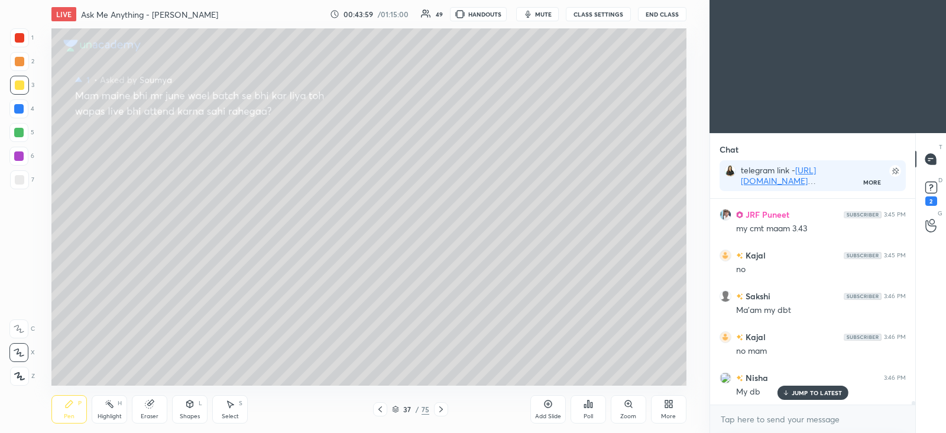
click at [441, 406] on icon at bounding box center [441, 409] width 9 height 9
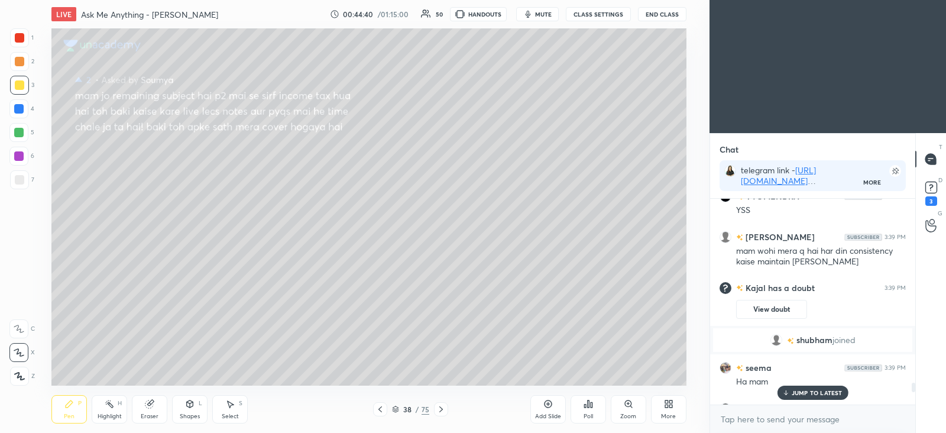
scroll to position [10470, 0]
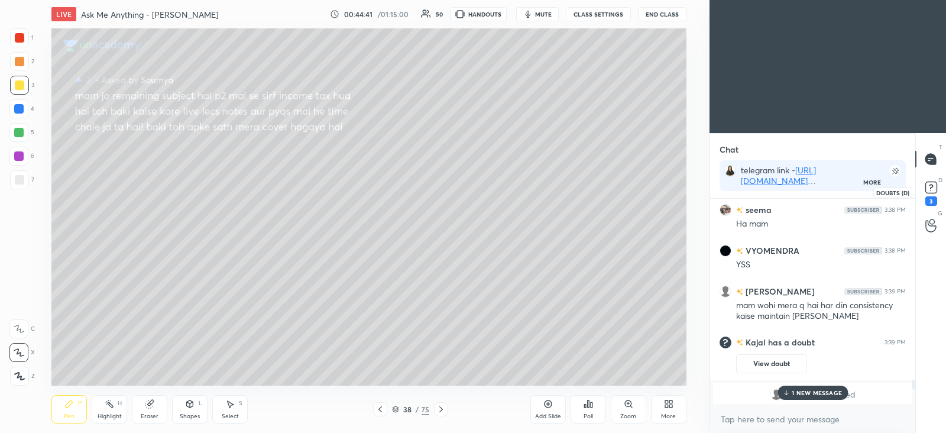
click at [926, 190] on rect at bounding box center [931, 187] width 11 height 11
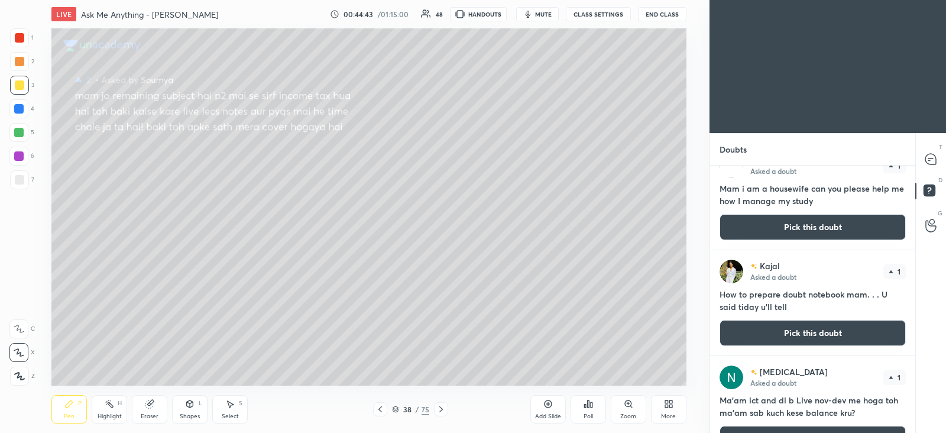
scroll to position [236, 0]
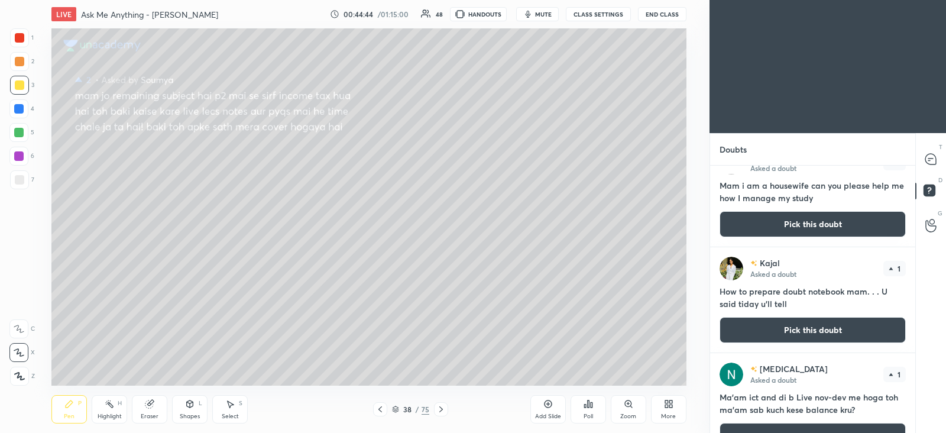
click at [781, 328] on button "Pick this doubt" at bounding box center [813, 330] width 186 height 26
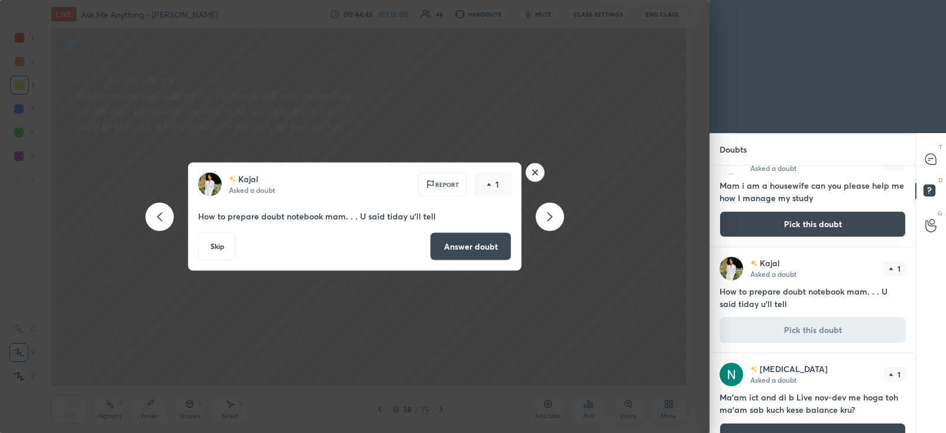
click at [493, 253] on button "Answer doubt" at bounding box center [471, 246] width 82 height 28
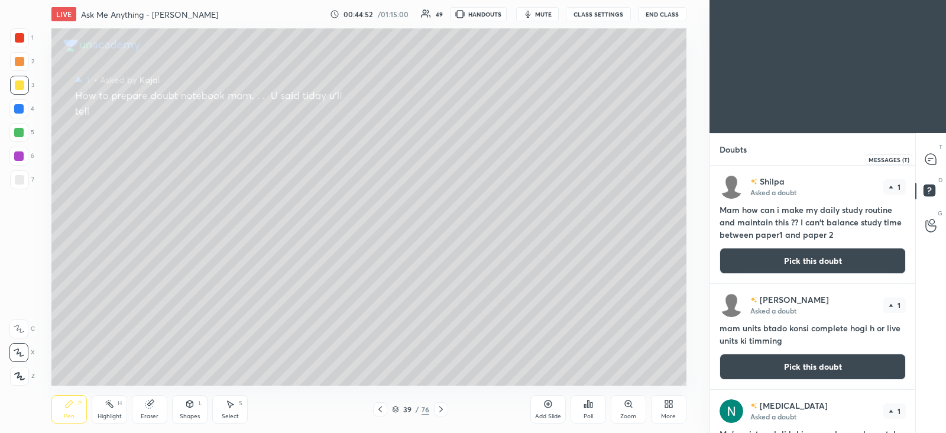
click at [935, 156] on icon at bounding box center [931, 159] width 11 height 11
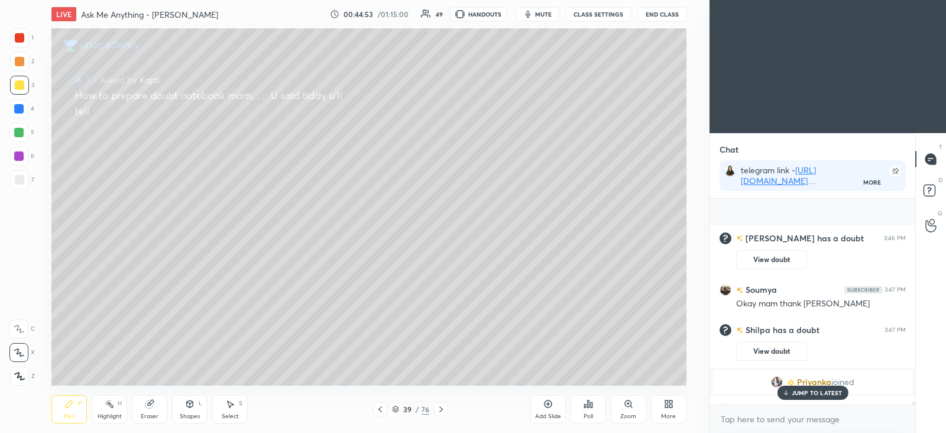
scroll to position [12966, 0]
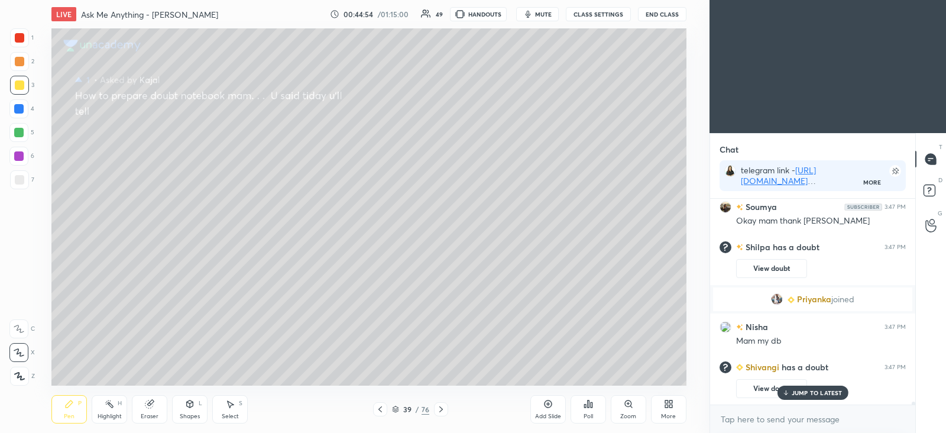
click at [820, 398] on div "JUMP TO LATEST" at bounding box center [812, 393] width 71 height 14
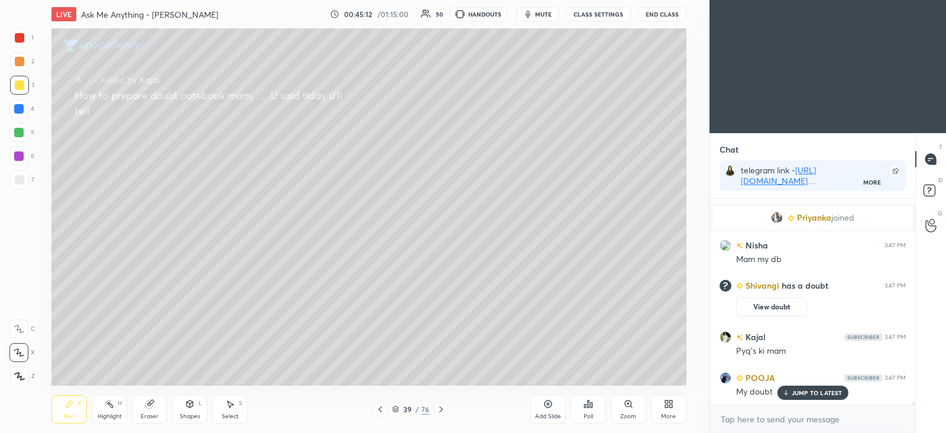
scroll to position [13089, 0]
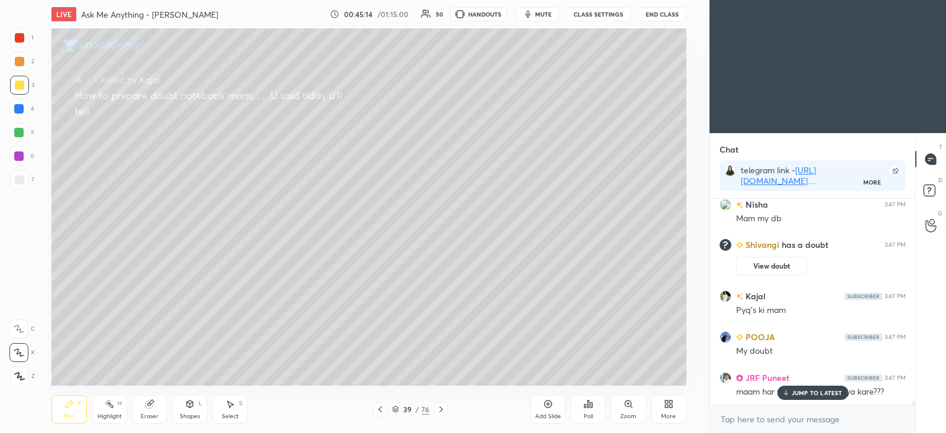
click at [789, 389] on icon at bounding box center [786, 392] width 8 height 7
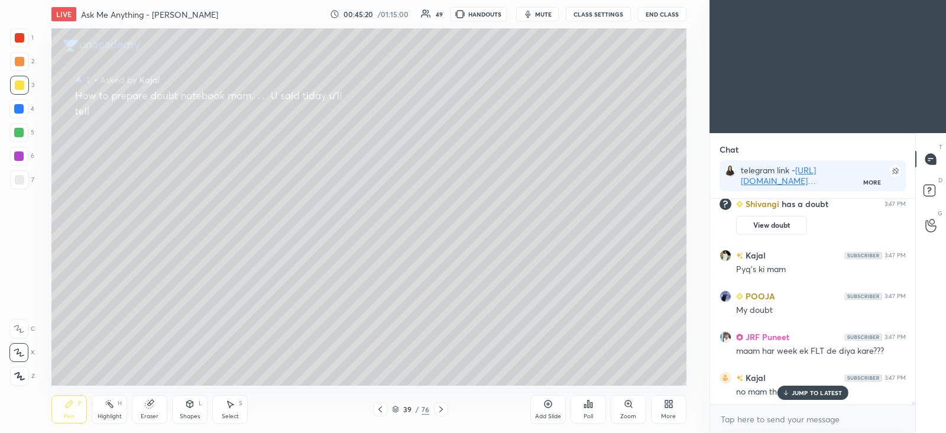
click at [800, 386] on div "no mam thats not mine" at bounding box center [821, 392] width 170 height 12
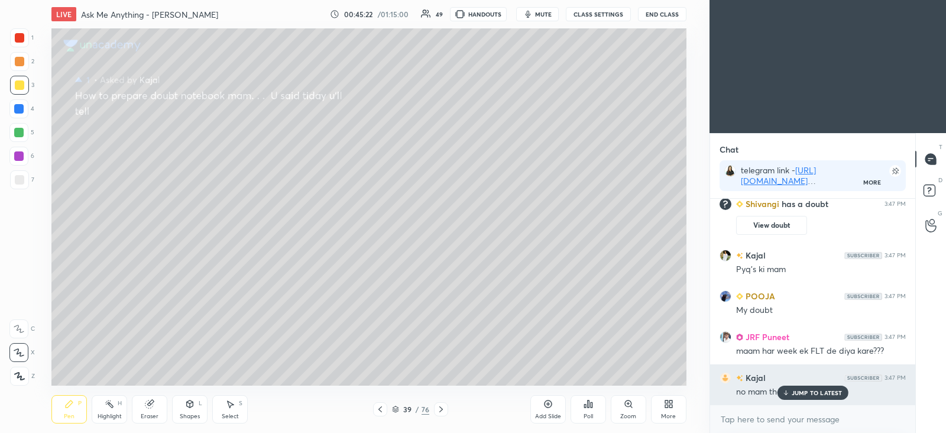
click at [800, 396] on p "JUMP TO LATEST" at bounding box center [817, 392] width 51 height 7
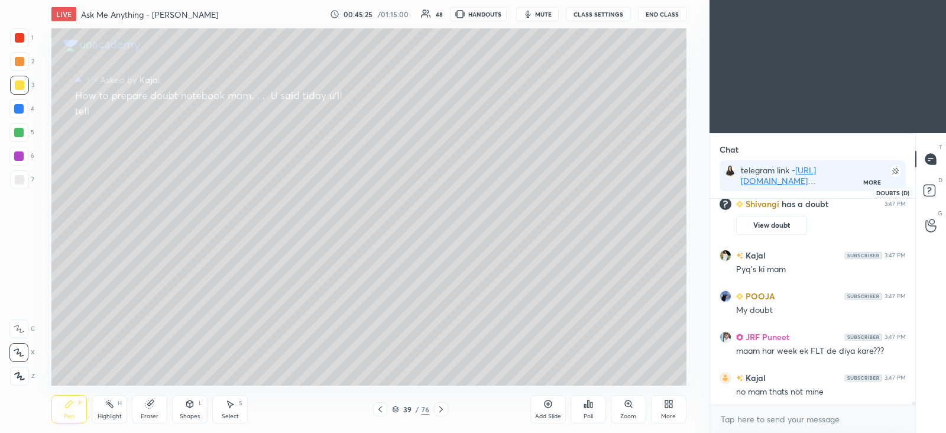
click at [929, 185] on rect at bounding box center [929, 190] width 11 height 11
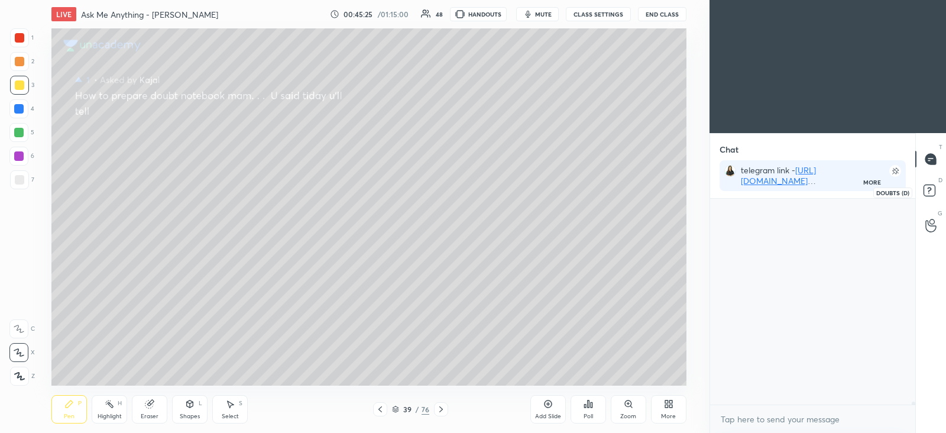
scroll to position [263, 201]
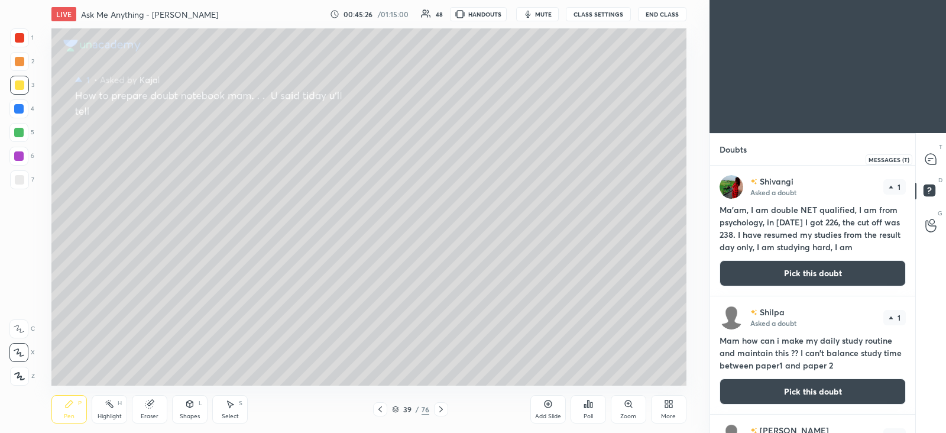
click at [932, 159] on icon at bounding box center [931, 159] width 11 height 11
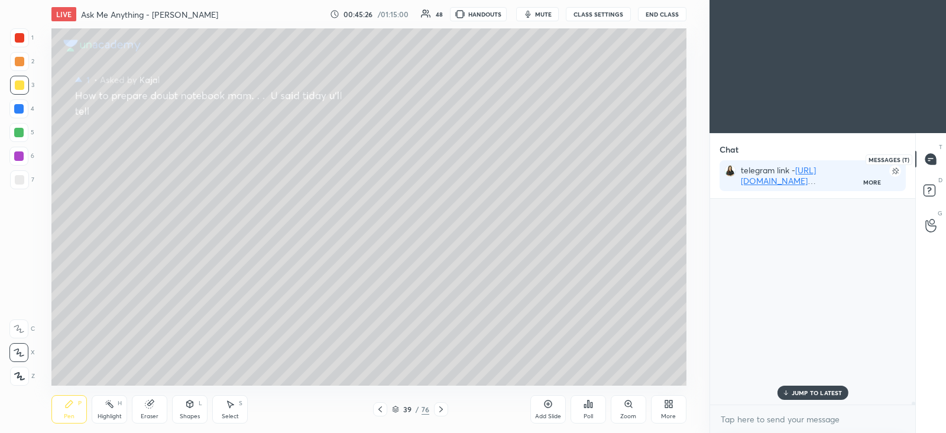
scroll to position [202, 201]
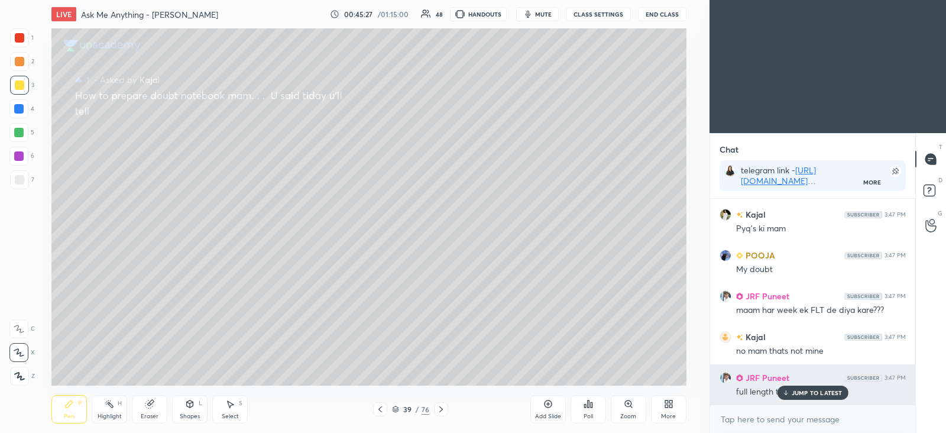
click at [804, 392] on p "JUMP TO LATEST" at bounding box center [817, 392] width 51 height 7
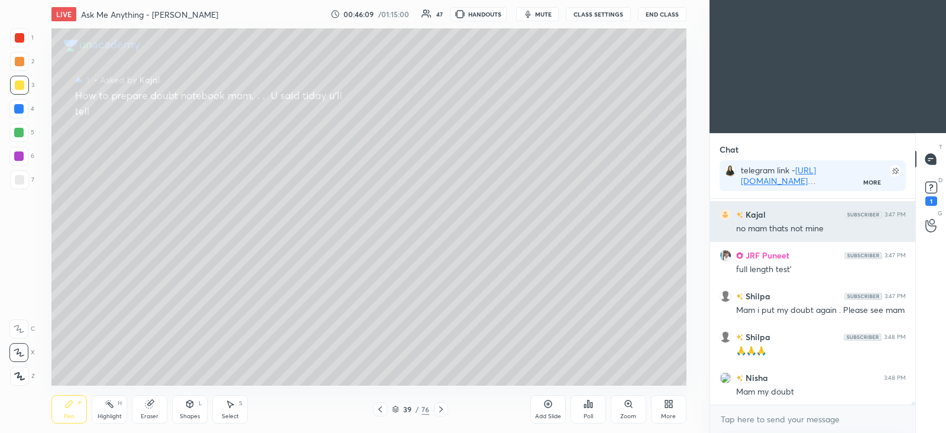
scroll to position [13334, 0]
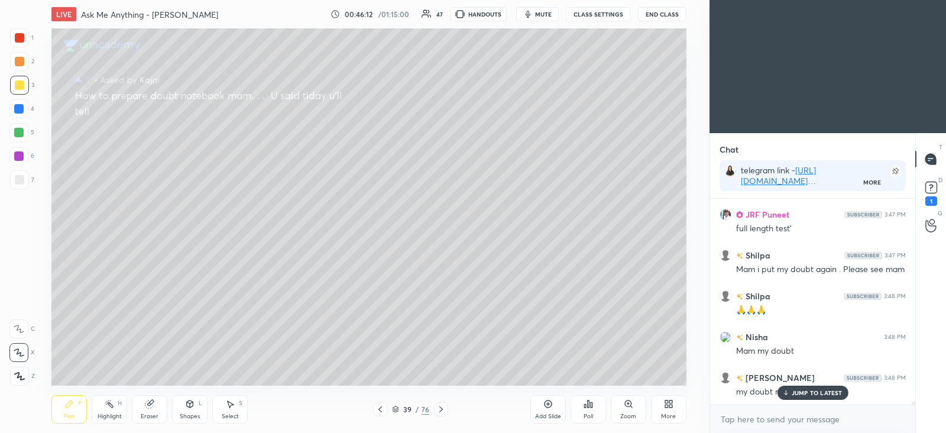
click at [802, 389] on p "JUMP TO LATEST" at bounding box center [817, 392] width 51 height 7
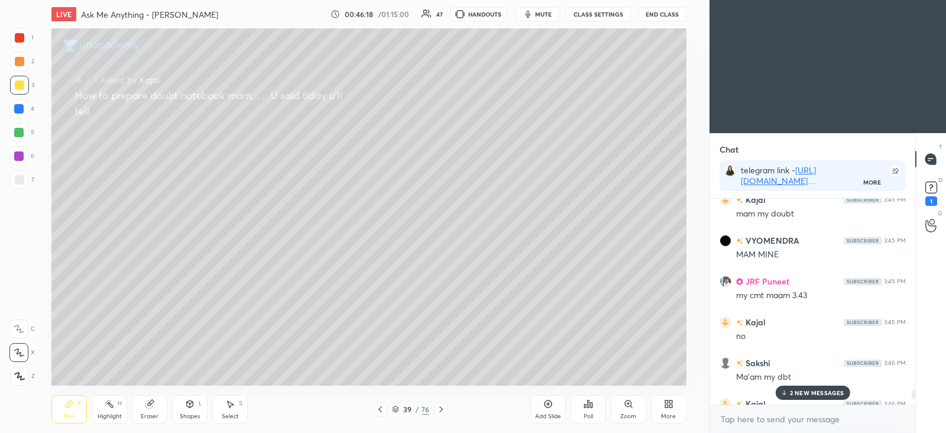
scroll to position [12458, 0]
click at [932, 187] on icon at bounding box center [931, 187] width 4 height 5
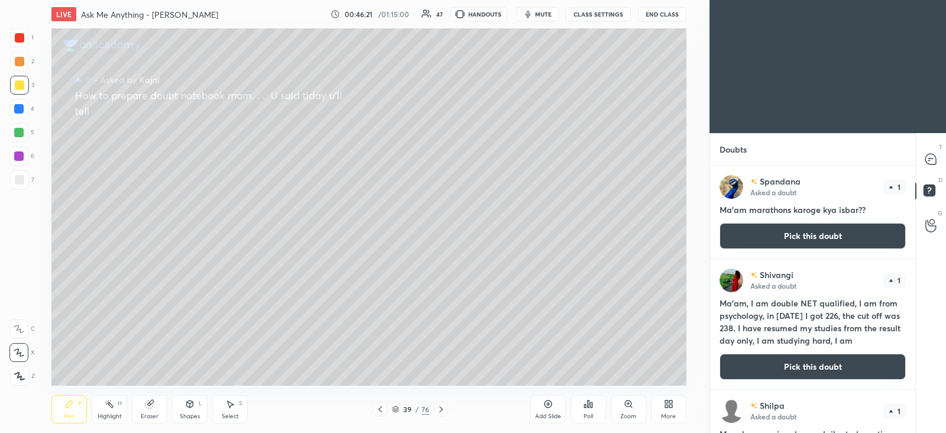
click at [809, 362] on button "Pick this doubt" at bounding box center [813, 367] width 186 height 26
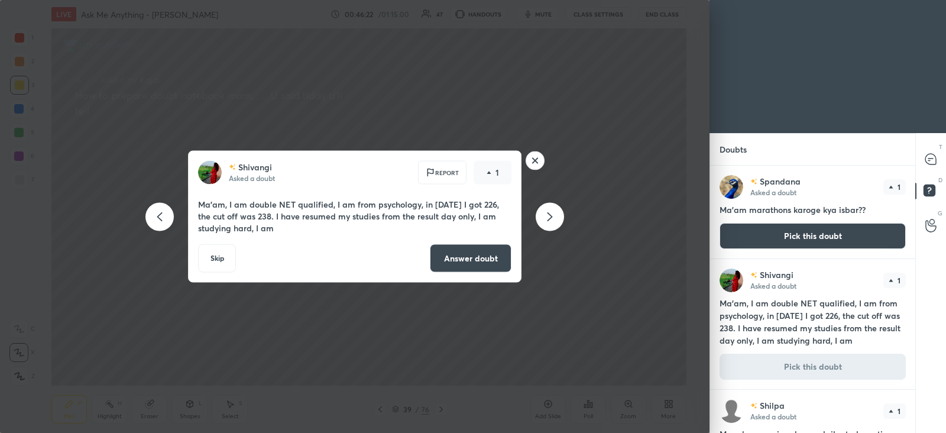
click at [502, 259] on button "Answer doubt" at bounding box center [471, 258] width 82 height 28
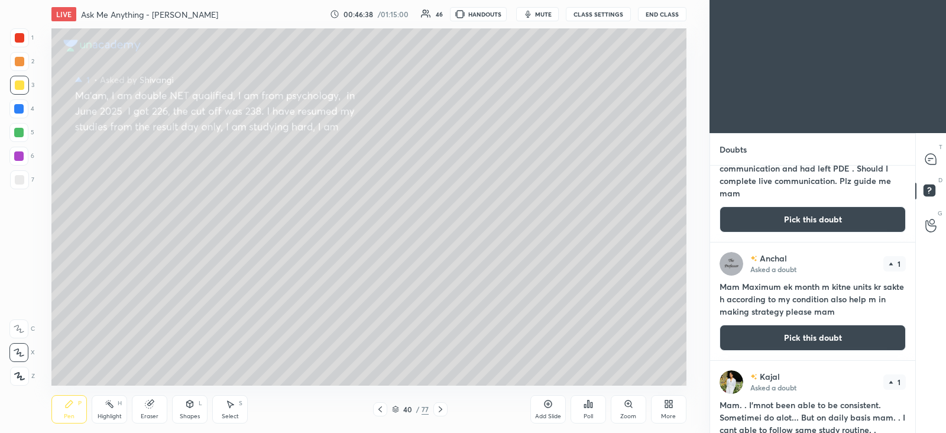
scroll to position [693, 0]
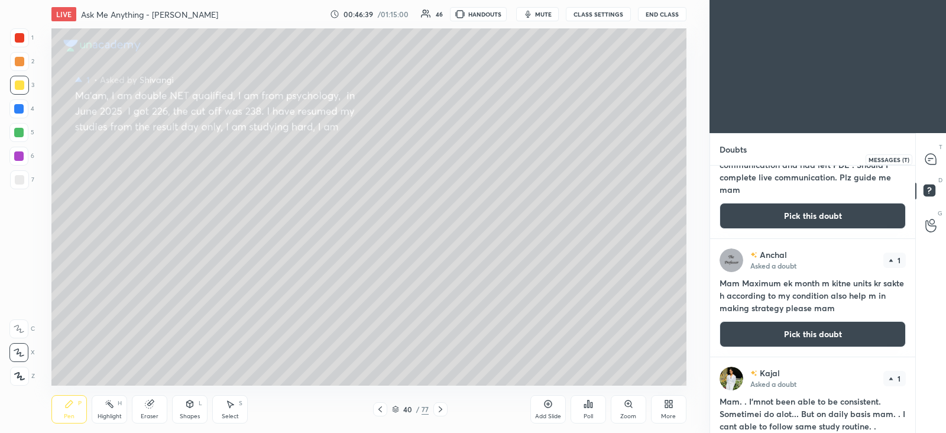
click at [936, 161] on icon at bounding box center [931, 159] width 11 height 11
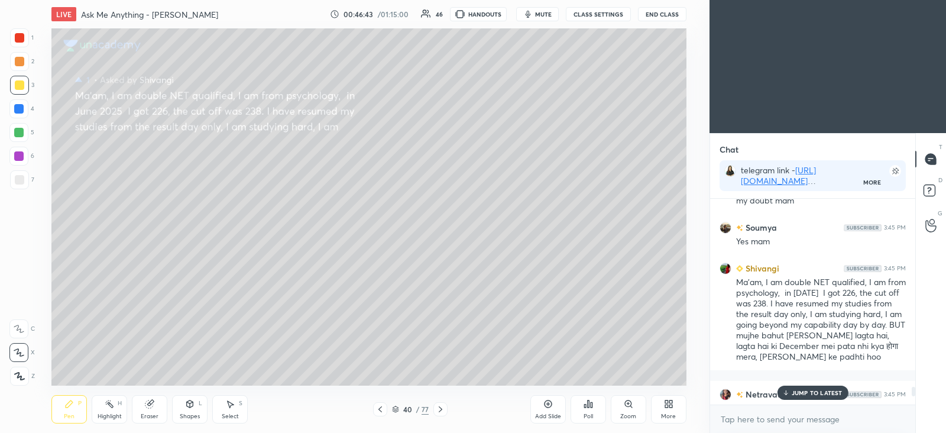
scroll to position [12002, 0]
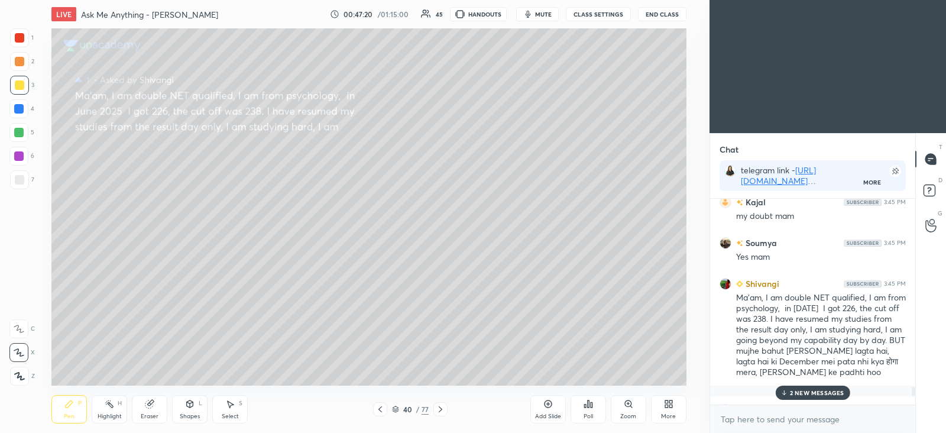
click at [816, 391] on p "2 NEW MESSAGES" at bounding box center [817, 392] width 54 height 7
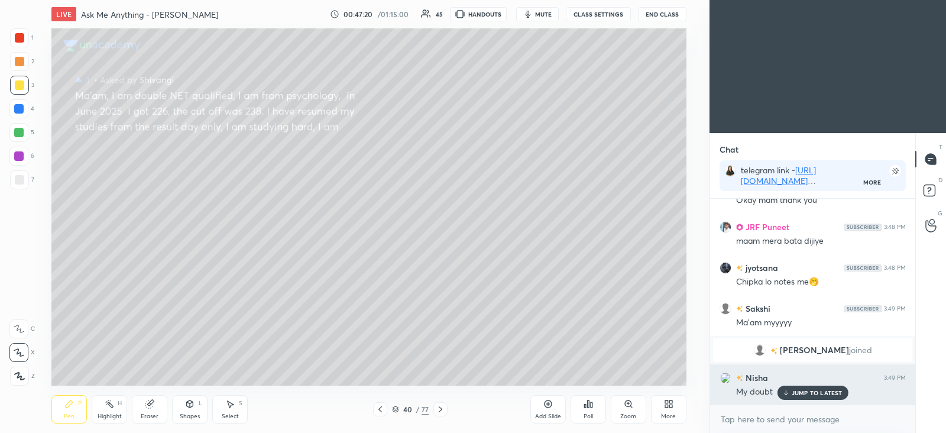
click at [819, 392] on p "JUMP TO LATEST" at bounding box center [817, 392] width 51 height 7
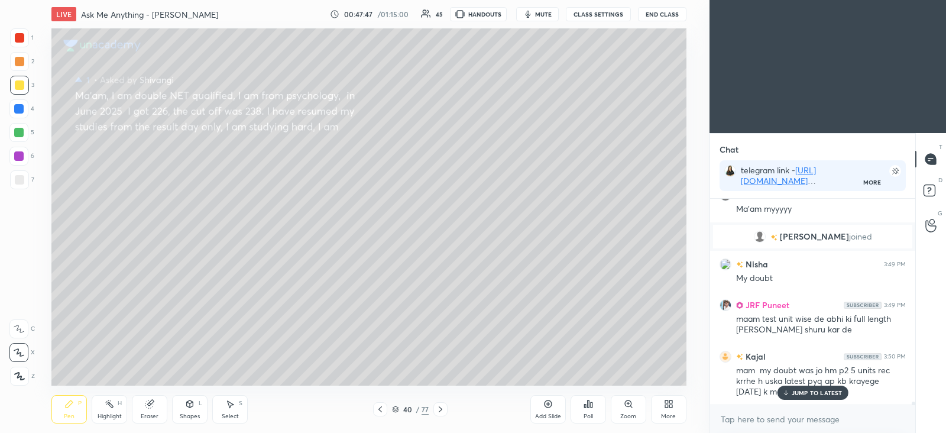
scroll to position [13709, 0]
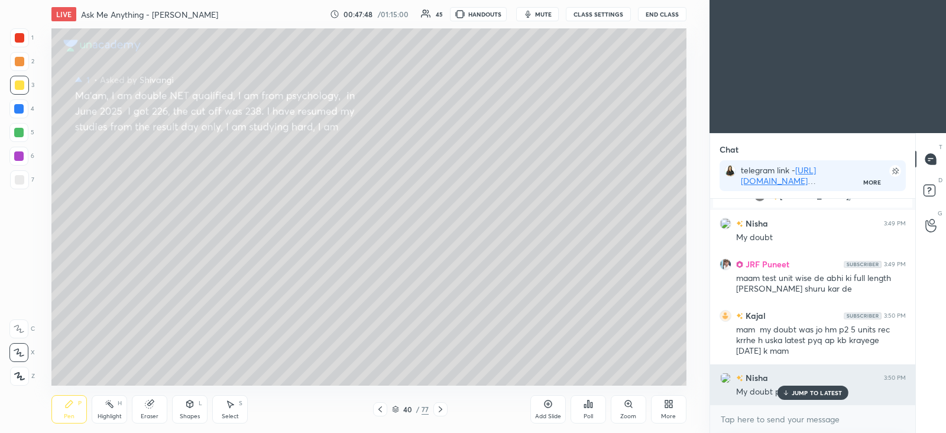
click at [827, 395] on p "JUMP TO LATEST" at bounding box center [817, 392] width 51 height 7
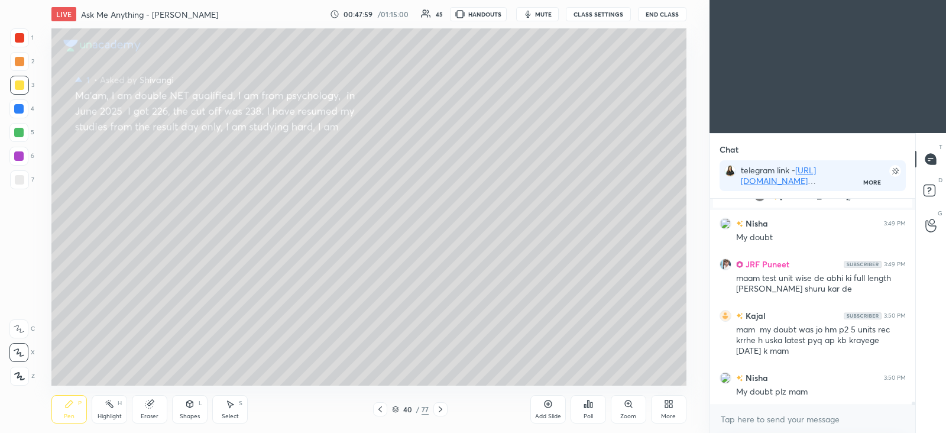
click at [553, 402] on div "Add Slide" at bounding box center [548, 409] width 35 height 28
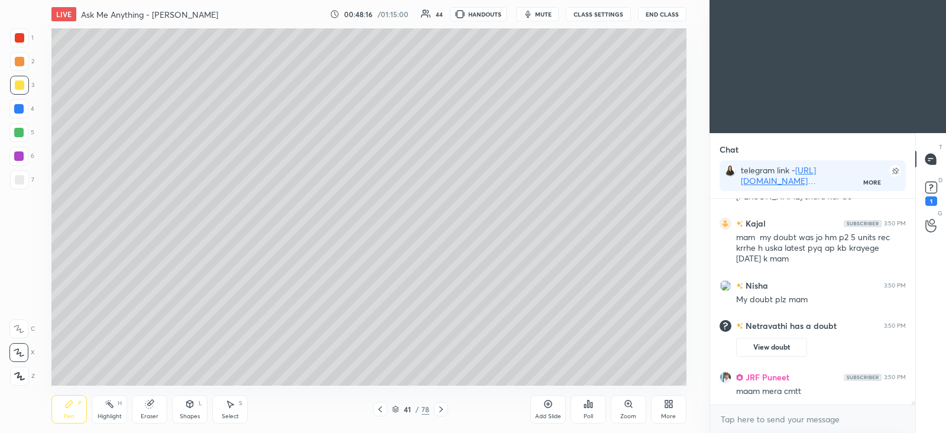
scroll to position [12713, 0]
click at [17, 180] on div at bounding box center [19, 179] width 9 height 9
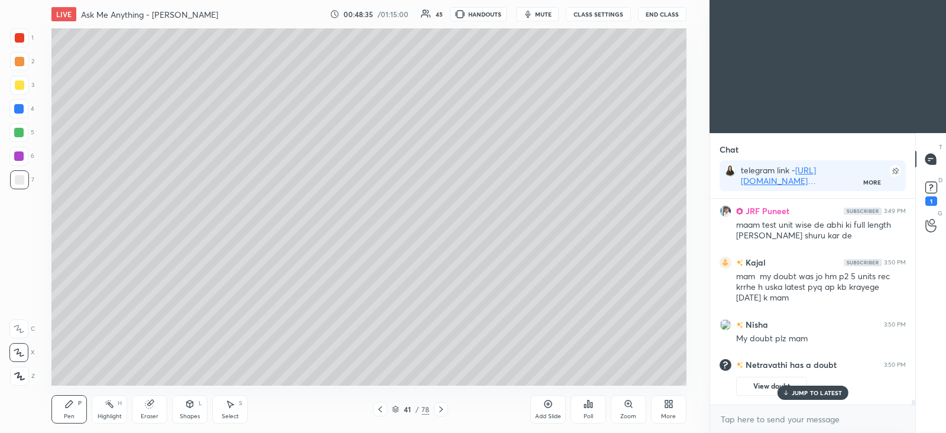
scroll to position [12753, 0]
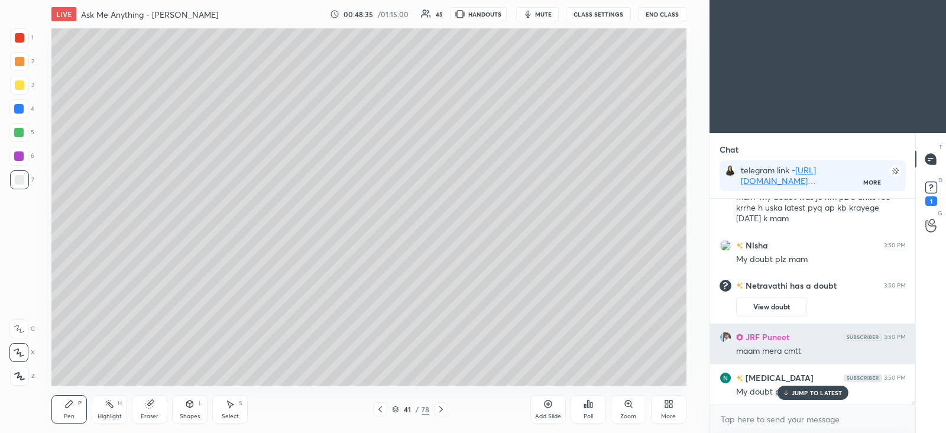
click at [819, 386] on div "JUMP TO LATEST" at bounding box center [812, 393] width 71 height 14
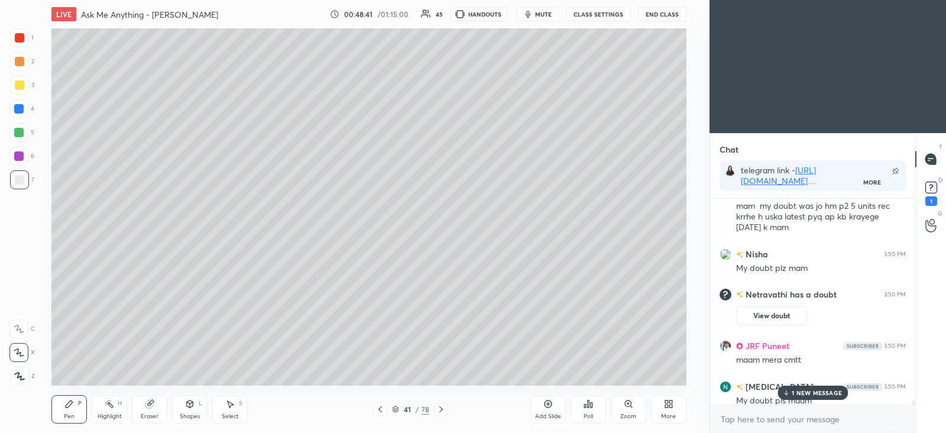
scroll to position [12817, 0]
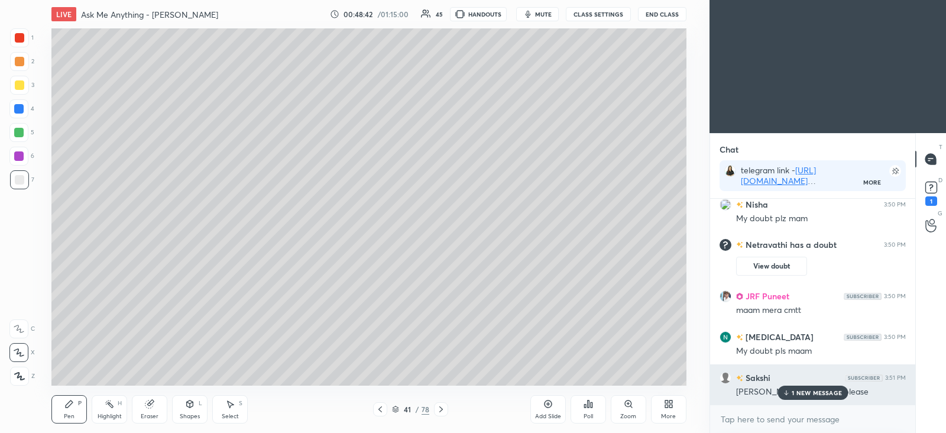
click at [806, 395] on p "1 NEW MESSAGE" at bounding box center [817, 392] width 50 height 7
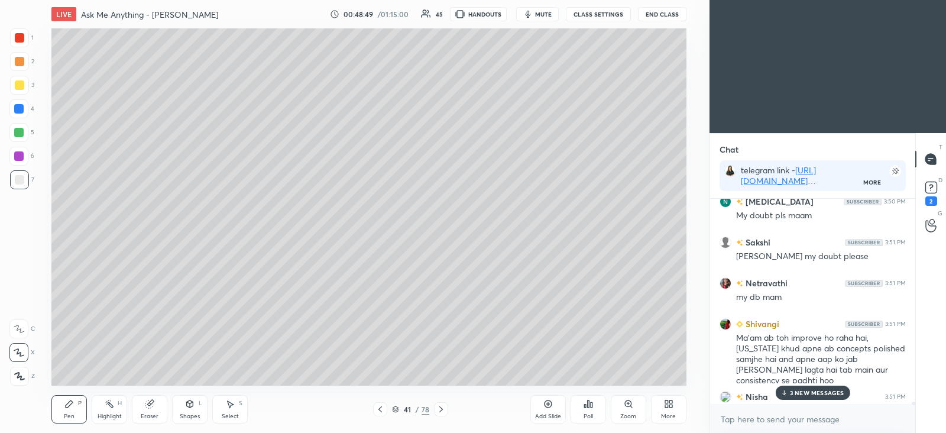
scroll to position [12982, 0]
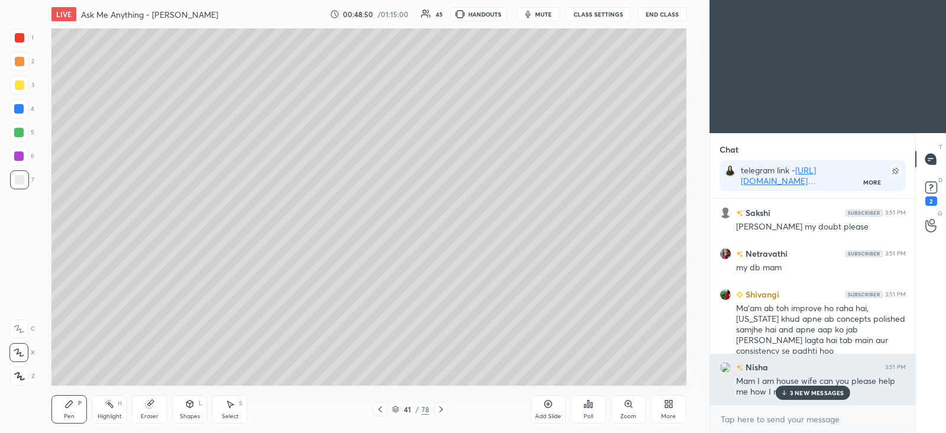
click at [813, 395] on p "3 NEW MESSAGES" at bounding box center [817, 392] width 54 height 7
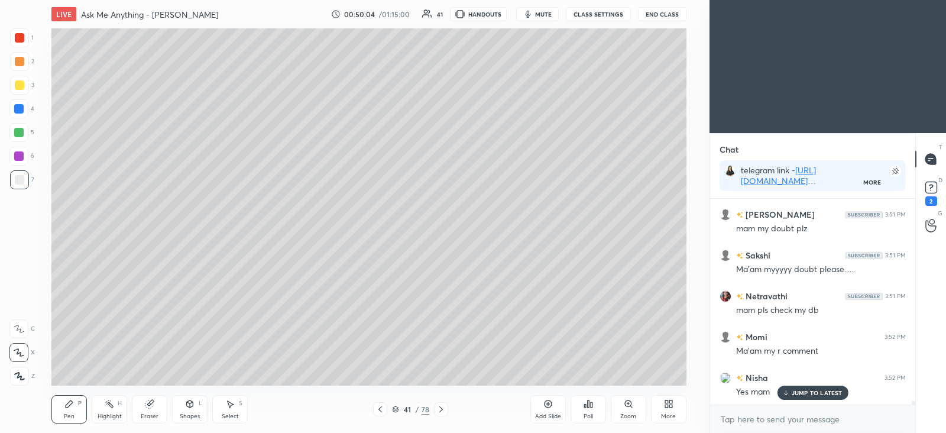
scroll to position [13224, 0]
click at [930, 188] on rect at bounding box center [931, 187] width 11 height 11
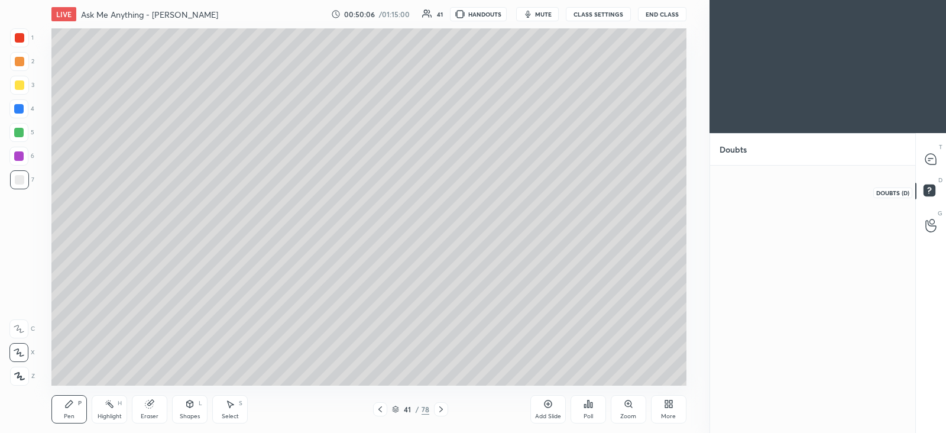
scroll to position [263, 201]
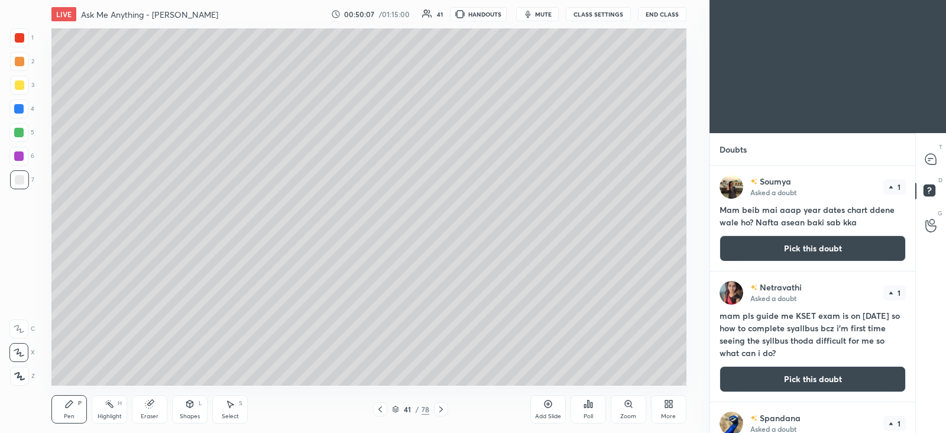
click at [787, 377] on button "Pick this doubt" at bounding box center [813, 379] width 186 height 26
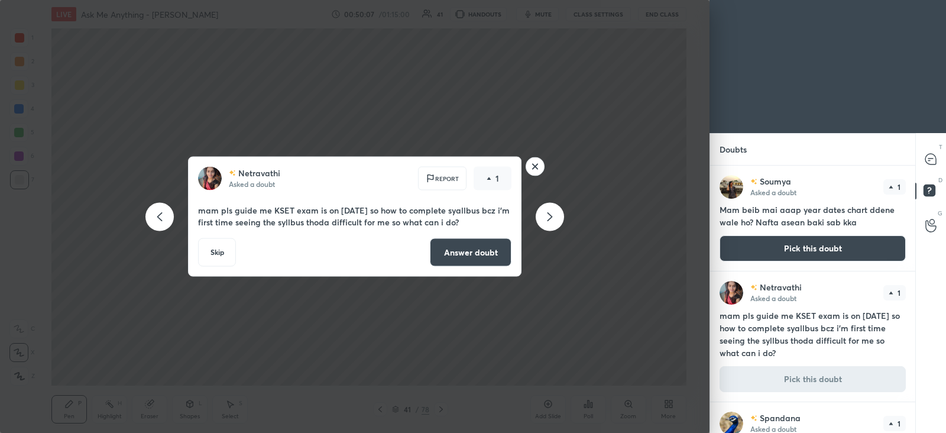
click at [470, 254] on button "Answer doubt" at bounding box center [471, 252] width 82 height 28
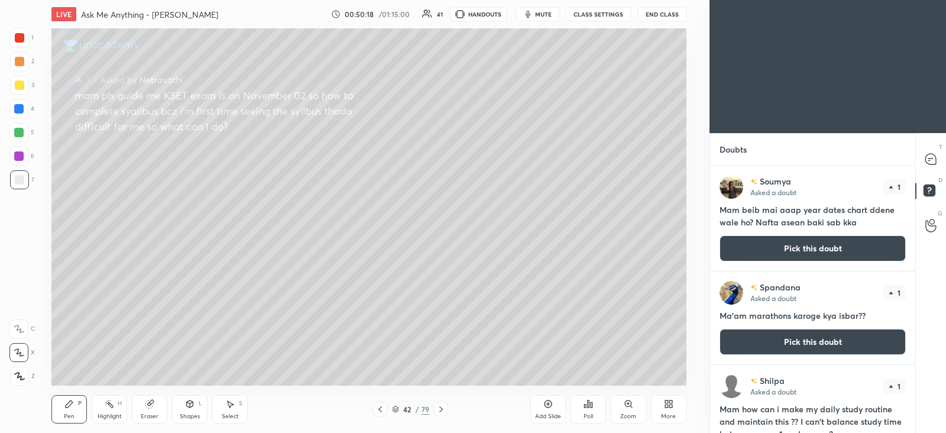
click at [398, 408] on icon at bounding box center [395, 409] width 7 height 7
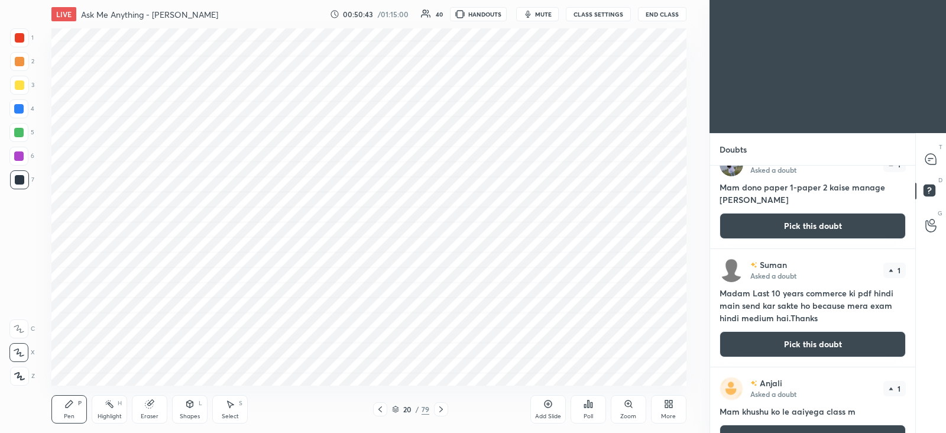
scroll to position [1331, 0]
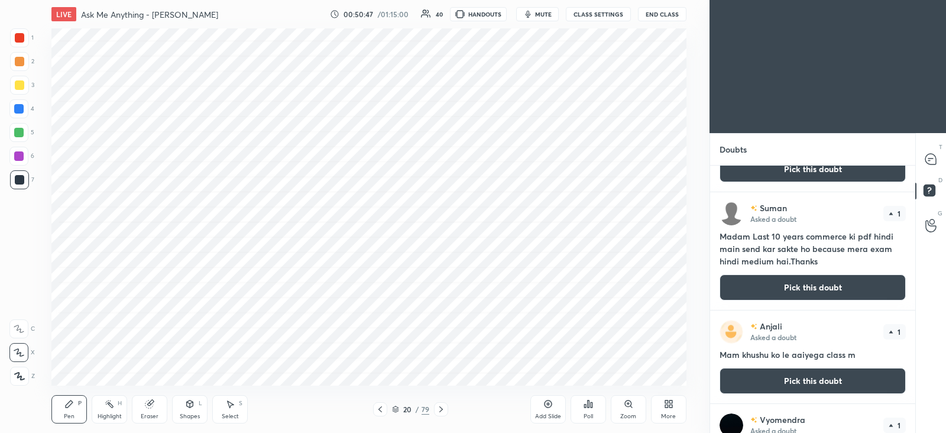
click at [397, 409] on icon at bounding box center [395, 409] width 7 height 7
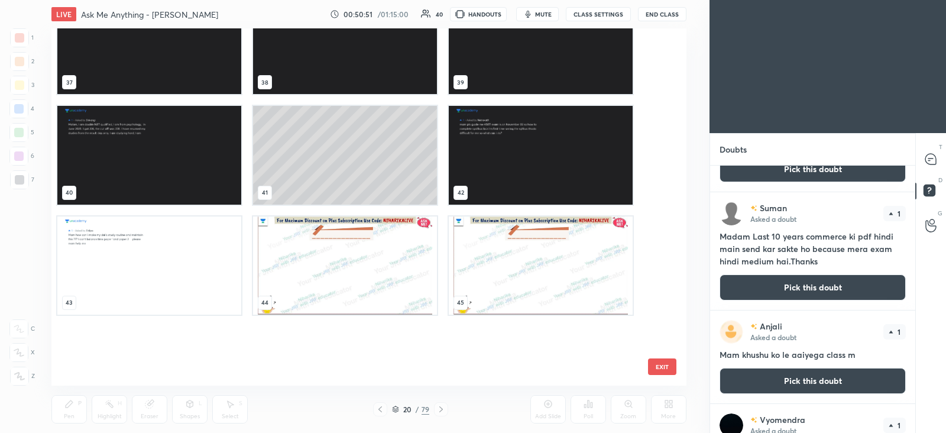
scroll to position [1227, 0]
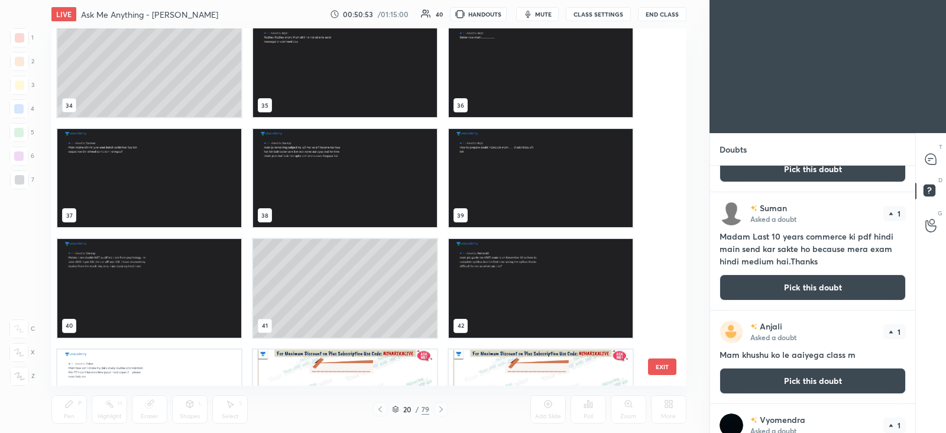
click at [522, 266] on img "grid" at bounding box center [541, 289] width 184 height 98
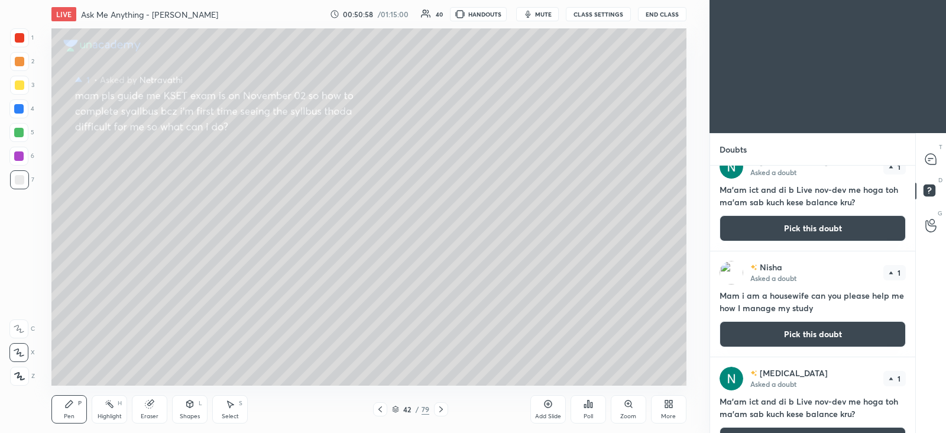
scroll to position [0, 0]
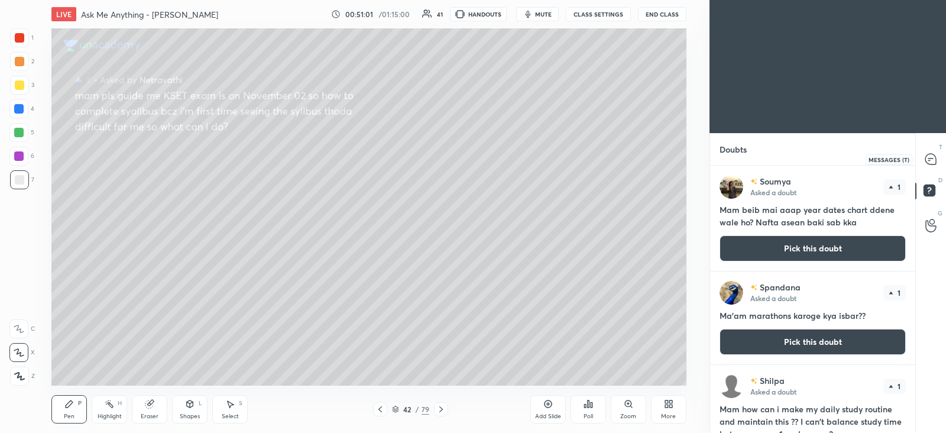
click at [932, 160] on icon at bounding box center [931, 159] width 11 height 11
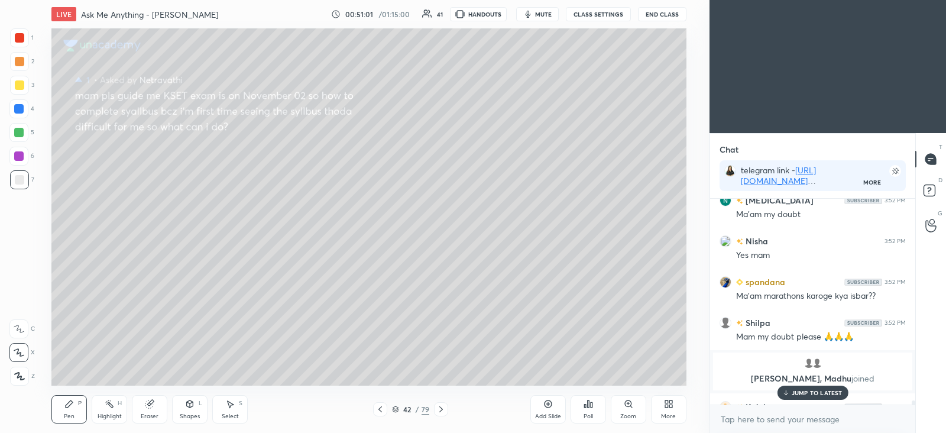
scroll to position [13645, 0]
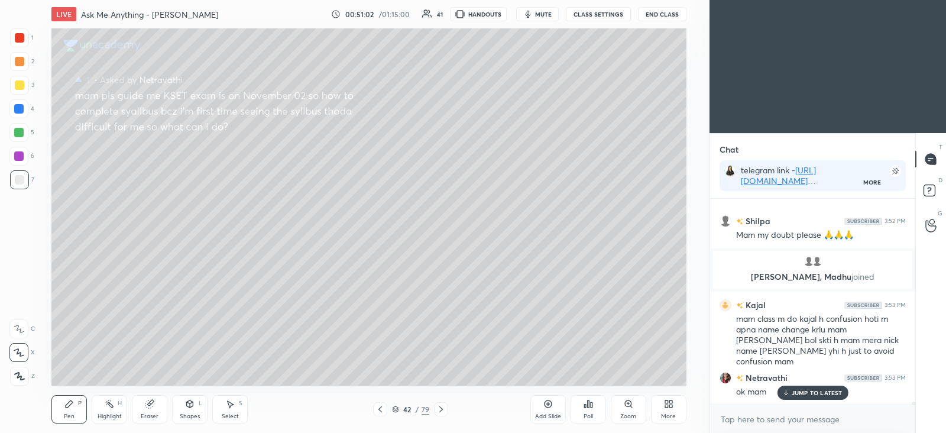
click at [793, 389] on p "JUMP TO LATEST" at bounding box center [817, 392] width 51 height 7
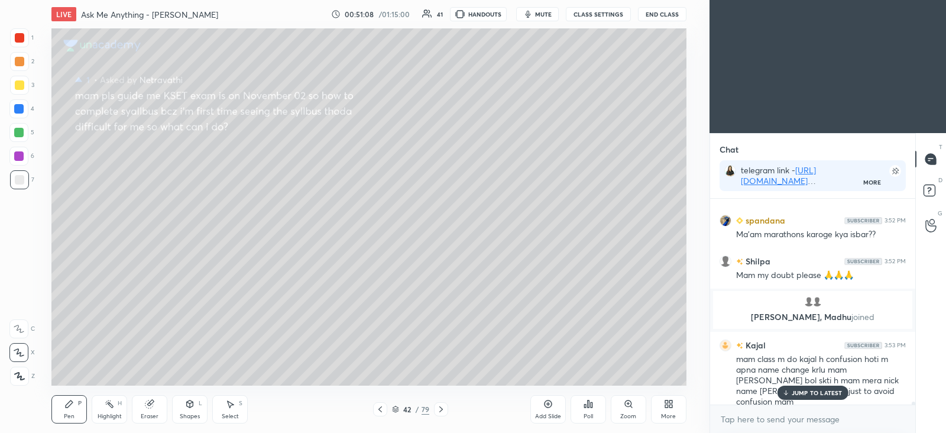
scroll to position [13571, 0]
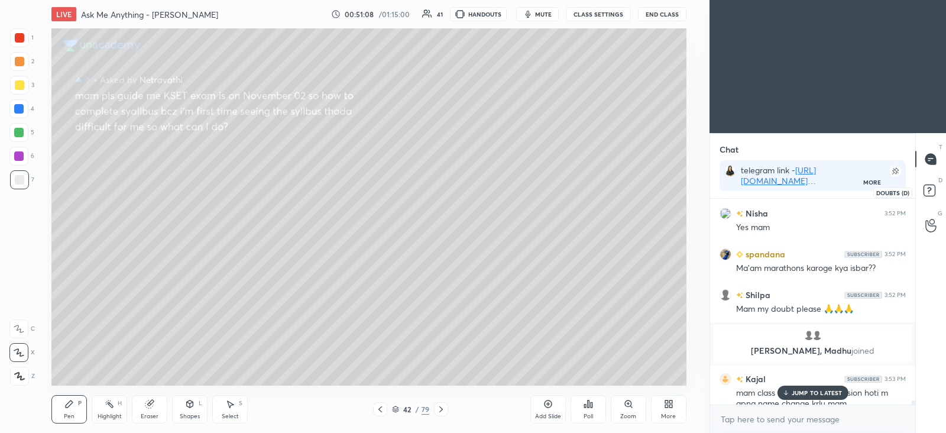
click at [928, 195] on rect at bounding box center [929, 190] width 11 height 11
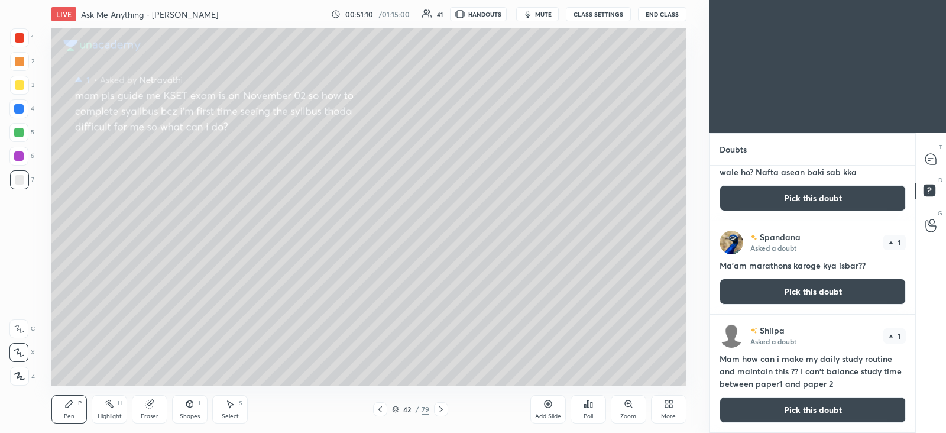
scroll to position [73, 0]
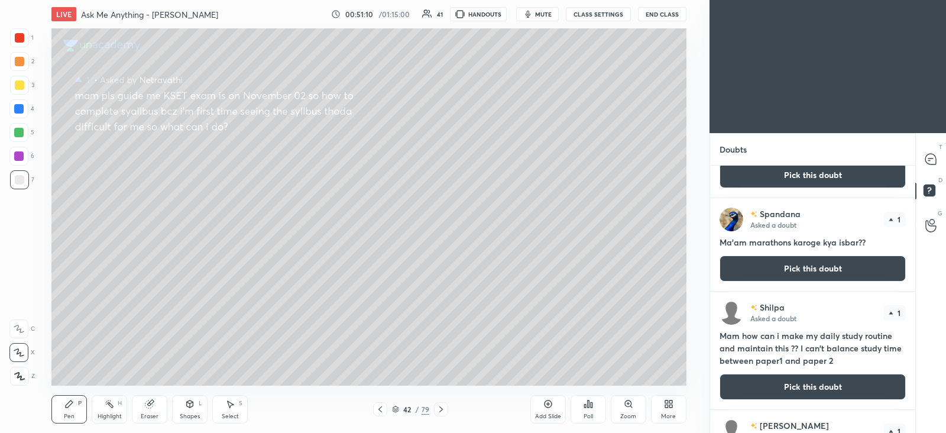
click at [792, 380] on button "Pick this doubt" at bounding box center [813, 387] width 186 height 26
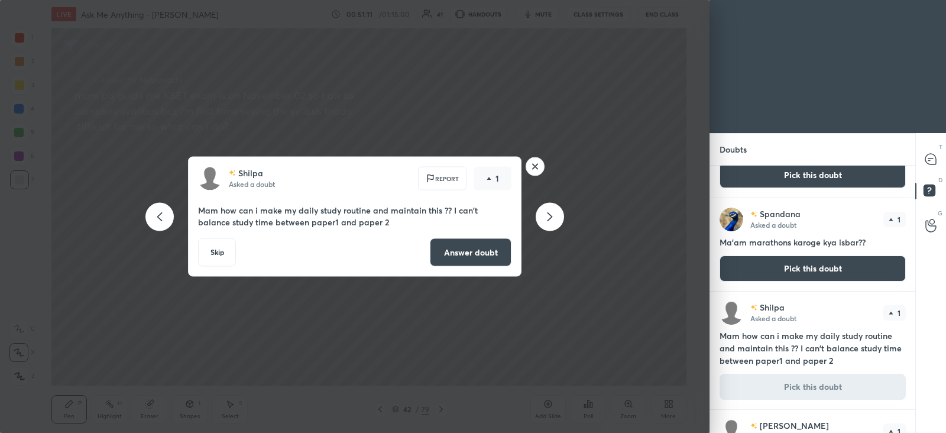
click at [493, 245] on button "Answer doubt" at bounding box center [471, 252] width 82 height 28
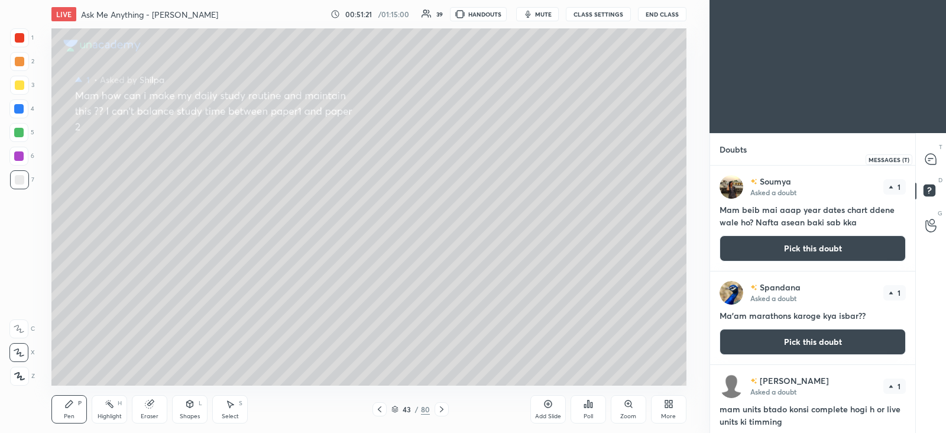
click at [932, 164] on icon at bounding box center [931, 159] width 11 height 11
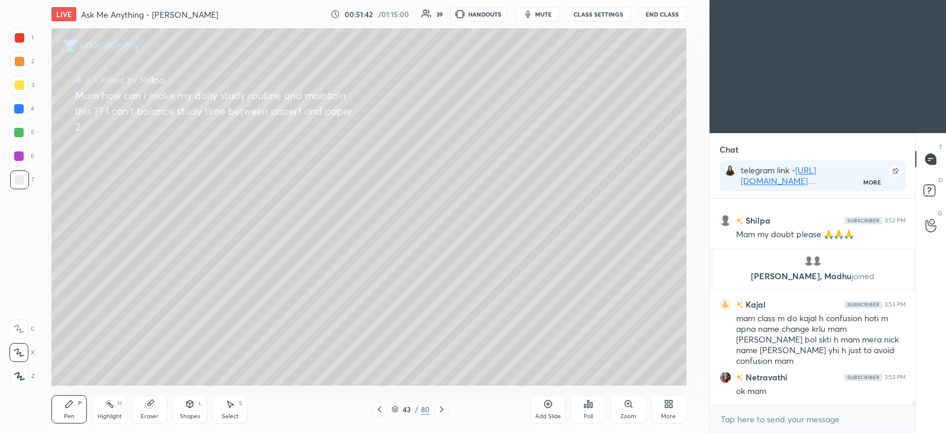
scroll to position [13657, 0]
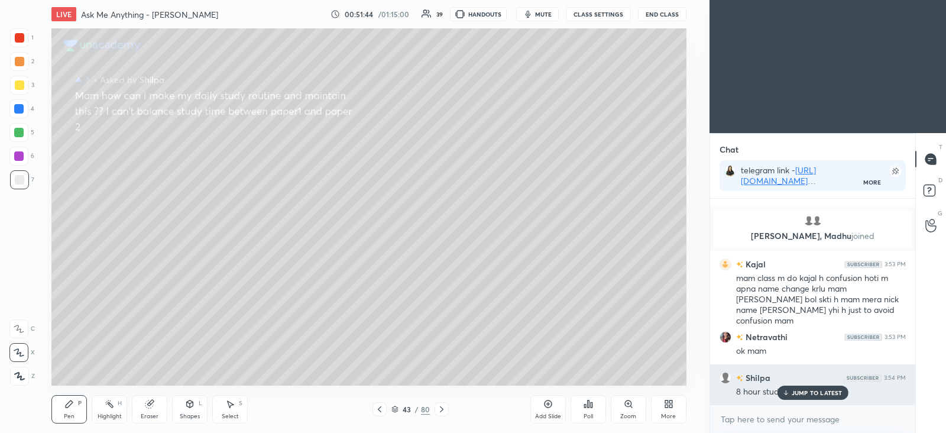
click at [796, 393] on p "JUMP TO LATEST" at bounding box center [817, 392] width 51 height 7
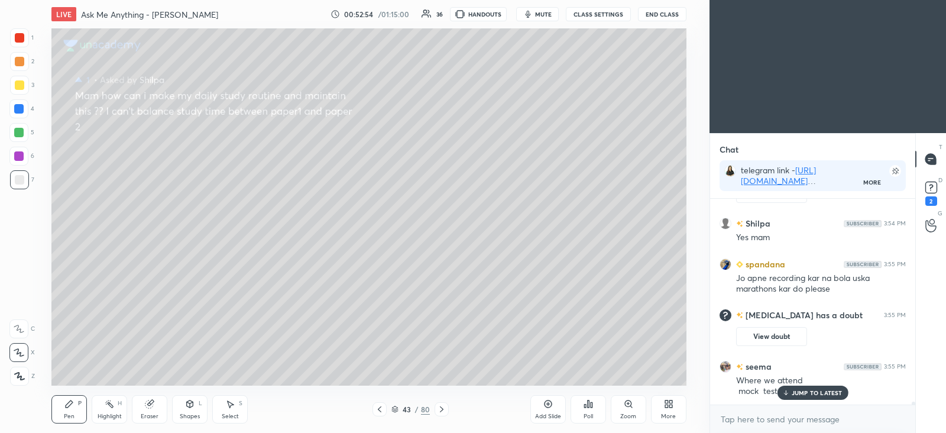
scroll to position [13418, 0]
click at [22, 85] on div at bounding box center [19, 84] width 9 height 9
click at [21, 171] on div at bounding box center [19, 179] width 19 height 19
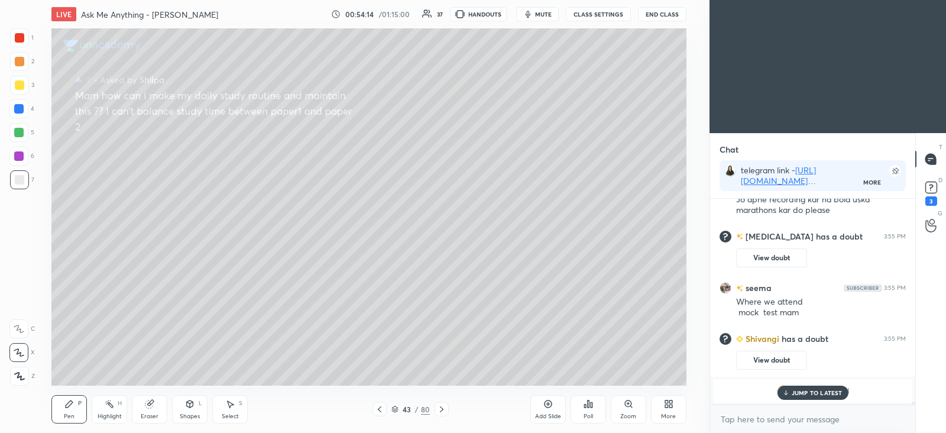
click at [396, 408] on icon at bounding box center [395, 409] width 7 height 7
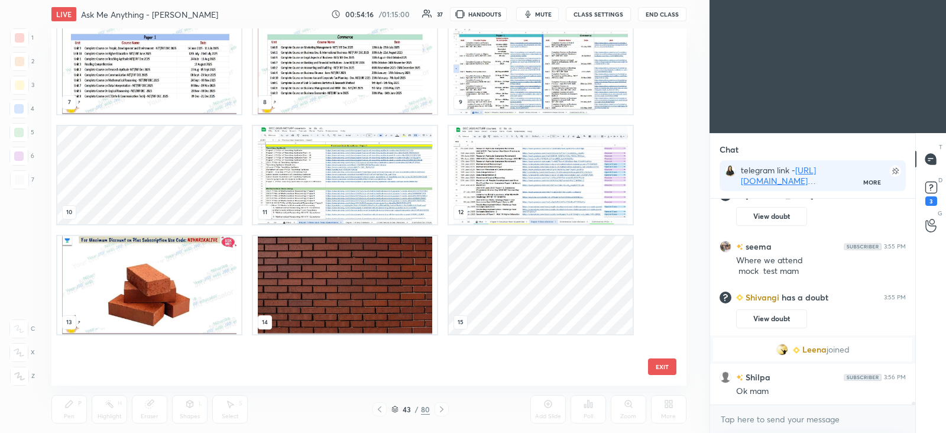
scroll to position [158, 0]
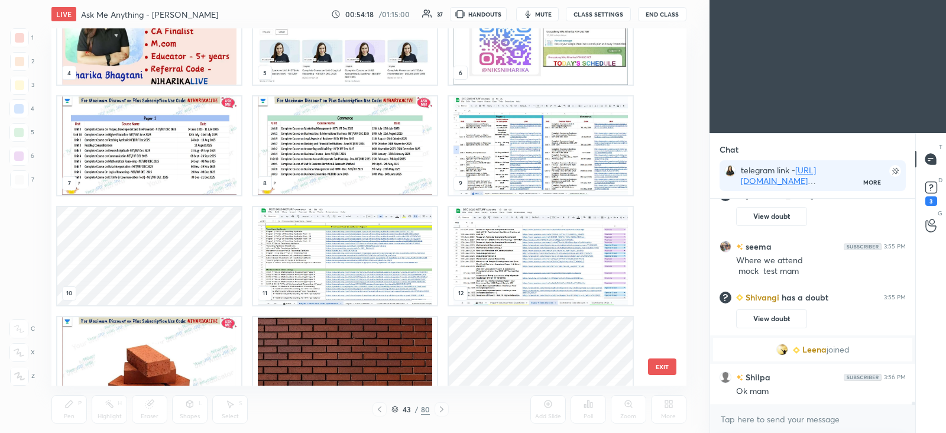
click at [528, 162] on img "grid" at bounding box center [541, 146] width 184 height 98
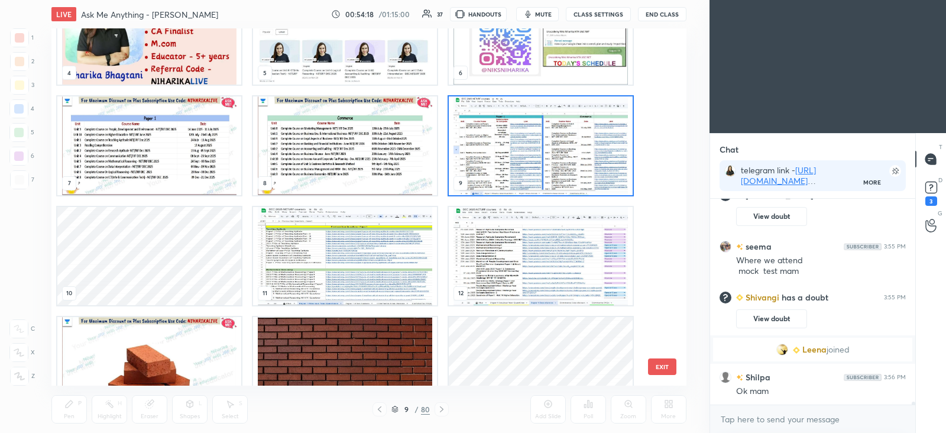
click at [528, 165] on img "grid" at bounding box center [541, 146] width 184 height 98
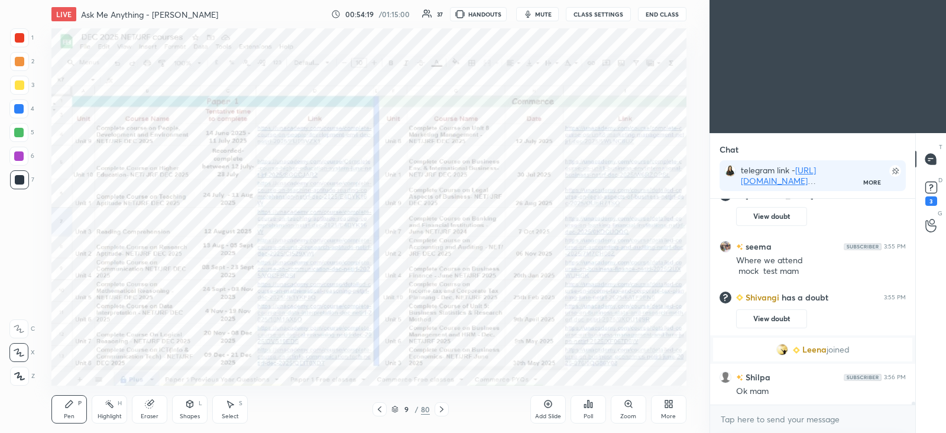
scroll to position [13609, 0]
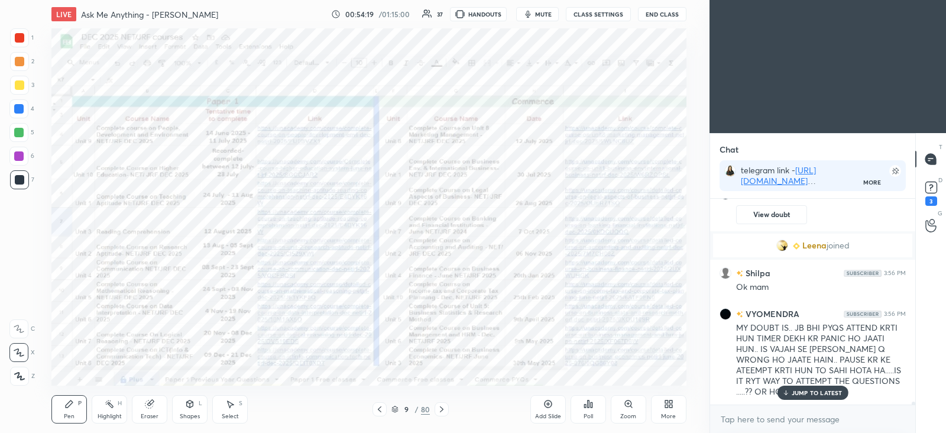
click at [442, 409] on icon at bounding box center [442, 409] width 4 height 6
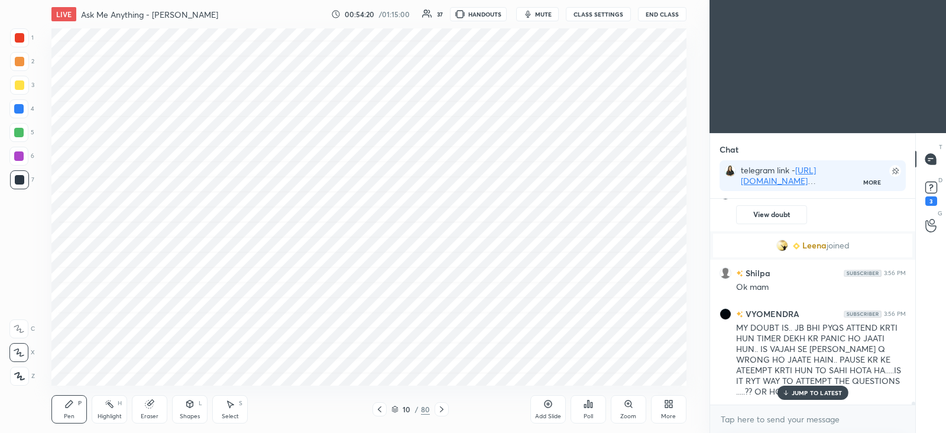
click at [442, 409] on icon at bounding box center [441, 409] width 9 height 9
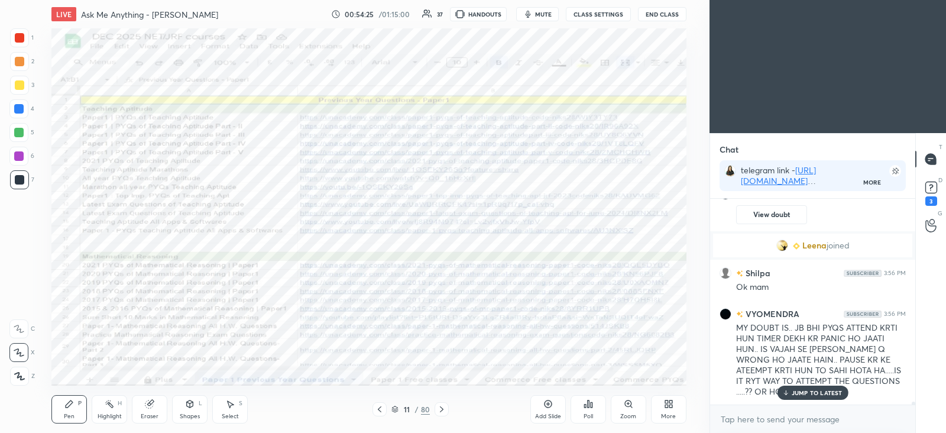
click at [441, 411] on icon at bounding box center [442, 409] width 4 height 6
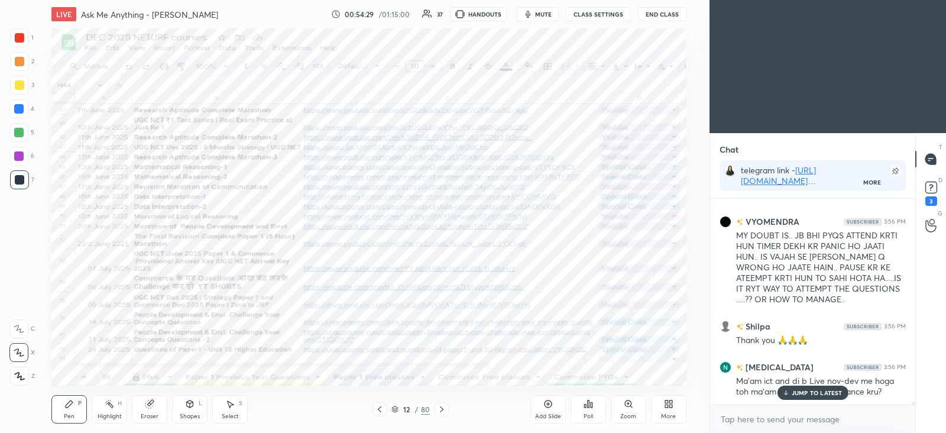
scroll to position [13742, 0]
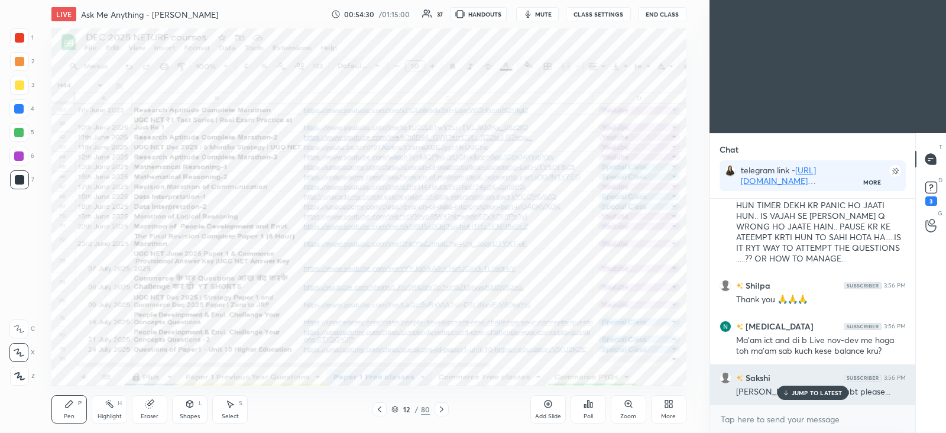
click at [794, 392] on p "JUMP TO LATEST" at bounding box center [817, 392] width 51 height 7
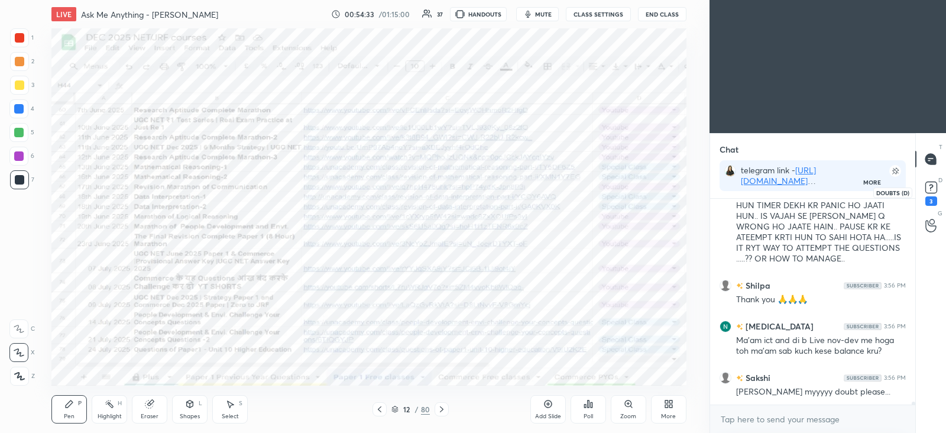
click at [930, 195] on icon at bounding box center [932, 188] width 18 height 18
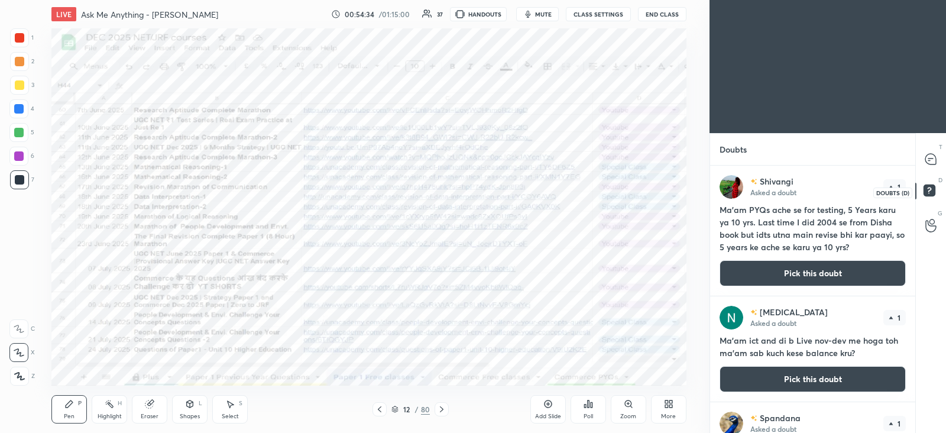
scroll to position [263, 201]
click at [930, 156] on icon at bounding box center [931, 159] width 11 height 11
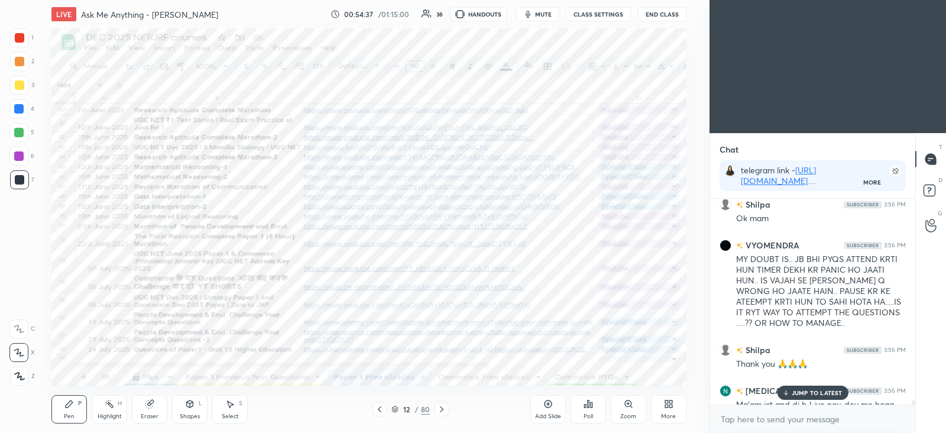
scroll to position [13818, 0]
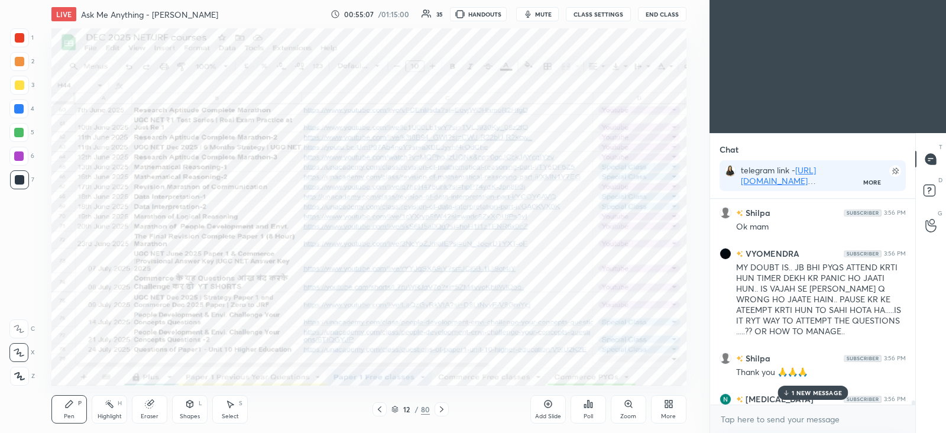
click at [548, 404] on icon at bounding box center [548, 404] width 4 height 4
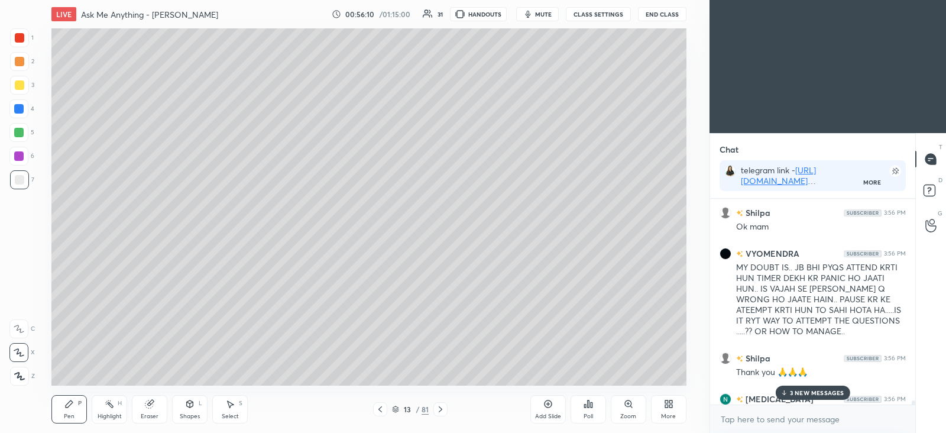
click at [799, 387] on div "3 NEW MESSAGES" at bounding box center [812, 393] width 75 height 14
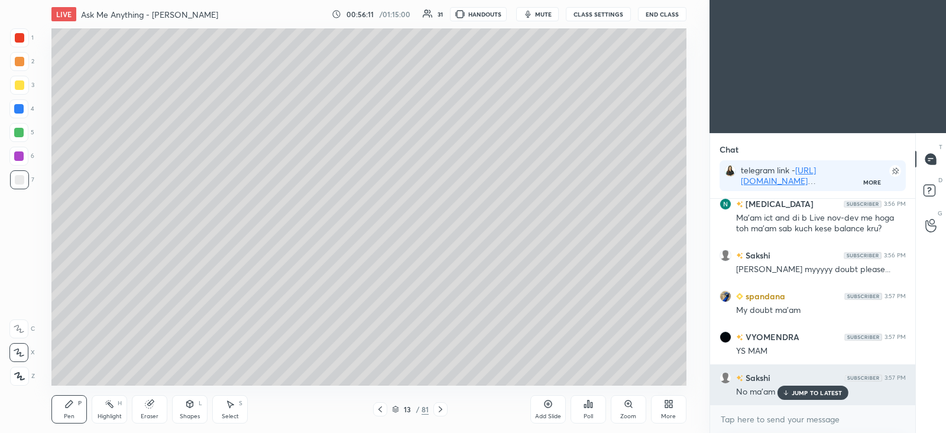
click at [799, 390] on p "JUMP TO LATEST" at bounding box center [817, 392] width 51 height 7
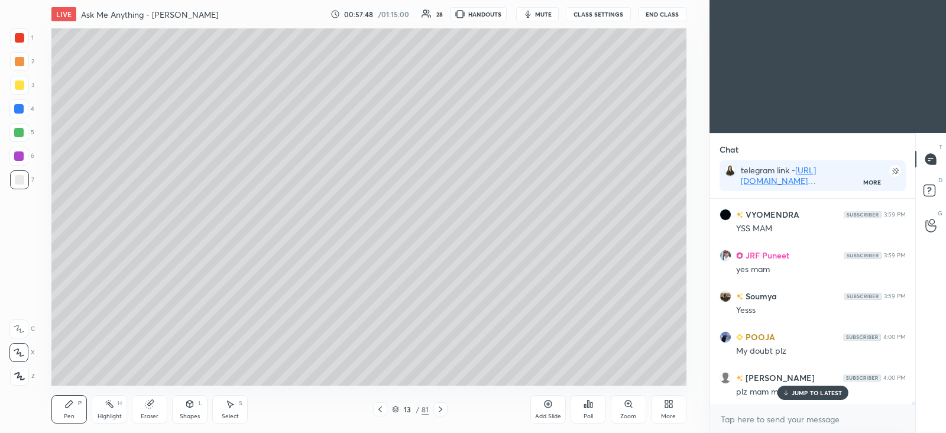
scroll to position [14352, 0]
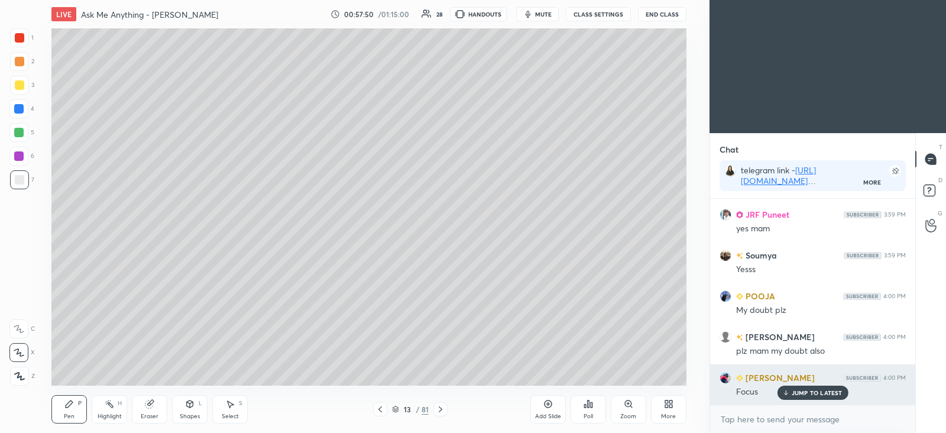
click at [806, 392] on p "JUMP TO LATEST" at bounding box center [817, 392] width 51 height 7
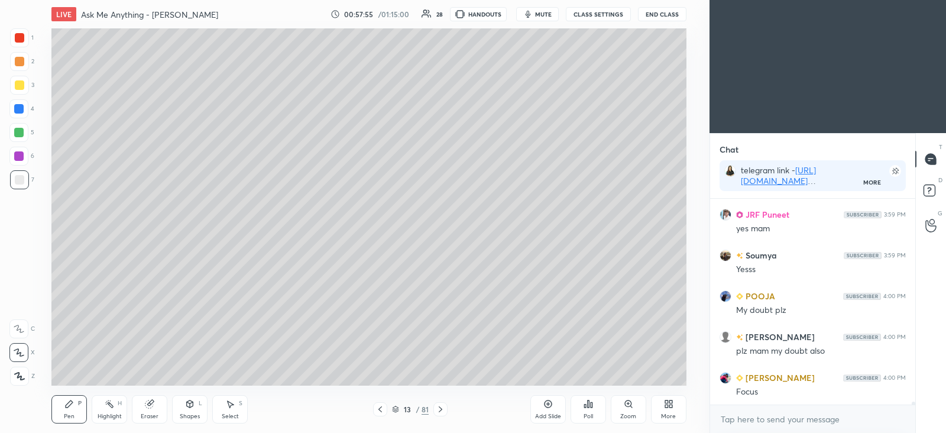
click at [550, 404] on icon at bounding box center [548, 403] width 9 height 9
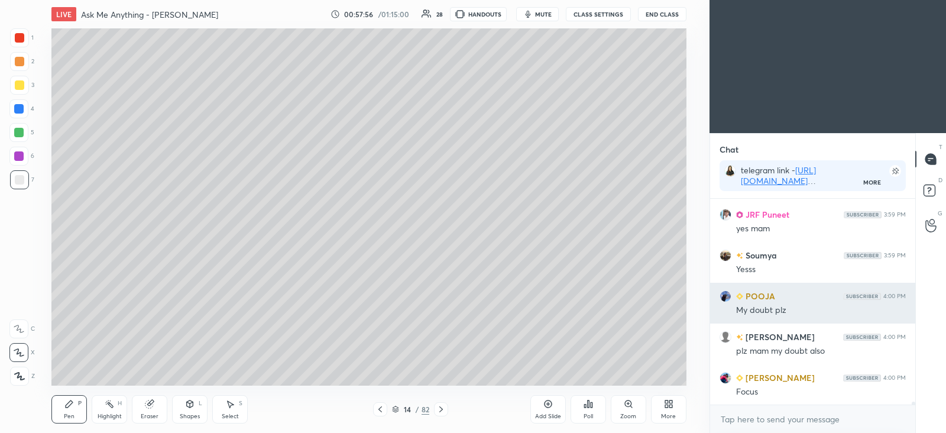
scroll to position [14313, 0]
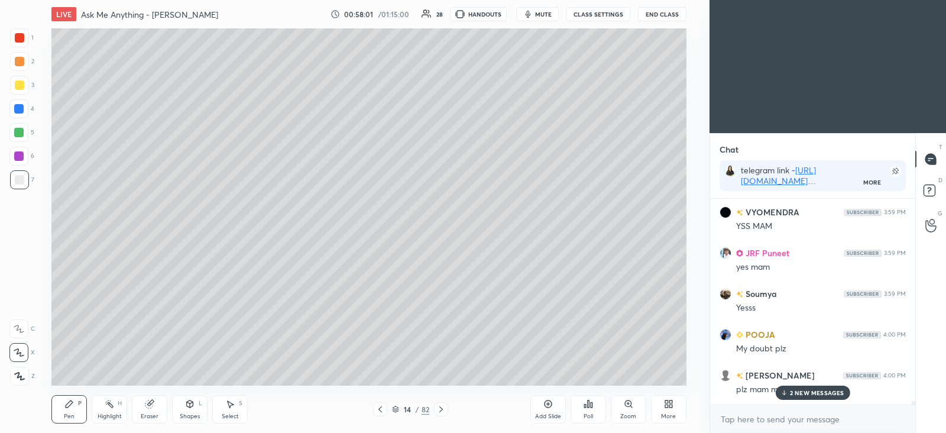
click at [809, 393] on p "2 NEW MESSAGES" at bounding box center [817, 392] width 54 height 7
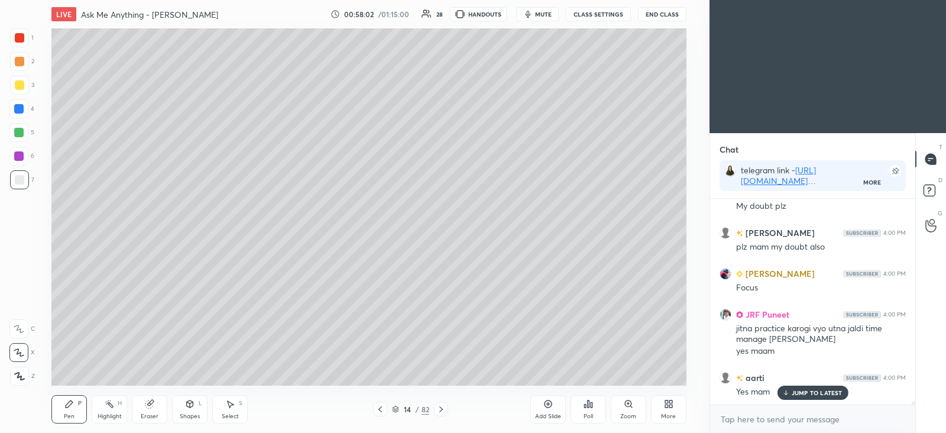
click at [808, 392] on p "JUMP TO LATEST" at bounding box center [817, 392] width 51 height 7
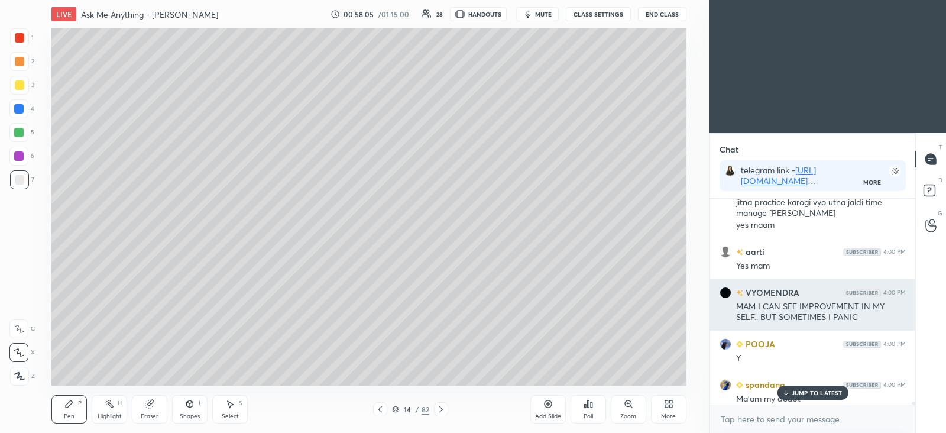
scroll to position [14589, 0]
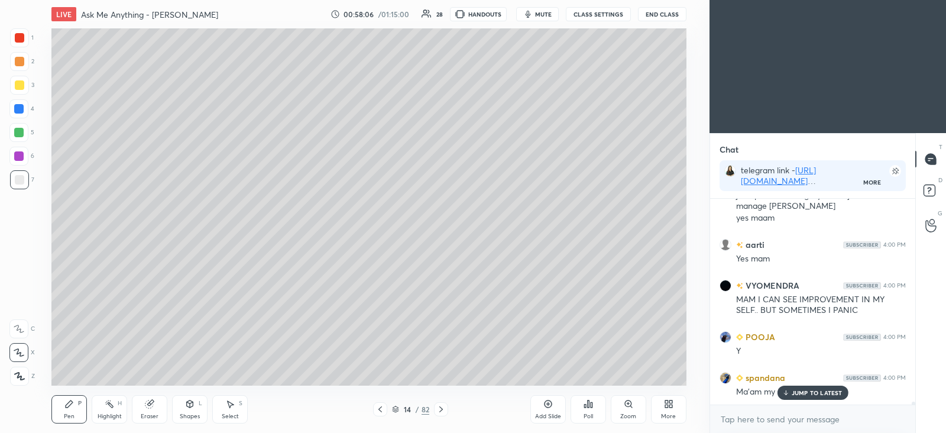
click at [825, 392] on p "JUMP TO LATEST" at bounding box center [817, 392] width 51 height 7
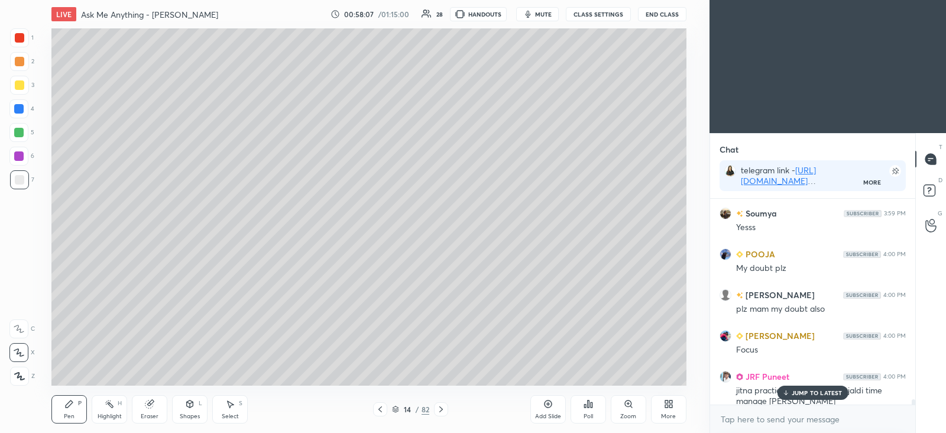
scroll to position [14391, 0]
click at [930, 191] on rect at bounding box center [929, 190] width 11 height 11
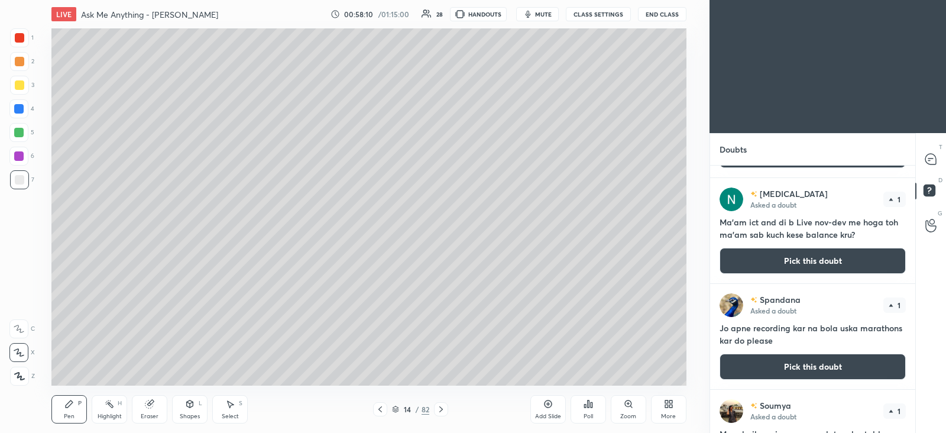
scroll to position [127, 0]
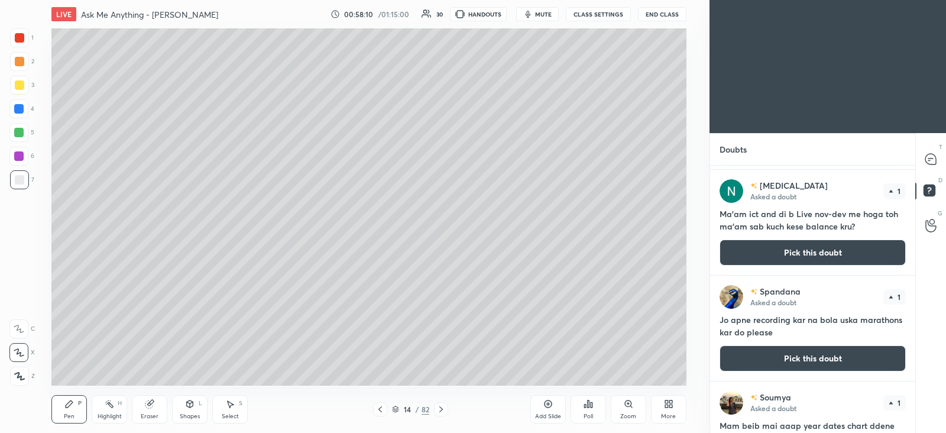
click at [796, 359] on button "Pick this doubt" at bounding box center [813, 358] width 186 height 26
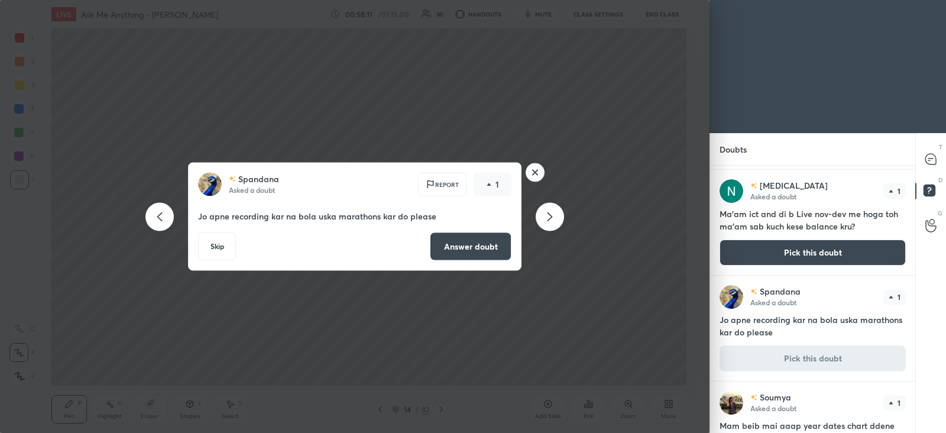
click at [493, 250] on button "Answer doubt" at bounding box center [471, 246] width 82 height 28
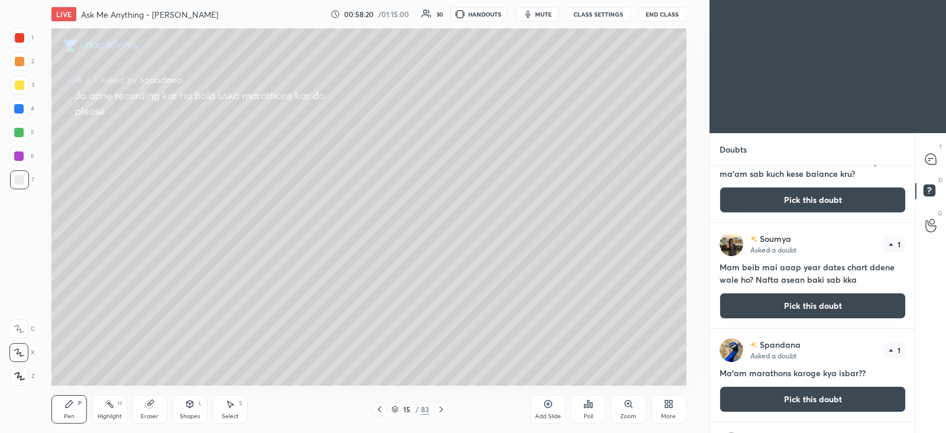
scroll to position [192, 0]
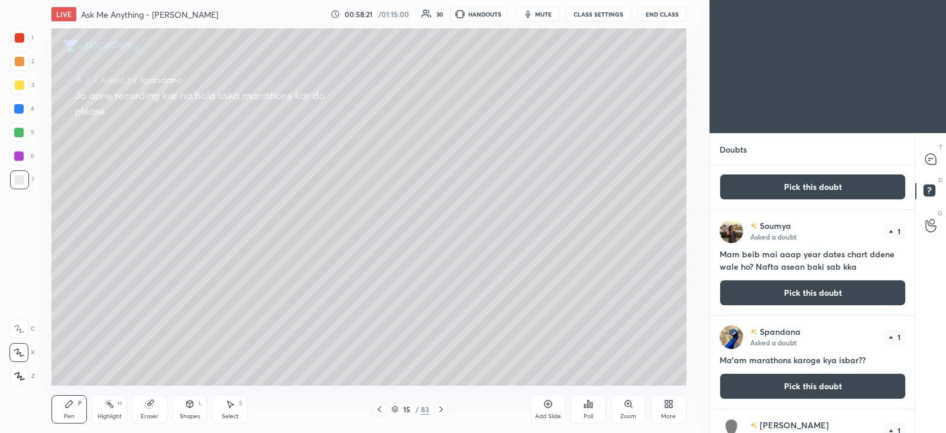
click at [793, 383] on button "Pick this doubt" at bounding box center [813, 386] width 186 height 26
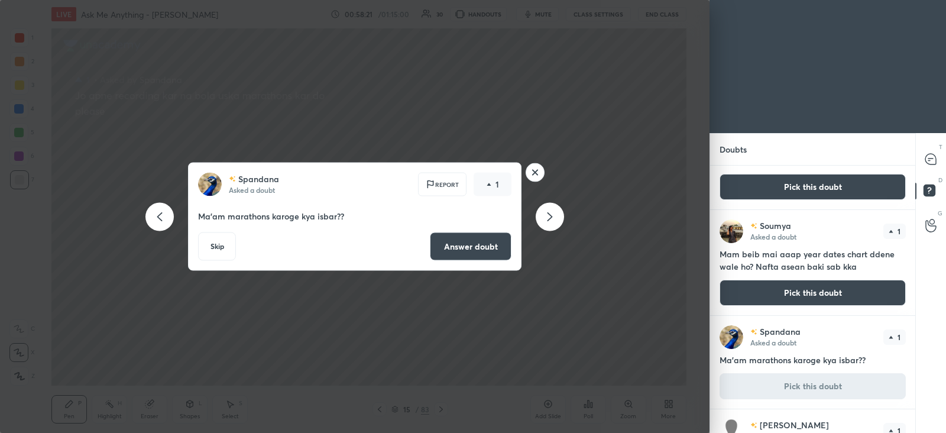
click at [482, 249] on button "Answer doubt" at bounding box center [471, 246] width 82 height 28
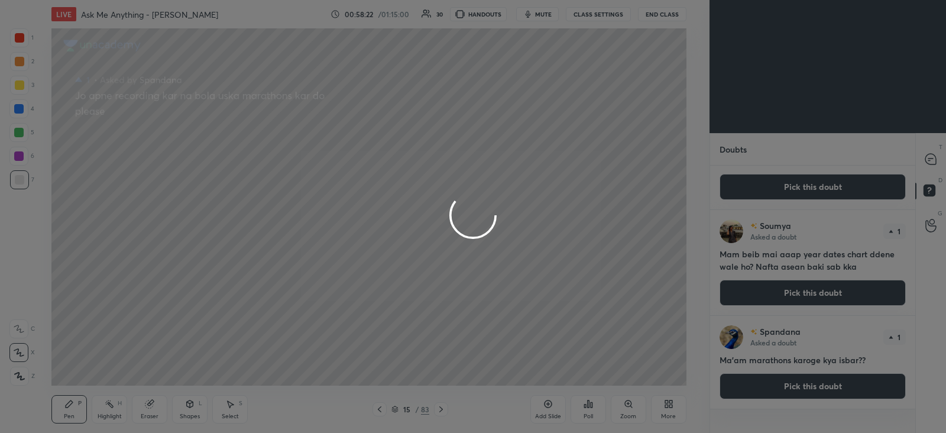
scroll to position [0, 0]
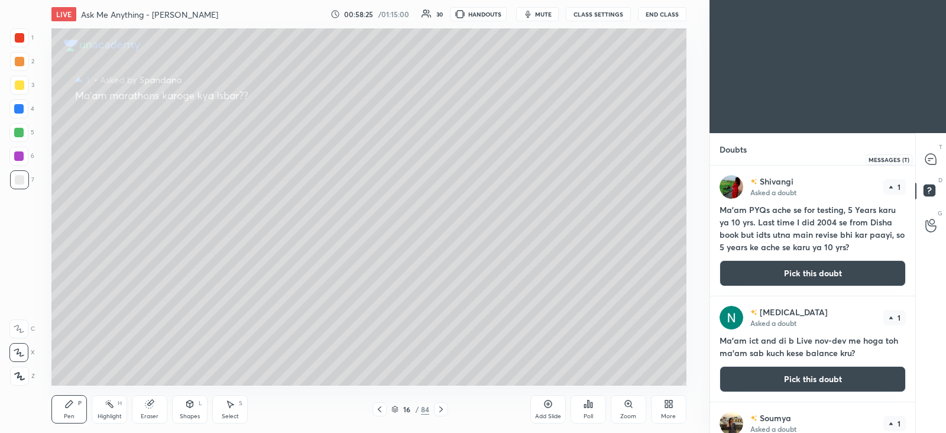
click at [930, 164] on icon at bounding box center [931, 159] width 12 height 12
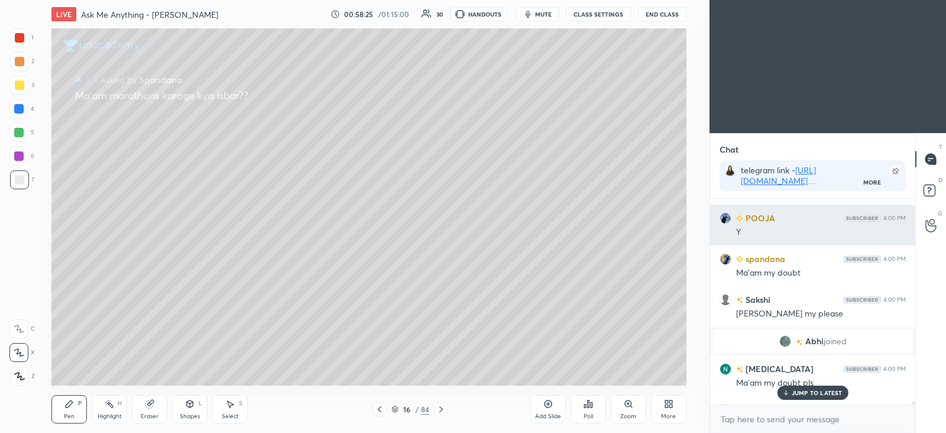
scroll to position [202, 201]
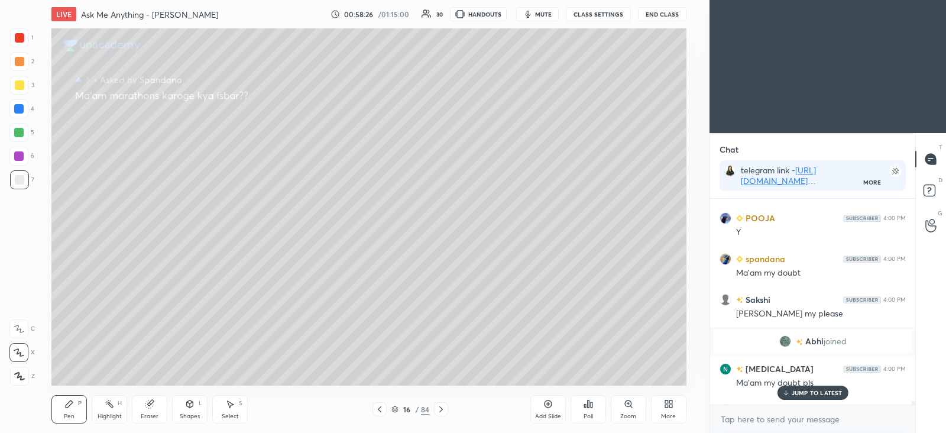
click at [810, 391] on p "JUMP TO LATEST" at bounding box center [817, 392] width 51 height 7
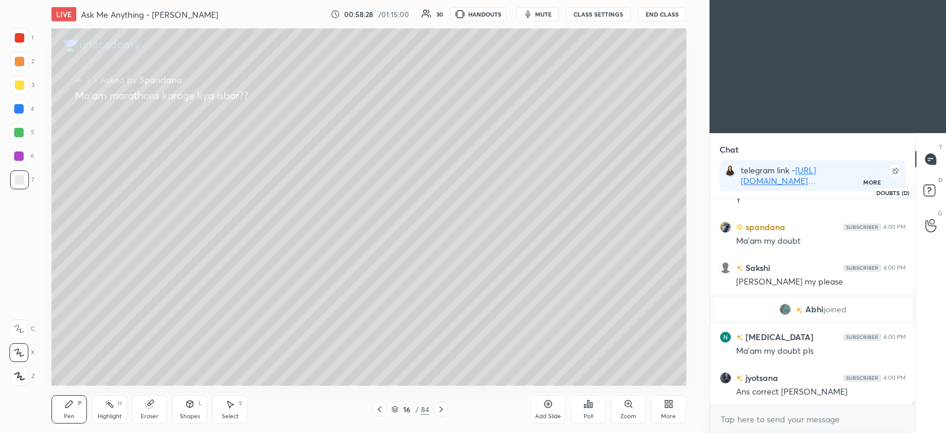
click at [931, 187] on rect at bounding box center [929, 190] width 11 height 11
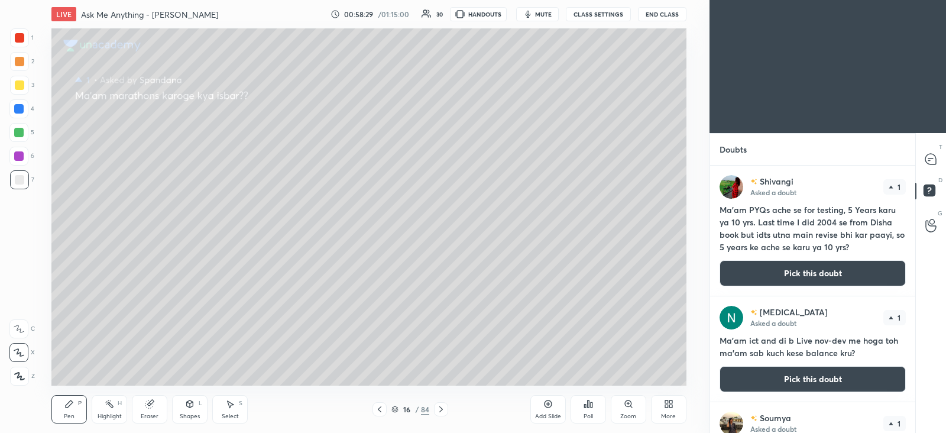
click at [811, 273] on button "Pick this doubt" at bounding box center [813, 273] width 186 height 26
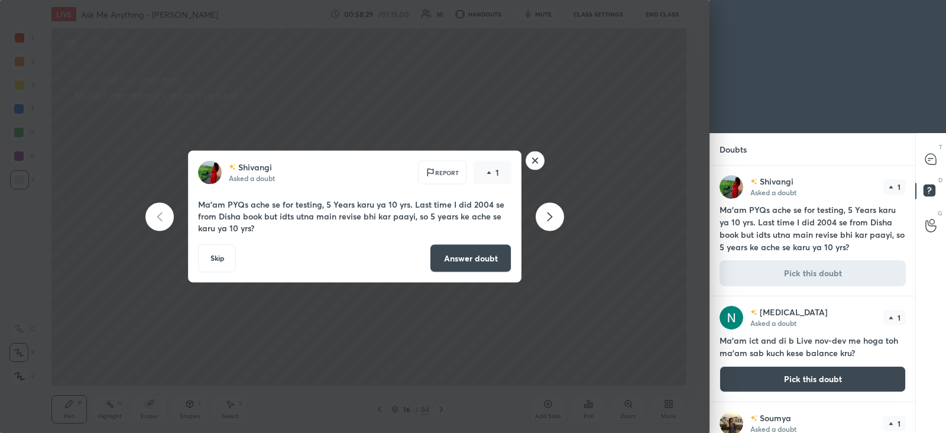
click at [479, 253] on button "Answer doubt" at bounding box center [471, 258] width 82 height 28
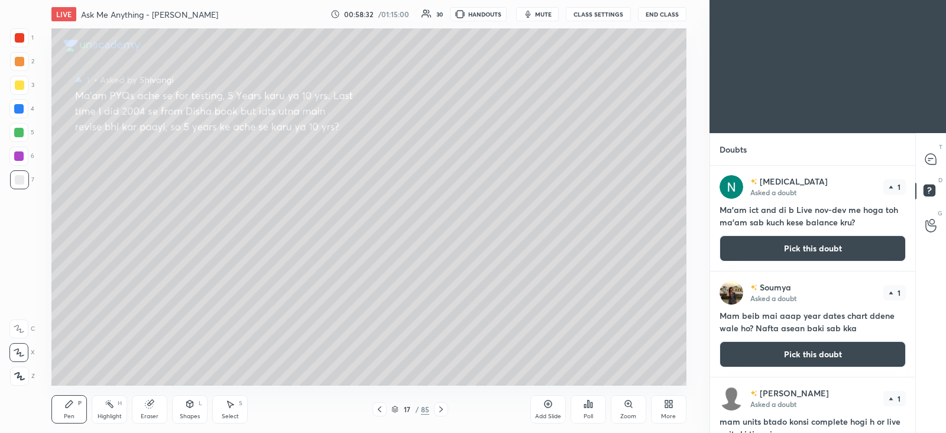
click at [381, 412] on icon at bounding box center [380, 409] width 4 height 6
click at [445, 409] on icon at bounding box center [441, 409] width 9 height 9
click at [930, 156] on icon at bounding box center [931, 159] width 11 height 11
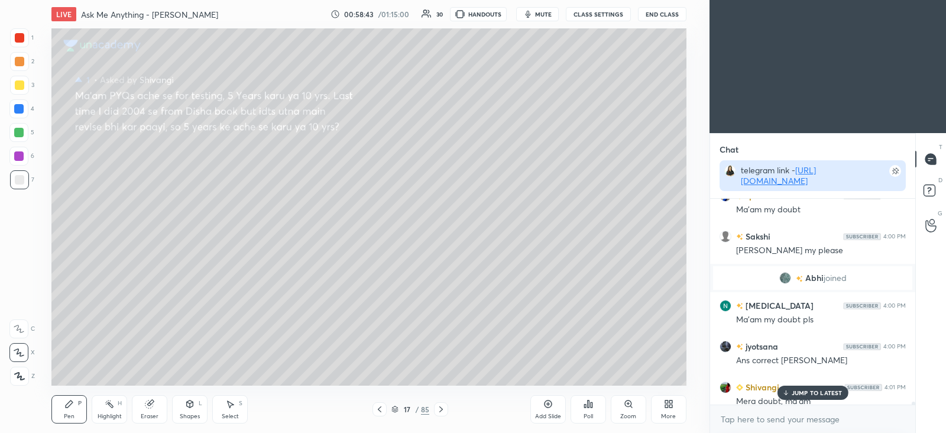
scroll to position [14637, 0]
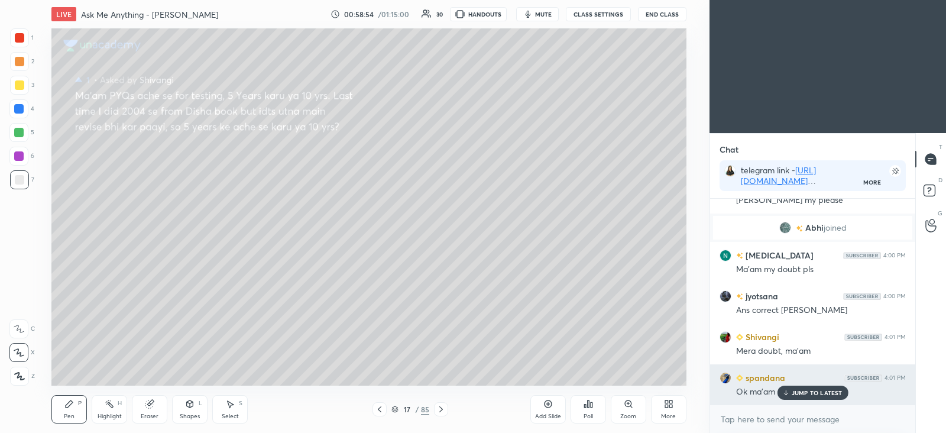
click at [816, 389] on p "JUMP TO LATEST" at bounding box center [817, 392] width 51 height 7
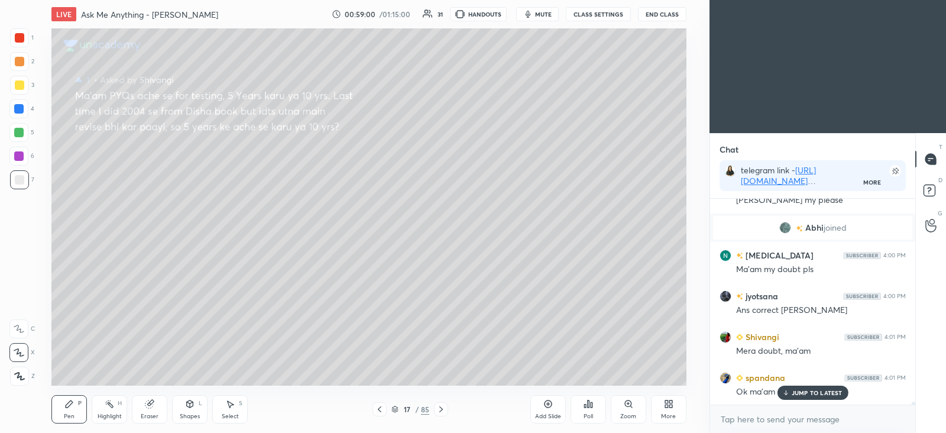
click at [816, 387] on div "JUMP TO LATEST" at bounding box center [812, 393] width 71 height 14
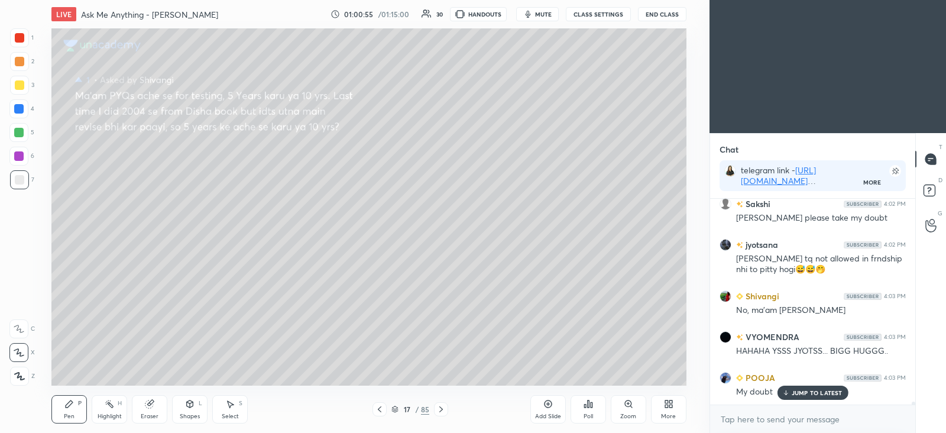
scroll to position [15206, 0]
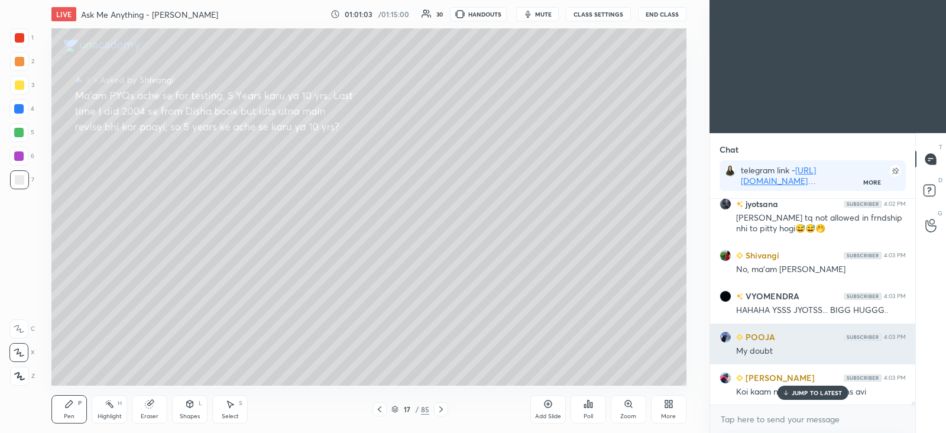
click at [792, 390] on p "JUMP TO LATEST" at bounding box center [817, 392] width 51 height 7
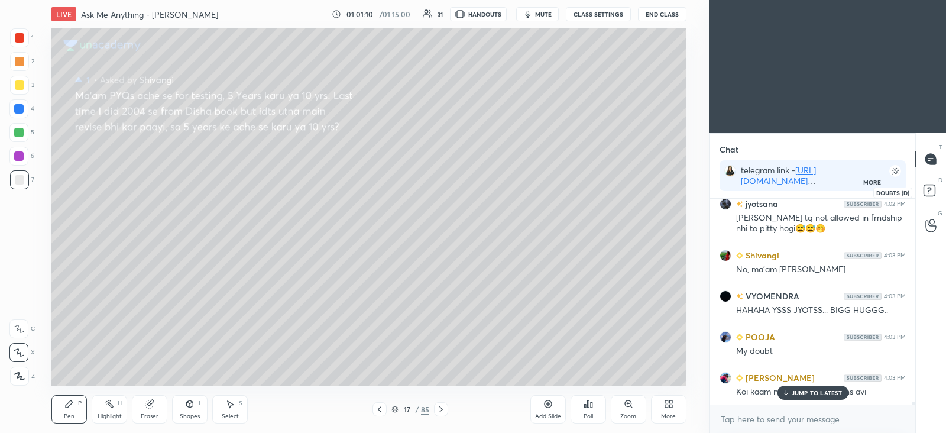
click at [935, 188] on icon at bounding box center [931, 192] width 21 height 21
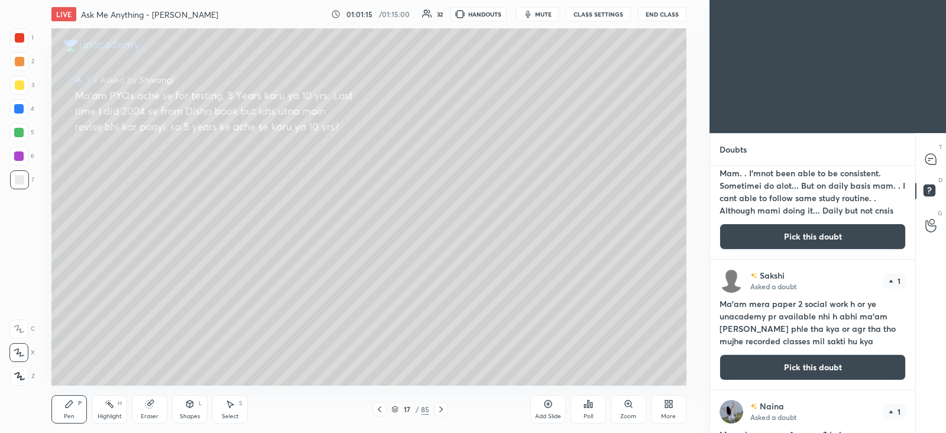
scroll to position [938, 0]
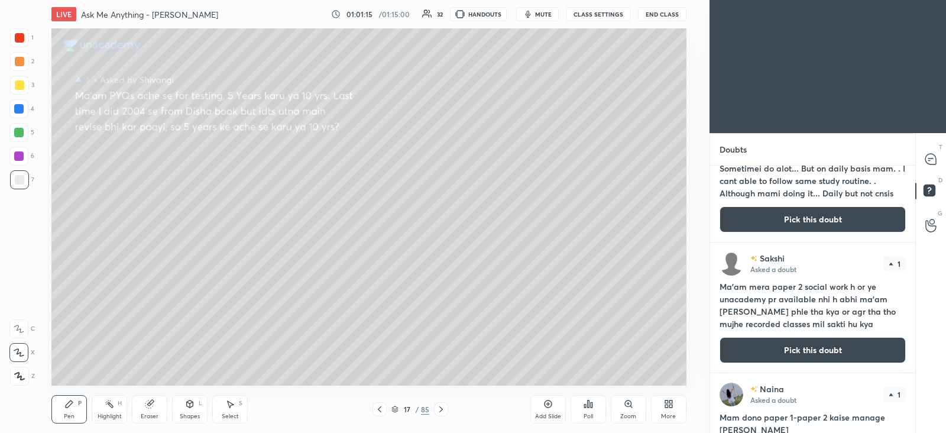
click at [789, 350] on button "Pick this doubt" at bounding box center [813, 350] width 186 height 26
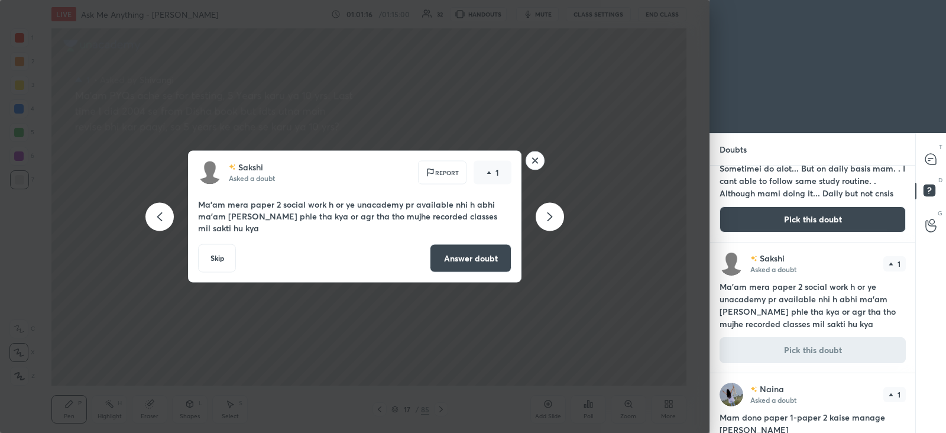
click at [497, 250] on button "Answer doubt" at bounding box center [471, 258] width 82 height 28
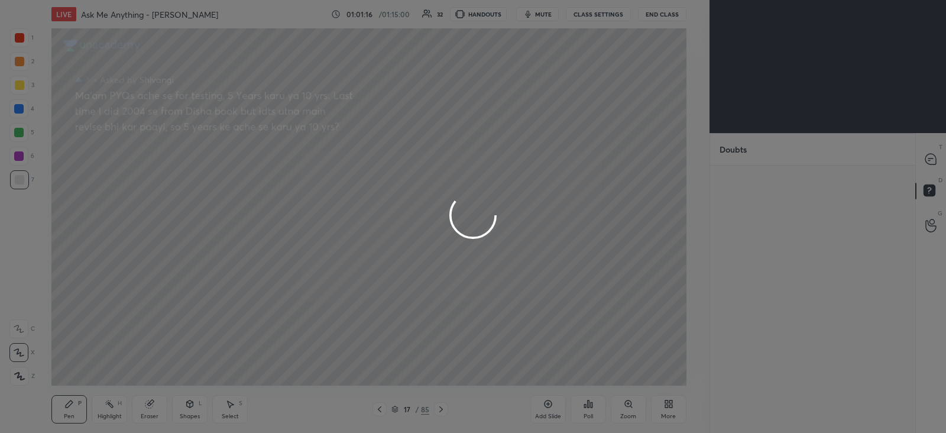
scroll to position [0, 0]
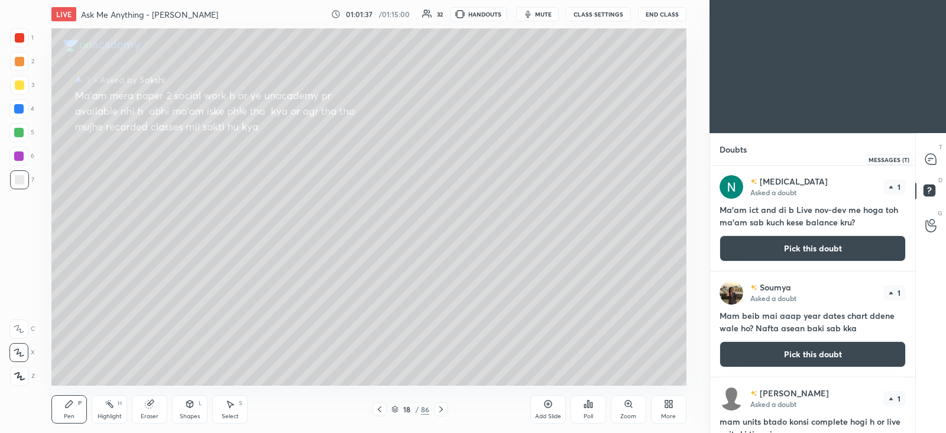
click at [933, 163] on icon at bounding box center [931, 159] width 11 height 11
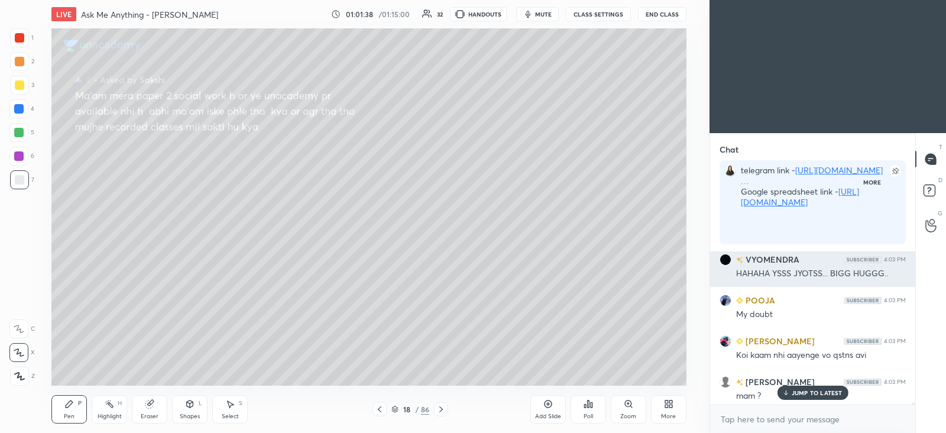
scroll to position [4, 4]
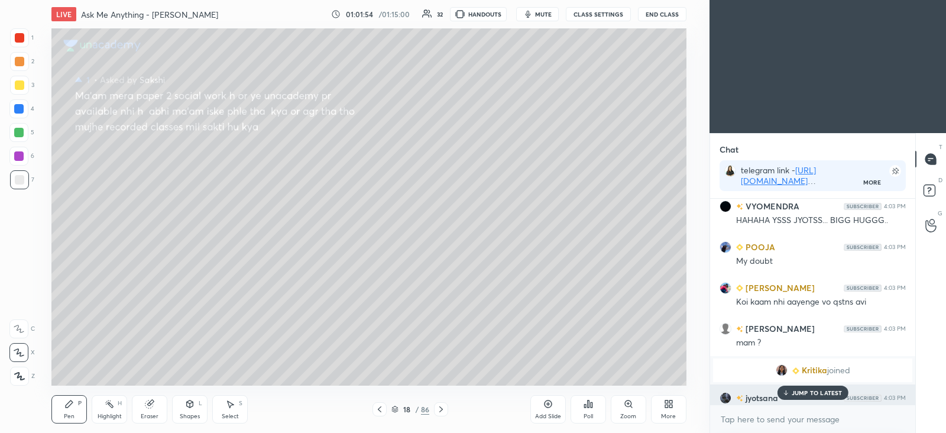
click at [799, 395] on p "JUMP TO LATEST" at bounding box center [817, 392] width 51 height 7
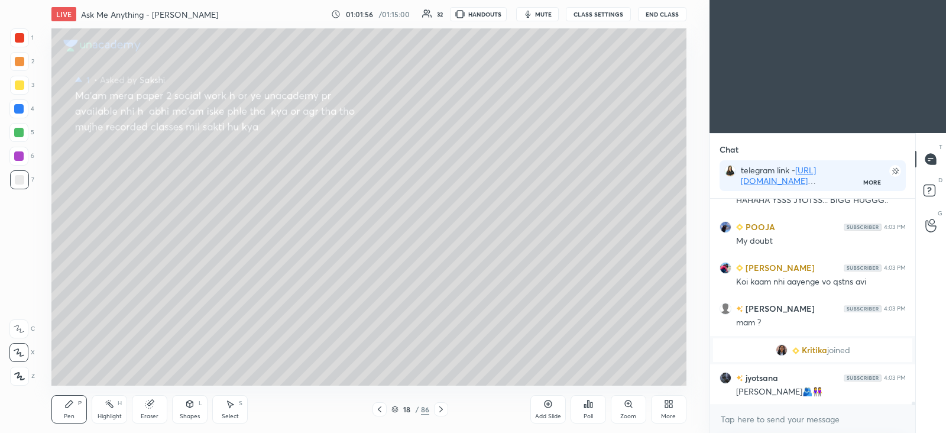
scroll to position [15329, 0]
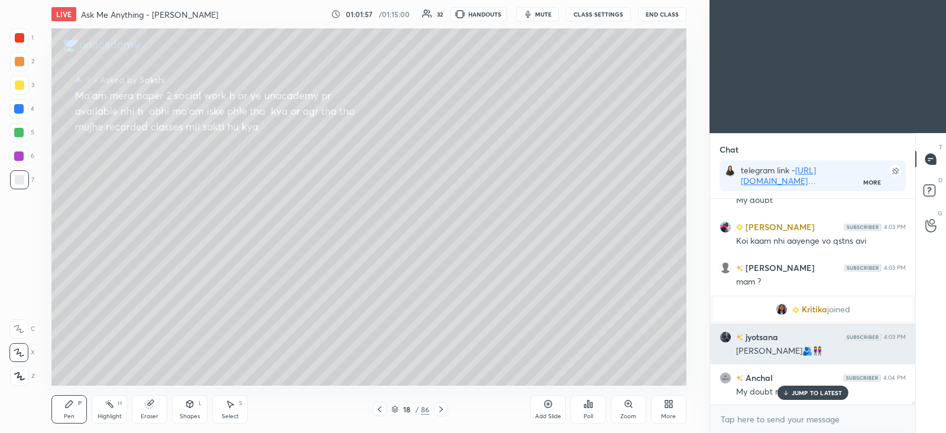
click at [807, 393] on p "JUMP TO LATEST" at bounding box center [817, 392] width 51 height 7
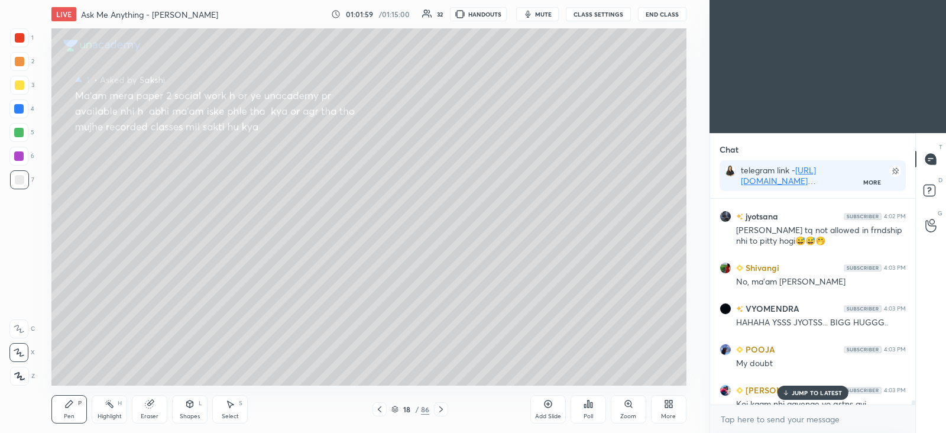
scroll to position [15144, 0]
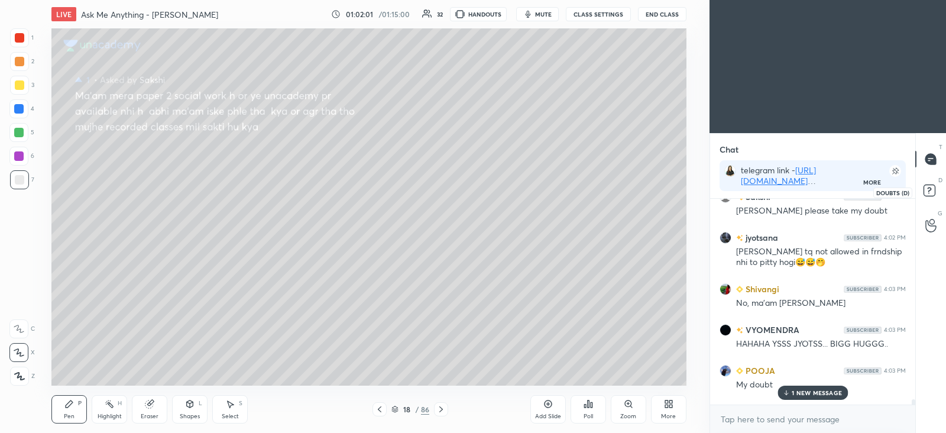
click at [935, 189] on rect at bounding box center [929, 190] width 11 height 11
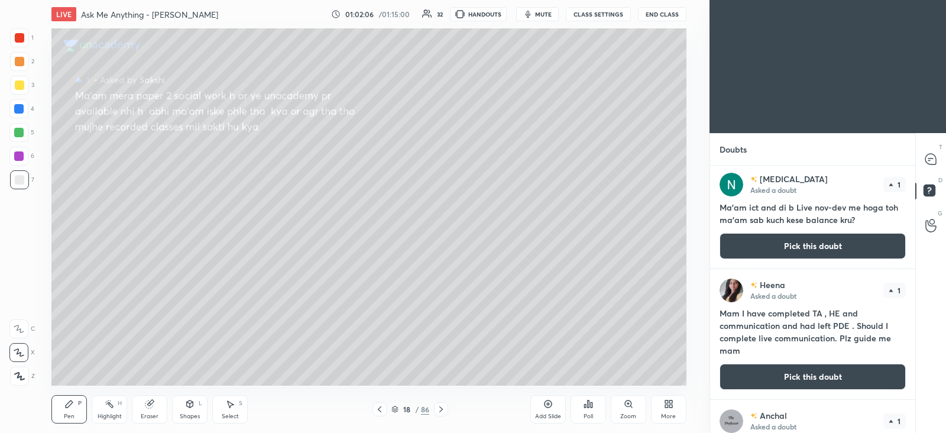
click at [810, 245] on button "Pick this doubt" at bounding box center [813, 246] width 186 height 26
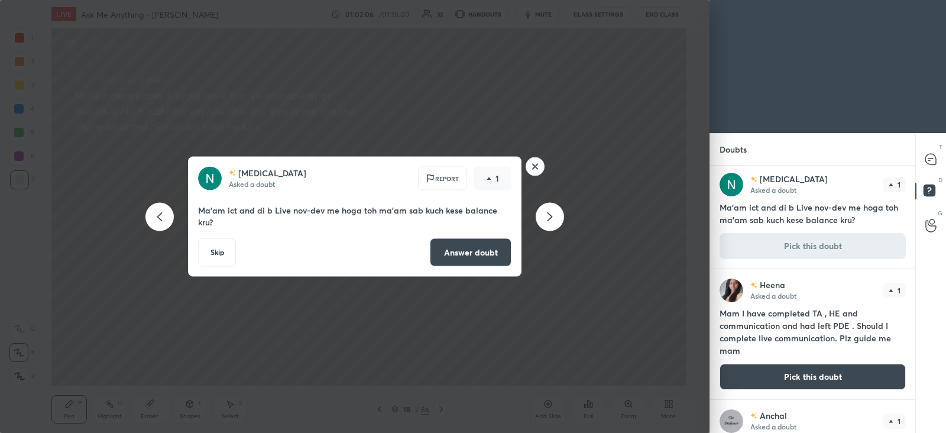
scroll to position [529, 0]
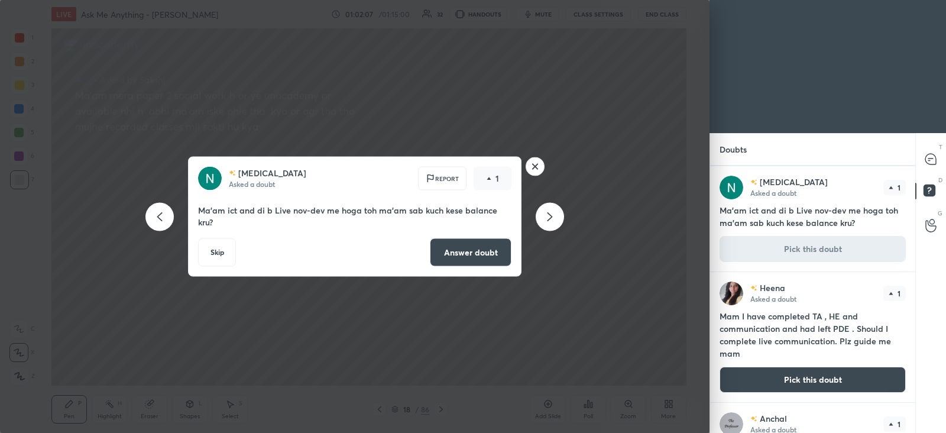
click at [538, 170] on rect at bounding box center [535, 166] width 18 height 18
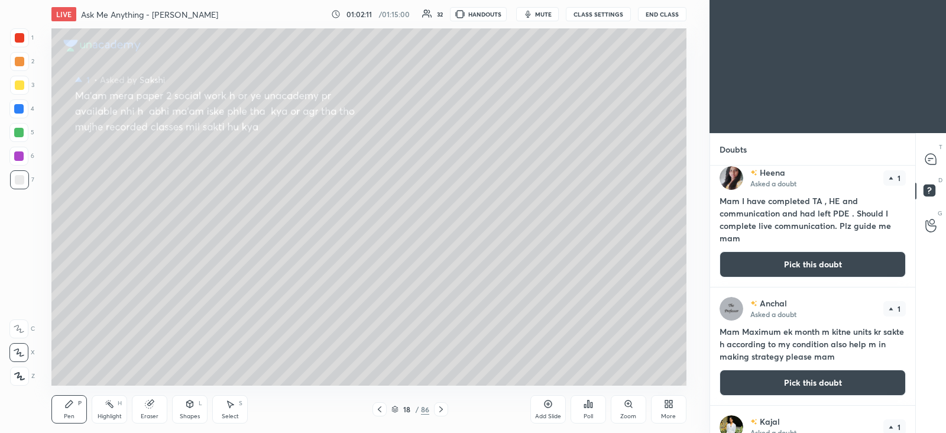
scroll to position [651, 0]
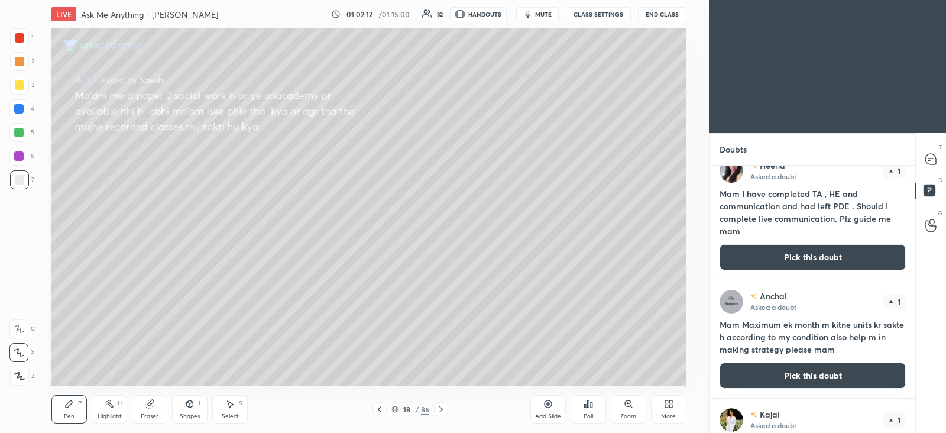
click at [772, 369] on button "Pick this doubt" at bounding box center [813, 376] width 186 height 26
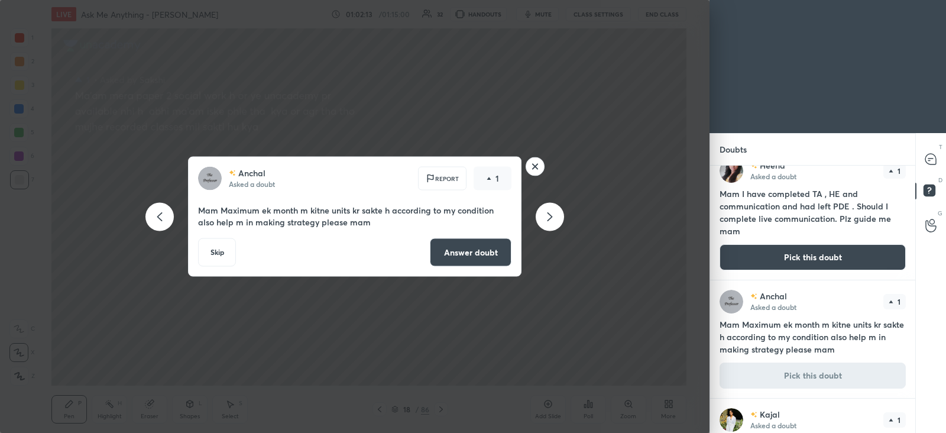
click at [488, 241] on button "Answer doubt" at bounding box center [471, 252] width 82 height 28
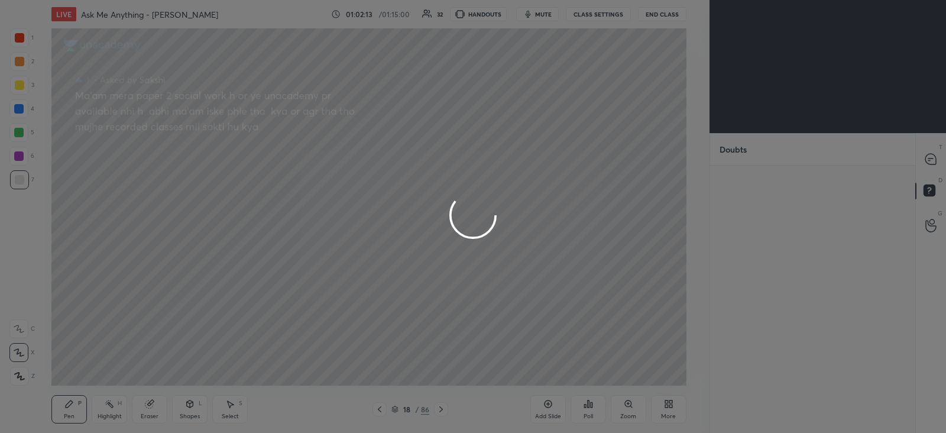
scroll to position [0, 0]
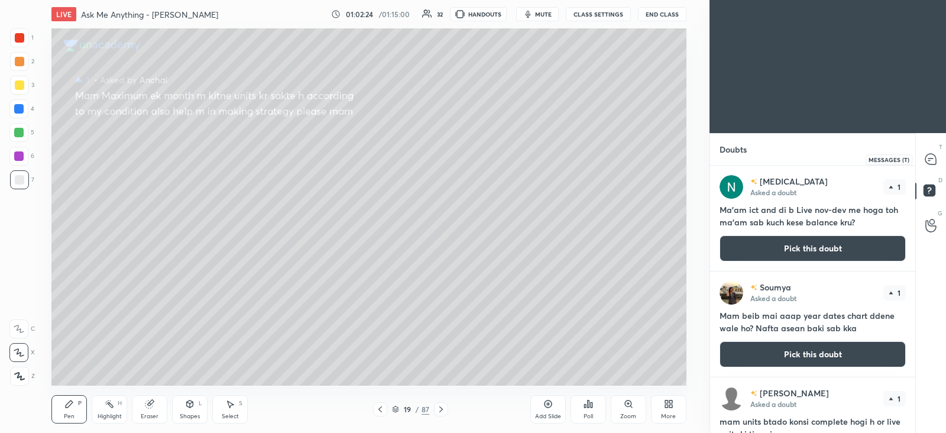
click at [935, 163] on icon at bounding box center [931, 159] width 11 height 11
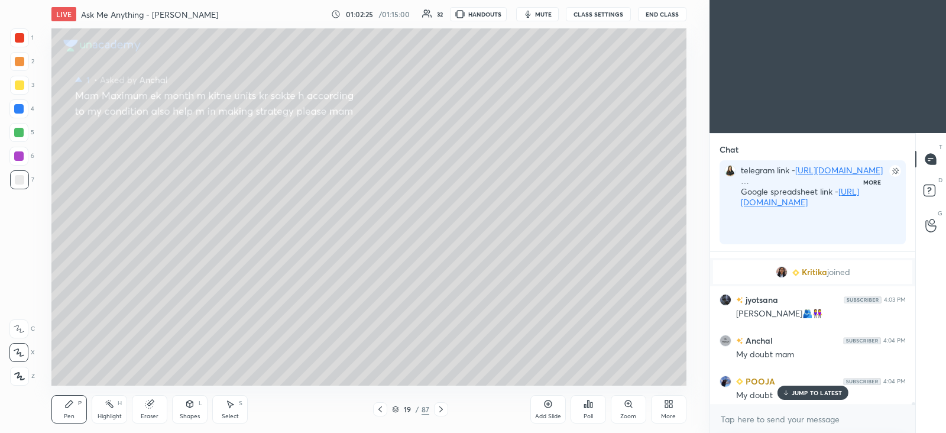
scroll to position [177, 201]
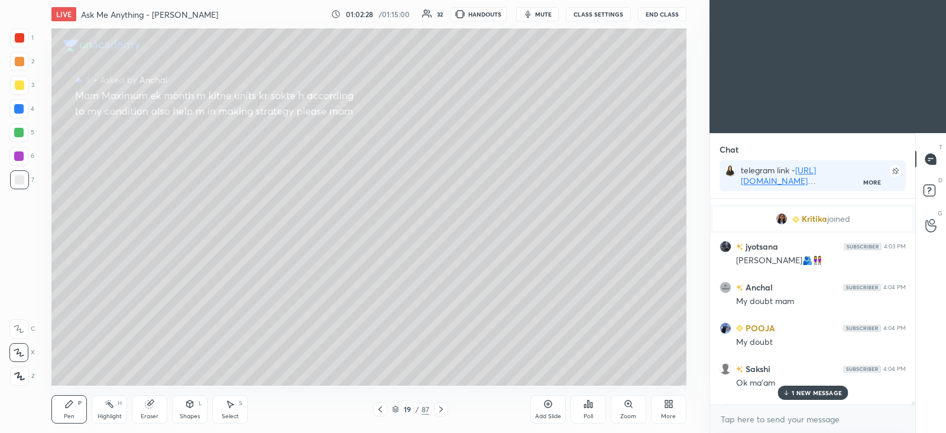
click at [804, 396] on p "1 NEW MESSAGE" at bounding box center [817, 392] width 50 height 7
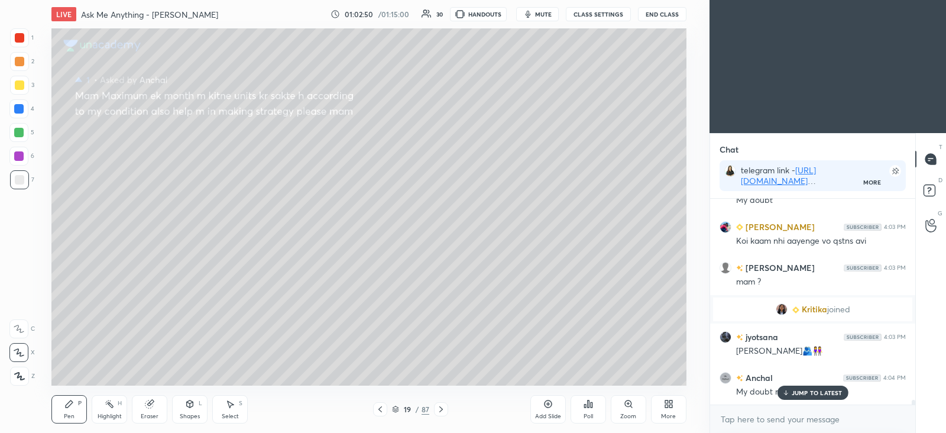
scroll to position [15295, 0]
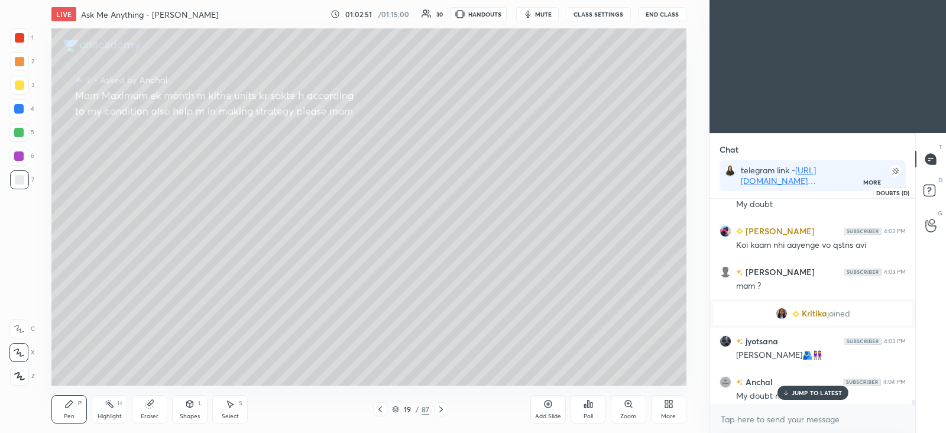
click at [933, 190] on rect at bounding box center [929, 190] width 11 height 11
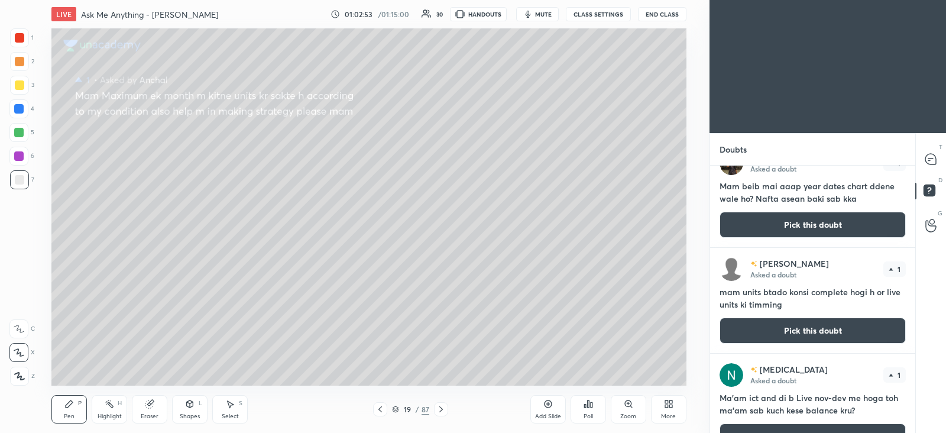
scroll to position [128, 0]
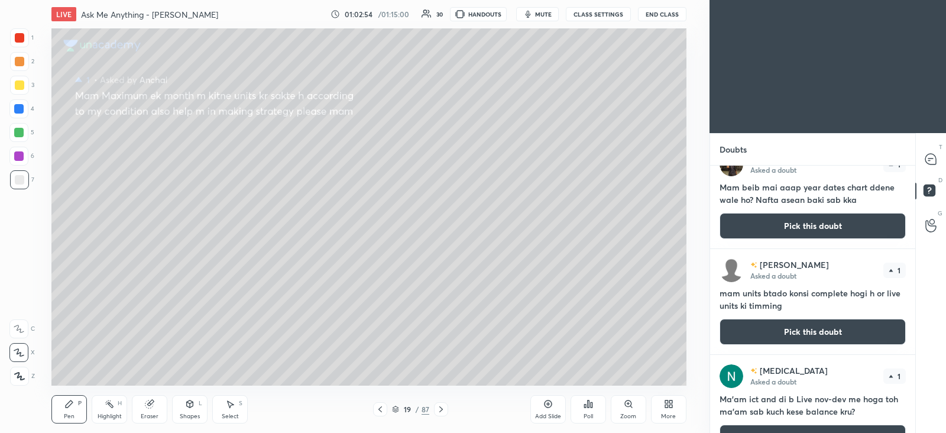
click at [783, 330] on button "Pick this doubt" at bounding box center [813, 332] width 186 height 26
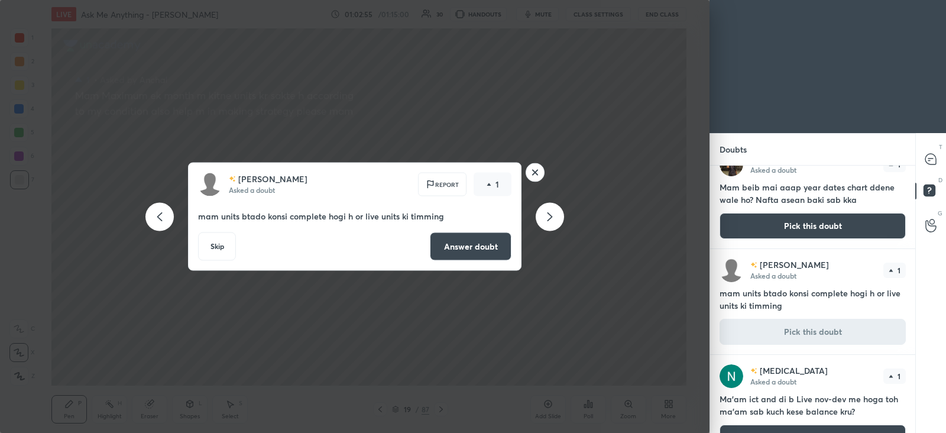
click at [470, 244] on button "Answer doubt" at bounding box center [471, 246] width 82 height 28
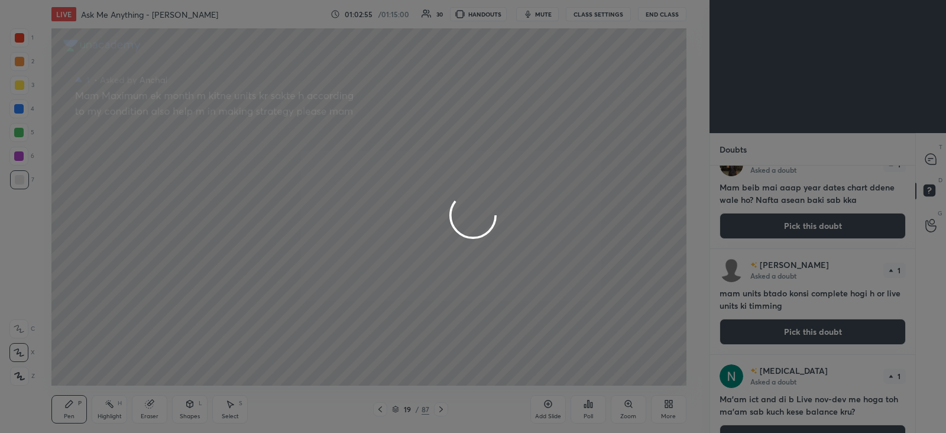
scroll to position [0, 0]
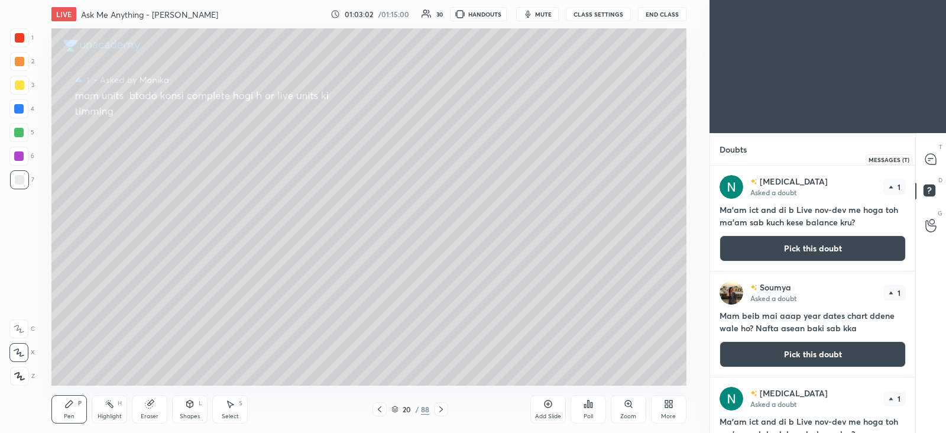
click at [935, 151] on div at bounding box center [932, 158] width 24 height 21
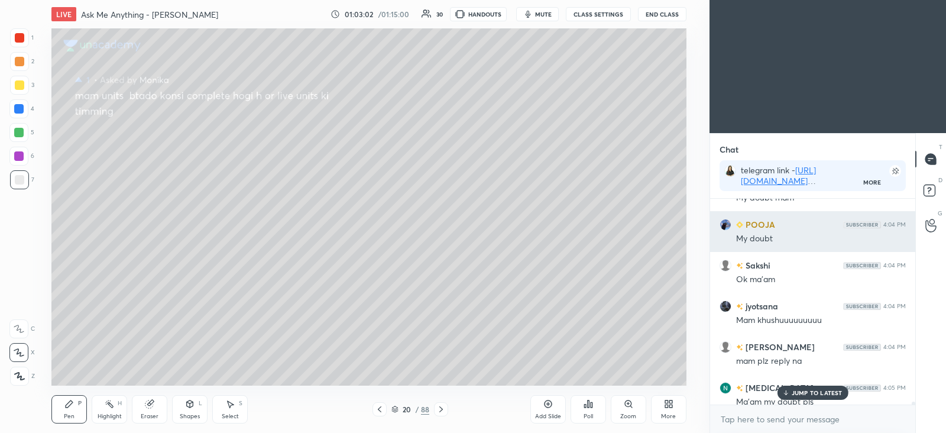
scroll to position [202, 201]
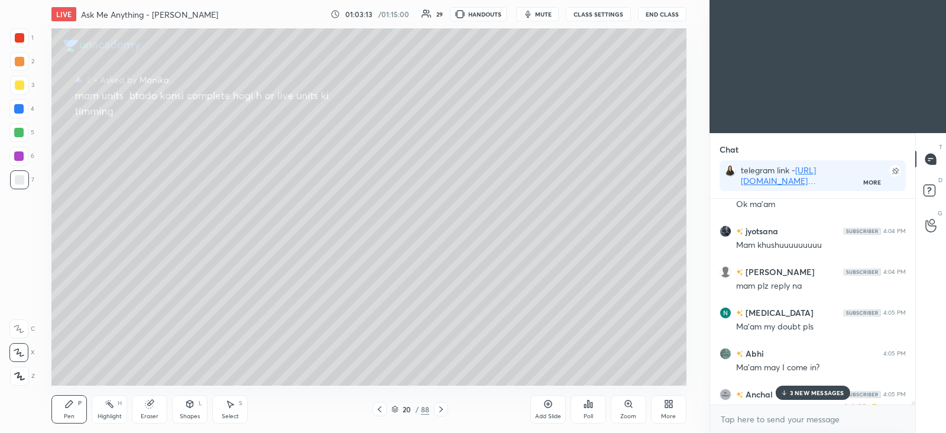
click at [803, 389] on p "3 NEW MESSAGES" at bounding box center [817, 392] width 54 height 7
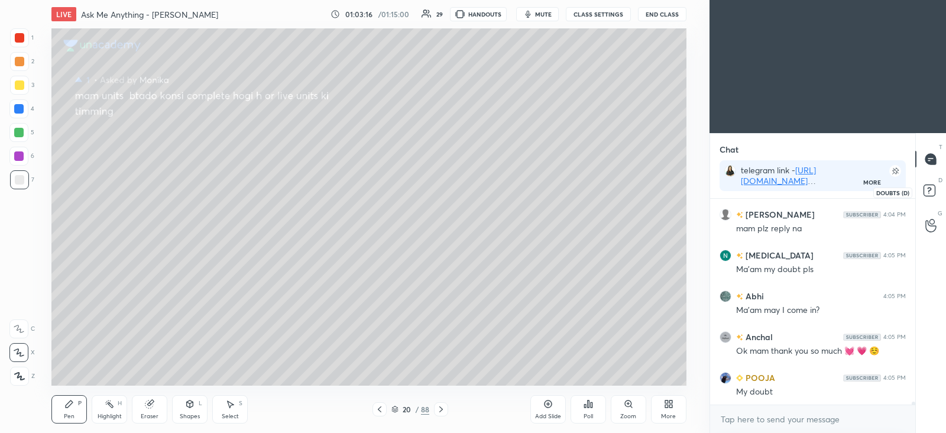
click at [930, 193] on rect at bounding box center [929, 190] width 11 height 11
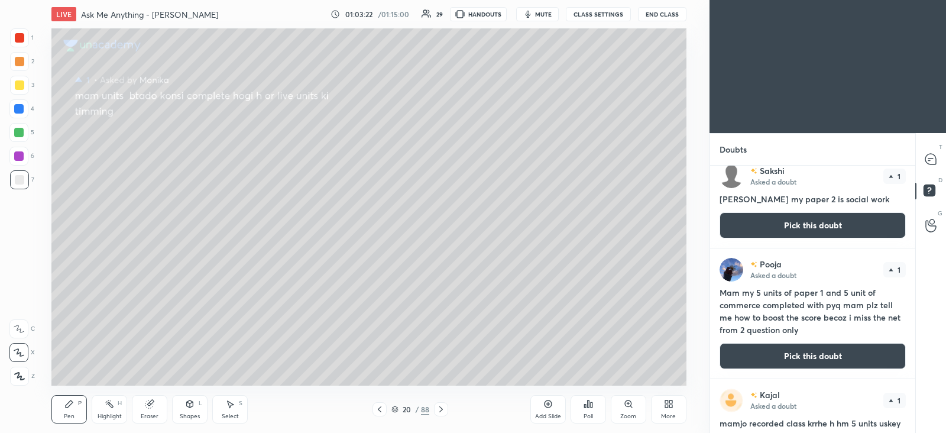
click at [793, 353] on button "Pick this doubt" at bounding box center [813, 356] width 186 height 26
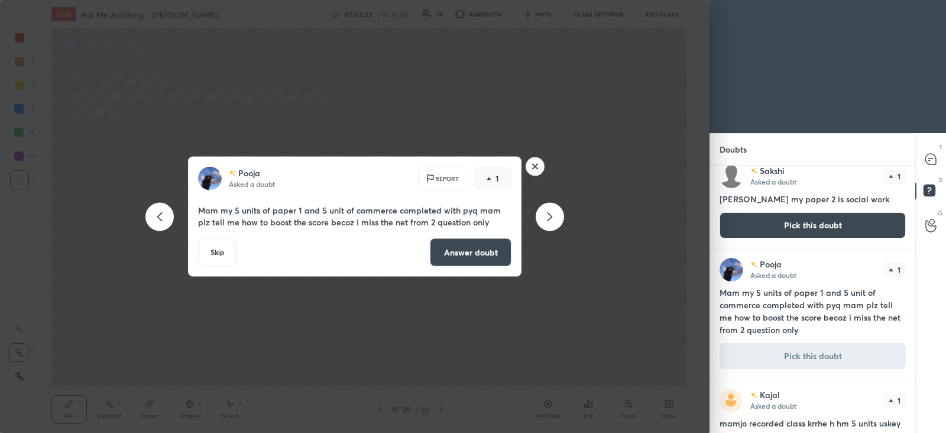
click at [447, 252] on button "Answer doubt" at bounding box center [471, 252] width 82 height 28
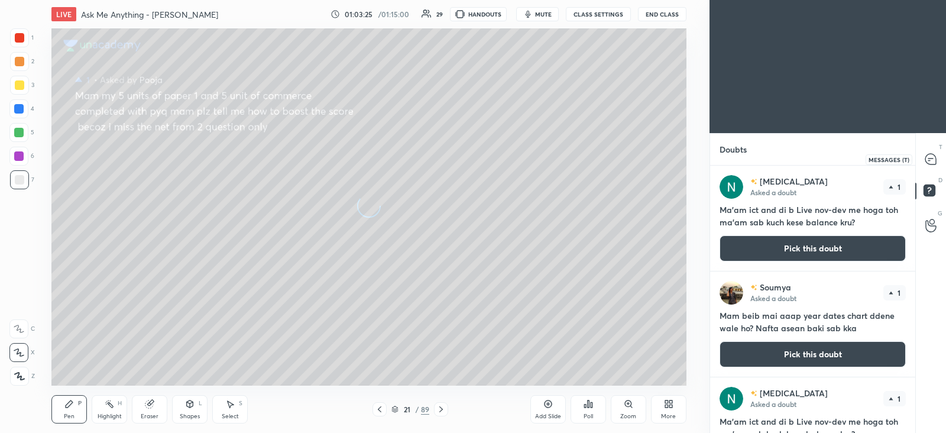
click at [929, 159] on icon at bounding box center [931, 159] width 5 height 0
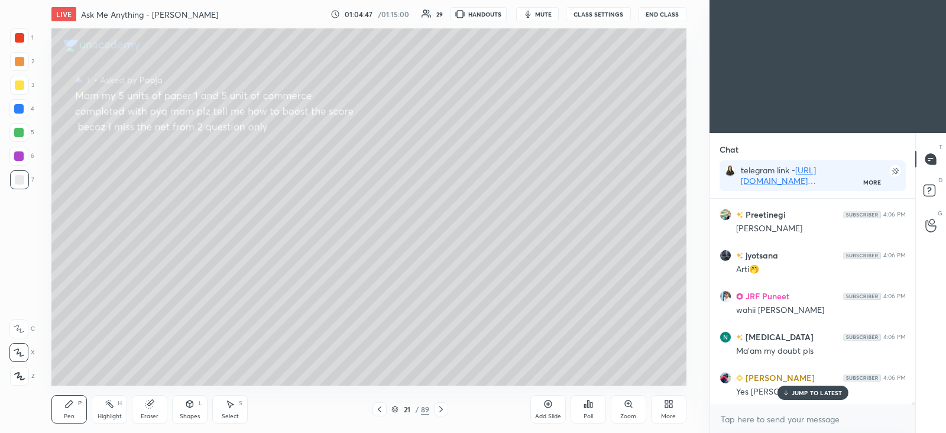
scroll to position [16028, 0]
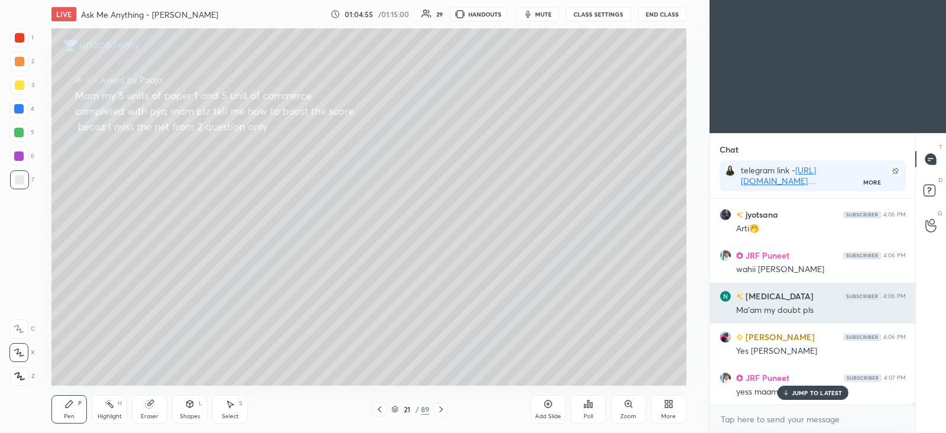
click at [807, 389] on p "JUMP TO LATEST" at bounding box center [817, 392] width 51 height 7
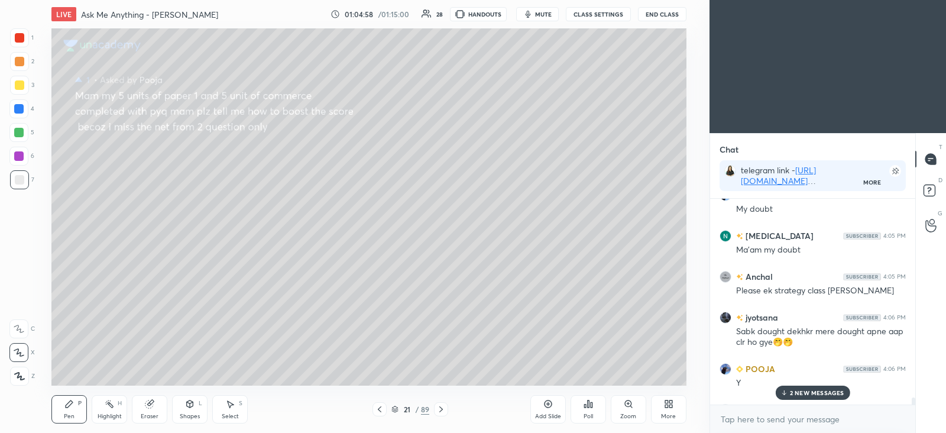
scroll to position [15741, 0]
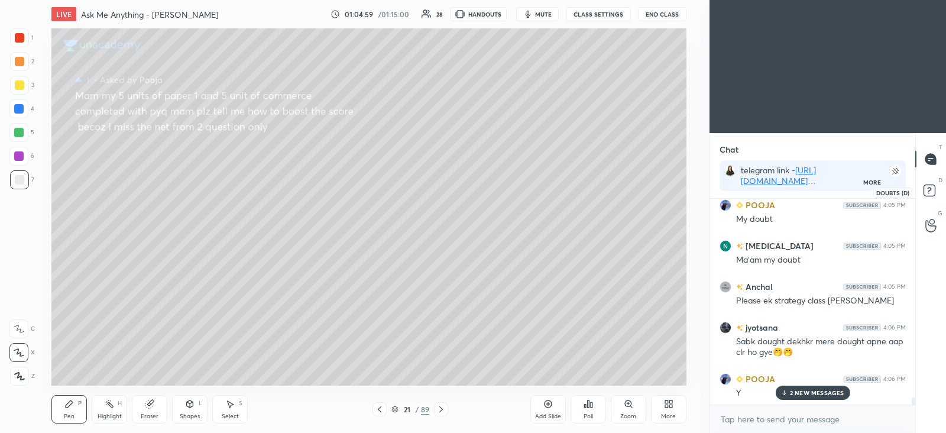
click at [932, 190] on rect at bounding box center [929, 190] width 11 height 11
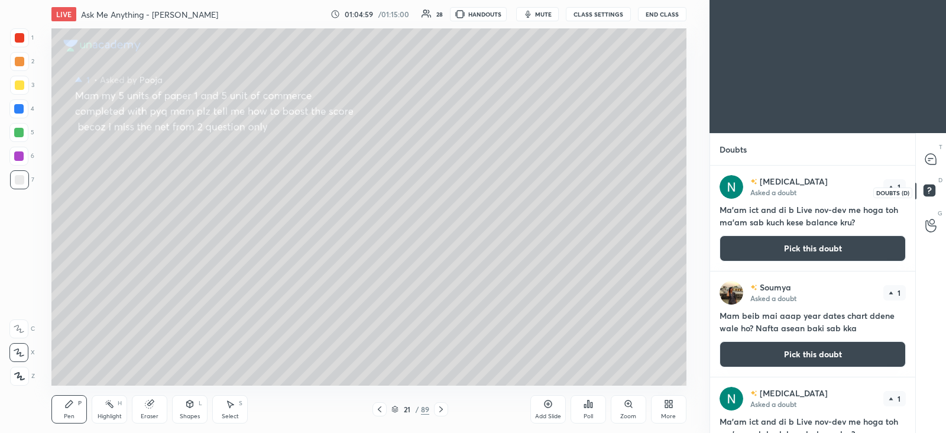
scroll to position [263, 201]
click at [813, 243] on button "Pick this doubt" at bounding box center [813, 248] width 186 height 26
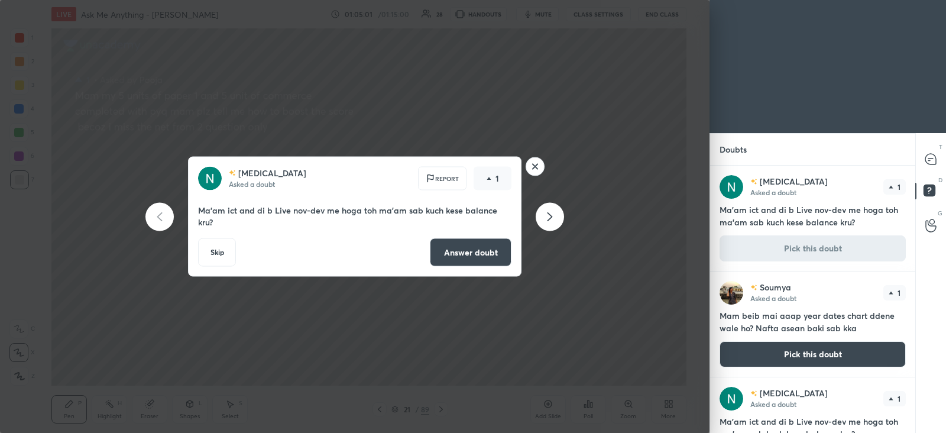
click at [479, 243] on button "Answer doubt" at bounding box center [471, 252] width 82 height 28
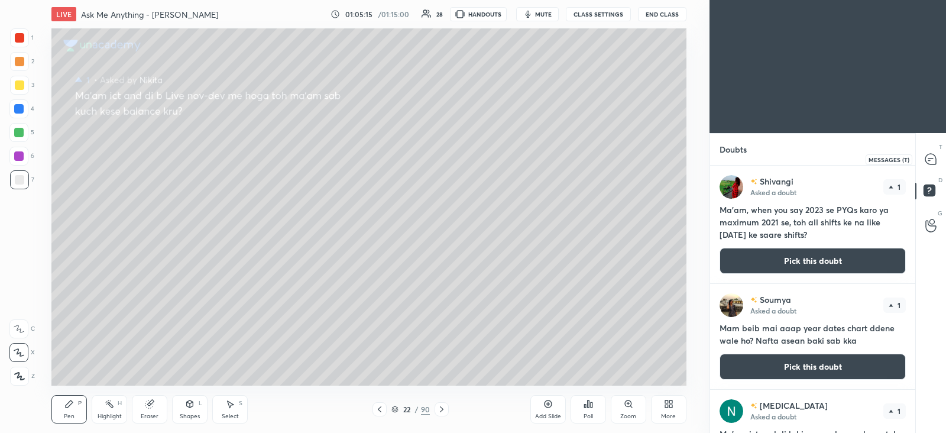
click at [929, 159] on icon at bounding box center [931, 159] width 5 height 0
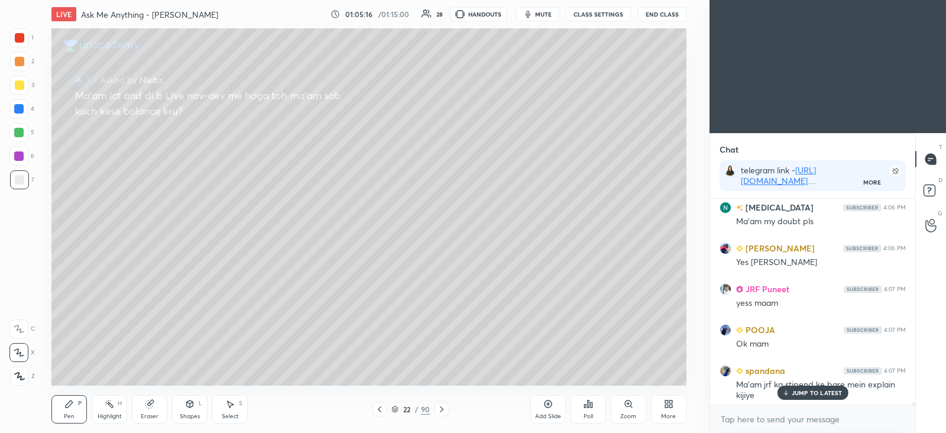
scroll to position [16121, 0]
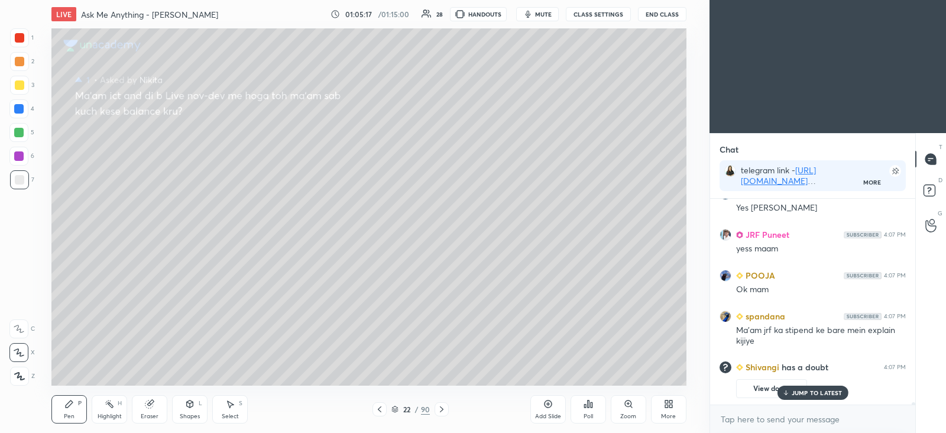
click at [802, 389] on p "JUMP TO LATEST" at bounding box center [817, 392] width 51 height 7
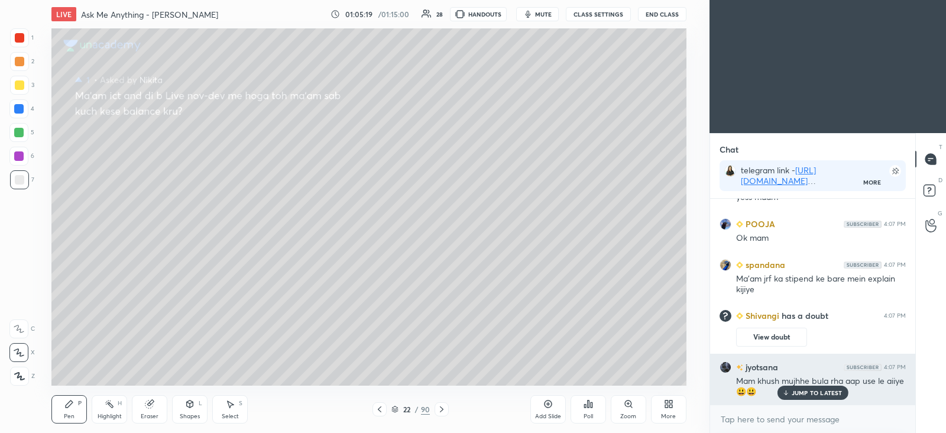
click at [796, 386] on div "JUMP TO LATEST" at bounding box center [812, 393] width 71 height 14
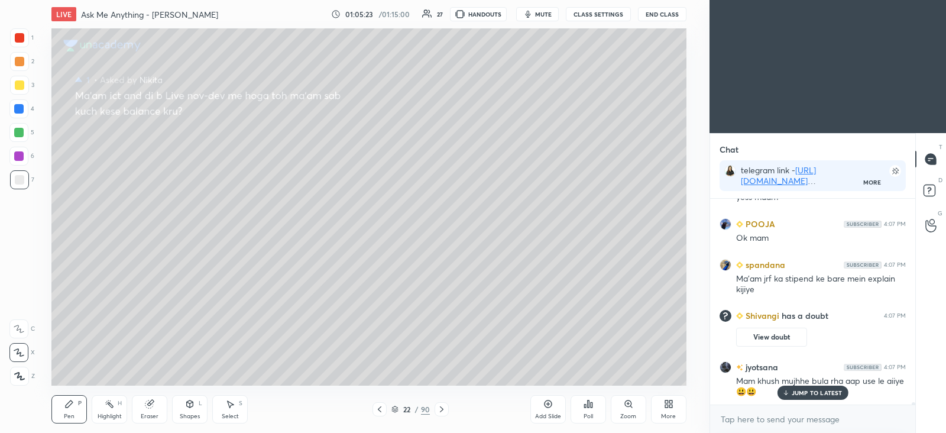
scroll to position [16213, 0]
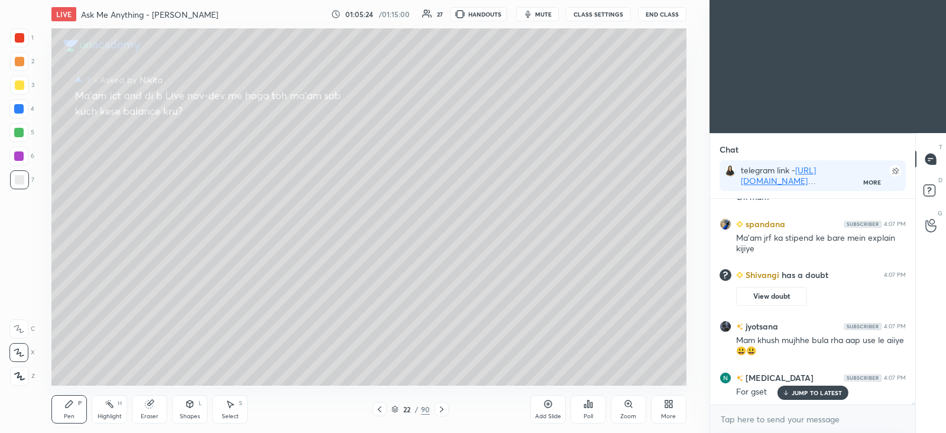
click at [793, 389] on p "JUMP TO LATEST" at bounding box center [817, 392] width 51 height 7
click at [396, 410] on icon at bounding box center [395, 409] width 7 height 7
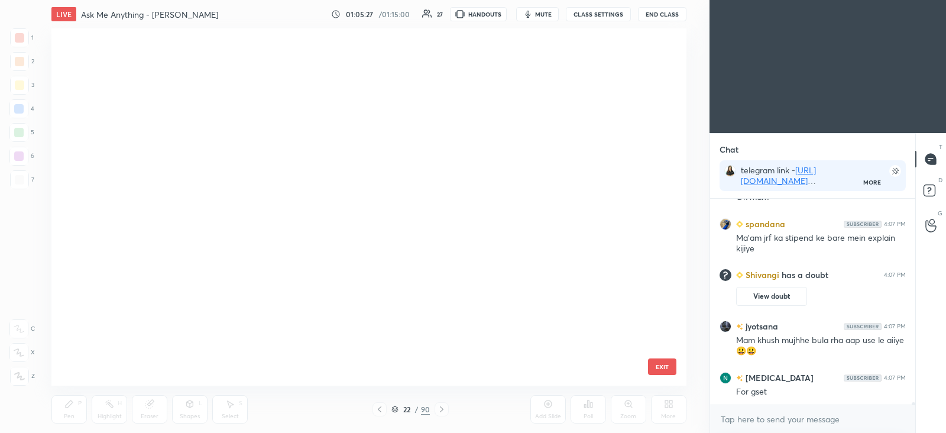
scroll to position [354, 629]
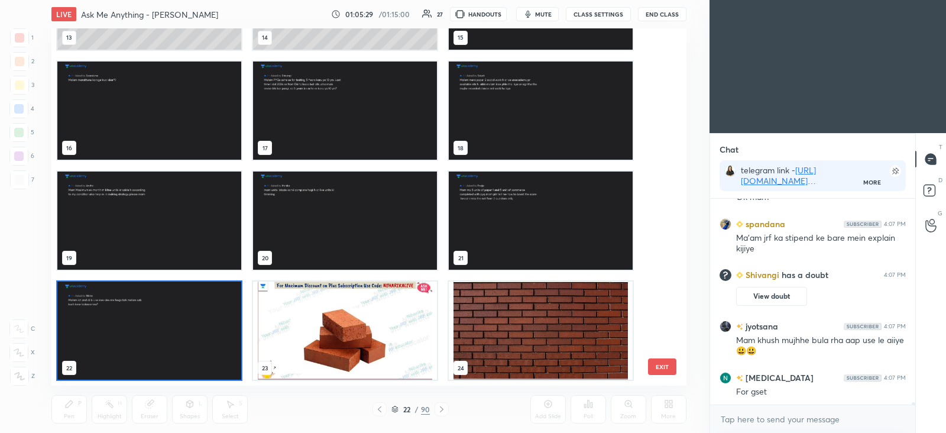
click at [154, 308] on img "grid" at bounding box center [149, 331] width 184 height 98
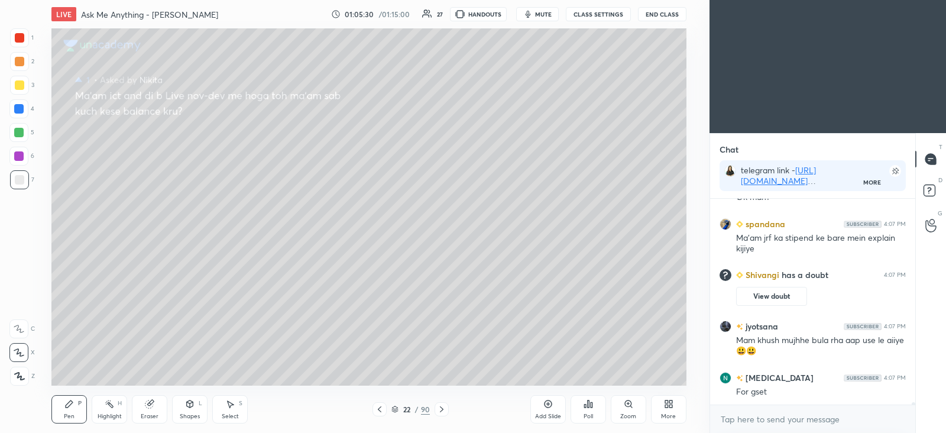
click at [154, 308] on img "grid" at bounding box center [149, 331] width 184 height 98
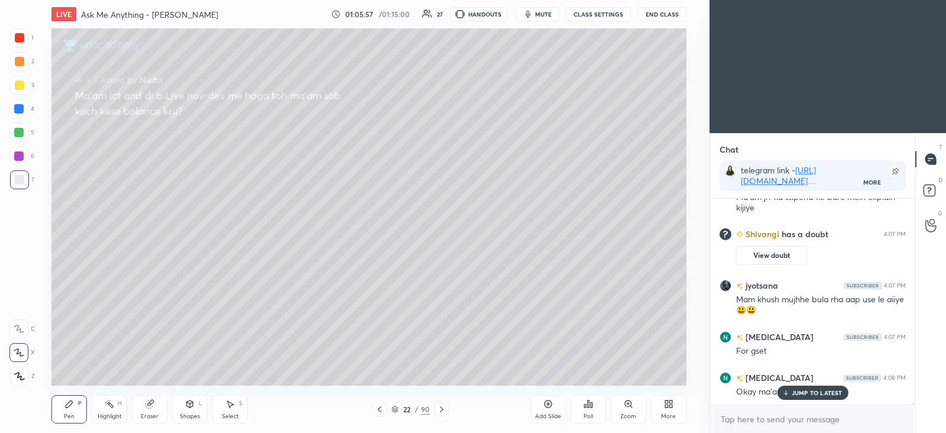
scroll to position [16282, 0]
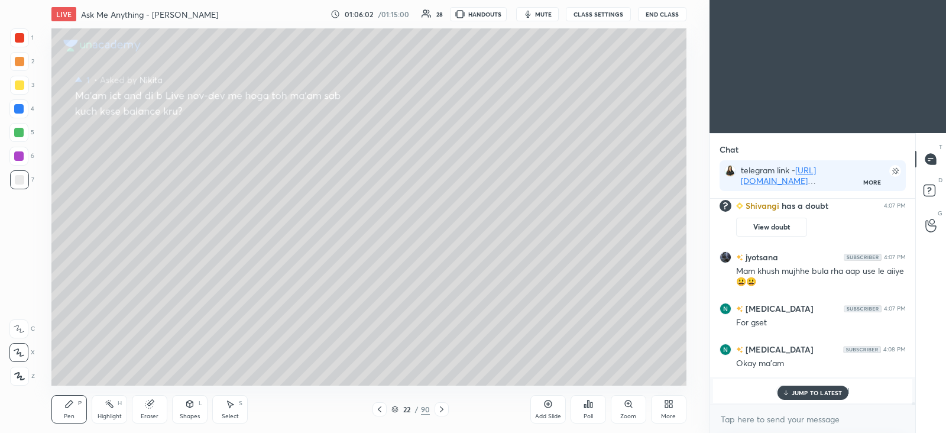
click at [802, 392] on p "JUMP TO LATEST" at bounding box center [817, 392] width 51 height 7
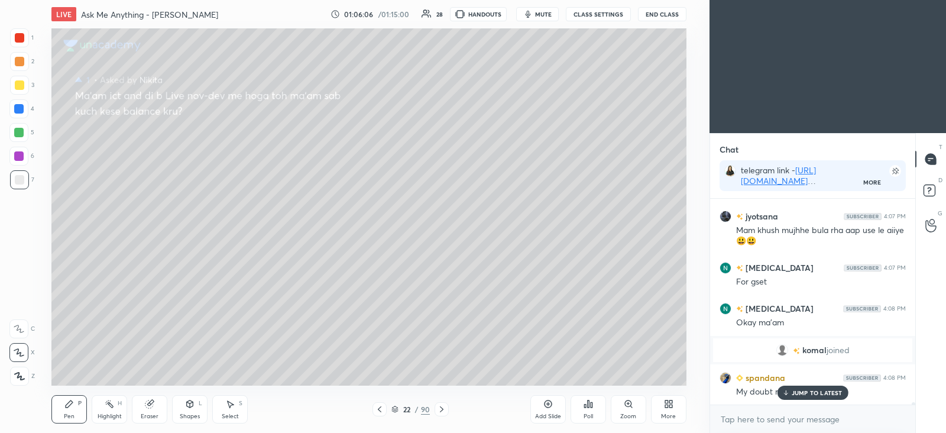
scroll to position [16364, 0]
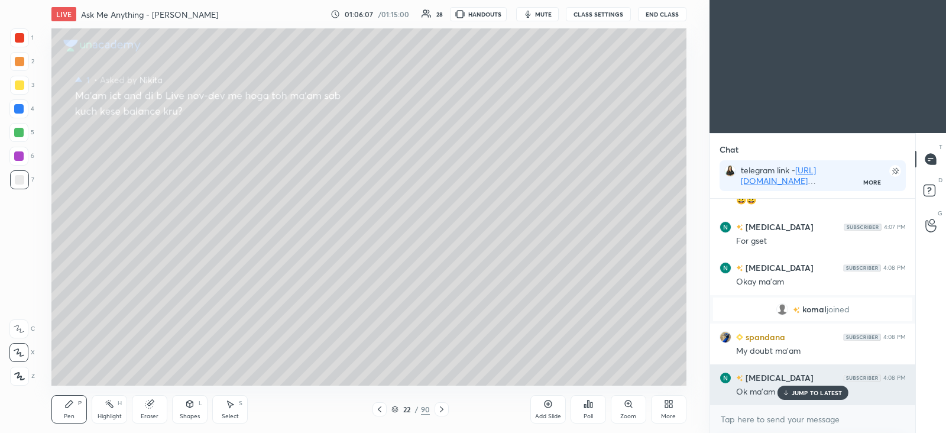
click at [804, 393] on p "JUMP TO LATEST" at bounding box center [817, 392] width 51 height 7
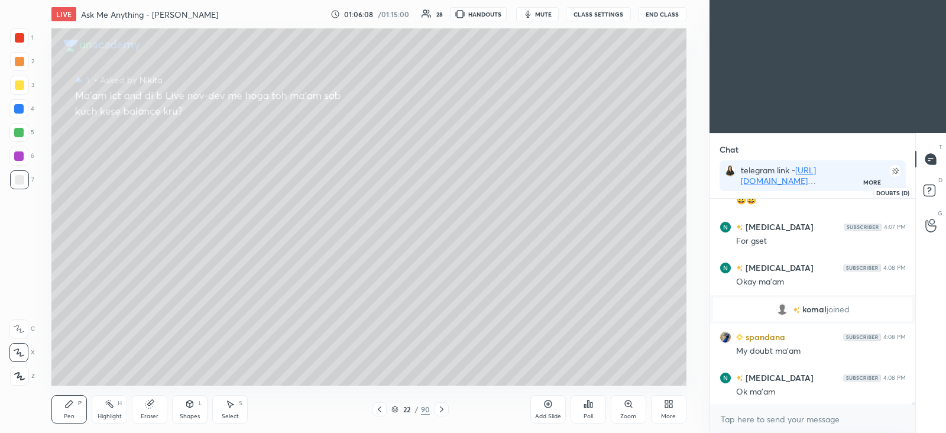
click at [932, 196] on rect at bounding box center [929, 190] width 11 height 11
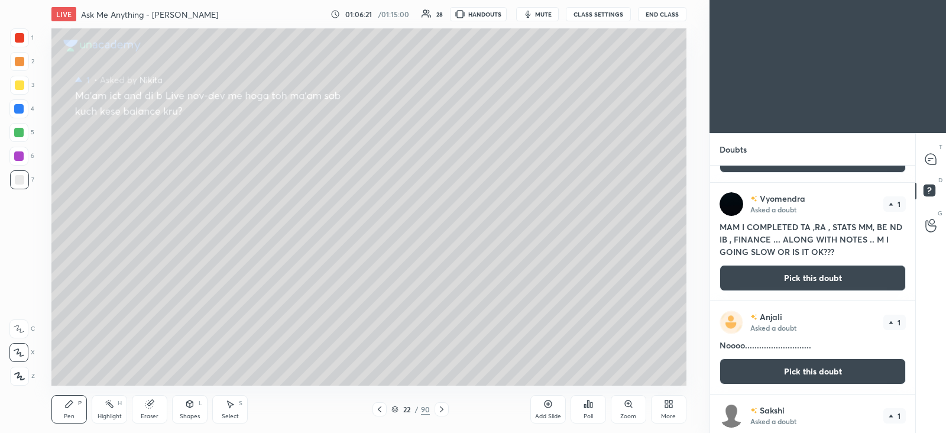
scroll to position [1052, 0]
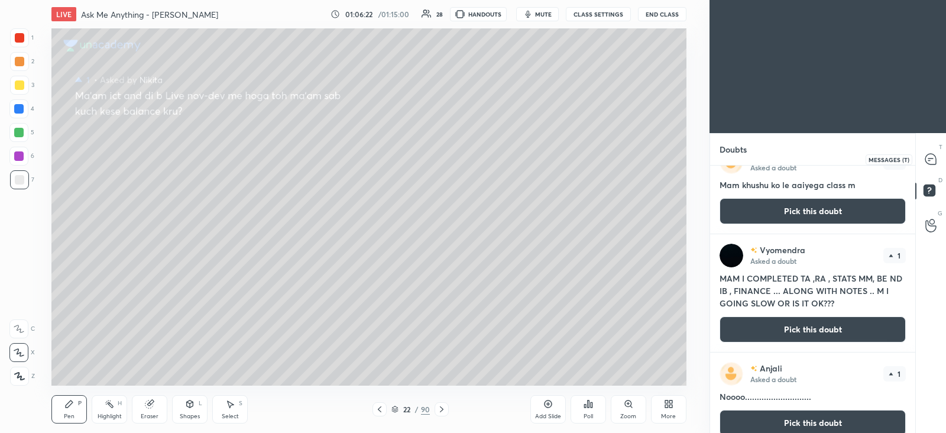
click at [932, 159] on icon at bounding box center [931, 159] width 5 height 0
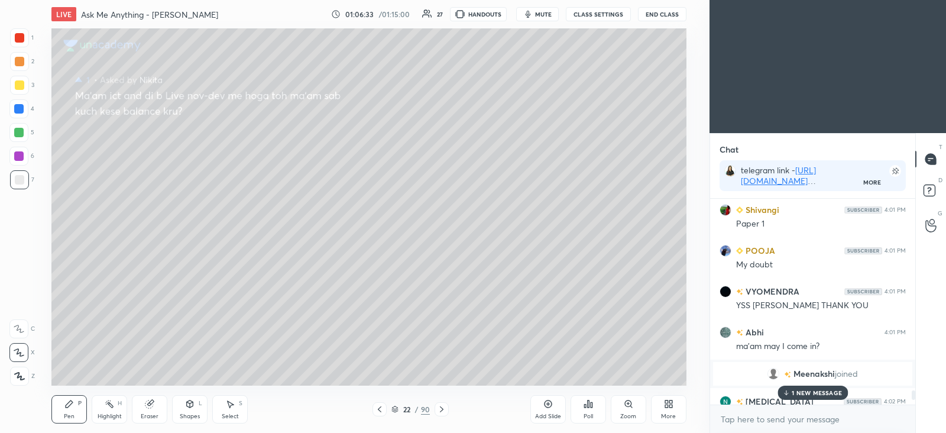
scroll to position [14675, 0]
click at [932, 188] on rect at bounding box center [929, 190] width 11 height 11
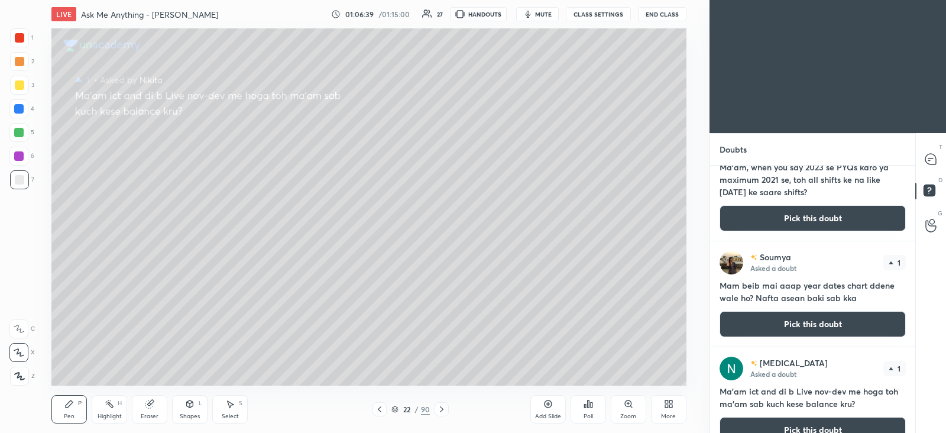
scroll to position [46, 0]
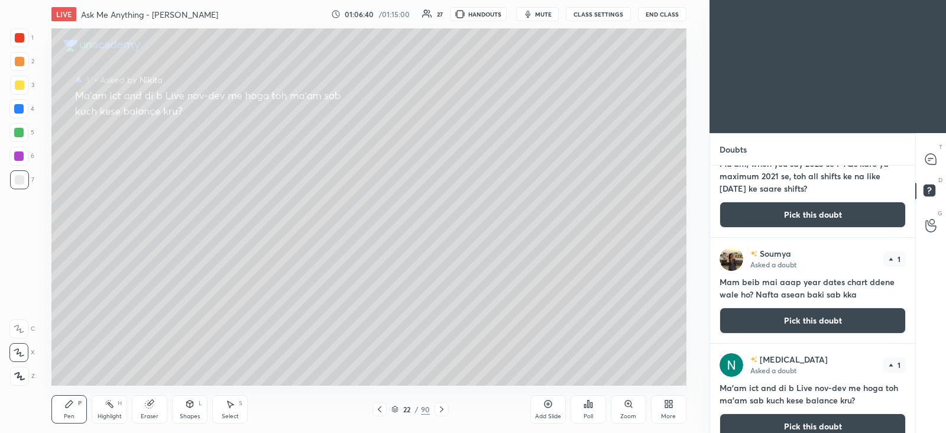
click at [806, 319] on button "Pick this doubt" at bounding box center [813, 321] width 186 height 26
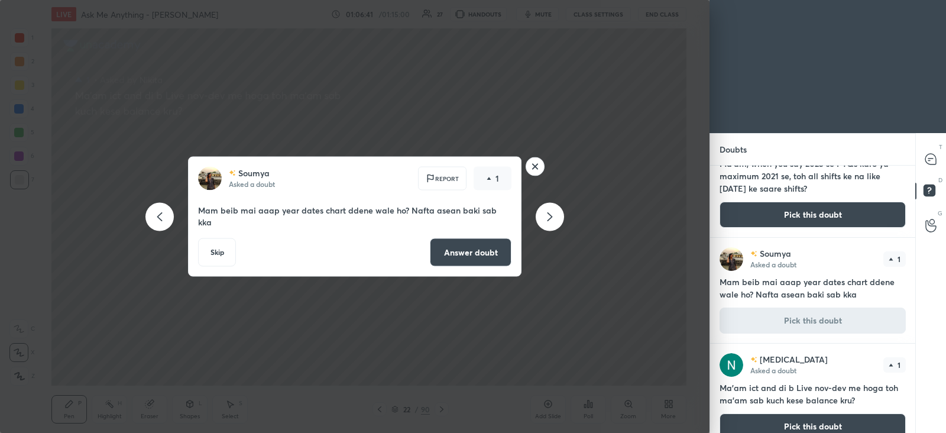
click at [489, 244] on button "Answer doubt" at bounding box center [471, 252] width 82 height 28
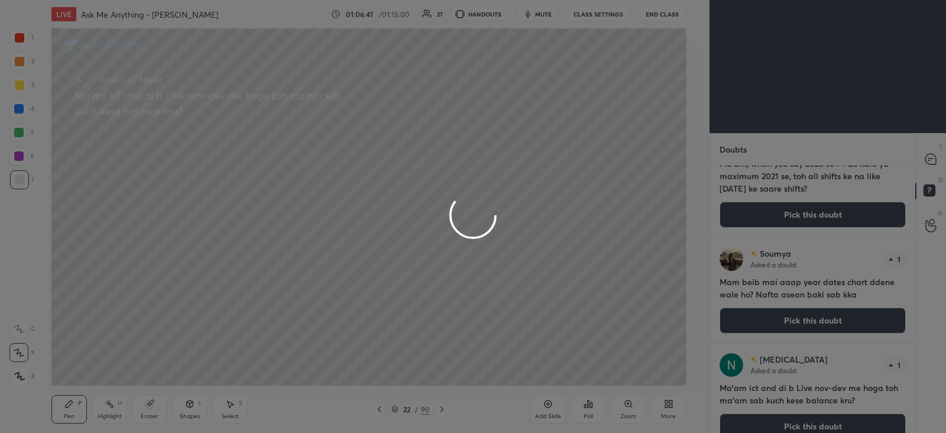
scroll to position [0, 0]
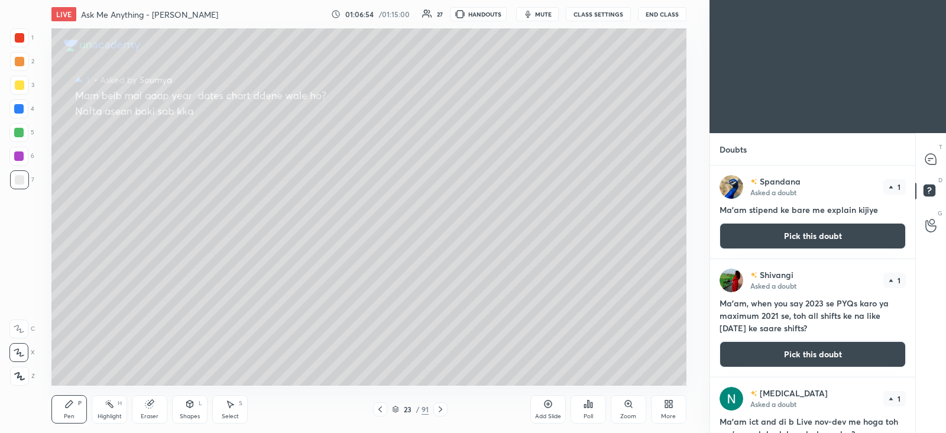
click at [797, 354] on button "Pick this doubt" at bounding box center [813, 354] width 186 height 26
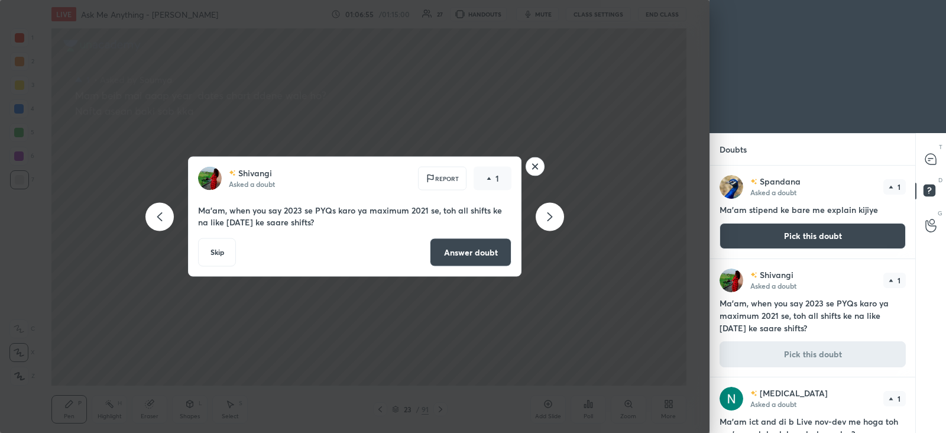
click at [499, 256] on button "Answer doubt" at bounding box center [471, 252] width 82 height 28
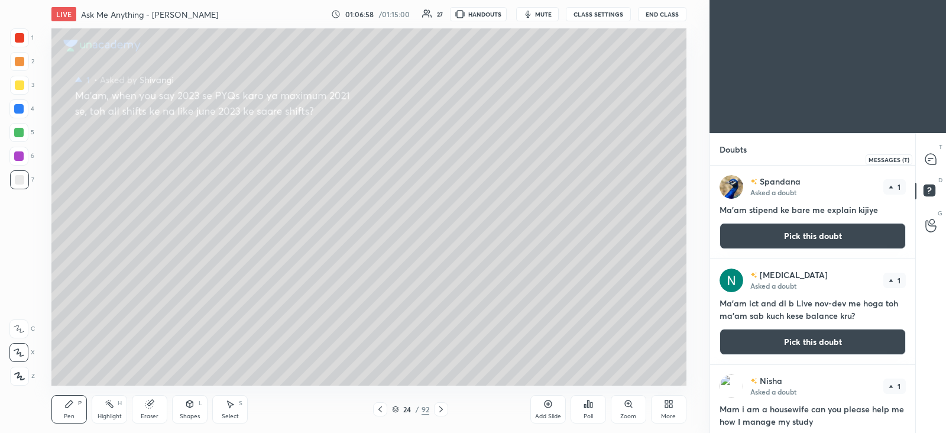
click at [932, 156] on icon at bounding box center [931, 159] width 11 height 11
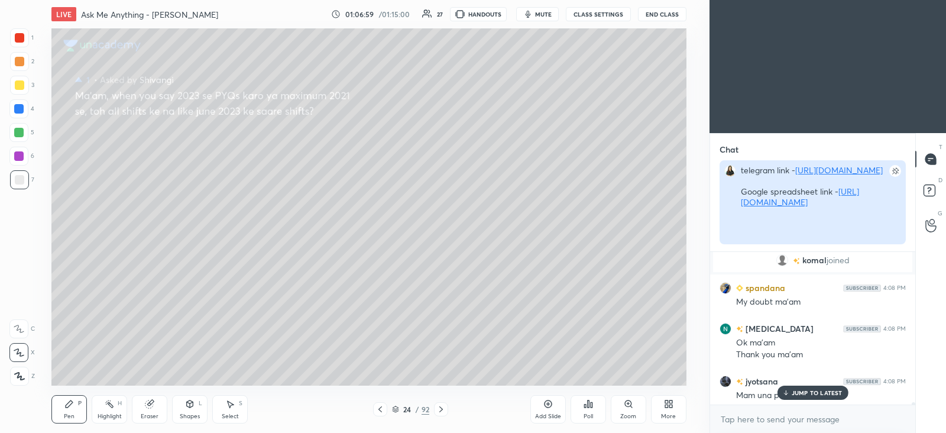
scroll to position [149, 201]
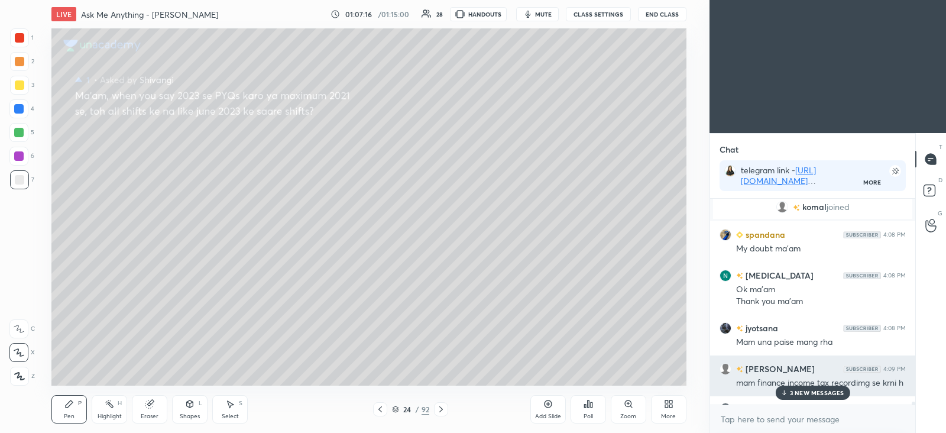
click at [802, 375] on div "mam finance income tax recordimg se krni h" at bounding box center [821, 382] width 170 height 14
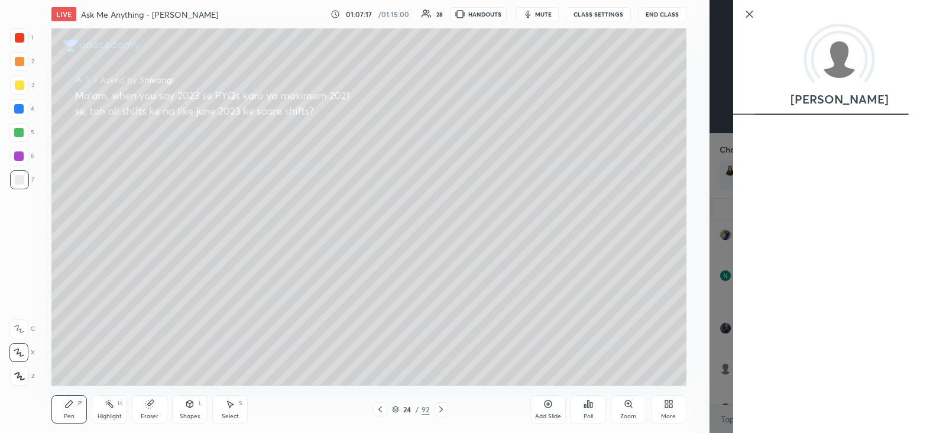
click at [810, 390] on div "[PERSON_NAME]" at bounding box center [839, 216] width 213 height 433
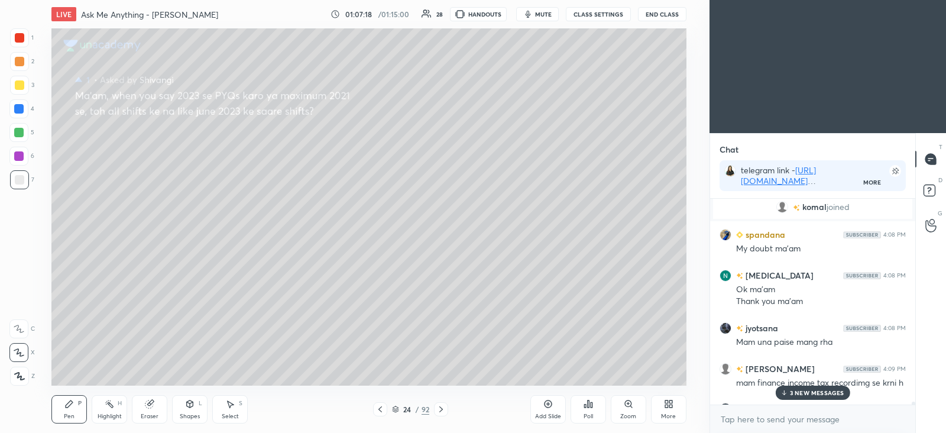
click at [793, 395] on p "3 NEW MESSAGES" at bounding box center [817, 392] width 54 height 7
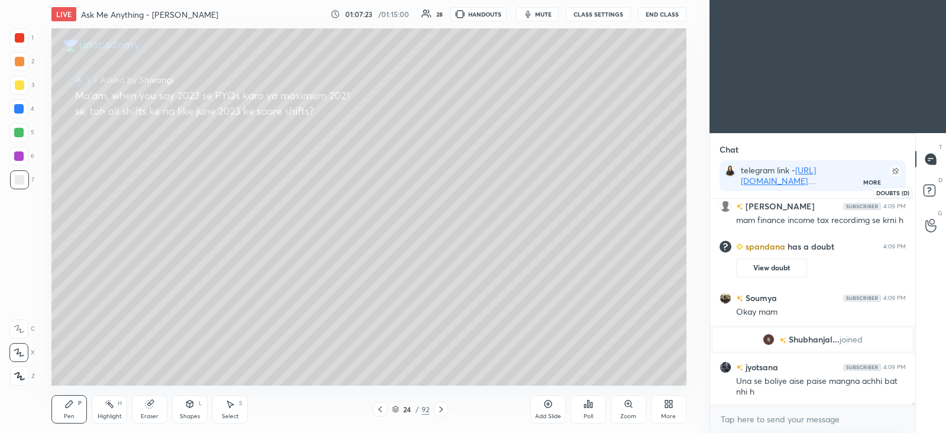
click at [929, 192] on icon at bounding box center [930, 190] width 4 height 5
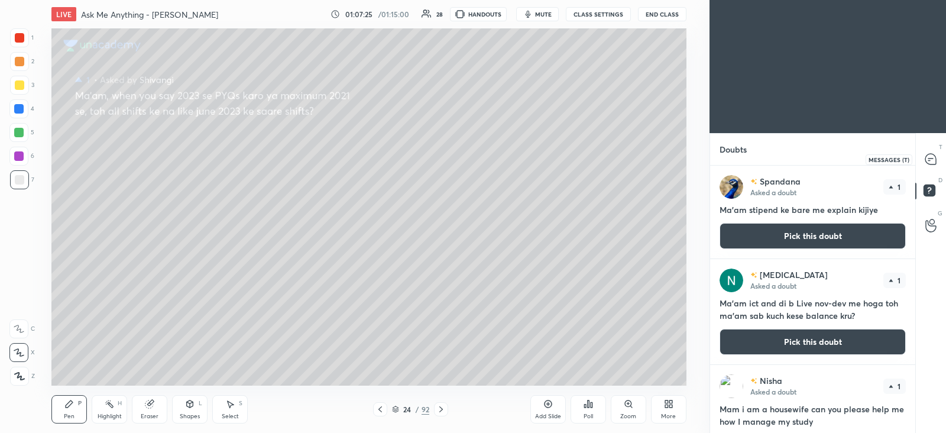
click at [935, 160] on icon at bounding box center [931, 159] width 11 height 11
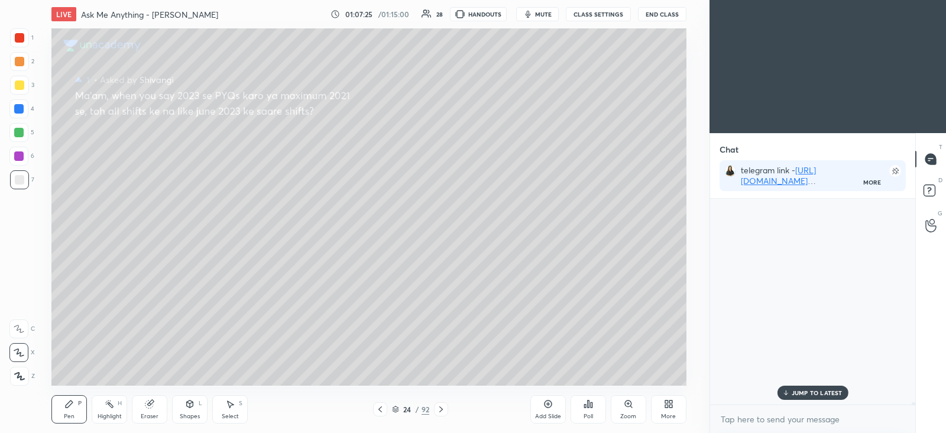
scroll to position [202, 201]
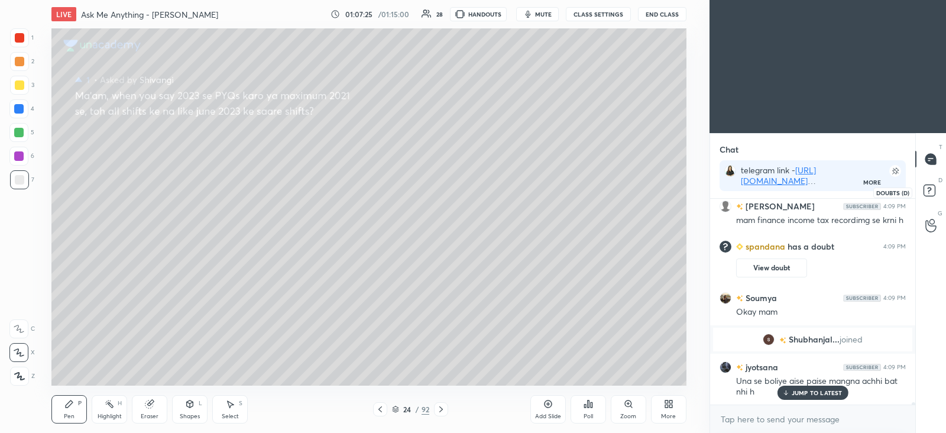
click at [934, 189] on rect at bounding box center [929, 190] width 11 height 11
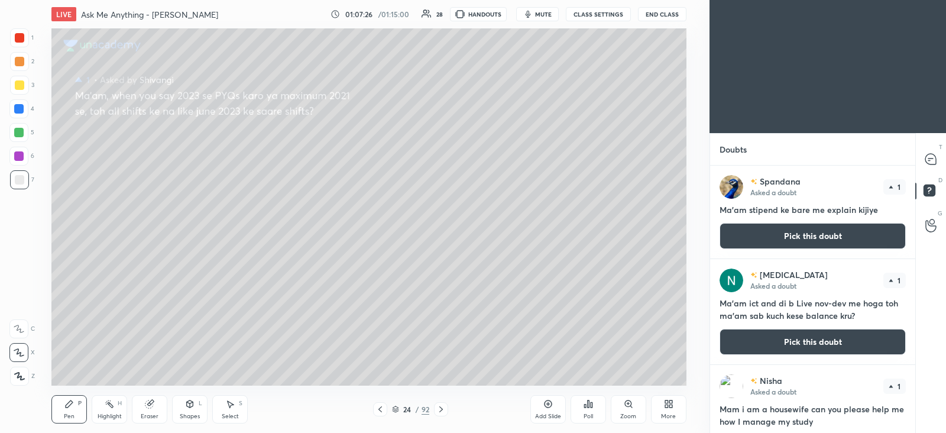
click at [831, 237] on button "Pick this doubt" at bounding box center [813, 236] width 186 height 26
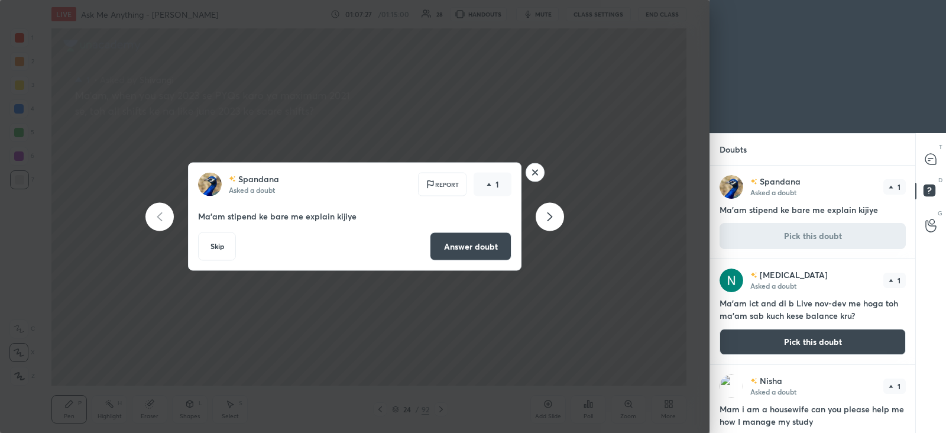
click at [486, 254] on button "Answer doubt" at bounding box center [471, 246] width 82 height 28
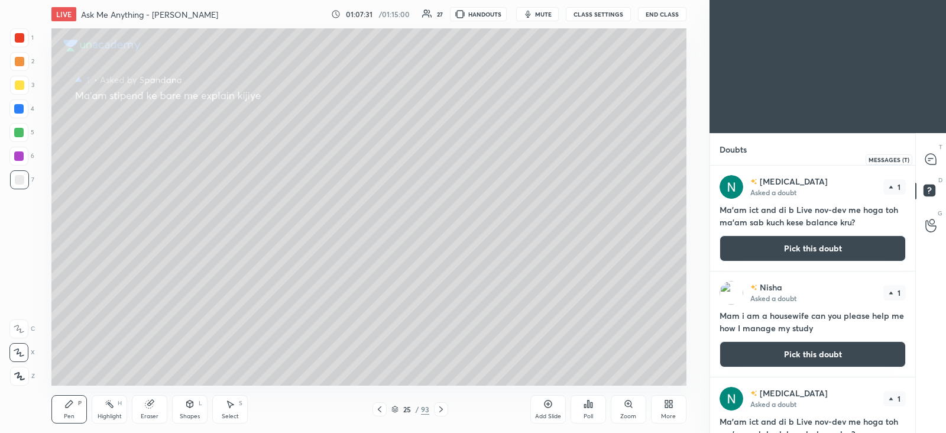
click at [933, 161] on icon at bounding box center [931, 159] width 11 height 11
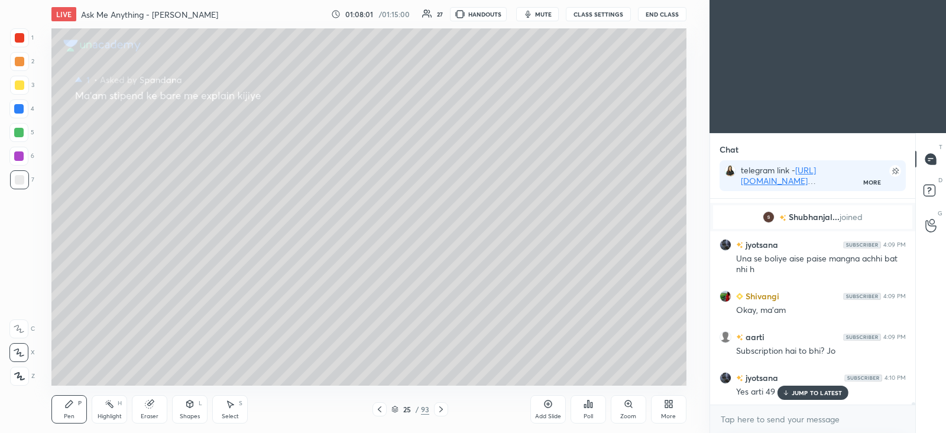
scroll to position [16662, 0]
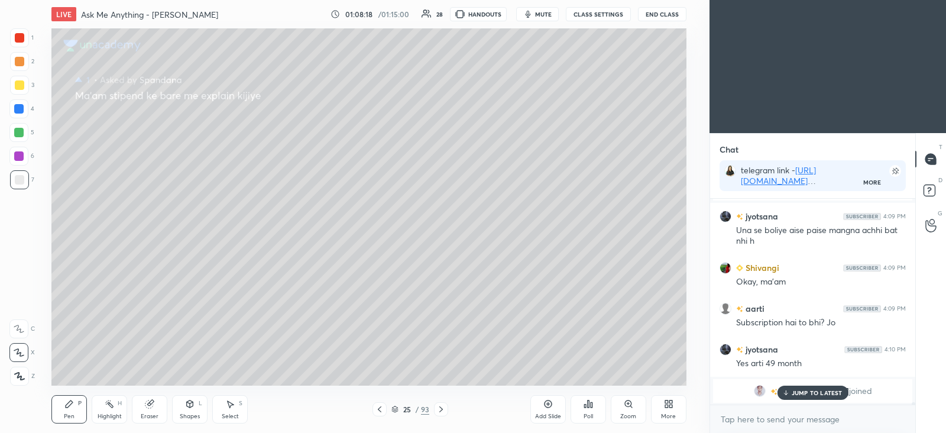
click at [813, 395] on p "JUMP TO LATEST" at bounding box center [817, 392] width 51 height 7
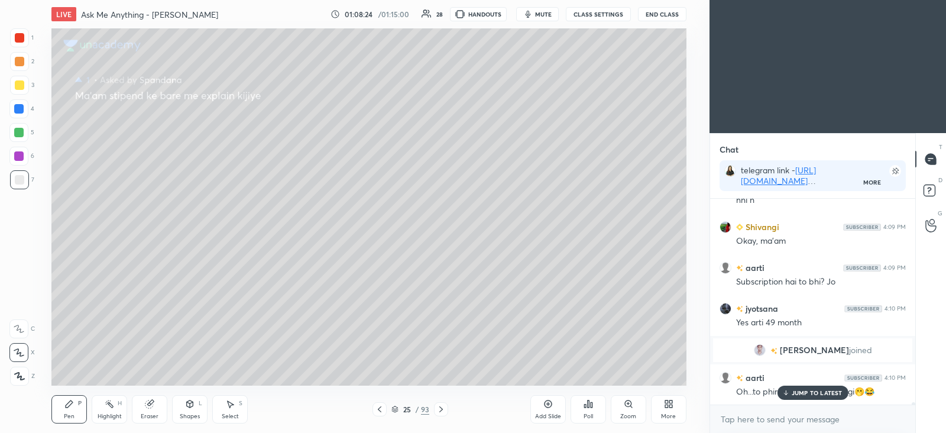
scroll to position [16744, 0]
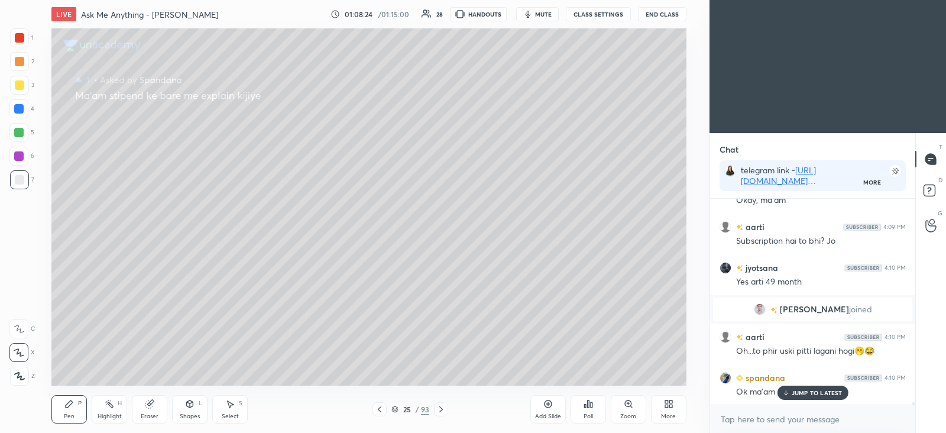
click at [794, 395] on p "JUMP TO LATEST" at bounding box center [817, 392] width 51 height 7
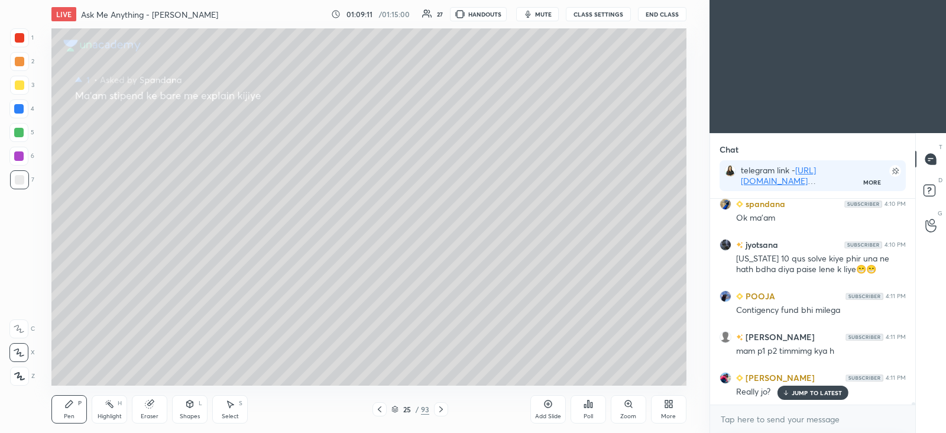
scroll to position [16969, 0]
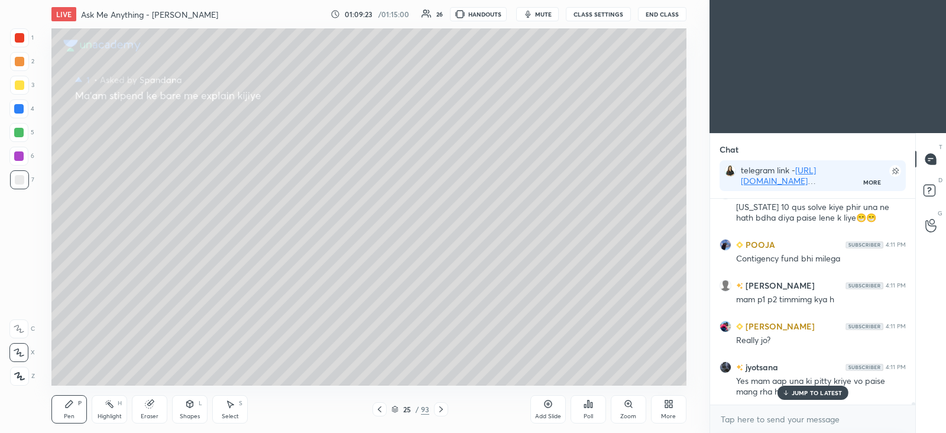
click at [801, 390] on p "JUMP TO LATEST" at bounding box center [817, 392] width 51 height 7
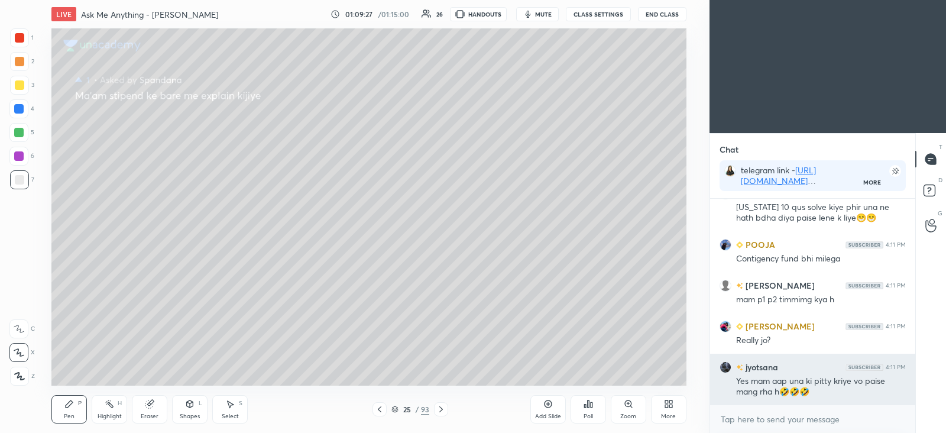
scroll to position [16981, 0]
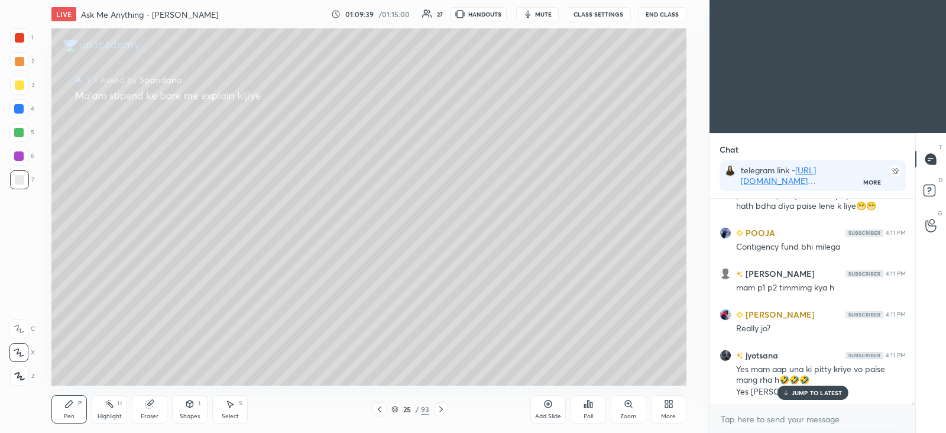
click at [553, 405] on div "Add Slide" at bounding box center [548, 409] width 35 height 28
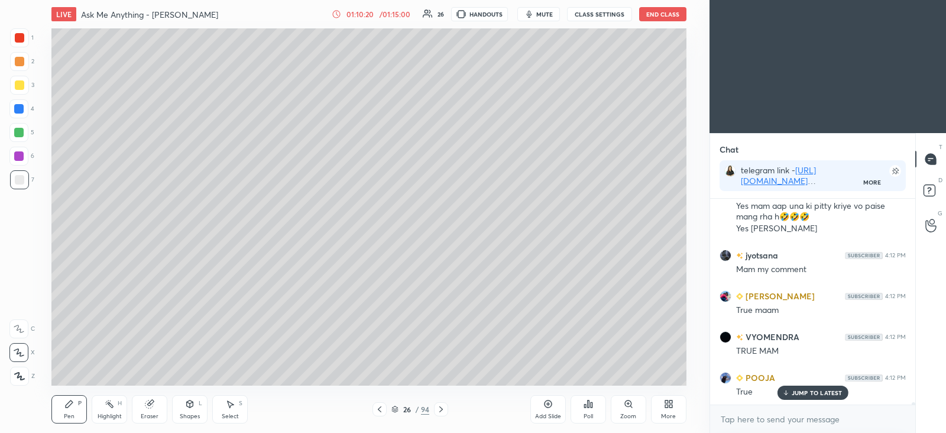
scroll to position [17185, 0]
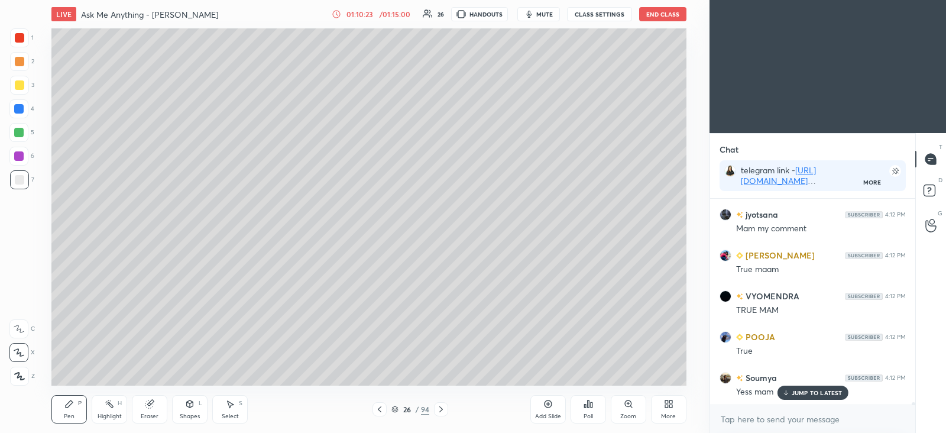
click at [382, 413] on icon at bounding box center [379, 409] width 9 height 9
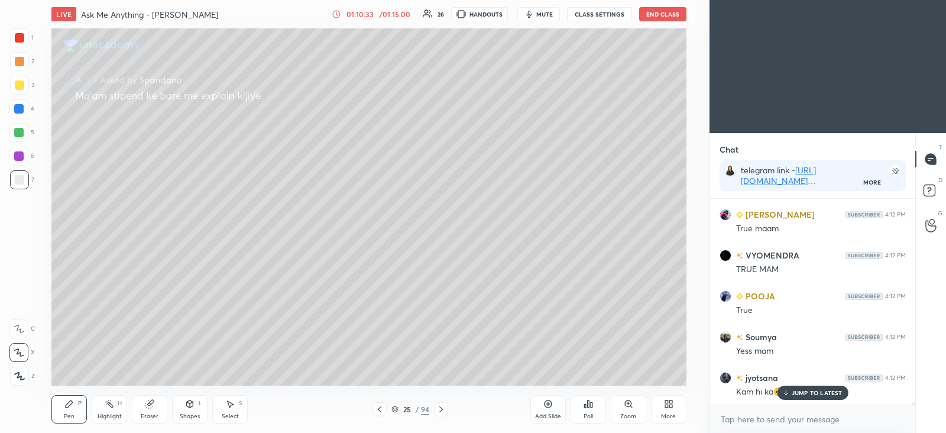
click at [441, 408] on icon at bounding box center [441, 409] width 9 height 9
click at [443, 406] on icon at bounding box center [441, 409] width 9 height 9
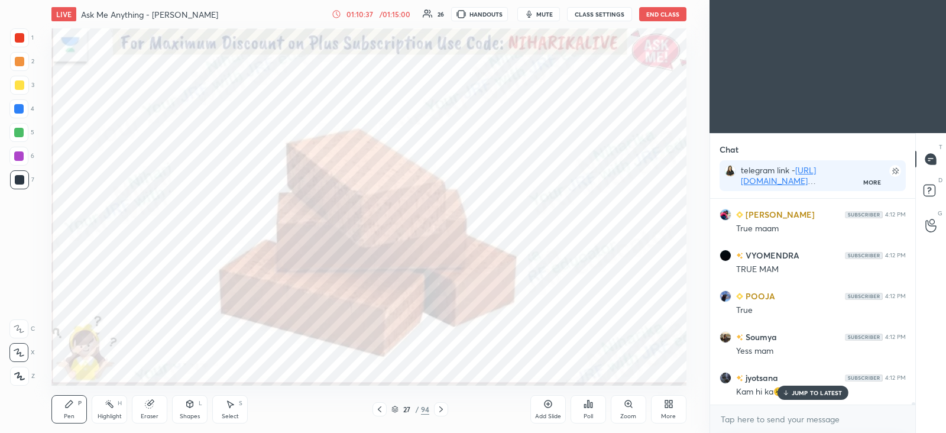
click at [380, 410] on icon at bounding box center [380, 409] width 4 height 6
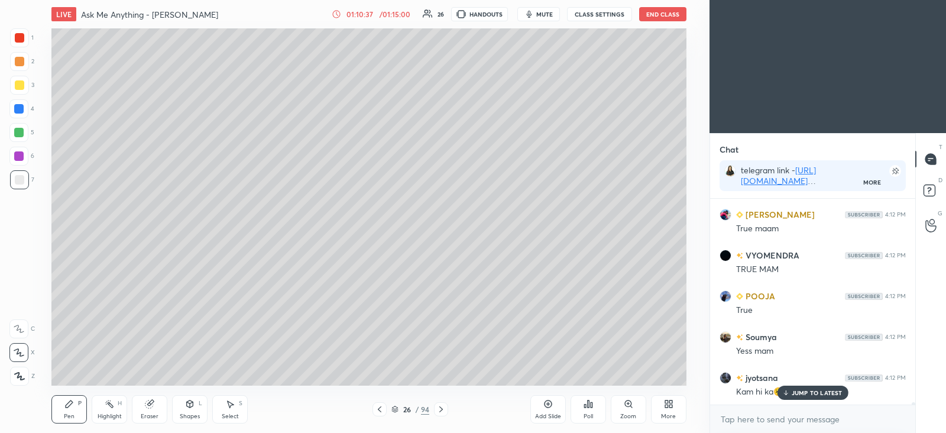
click at [382, 412] on icon at bounding box center [380, 409] width 4 height 6
click at [448, 410] on div at bounding box center [441, 409] width 14 height 14
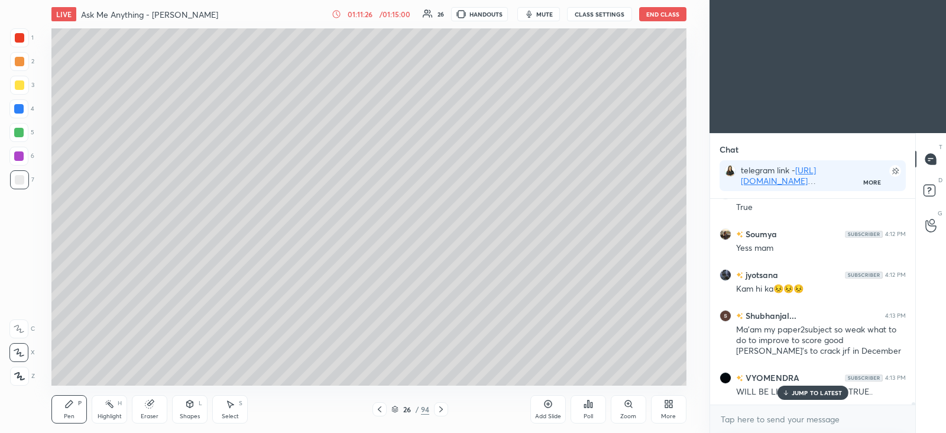
scroll to position [17370, 0]
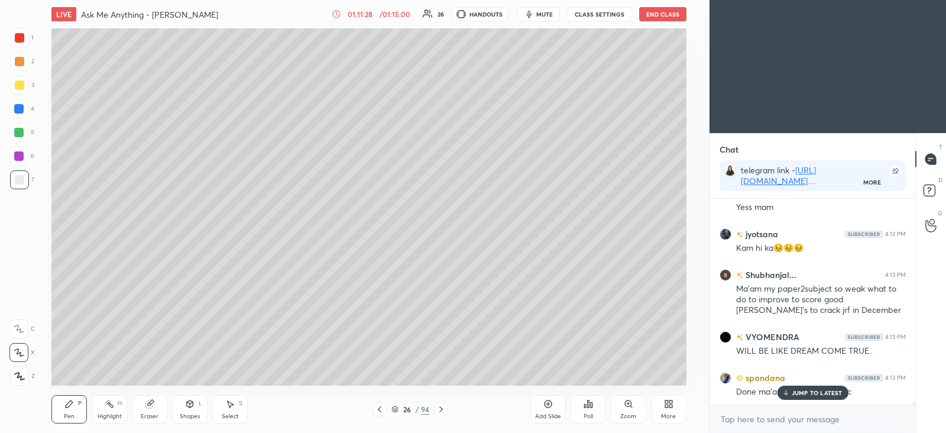
click at [549, 406] on icon at bounding box center [548, 403] width 9 height 9
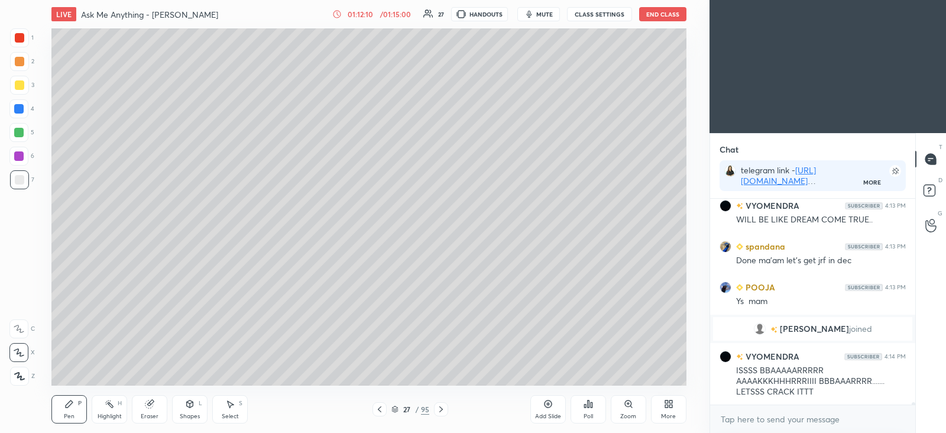
scroll to position [17542, 0]
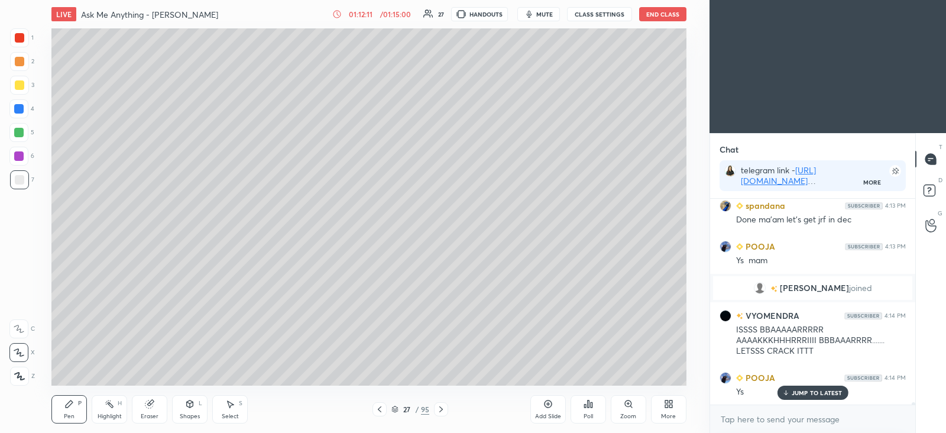
click at [383, 409] on icon at bounding box center [379, 409] width 9 height 9
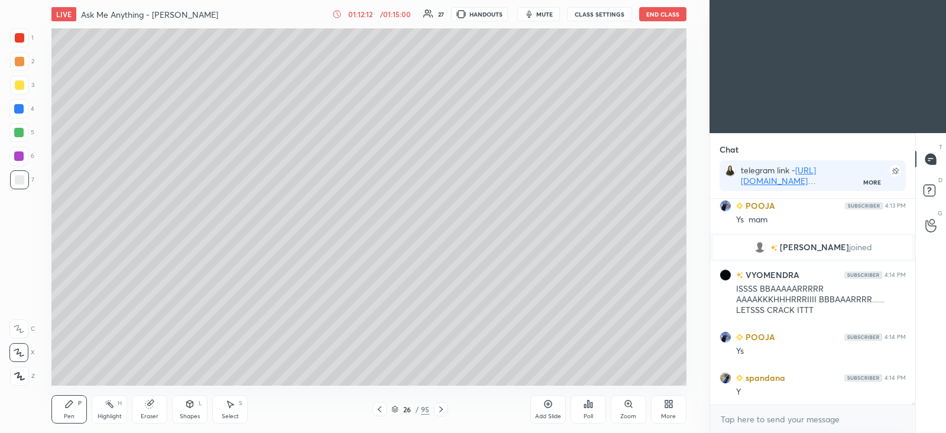
click at [380, 409] on icon at bounding box center [379, 409] width 9 height 9
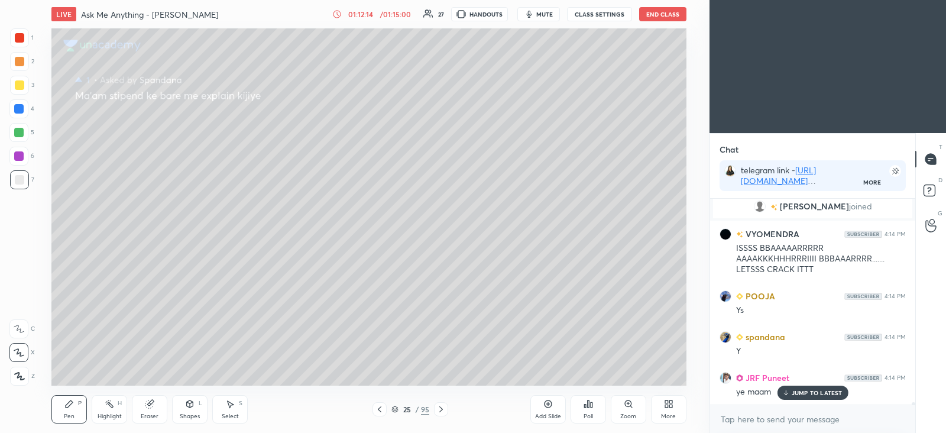
click at [444, 407] on icon at bounding box center [441, 409] width 9 height 9
click at [445, 408] on icon at bounding box center [441, 409] width 9 height 9
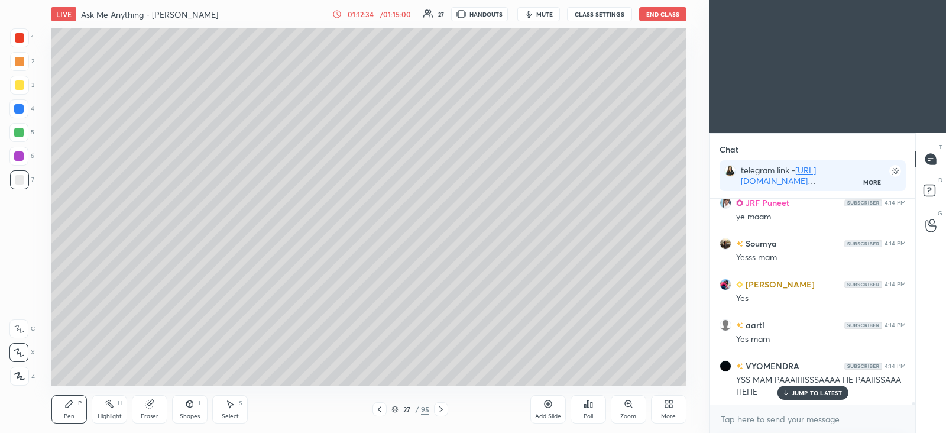
scroll to position [17839, 0]
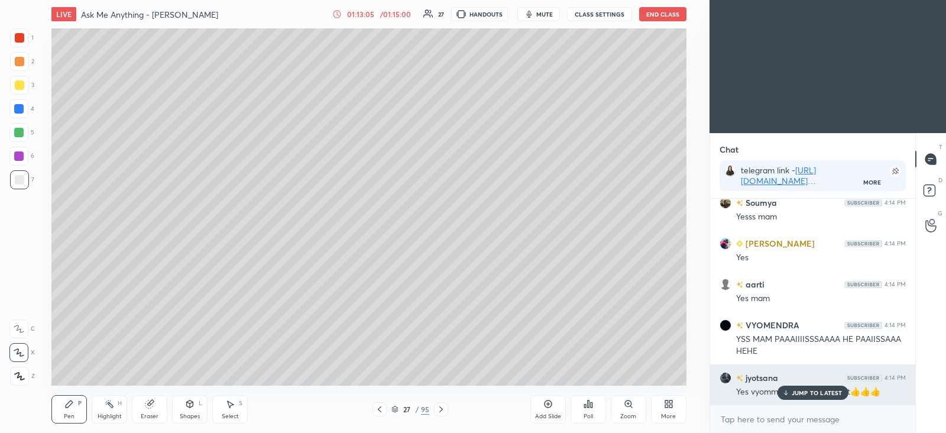
click at [810, 395] on p "JUMP TO LATEST" at bounding box center [817, 392] width 51 height 7
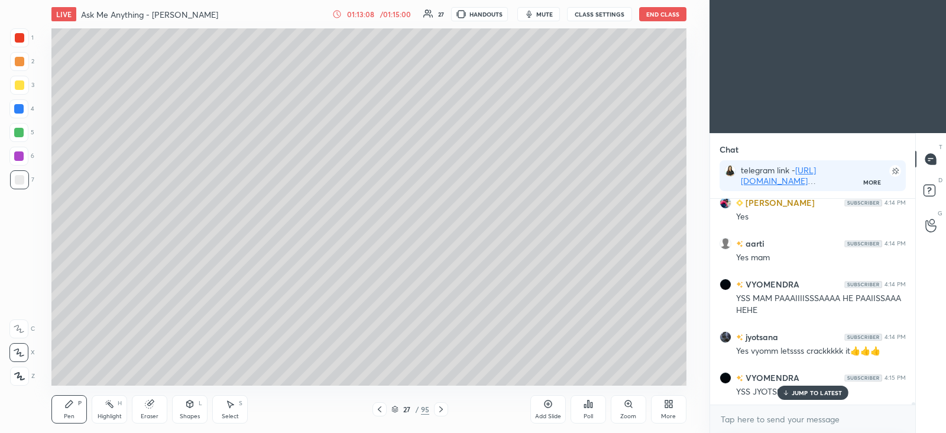
click at [820, 398] on div "JUMP TO LATEST" at bounding box center [812, 393] width 71 height 14
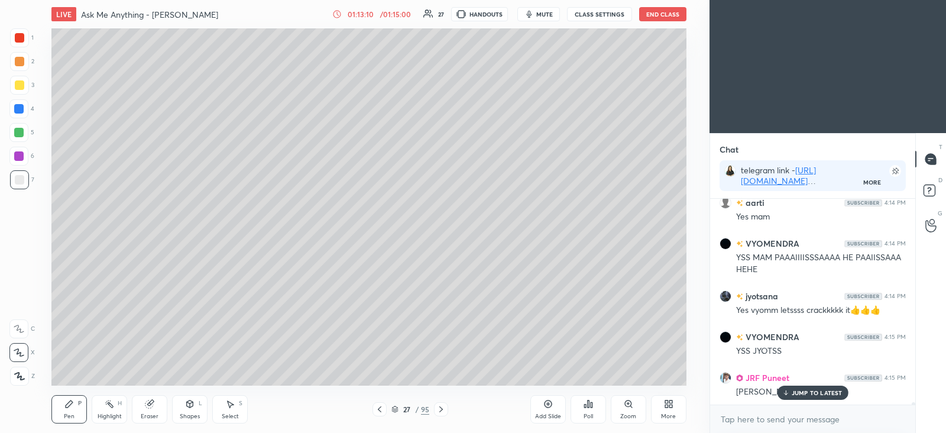
click at [551, 406] on icon at bounding box center [548, 404] width 8 height 8
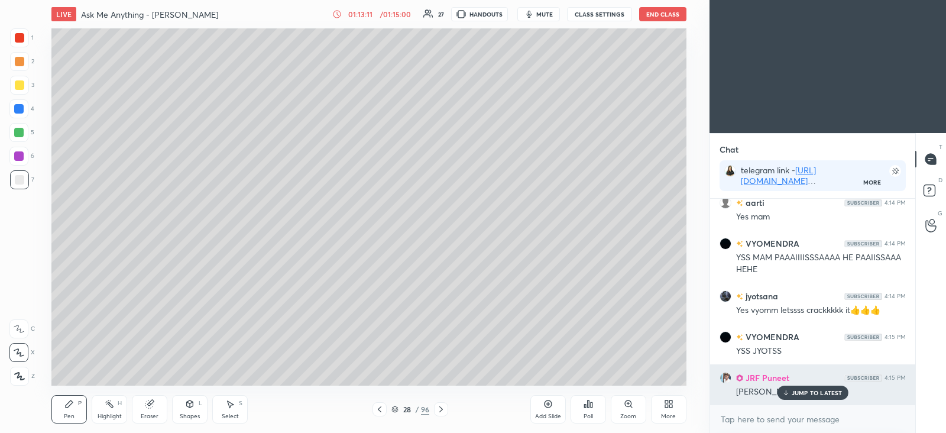
click at [822, 390] on p "JUMP TO LATEST" at bounding box center [817, 392] width 51 height 7
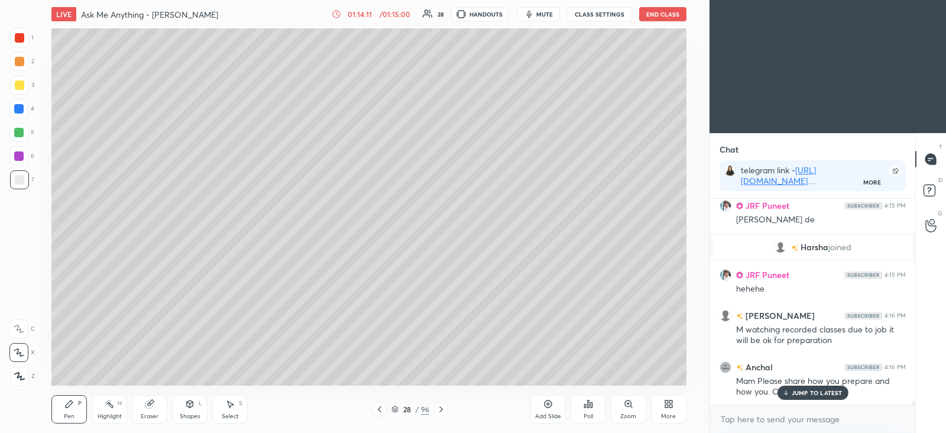
scroll to position [16569, 0]
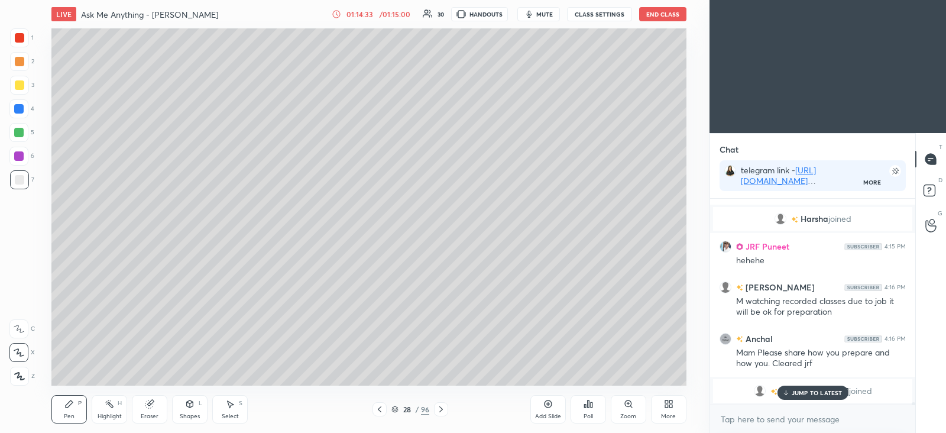
click at [23, 78] on div at bounding box center [19, 85] width 19 height 19
click at [20, 180] on div at bounding box center [19, 179] width 9 height 9
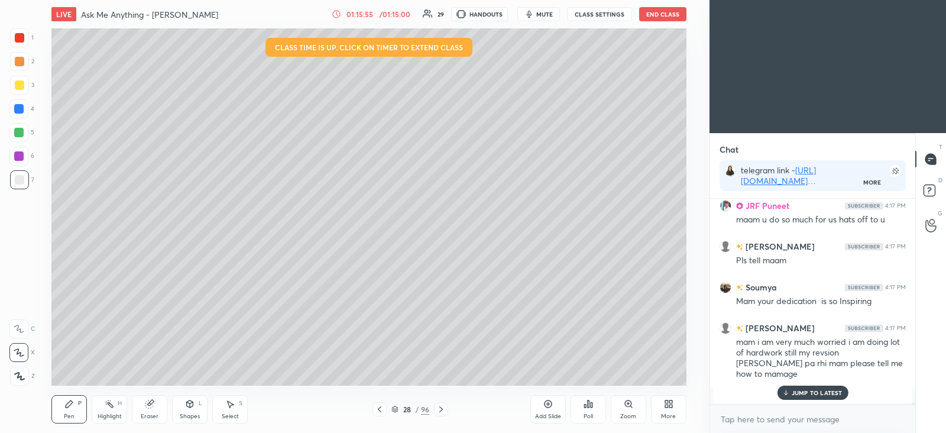
scroll to position [16823, 0]
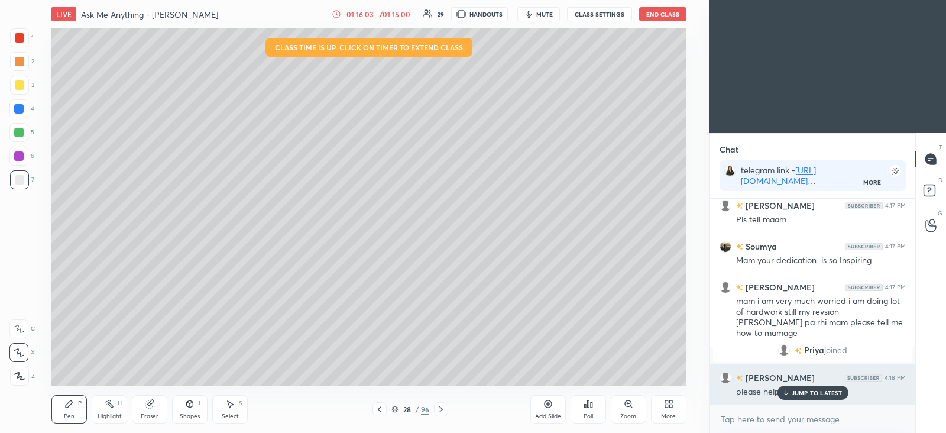
click at [797, 389] on p "JUMP TO LATEST" at bounding box center [817, 392] width 51 height 7
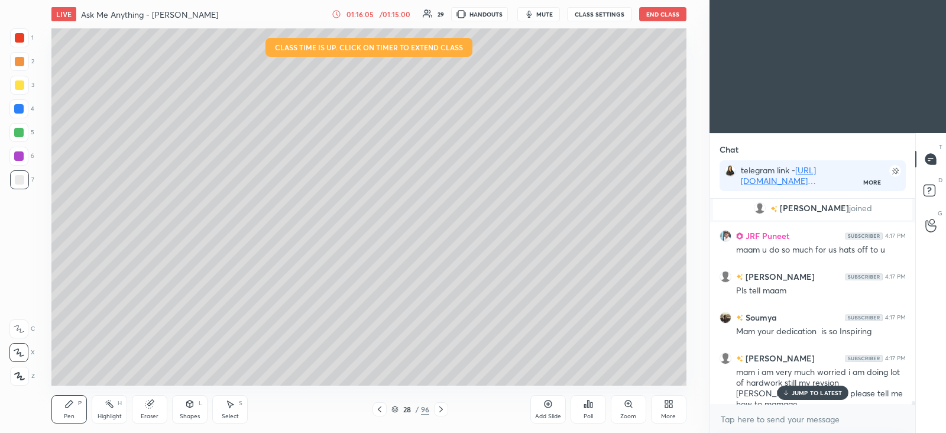
scroll to position [16834, 0]
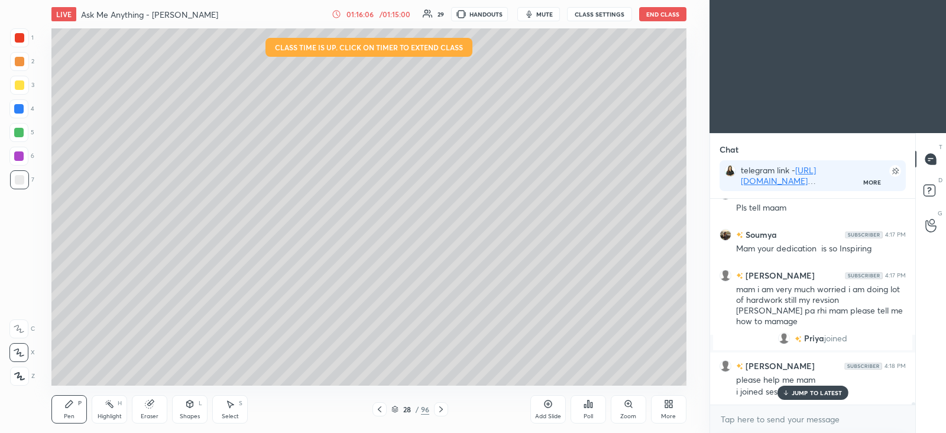
click at [813, 388] on div "JUMP TO LATEST" at bounding box center [812, 393] width 71 height 14
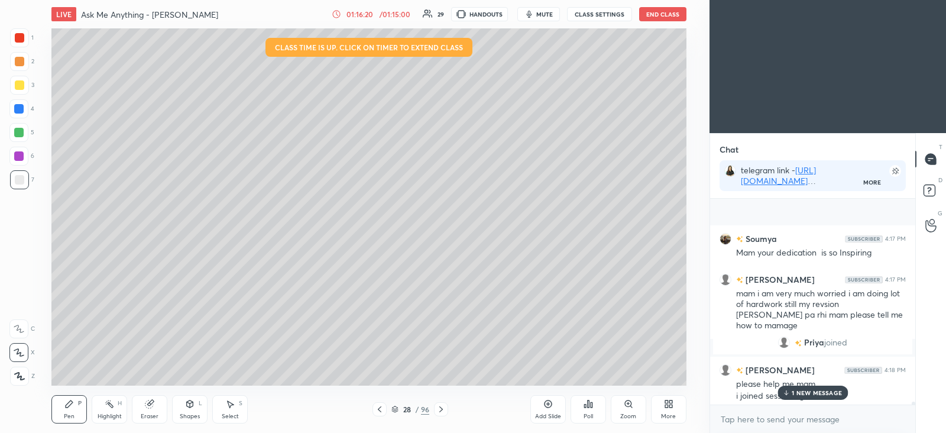
scroll to position [16918, 0]
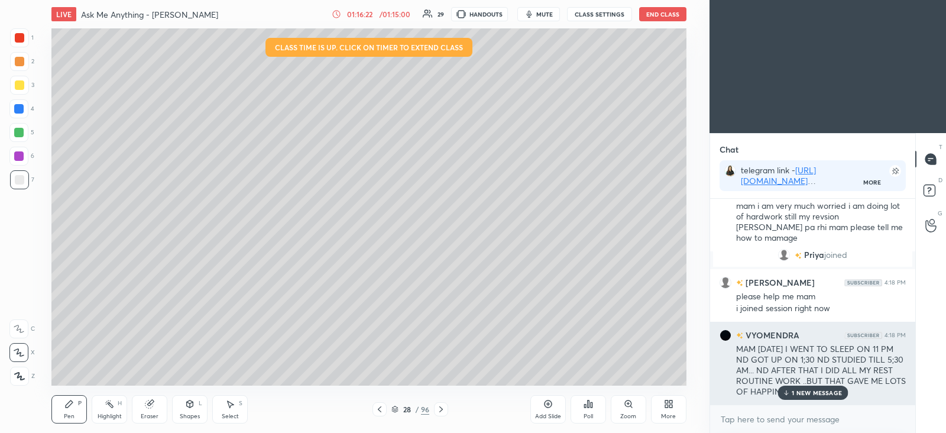
click at [802, 391] on p "1 NEW MESSAGE" at bounding box center [817, 392] width 50 height 7
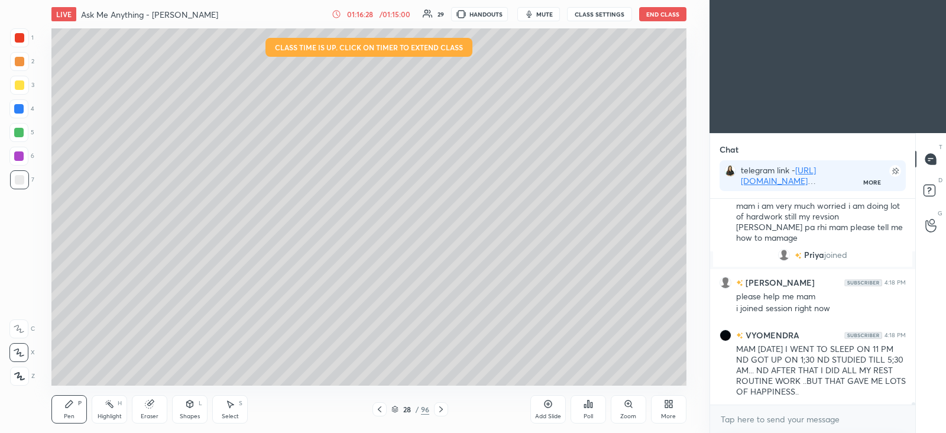
scroll to position [16959, 0]
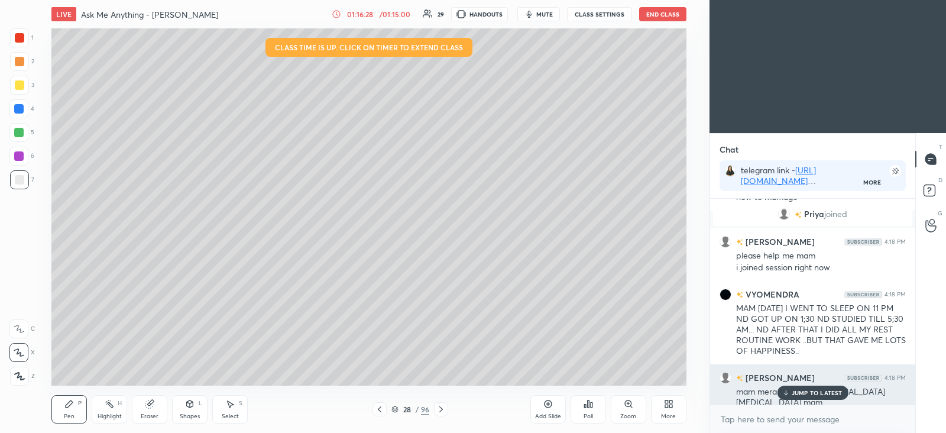
click at [809, 399] on div "JUMP TO LATEST" at bounding box center [812, 393] width 71 height 14
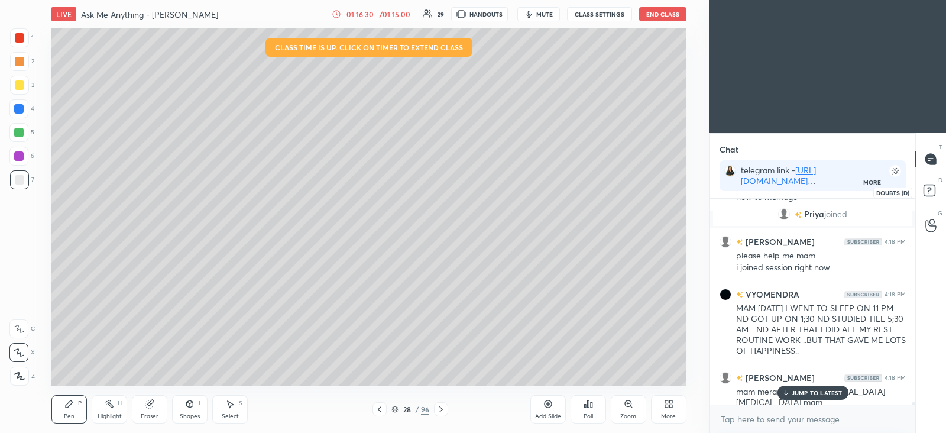
scroll to position [16999, 0]
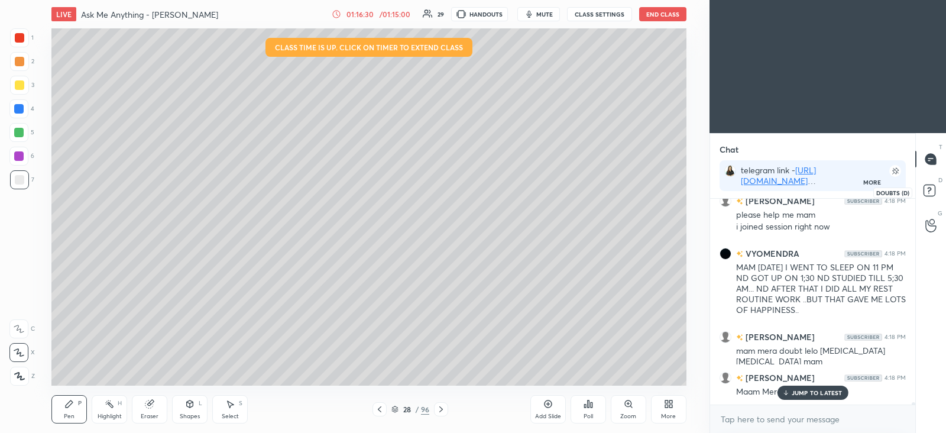
click at [932, 193] on rect at bounding box center [929, 190] width 11 height 11
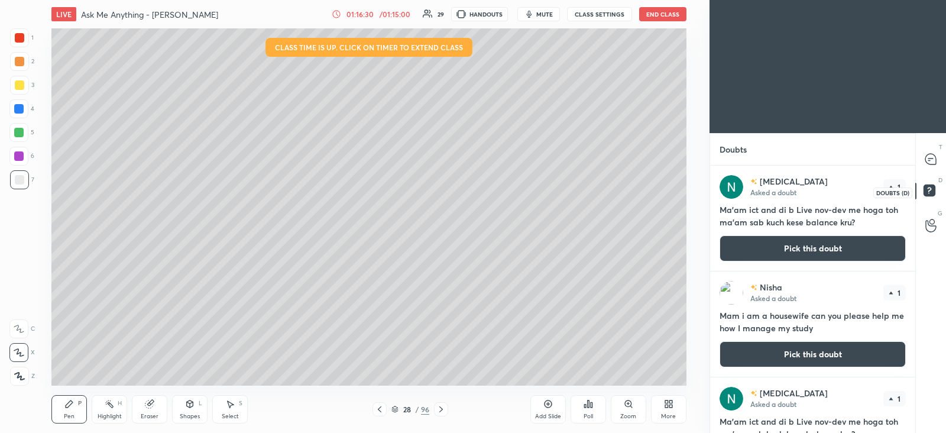
scroll to position [263, 201]
click at [933, 161] on icon at bounding box center [931, 159] width 11 height 11
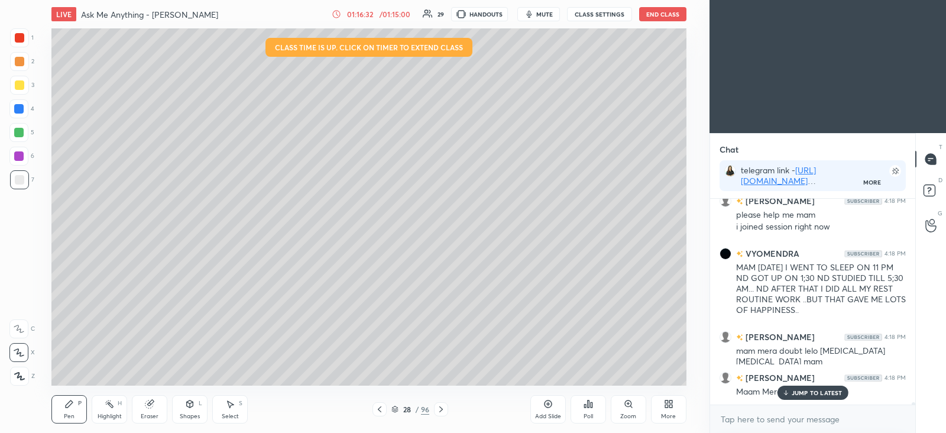
scroll to position [4, 4]
click at [396, 412] on icon at bounding box center [395, 412] width 6 height 2
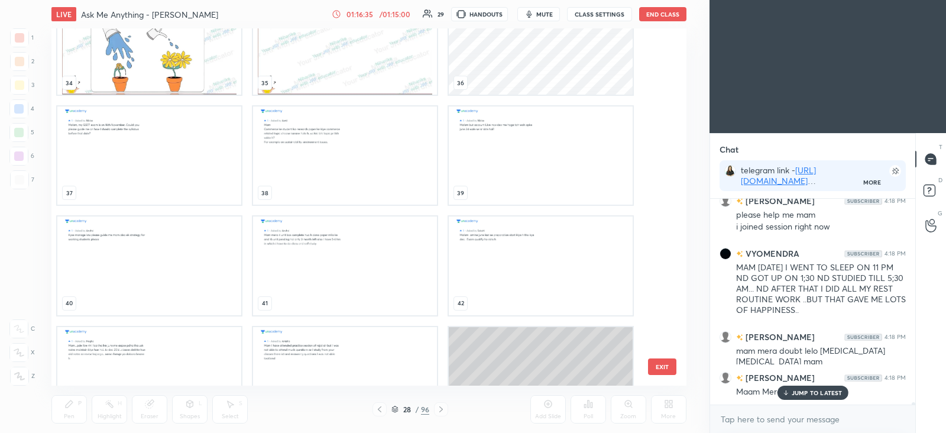
scroll to position [1191, 0]
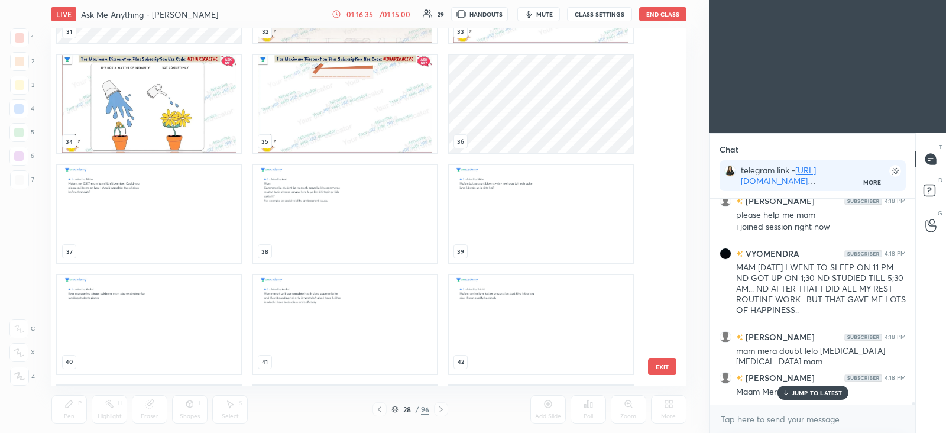
click at [195, 126] on img "grid" at bounding box center [149, 104] width 184 height 98
click at [198, 127] on img "grid" at bounding box center [149, 104] width 184 height 98
click at [199, 127] on img "grid" at bounding box center [149, 104] width 184 height 98
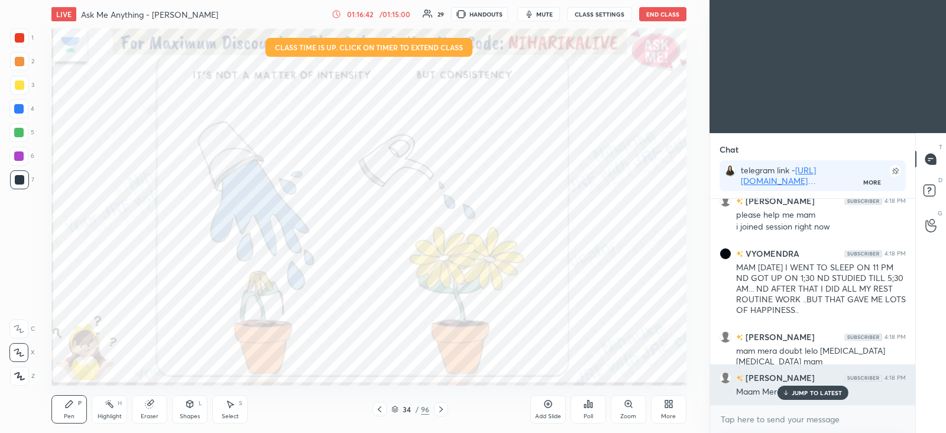
click at [807, 390] on p "JUMP TO LATEST" at bounding box center [817, 392] width 51 height 7
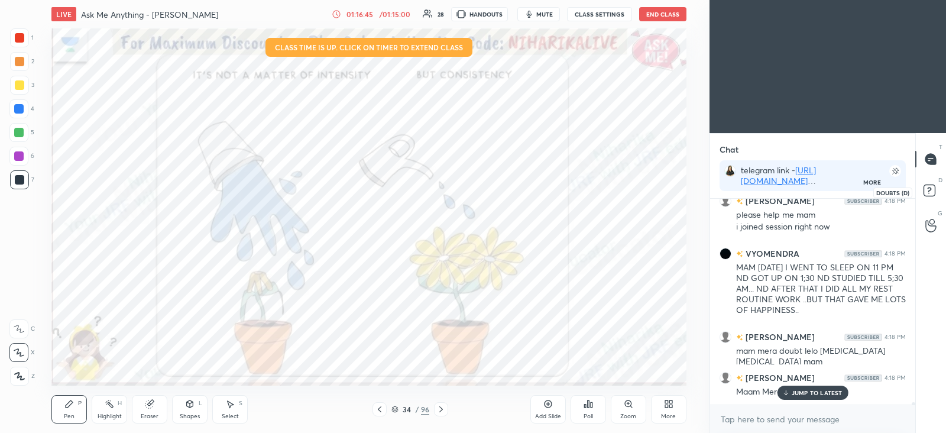
scroll to position [17189, 0]
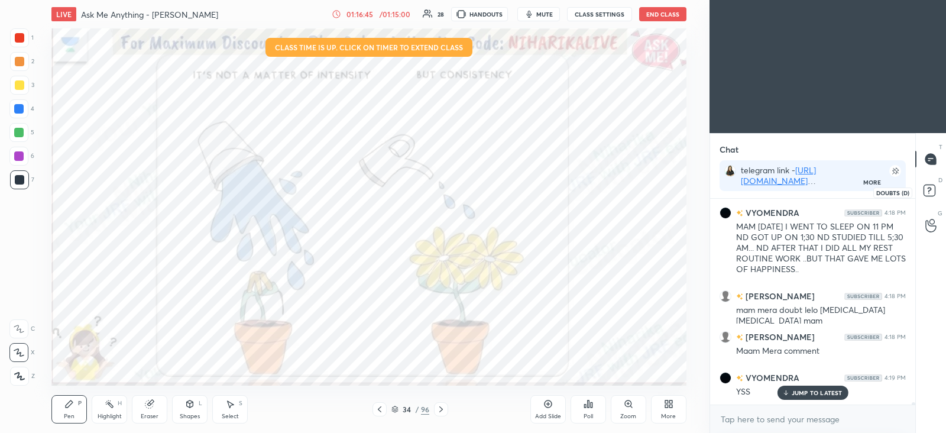
click at [929, 192] on rect at bounding box center [929, 190] width 11 height 11
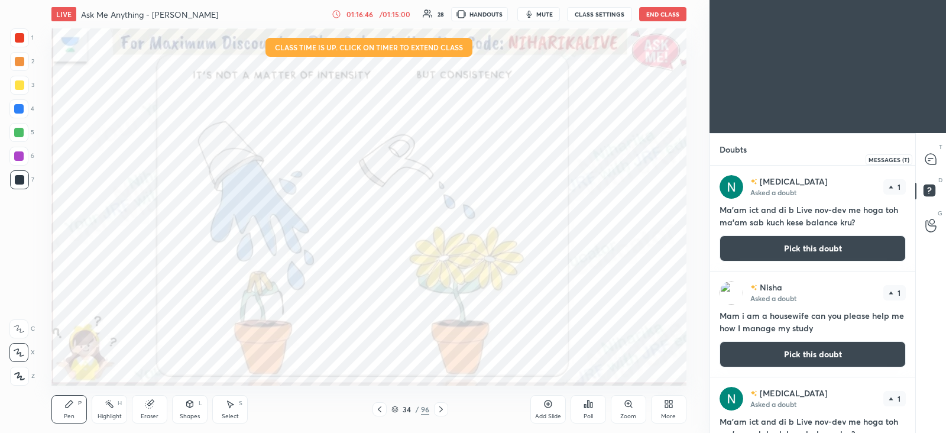
click at [928, 163] on icon at bounding box center [931, 159] width 11 height 11
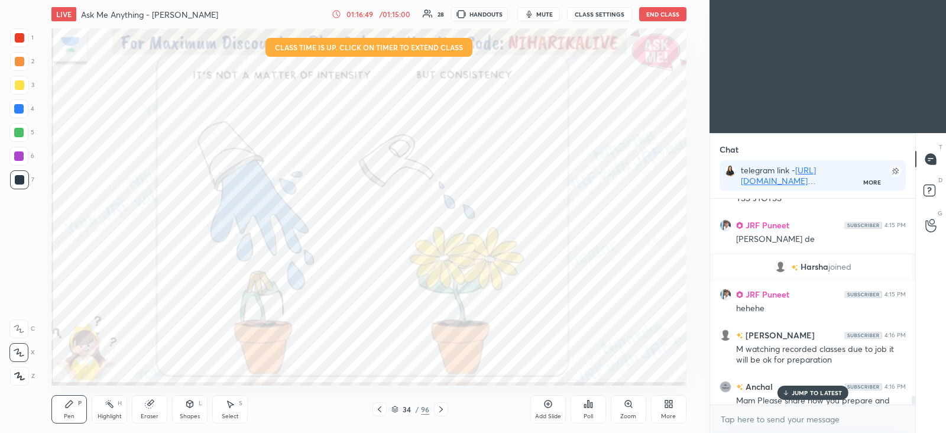
scroll to position [16669, 0]
click at [825, 393] on p "JUMP TO LATEST" at bounding box center [817, 392] width 51 height 7
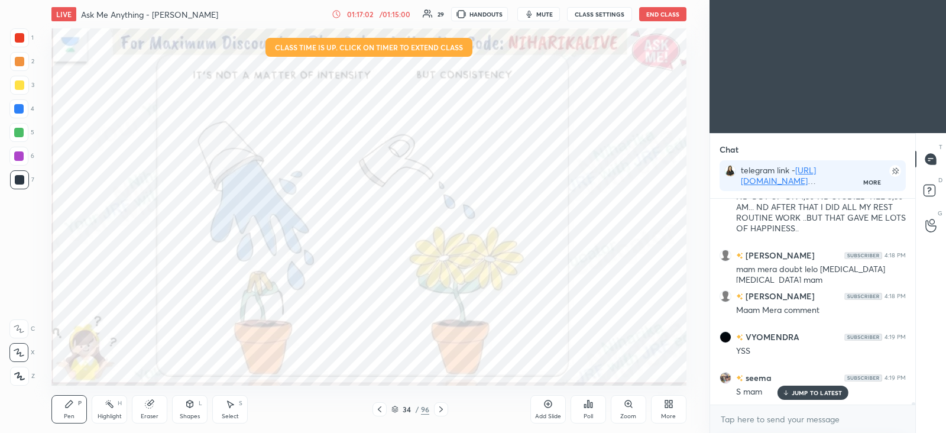
click at [442, 411] on icon at bounding box center [441, 409] width 9 height 9
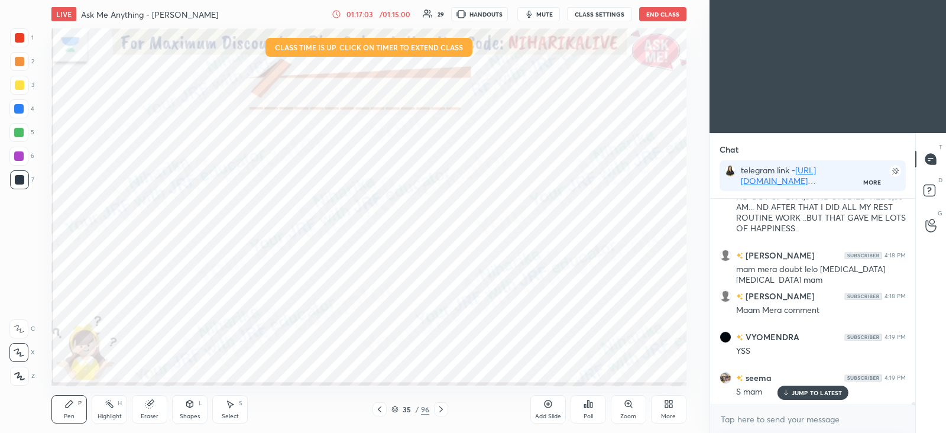
click at [443, 409] on icon at bounding box center [442, 409] width 4 height 6
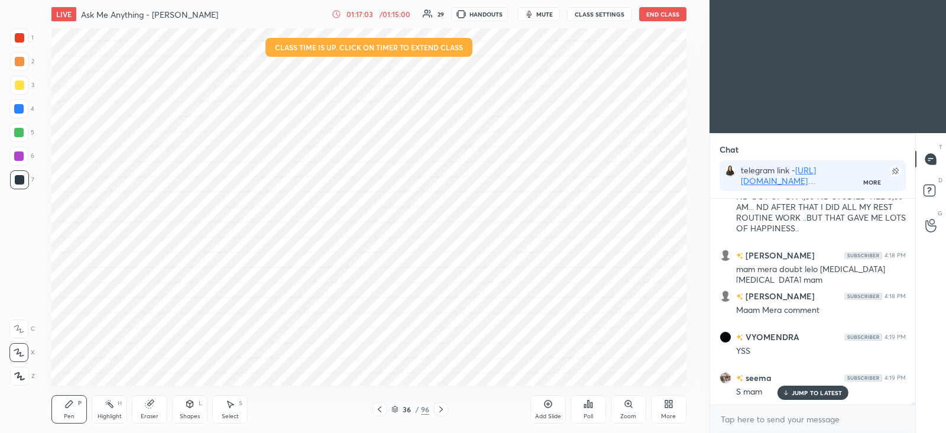
click at [439, 409] on icon at bounding box center [441, 409] width 9 height 9
click at [377, 406] on icon at bounding box center [379, 409] width 9 height 9
click at [440, 406] on icon at bounding box center [441, 409] width 9 height 9
click at [439, 406] on icon at bounding box center [441, 409] width 9 height 9
click at [440, 408] on icon at bounding box center [441, 409] width 9 height 9
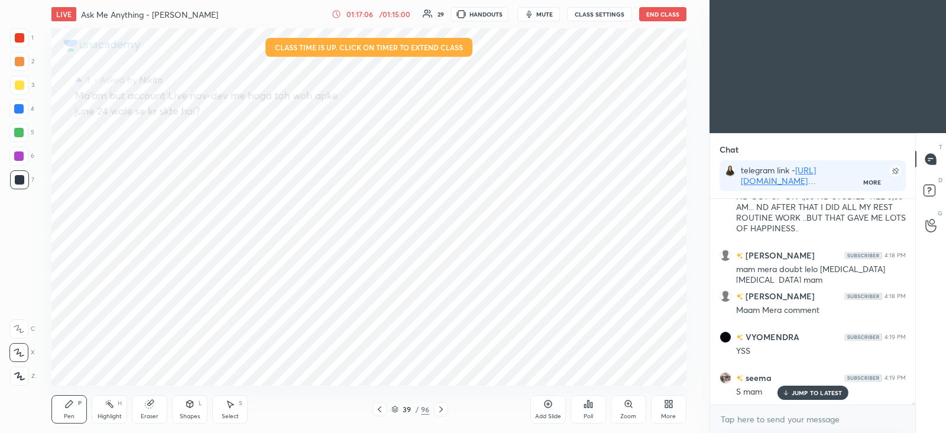
click at [438, 408] on icon at bounding box center [441, 409] width 9 height 9
click at [438, 409] on icon at bounding box center [441, 409] width 9 height 9
click at [441, 409] on icon at bounding box center [441, 409] width 9 height 9
click at [444, 408] on icon at bounding box center [441, 409] width 9 height 9
click at [443, 409] on icon at bounding box center [442, 409] width 4 height 6
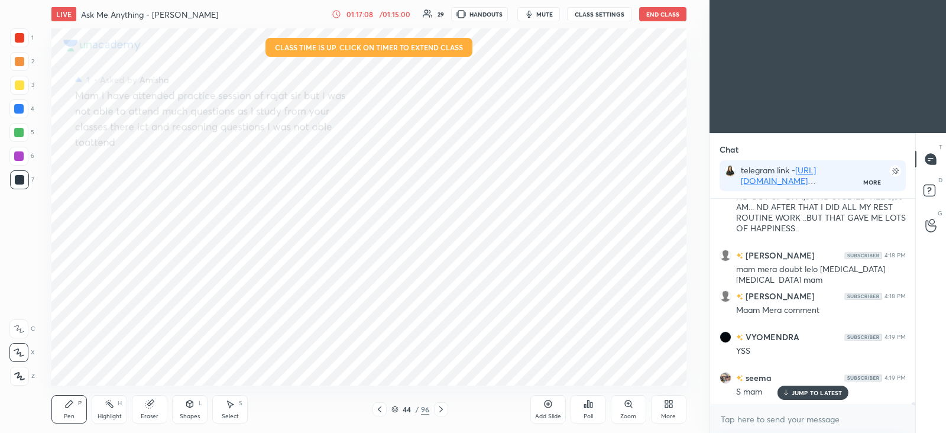
click at [442, 409] on icon at bounding box center [442, 409] width 4 height 6
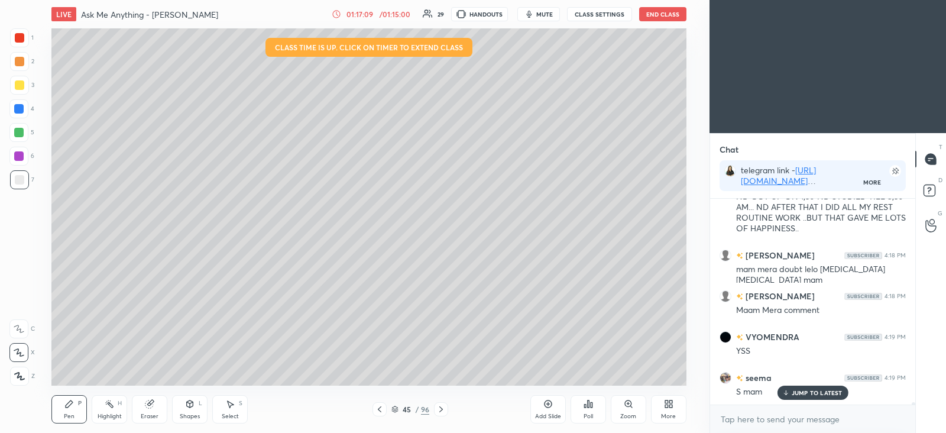
click at [442, 408] on icon at bounding box center [442, 409] width 4 height 6
click at [441, 408] on icon at bounding box center [441, 409] width 9 height 9
click at [440, 406] on icon at bounding box center [441, 409] width 9 height 9
click at [441, 406] on icon at bounding box center [441, 409] width 9 height 9
click at [398, 406] on icon at bounding box center [395, 409] width 7 height 7
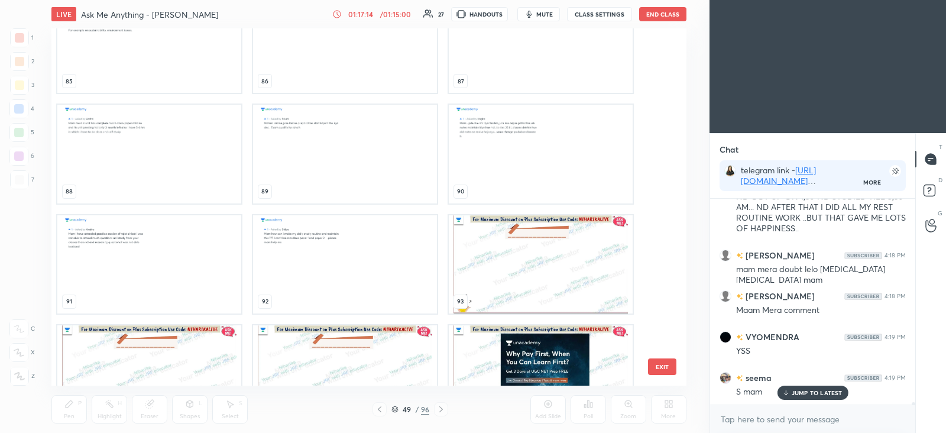
scroll to position [3167, 0]
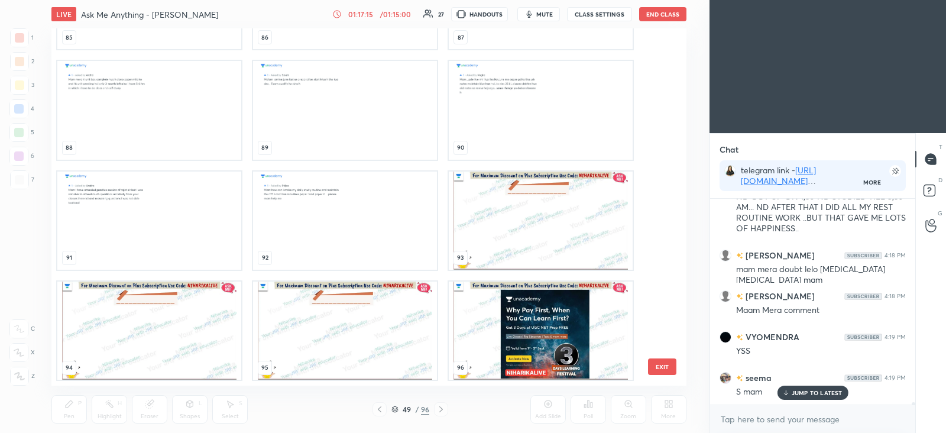
click at [506, 335] on img "grid" at bounding box center [541, 331] width 184 height 98
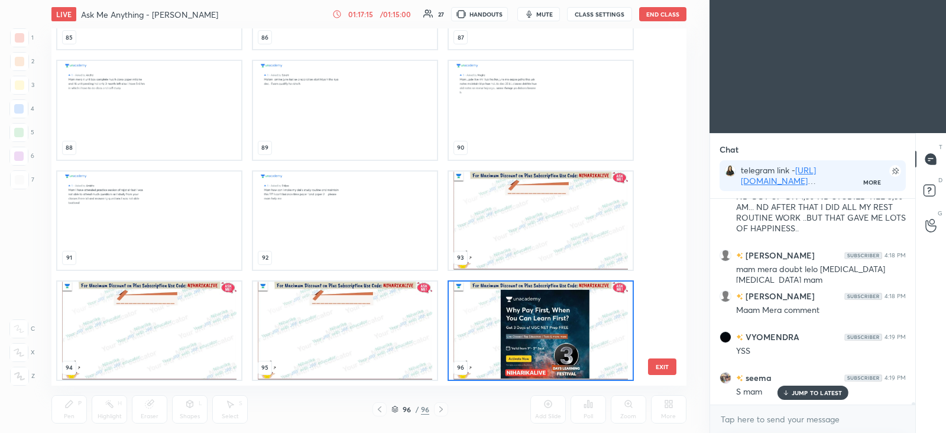
click at [506, 335] on img "grid" at bounding box center [541, 331] width 184 height 98
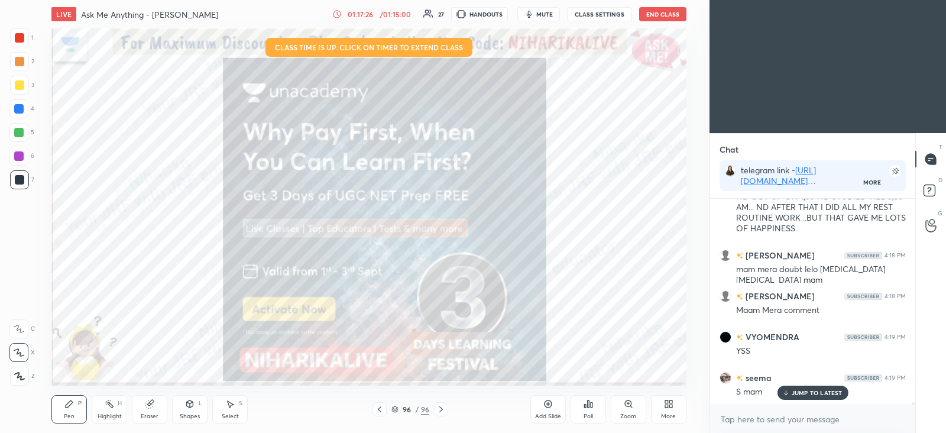
click at [18, 92] on div at bounding box center [19, 85] width 19 height 19
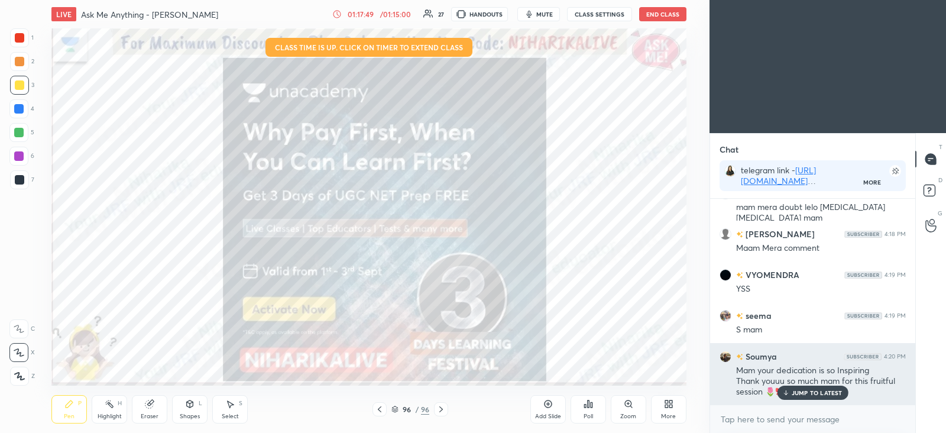
click at [809, 395] on p "JUMP TO LATEST" at bounding box center [817, 392] width 51 height 7
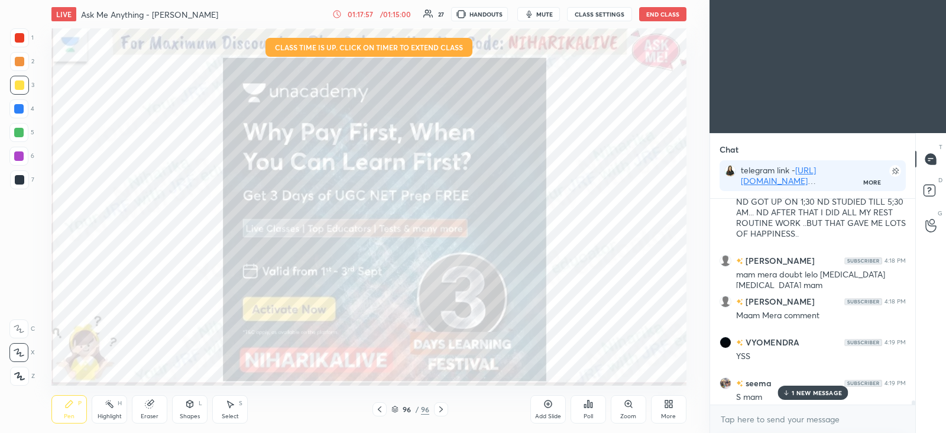
scroll to position [17374, 0]
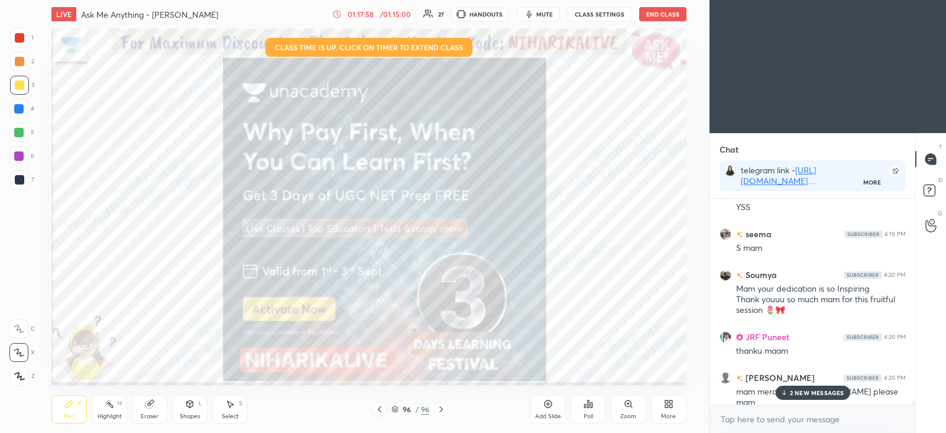
click at [819, 390] on p "2 NEW MESSAGES" at bounding box center [817, 392] width 54 height 7
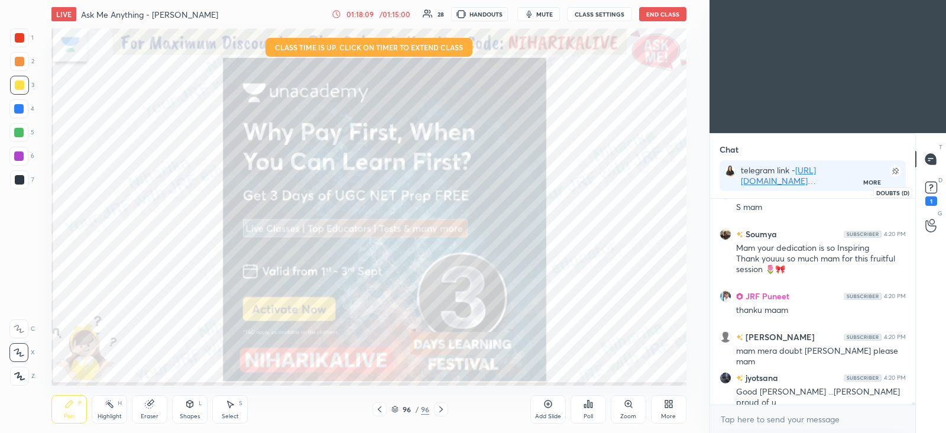
click at [932, 192] on rect at bounding box center [931, 187] width 11 height 11
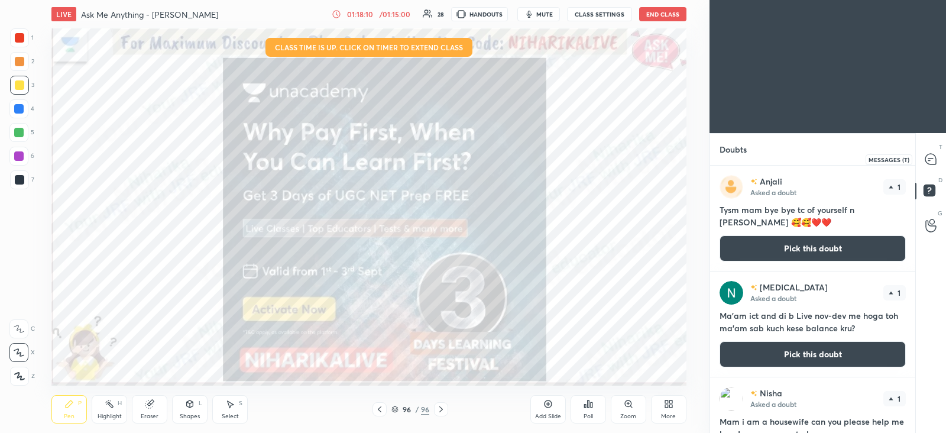
click at [941, 158] on div at bounding box center [932, 158] width 24 height 21
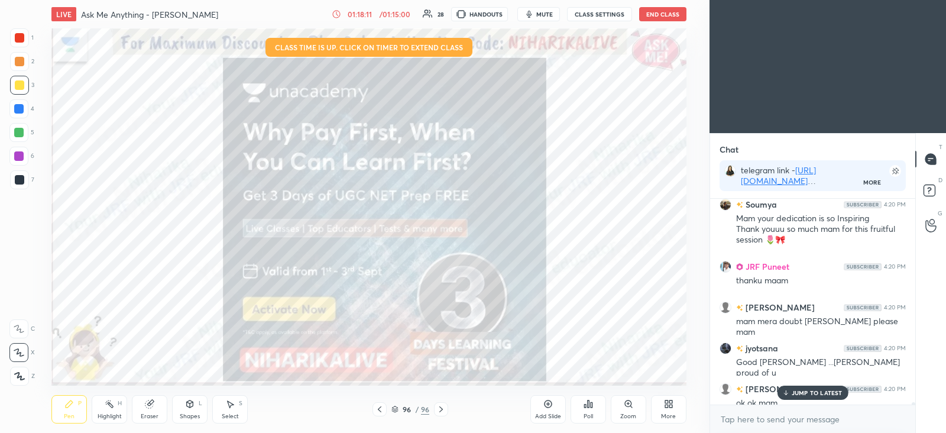
scroll to position [17455, 0]
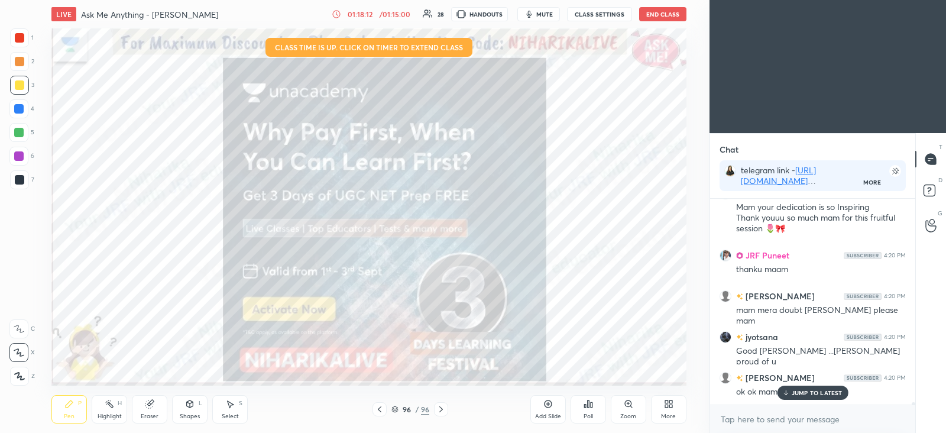
click at [803, 389] on p "JUMP TO LATEST" at bounding box center [817, 392] width 51 height 7
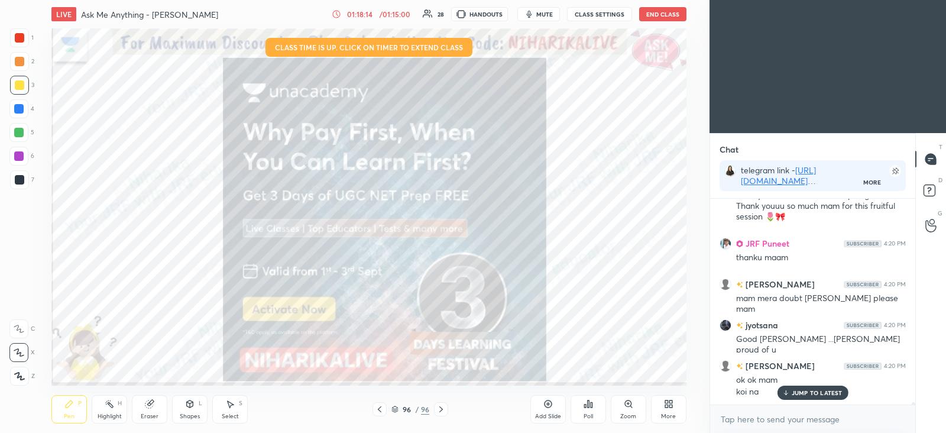
scroll to position [17519, 0]
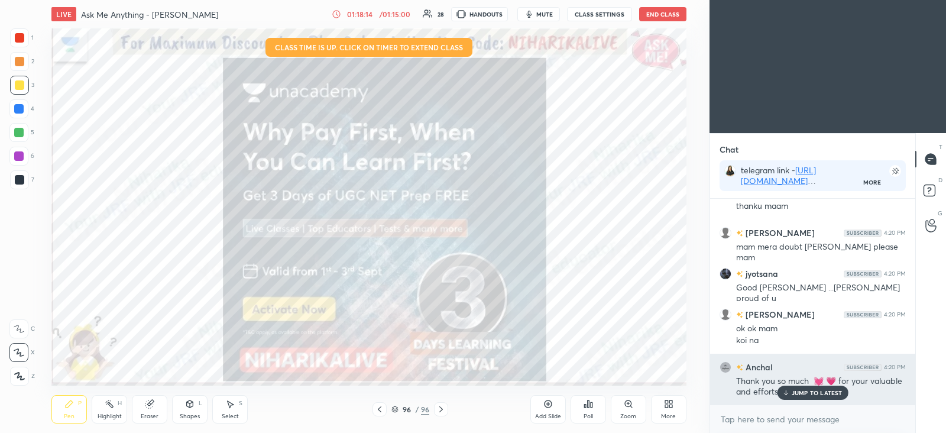
click at [804, 392] on p "JUMP TO LATEST" at bounding box center [817, 392] width 51 height 7
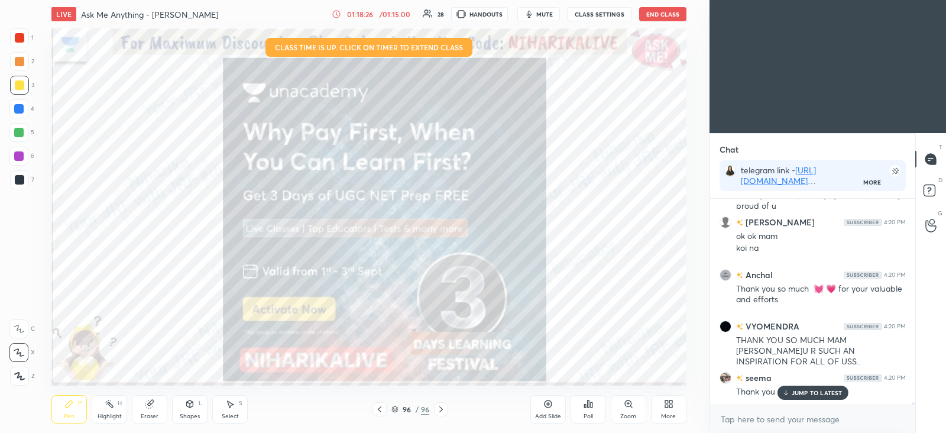
scroll to position [17652, 0]
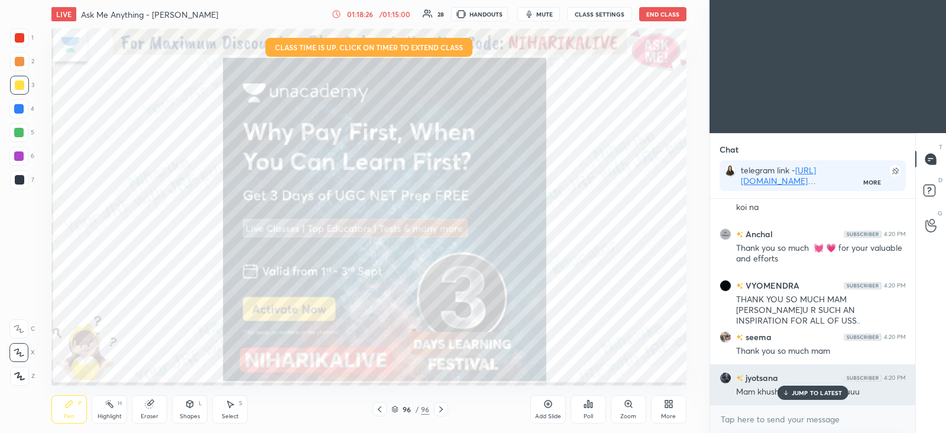
click at [803, 393] on p "JUMP TO LATEST" at bounding box center [817, 392] width 51 height 7
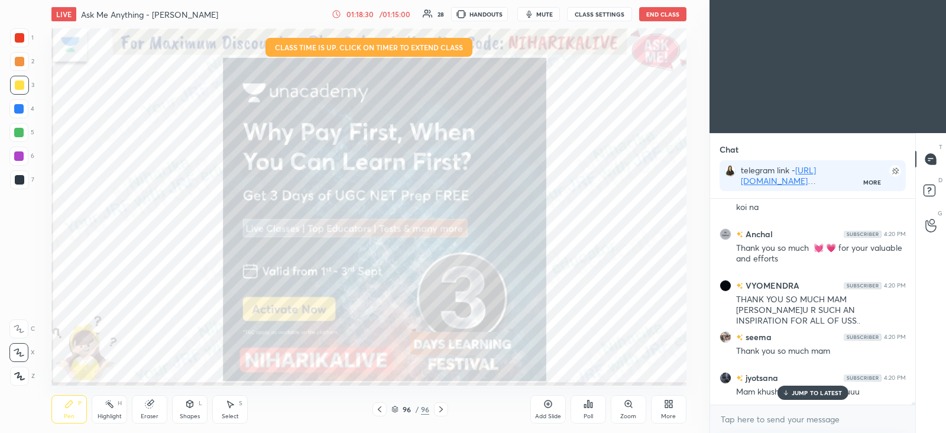
scroll to position [17693, 0]
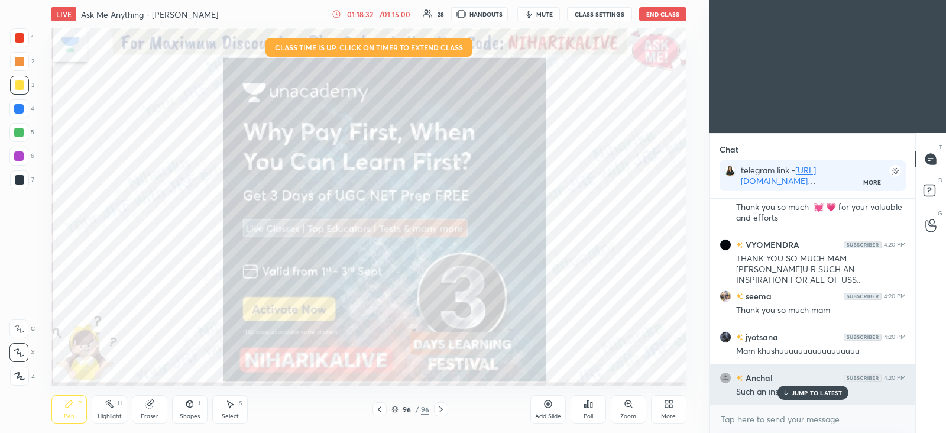
click at [806, 390] on p "JUMP TO LATEST" at bounding box center [817, 392] width 51 height 7
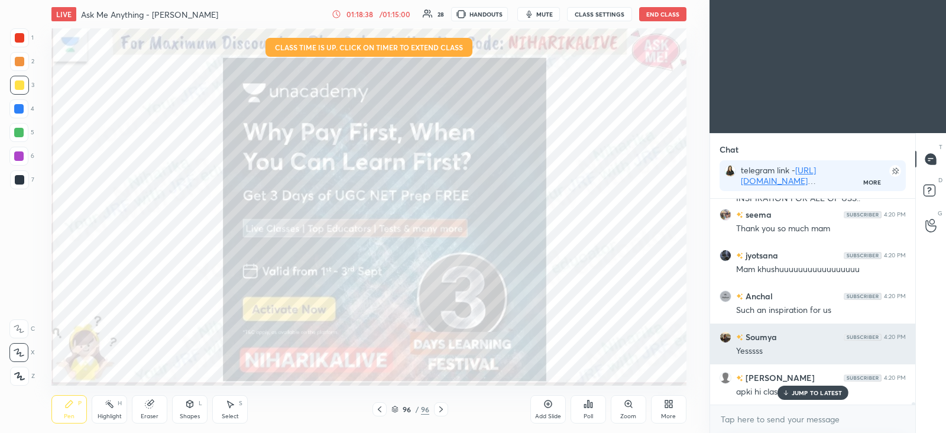
scroll to position [202, 201]
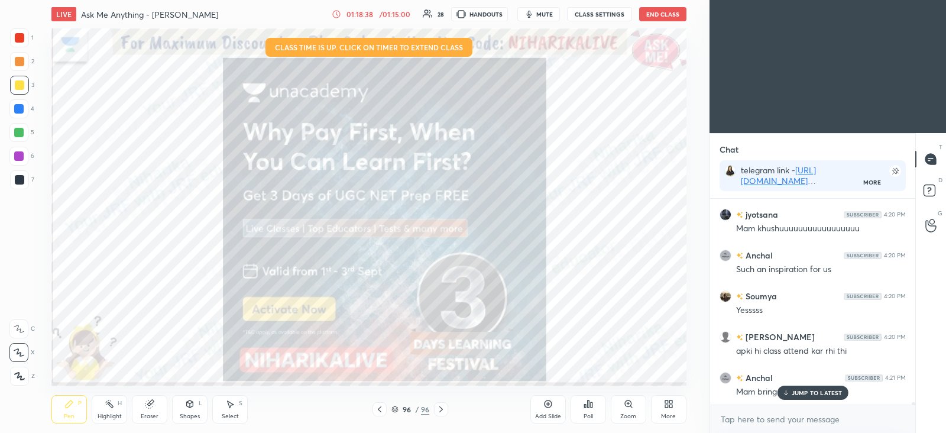
click at [803, 395] on p "JUMP TO LATEST" at bounding box center [817, 392] width 51 height 7
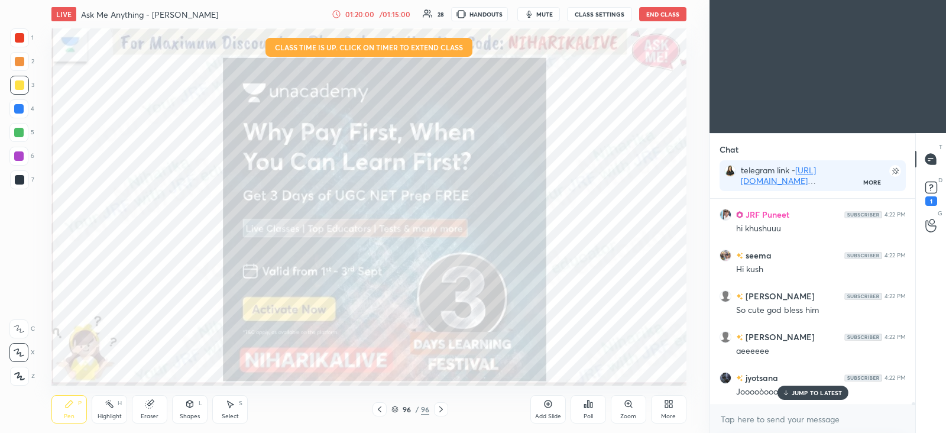
scroll to position [17977, 0]
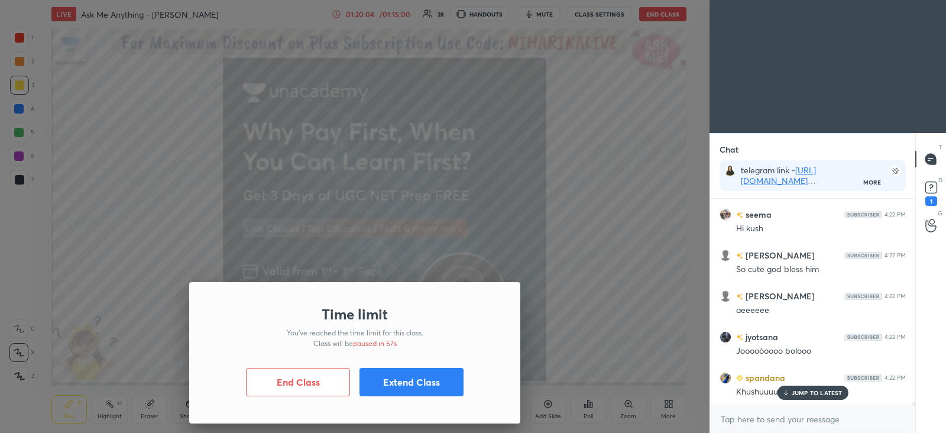
click at [458, 375] on button "Extend Class" at bounding box center [412, 382] width 104 height 28
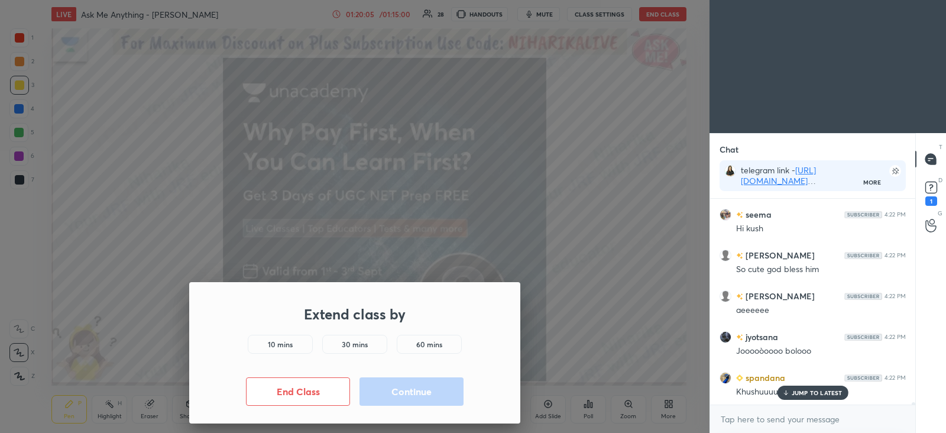
scroll to position [18017, 0]
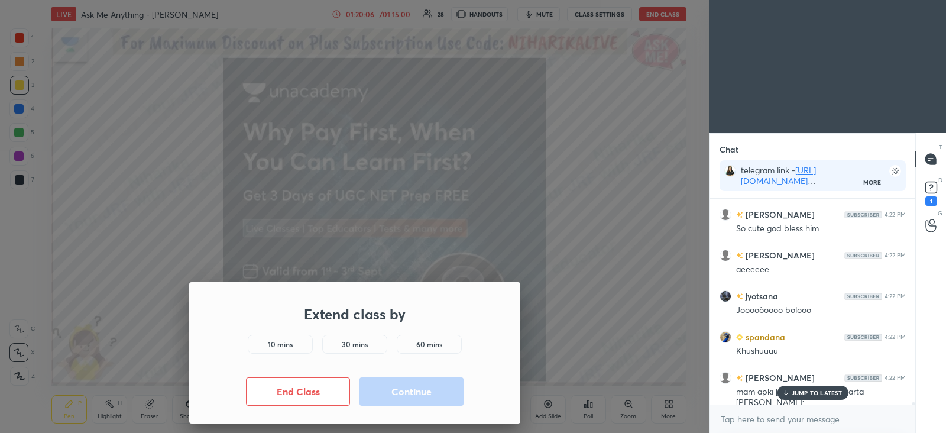
click at [274, 332] on div "Extend class by 10 mins 30 mins 60 mins End Class Continue" at bounding box center [354, 352] width 331 height 141
click at [272, 342] on h5 "10 mins" at bounding box center [280, 344] width 25 height 11
click at [392, 393] on button "Continue" at bounding box center [412, 391] width 104 height 28
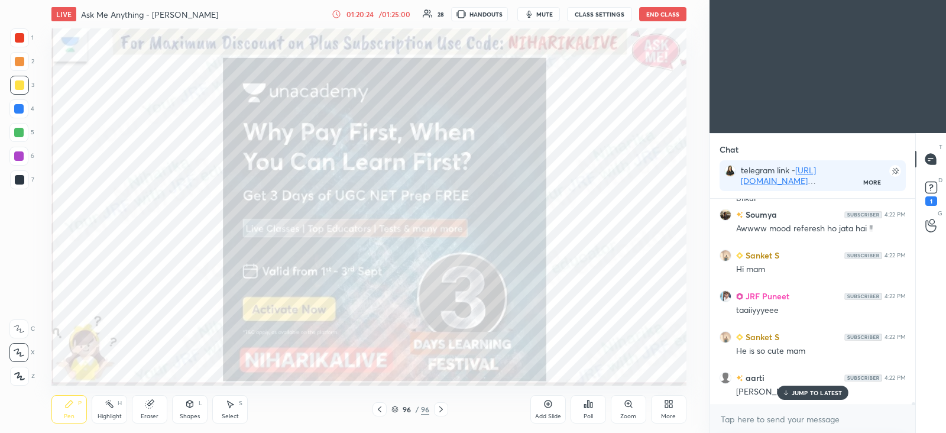
scroll to position [4, 4]
click at [813, 387] on div "JUMP TO LATEST" at bounding box center [812, 393] width 71 height 14
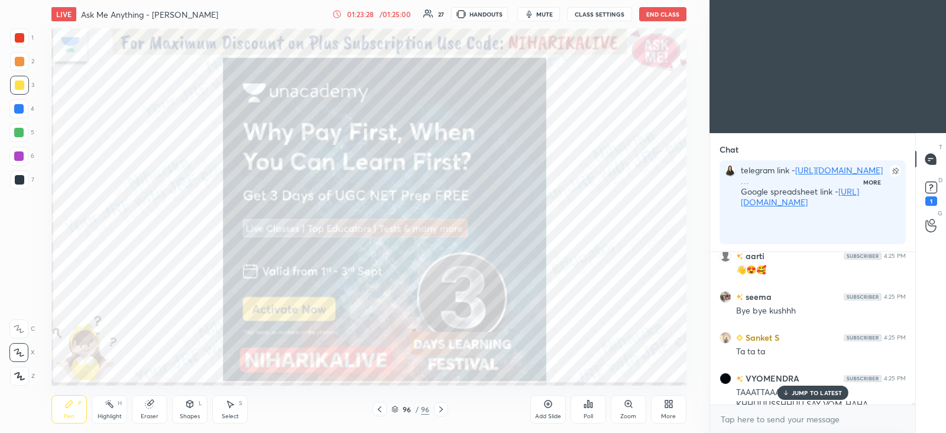
scroll to position [202, 201]
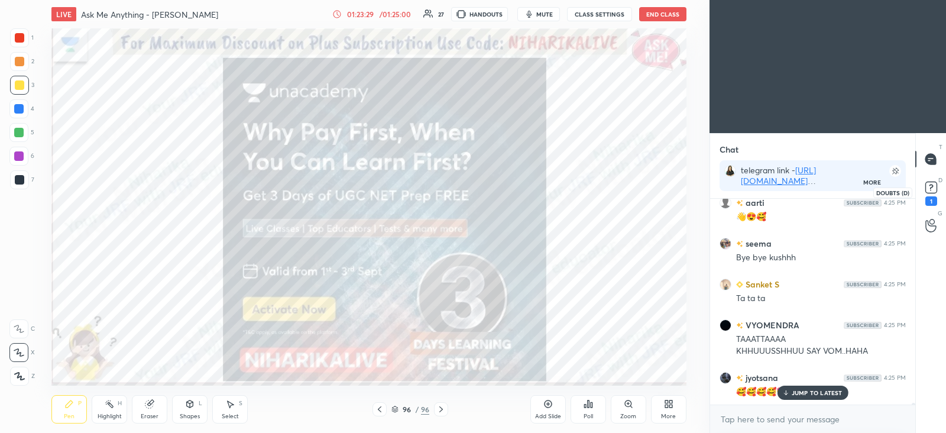
click at [932, 182] on rect at bounding box center [931, 187] width 11 height 11
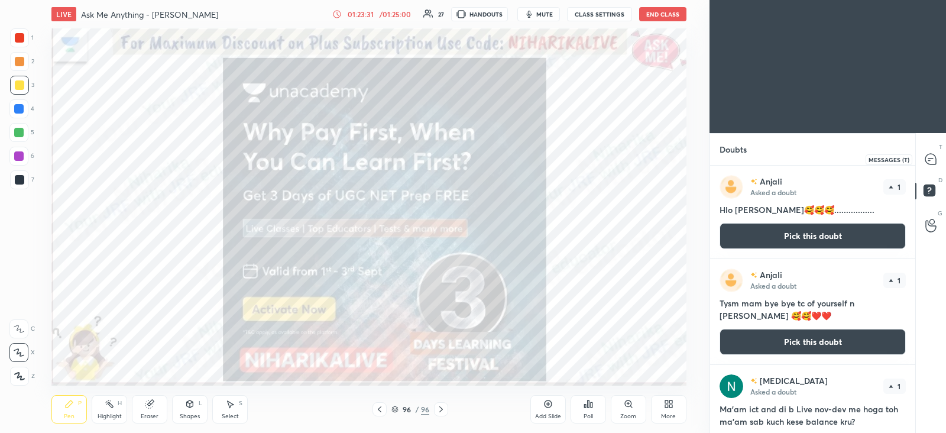
click at [929, 159] on icon at bounding box center [931, 159] width 11 height 11
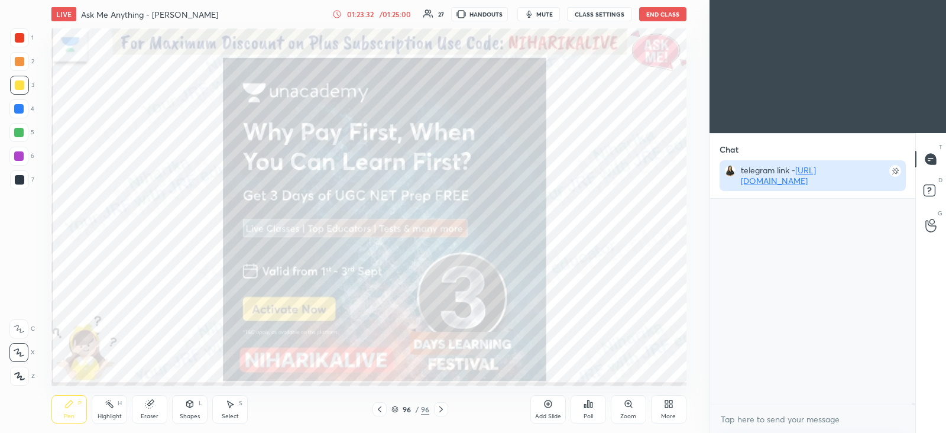
scroll to position [4, 4]
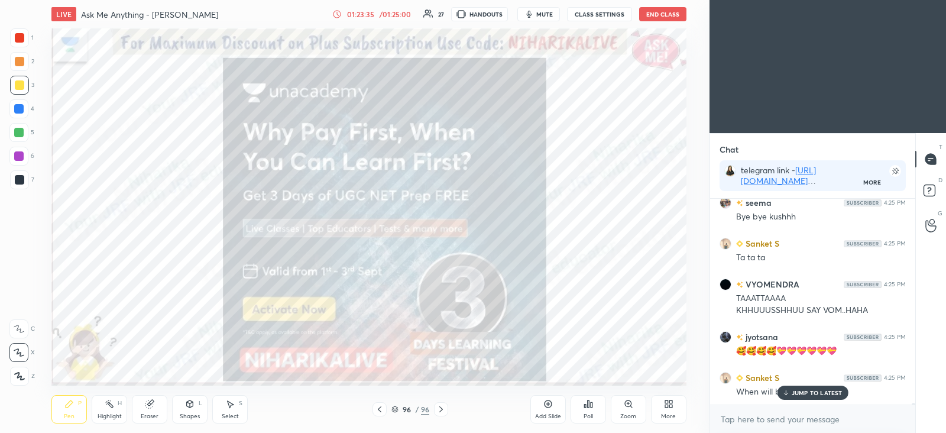
click at [655, 14] on button "End Class" at bounding box center [662, 14] width 47 height 14
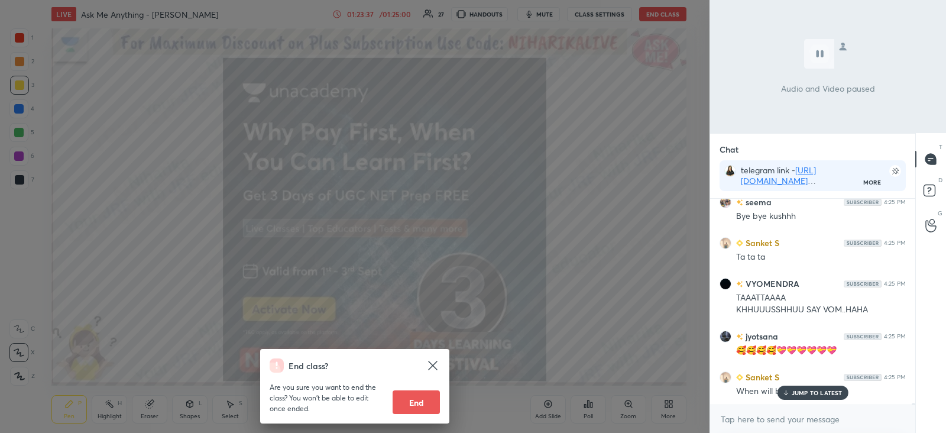
click at [399, 396] on button "End" at bounding box center [416, 402] width 47 height 24
type textarea "x"
